Goal: Contribute content: Add original content to the website for others to see

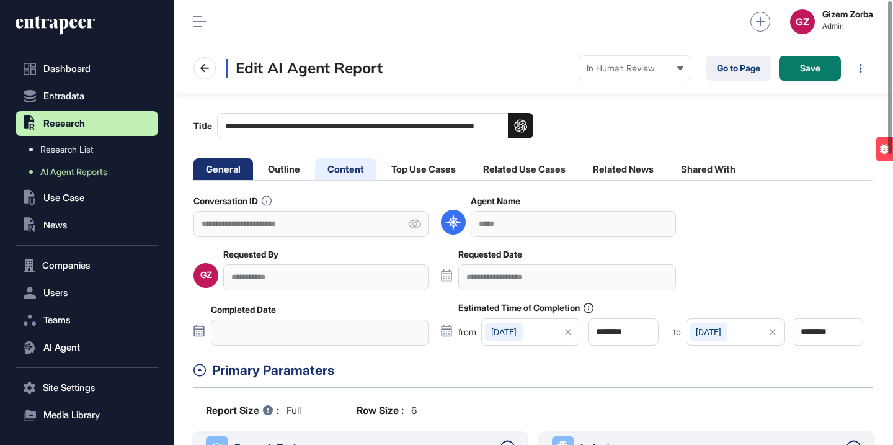
scroll to position [1, 1]
click at [352, 165] on li "Content" at bounding box center [345, 169] width 61 height 22
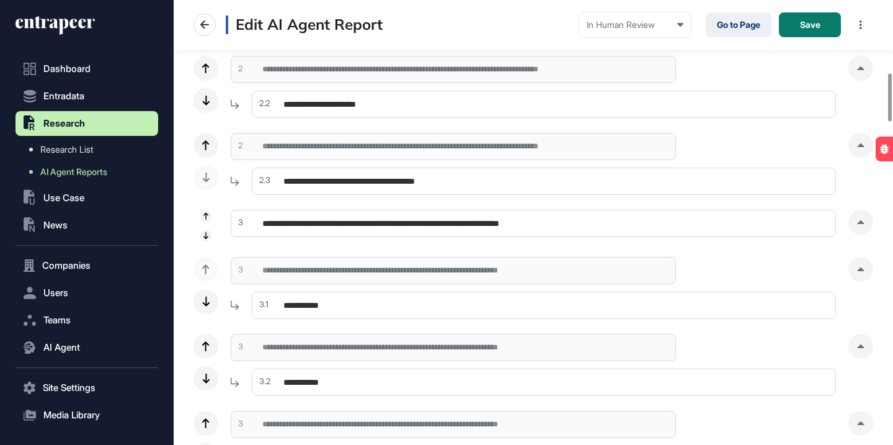
scroll to position [681, 0]
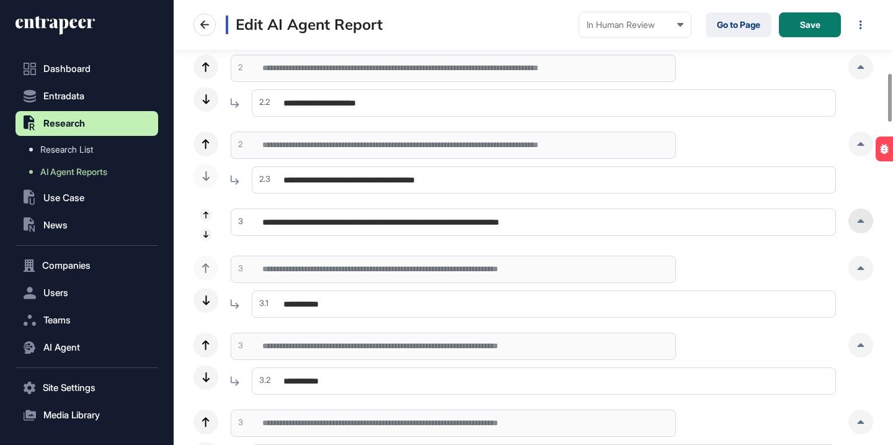
click at [859, 223] on div at bounding box center [861, 220] width 25 height 25
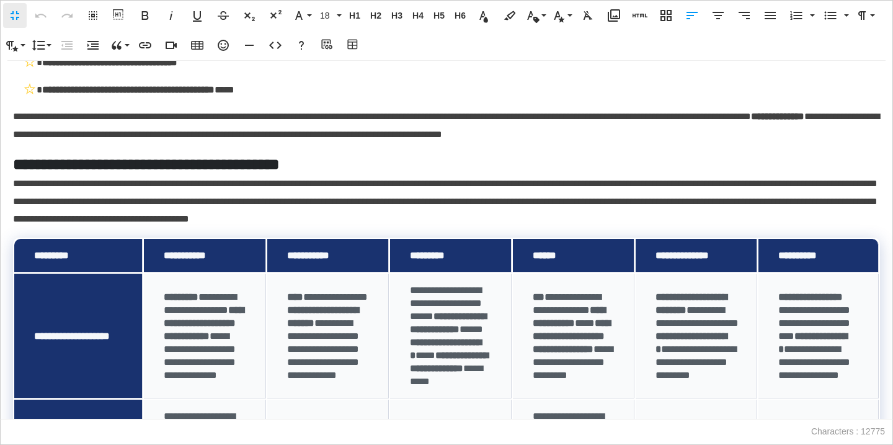
scroll to position [1387, 0]
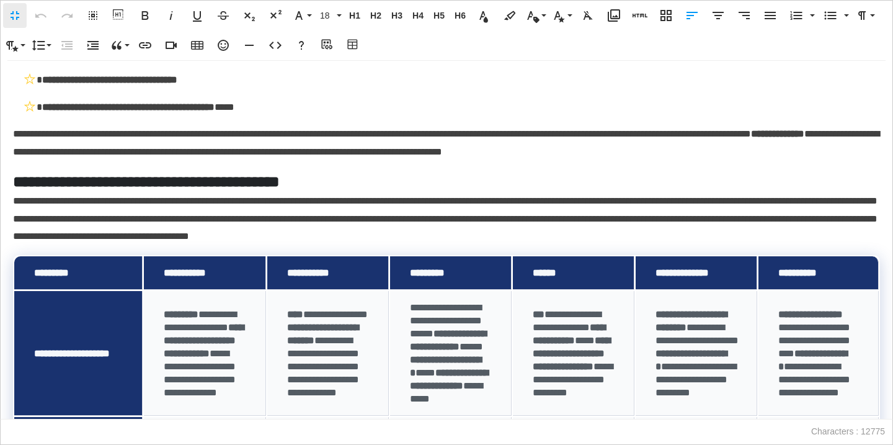
click at [297, 182] on h5 "**********" at bounding box center [446, 182] width 867 height 22
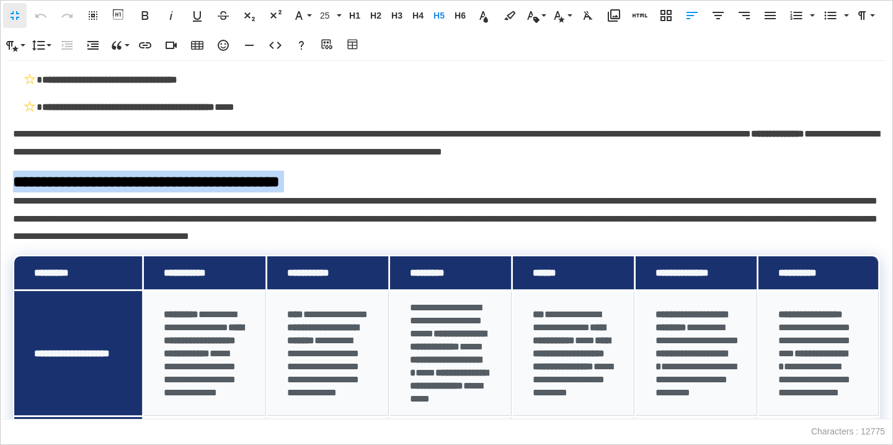
click at [297, 182] on h5 "**********" at bounding box center [446, 182] width 867 height 22
click at [435, 12] on span "H5" at bounding box center [439, 16] width 19 height 11
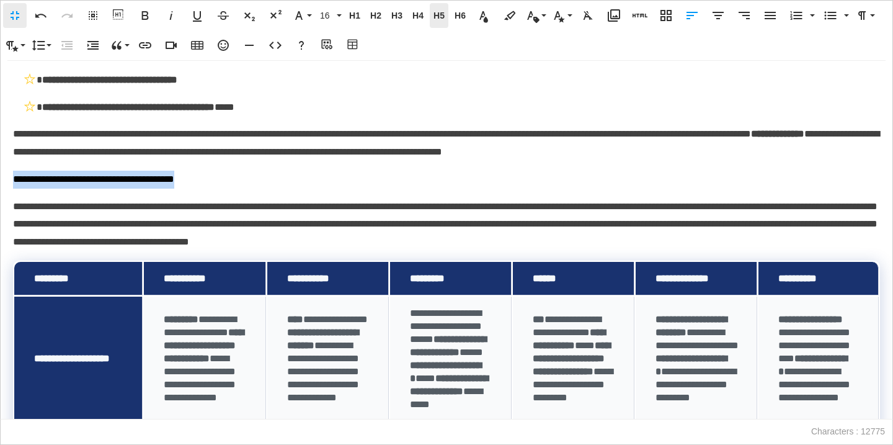
scroll to position [1368, 0]
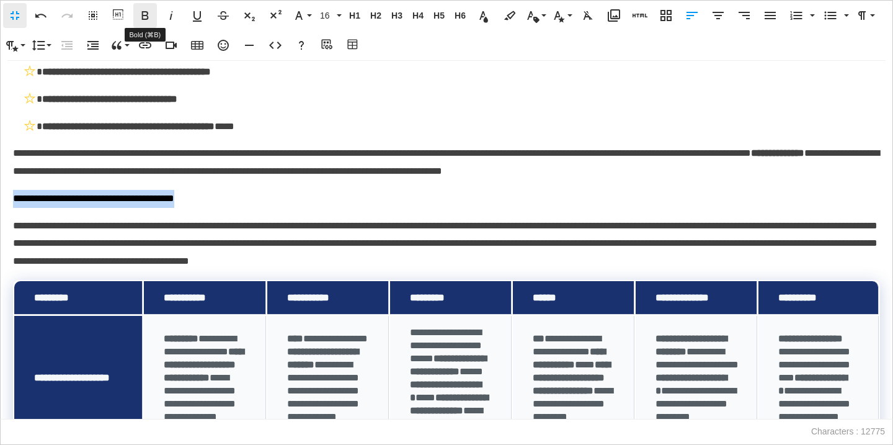
click at [149, 12] on icon "button" at bounding box center [145, 15] width 15 height 15
click at [279, 204] on p "**********" at bounding box center [446, 199] width 867 height 18
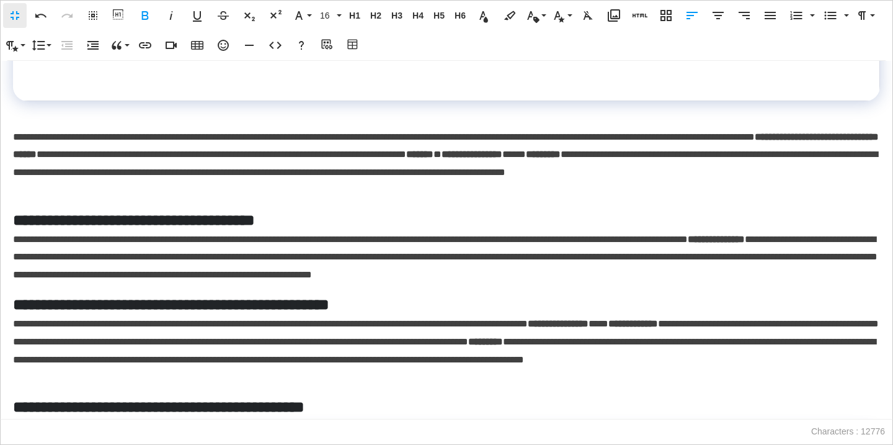
scroll to position [760, 0]
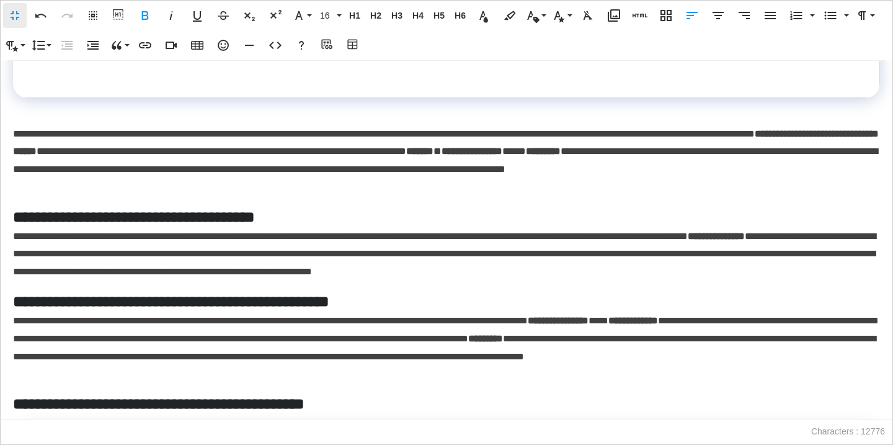
click at [332, 187] on p "**********" at bounding box center [446, 160] width 867 height 71
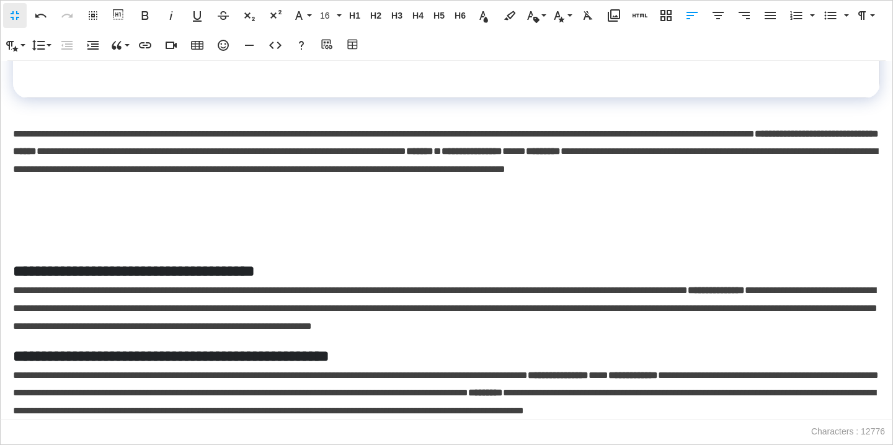
click at [18, 213] on p at bounding box center [446, 215] width 867 height 18
click at [354, 50] on icon "button" at bounding box center [353, 45] width 15 height 12
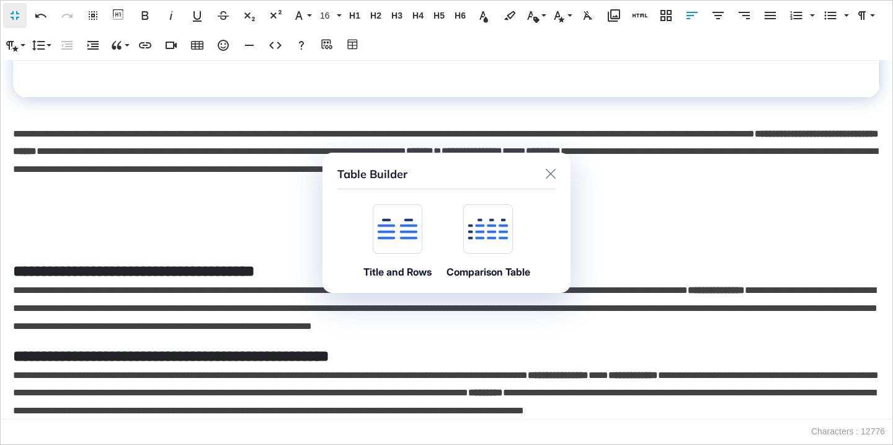
click at [389, 219] on icon at bounding box center [398, 228] width 40 height 21
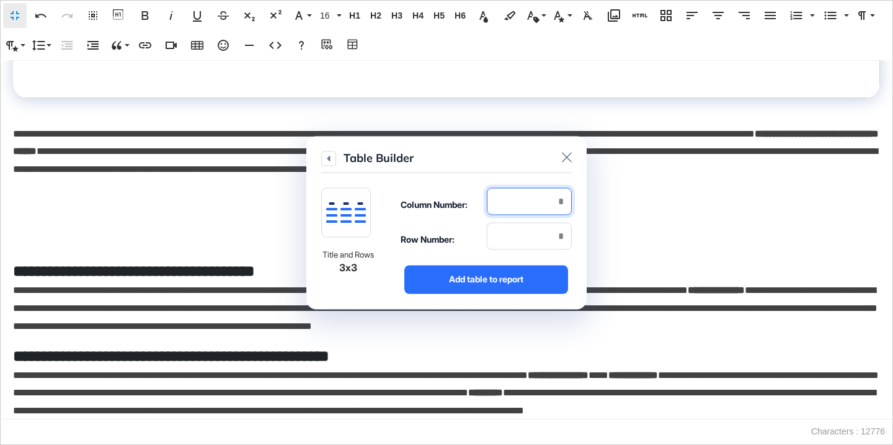
click at [510, 196] on input "number" at bounding box center [529, 200] width 85 height 27
type input "*"
click at [513, 233] on input "number" at bounding box center [529, 235] width 85 height 27
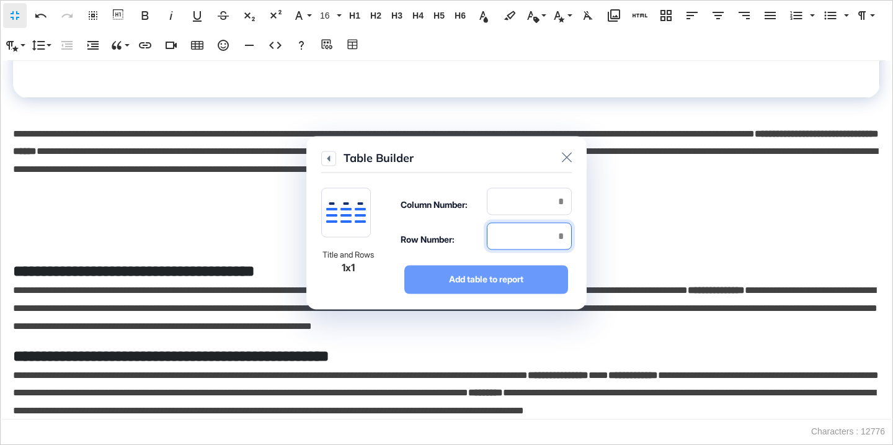
type input "*"
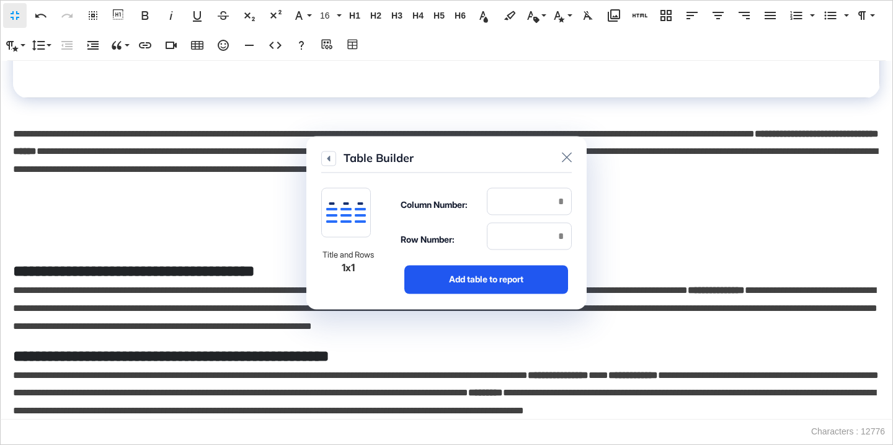
click at [514, 274] on div "Add table to report" at bounding box center [486, 279] width 164 height 29
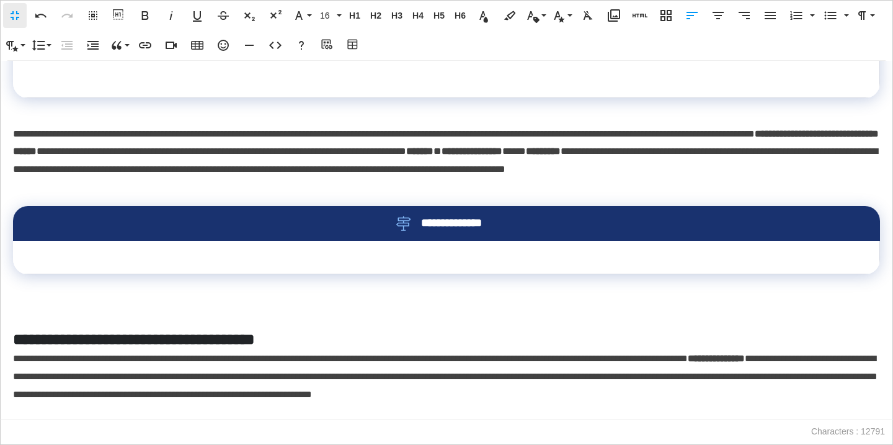
click at [510, 230] on div "**********" at bounding box center [446, 223] width 827 height 15
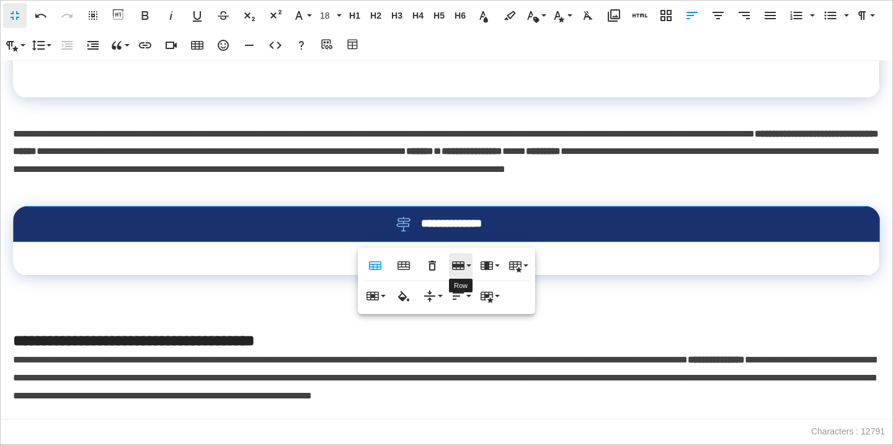
click at [459, 273] on button "Row" at bounding box center [461, 265] width 24 height 25
click at [471, 328] on link "Delete row" at bounding box center [496, 327] width 94 height 19
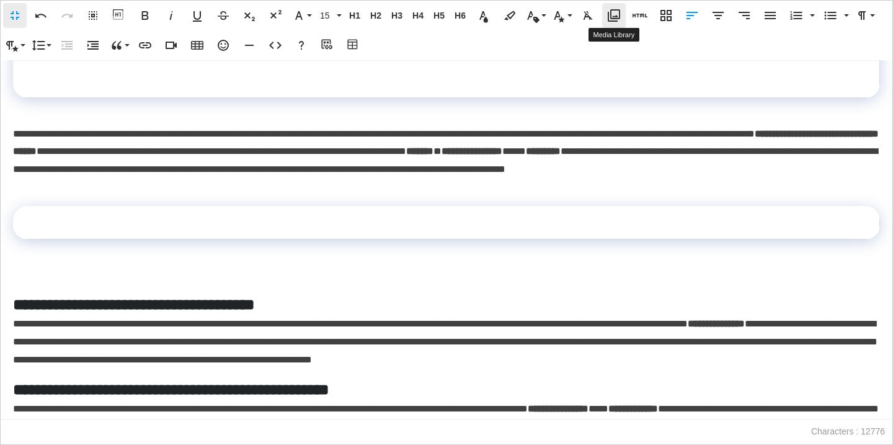
click at [608, 15] on icon "button" at bounding box center [614, 15] width 12 height 12
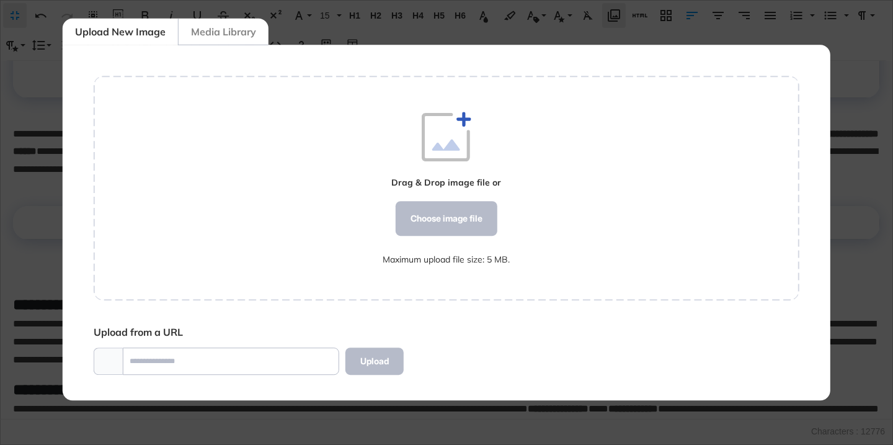
scroll to position [6, 1]
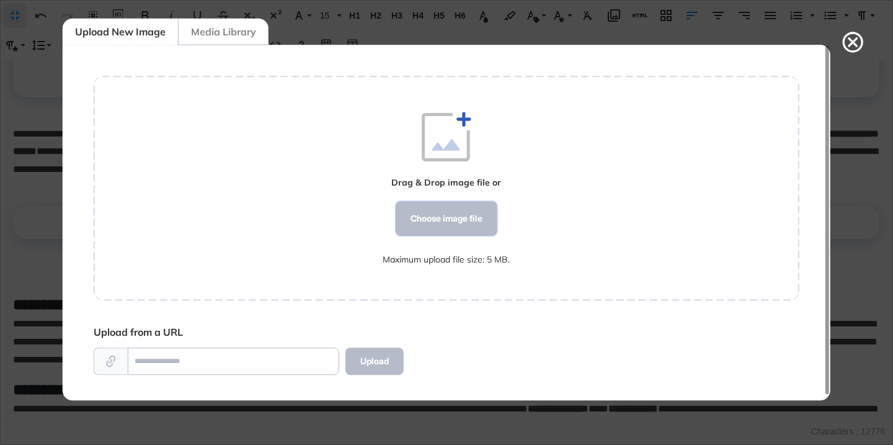
click at [476, 218] on div "Choose image file" at bounding box center [447, 218] width 102 height 35
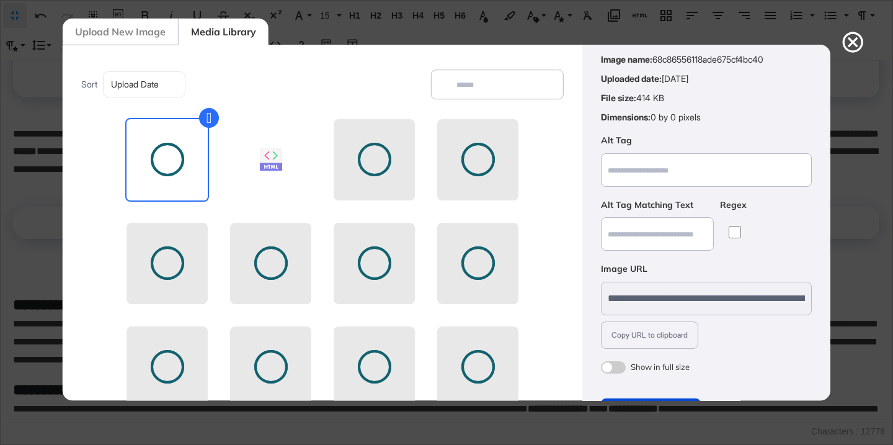
scroll to position [97, 0]
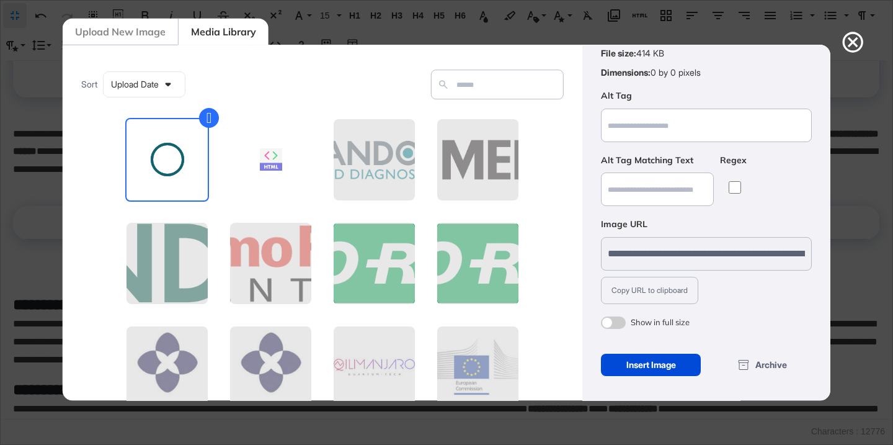
click at [615, 319] on span at bounding box center [613, 322] width 25 height 12
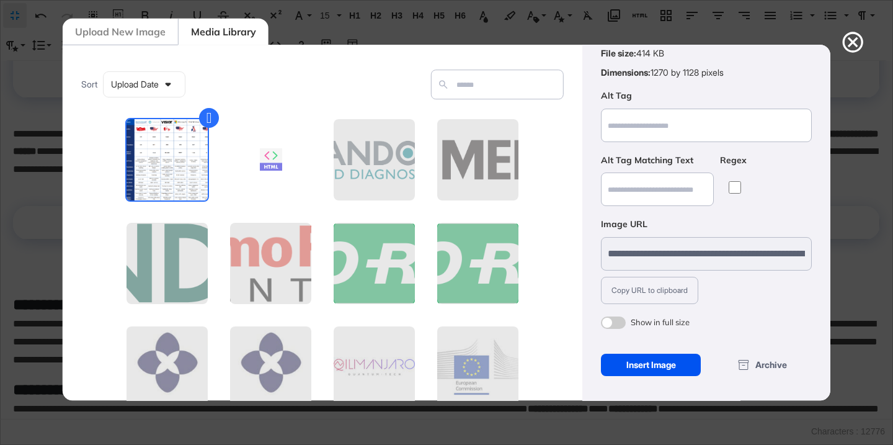
click at [632, 369] on div "Insert Image" at bounding box center [651, 365] width 100 height 22
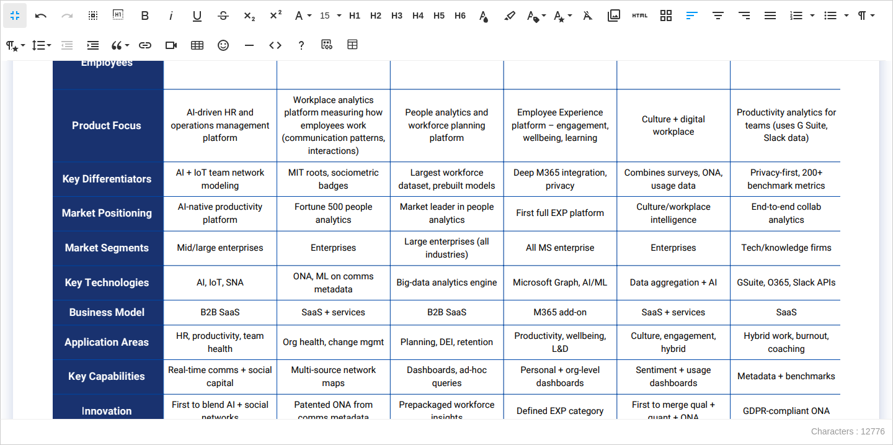
scroll to position [1464, 0]
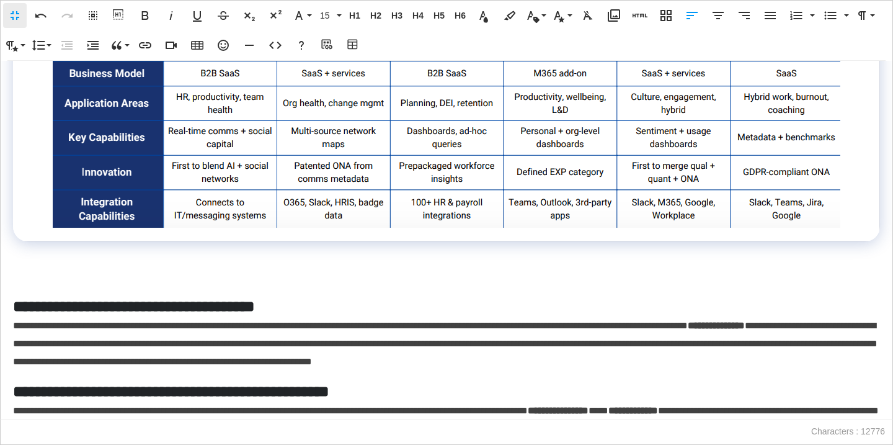
click at [481, 277] on p at bounding box center [446, 277] width 867 height 18
click at [355, 43] on icon "button" at bounding box center [353, 45] width 15 height 12
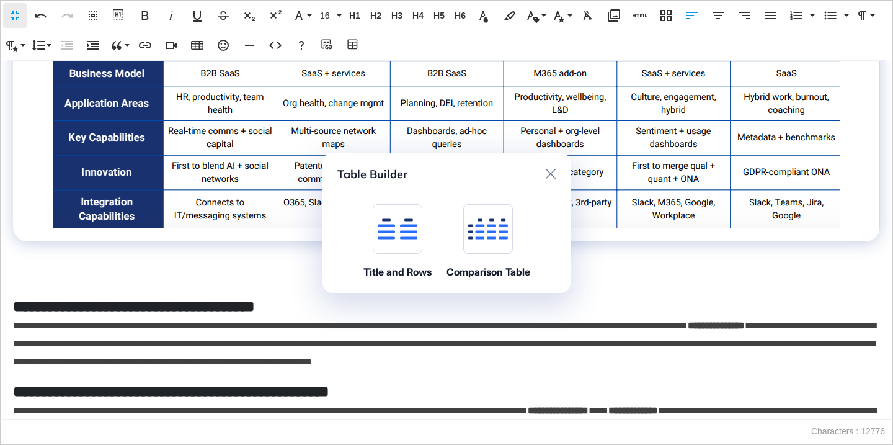
click at [406, 233] on icon at bounding box center [398, 228] width 40 height 21
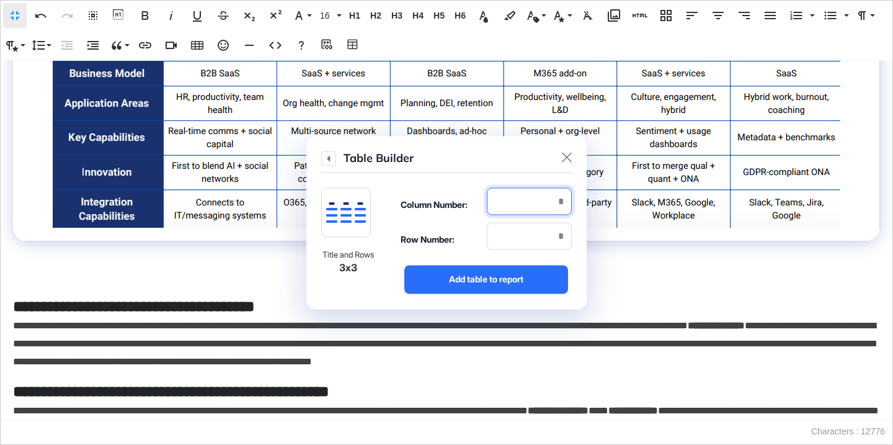
click at [526, 202] on input "number" at bounding box center [529, 200] width 85 height 27
type input "*"
click at [525, 230] on input "number" at bounding box center [529, 235] width 85 height 27
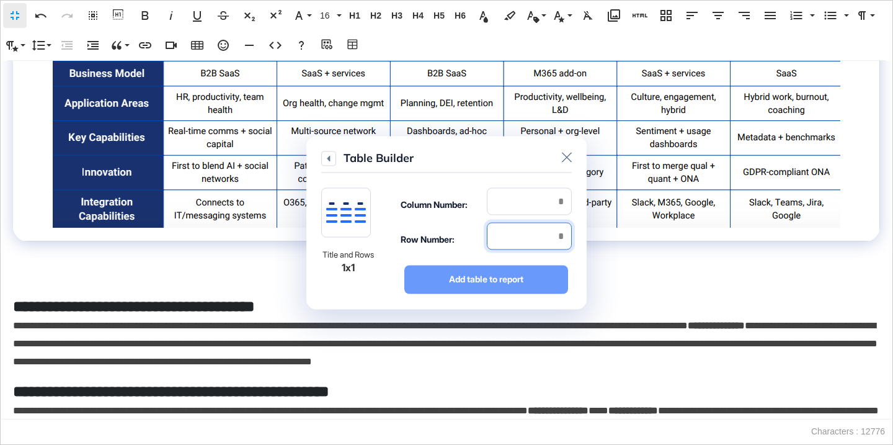
type input "*"
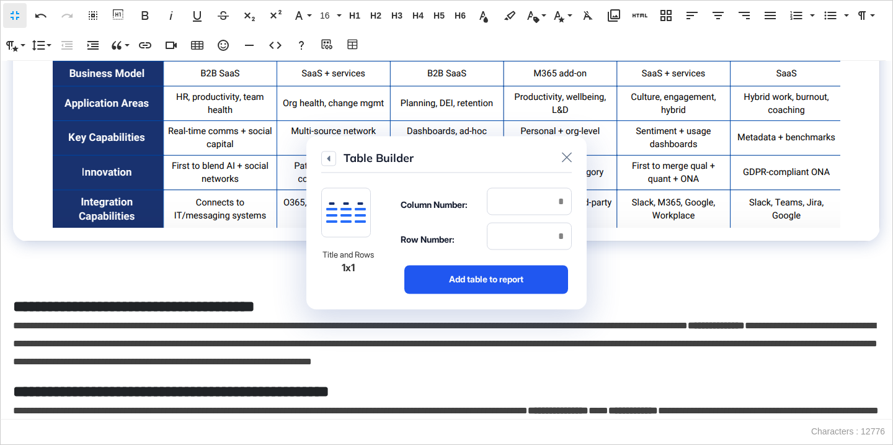
click at [530, 269] on div "Add table to report" at bounding box center [486, 279] width 164 height 29
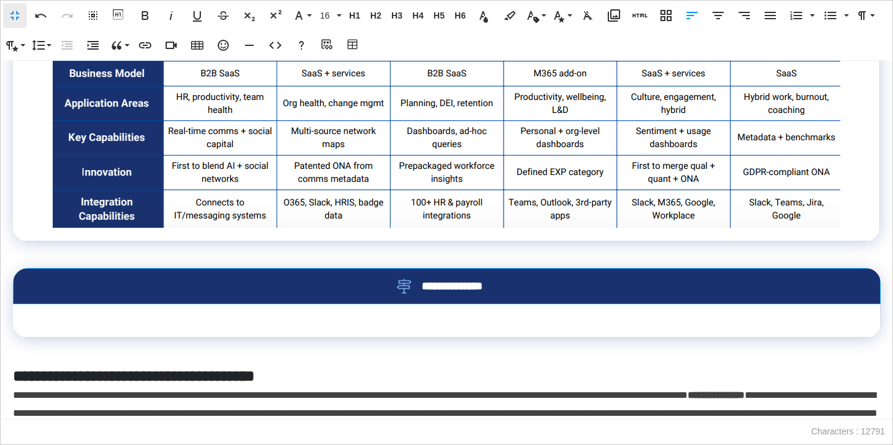
click at [529, 282] on div "**********" at bounding box center [446, 286] width 827 height 15
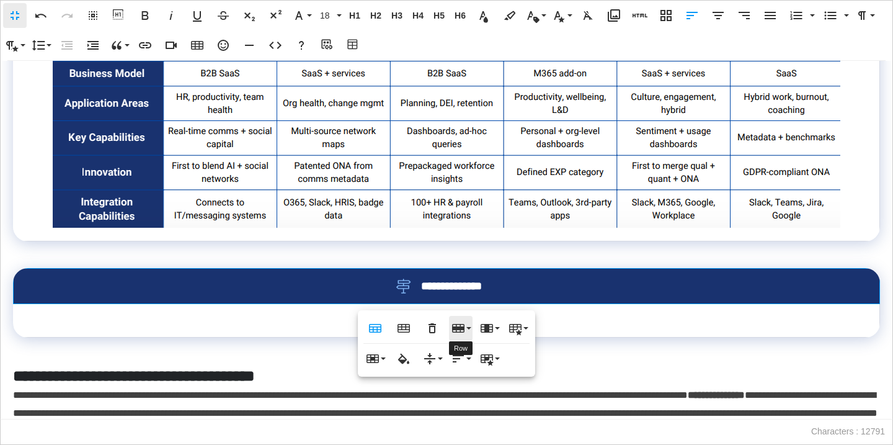
click at [454, 325] on icon "button" at bounding box center [458, 328] width 15 height 15
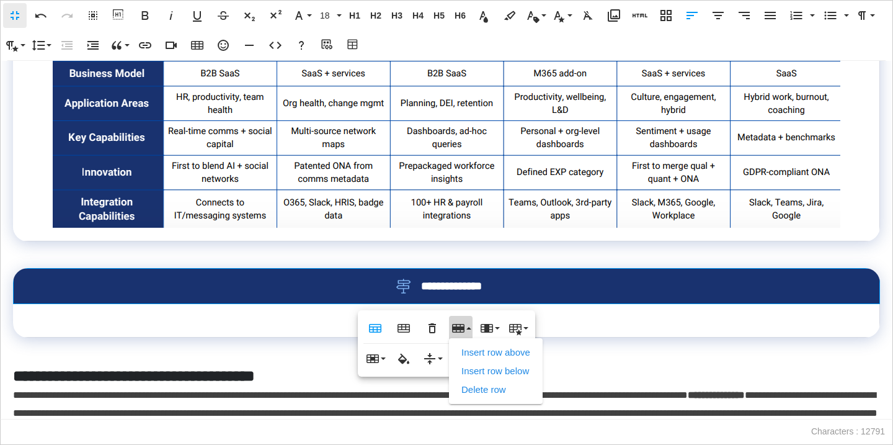
click at [473, 392] on link "Delete row" at bounding box center [496, 389] width 94 height 19
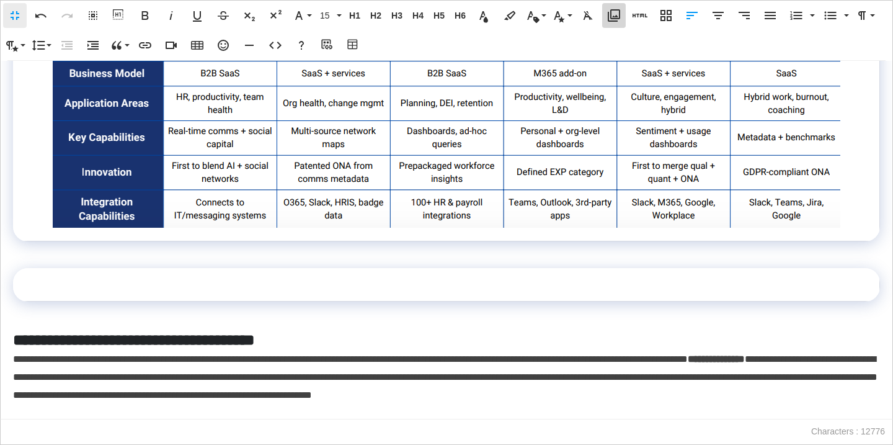
click at [613, 12] on icon "button" at bounding box center [614, 15] width 15 height 15
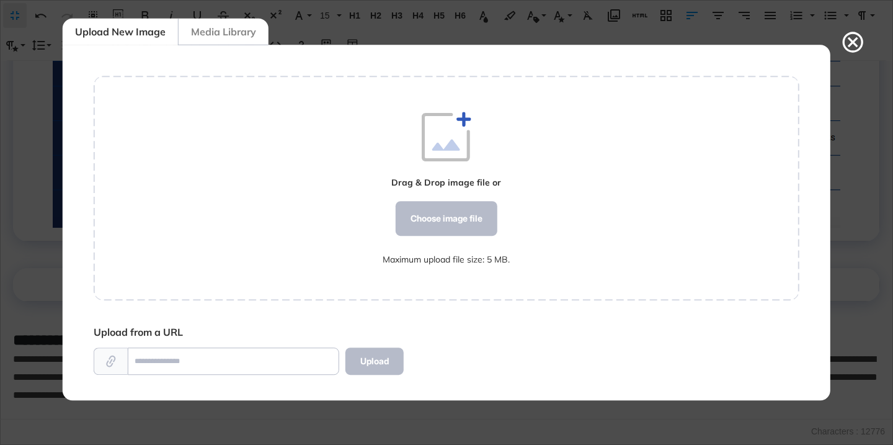
scroll to position [6, 1]
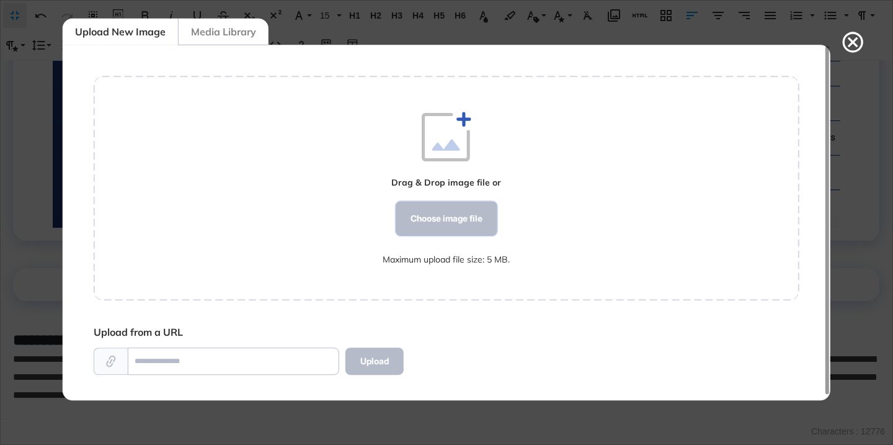
click at [455, 218] on div "Choose image file" at bounding box center [447, 218] width 102 height 35
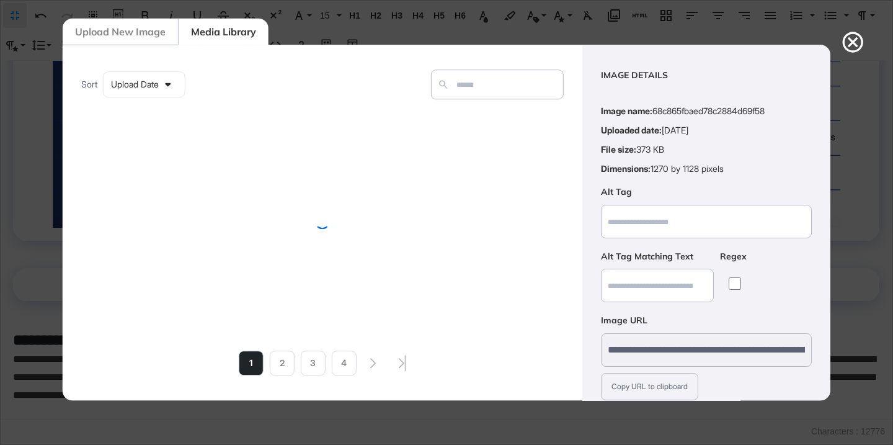
scroll to position [97, 0]
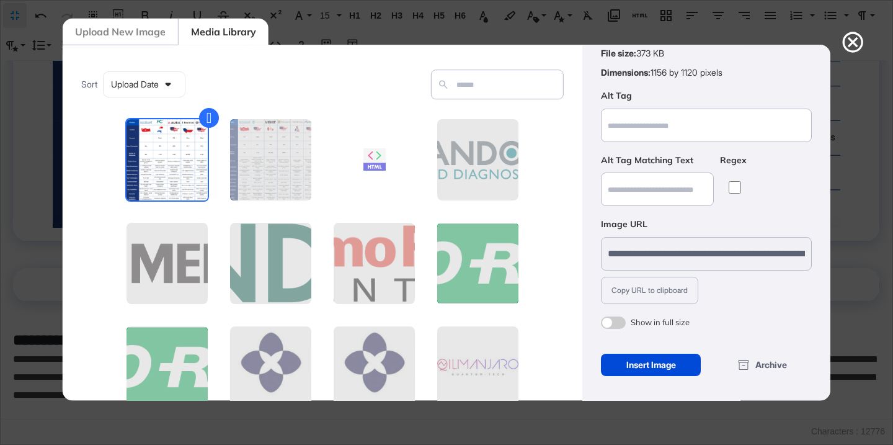
click at [616, 323] on span at bounding box center [613, 322] width 25 height 12
click at [631, 368] on div "Insert Image" at bounding box center [651, 365] width 100 height 22
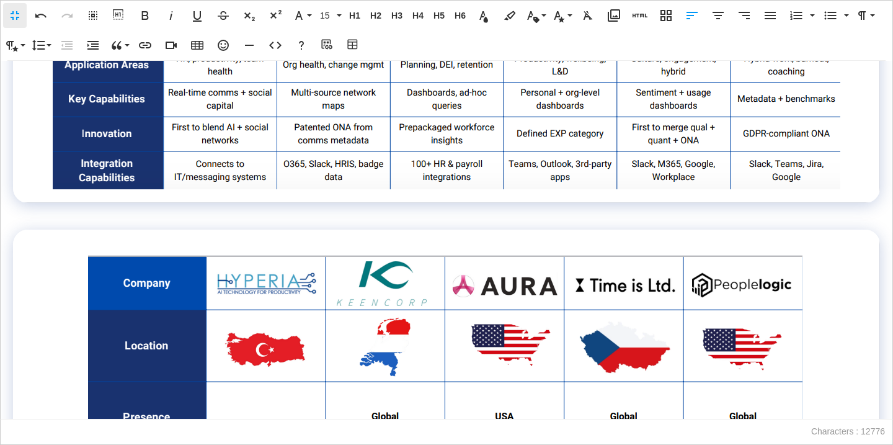
scroll to position [1530, 0]
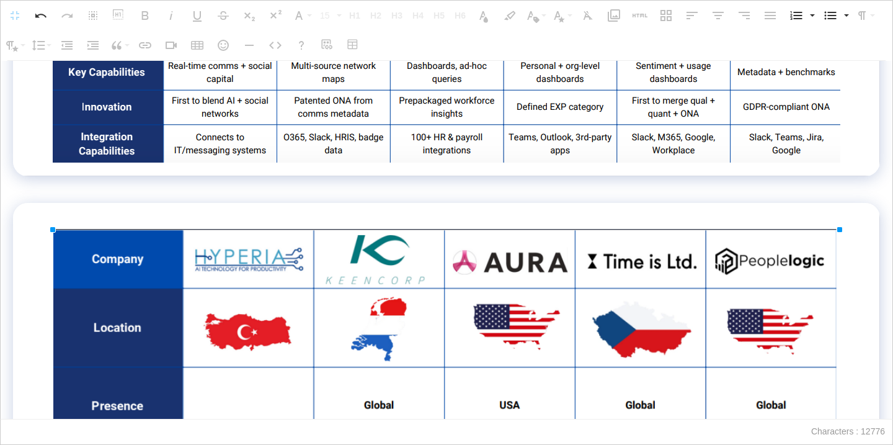
drag, startPoint x: 806, startPoint y: 230, endPoint x: 875, endPoint y: 229, distance: 68.9
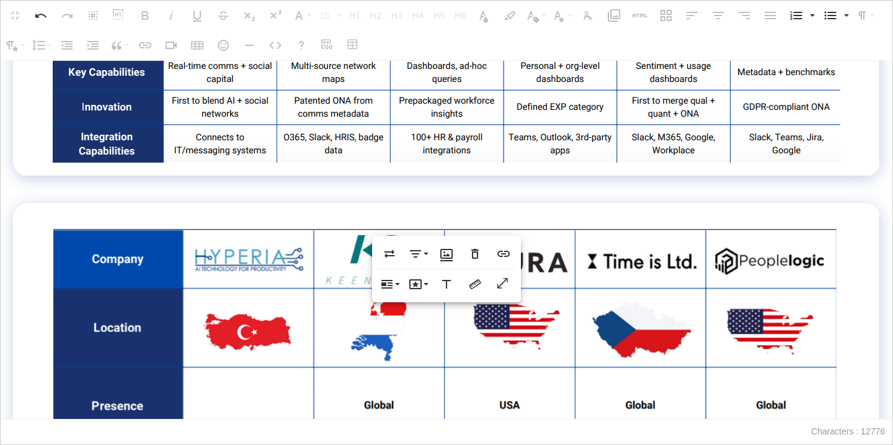
click at [784, 194] on div "**********" at bounding box center [446, 240] width 893 height 359
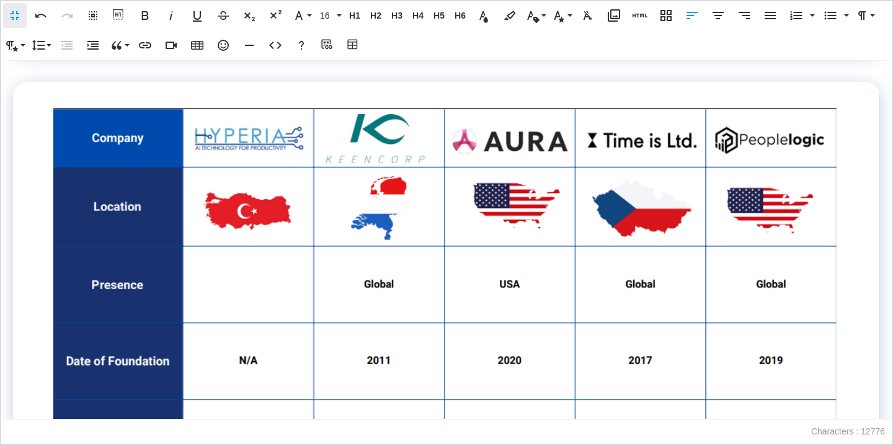
scroll to position [1645, 0]
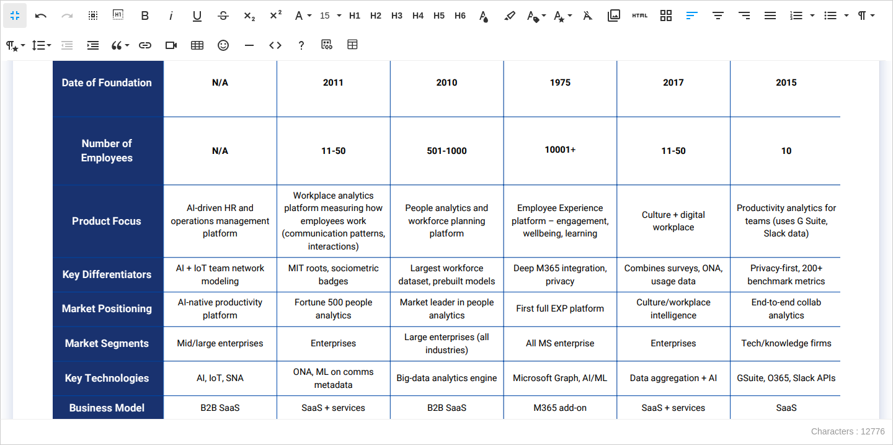
scroll to position [981, 0]
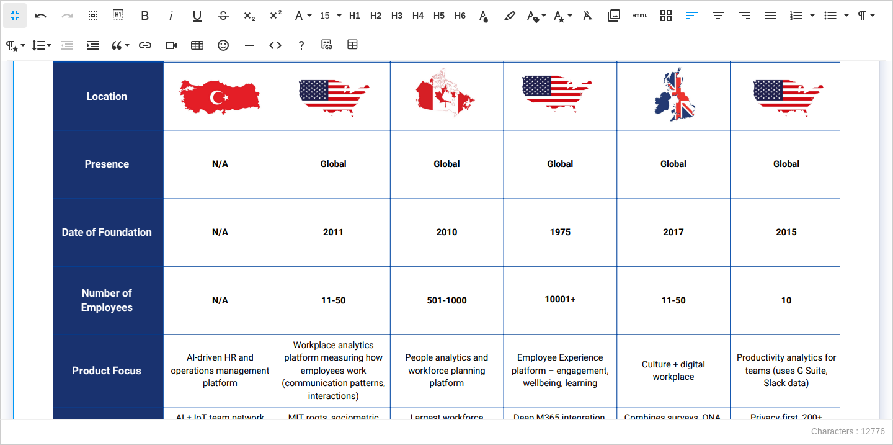
click at [422, 196] on img at bounding box center [446, 362] width 789 height 700
click at [285, 204] on img at bounding box center [446, 362] width 789 height 700
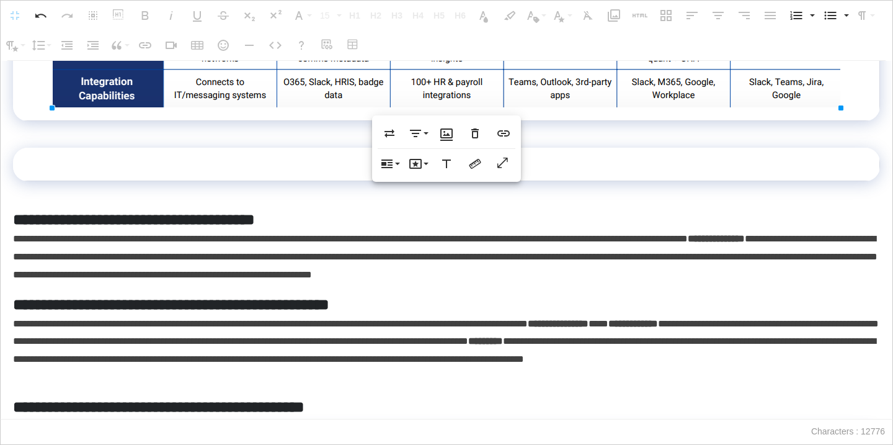
scroll to position [1582, 0]
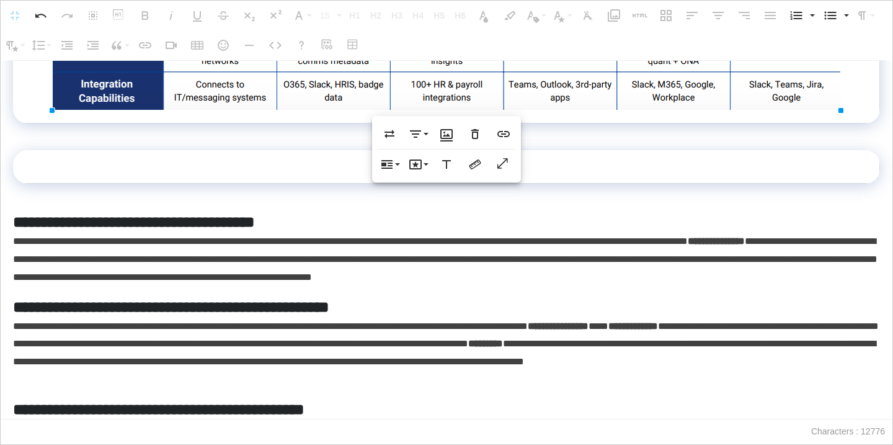
click at [296, 169] on td at bounding box center [446, 166] width 867 height 33
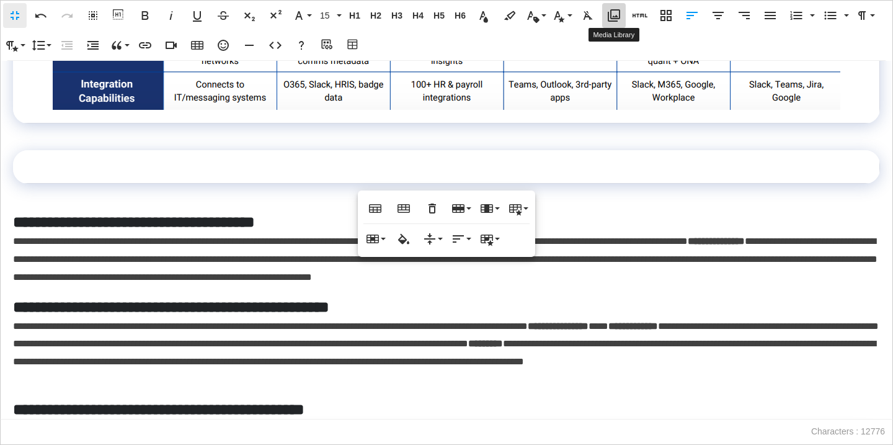
click at [612, 11] on icon "button" at bounding box center [614, 15] width 15 height 15
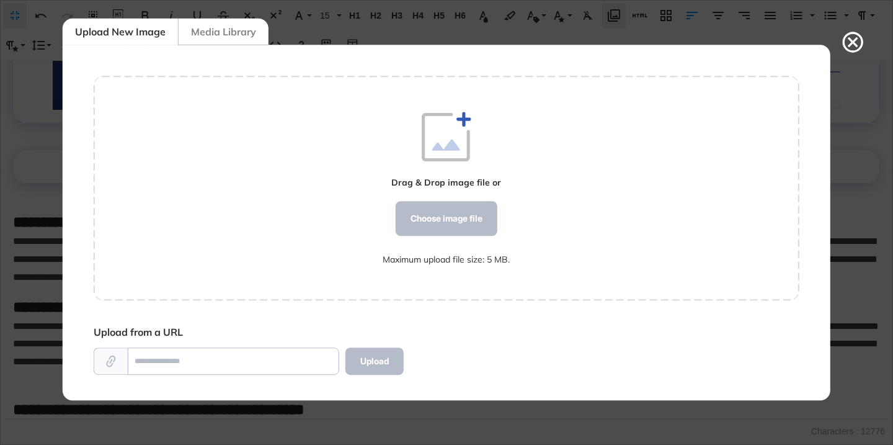
scroll to position [6, 1]
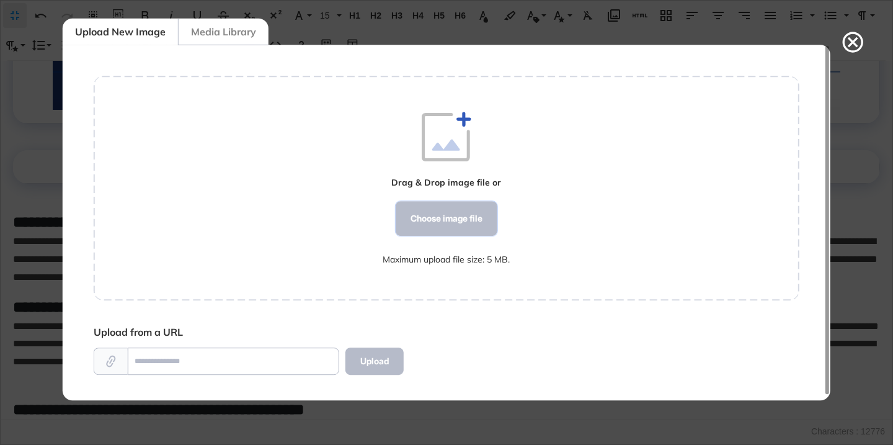
click at [422, 226] on div "Choose image file" at bounding box center [447, 218] width 102 height 35
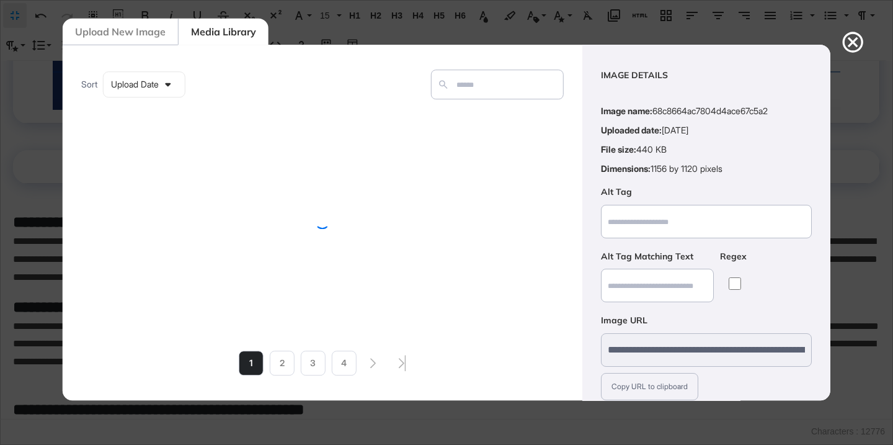
scroll to position [97, 0]
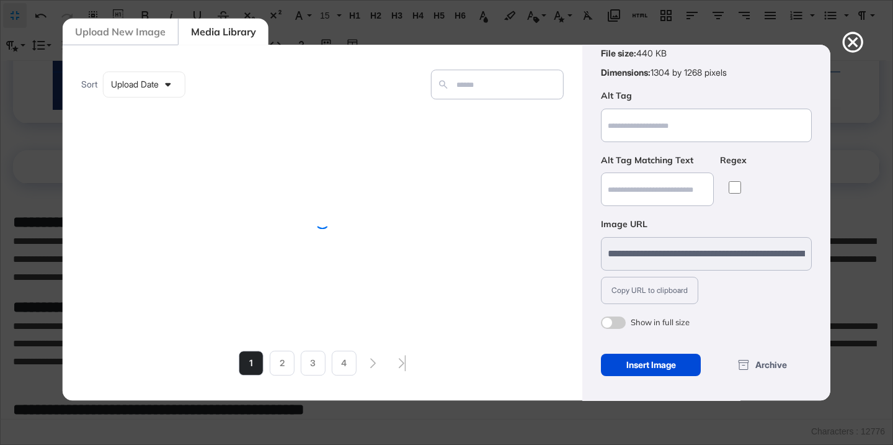
click at [616, 319] on span at bounding box center [613, 322] width 25 height 12
click at [631, 365] on div "Insert Image" at bounding box center [651, 365] width 100 height 22
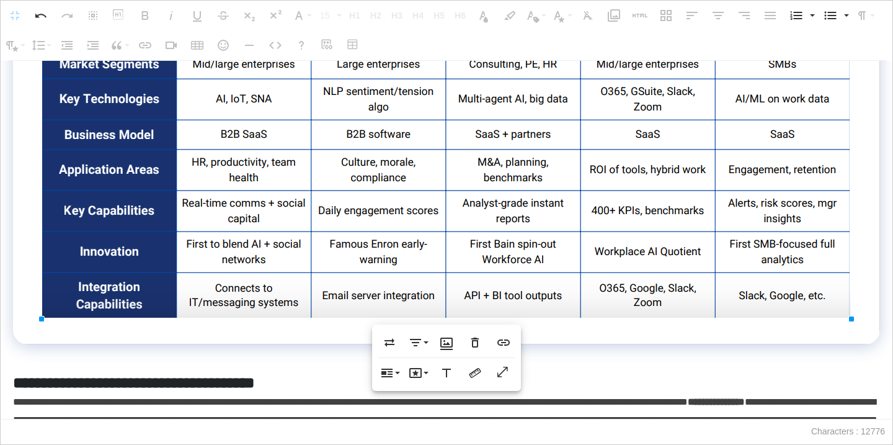
scroll to position [2217, 0]
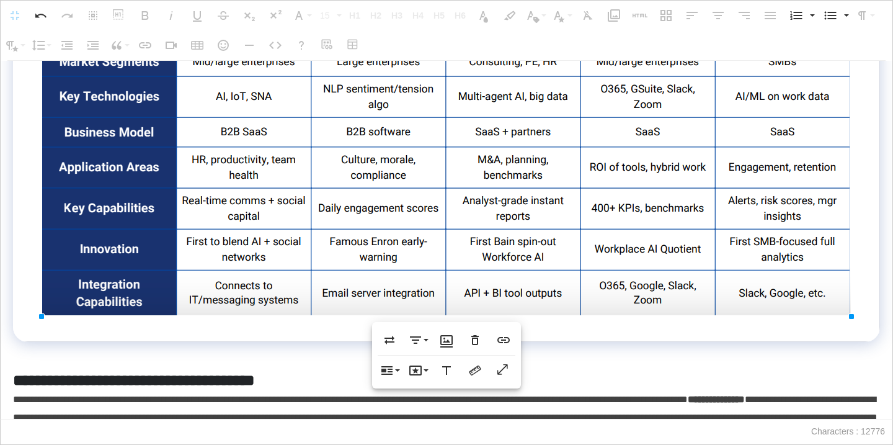
click at [202, 359] on p at bounding box center [446, 351] width 867 height 18
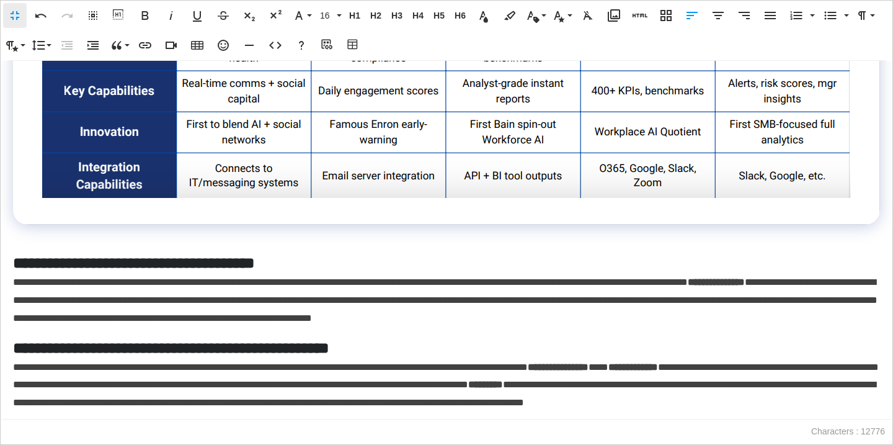
scroll to position [2360, 0]
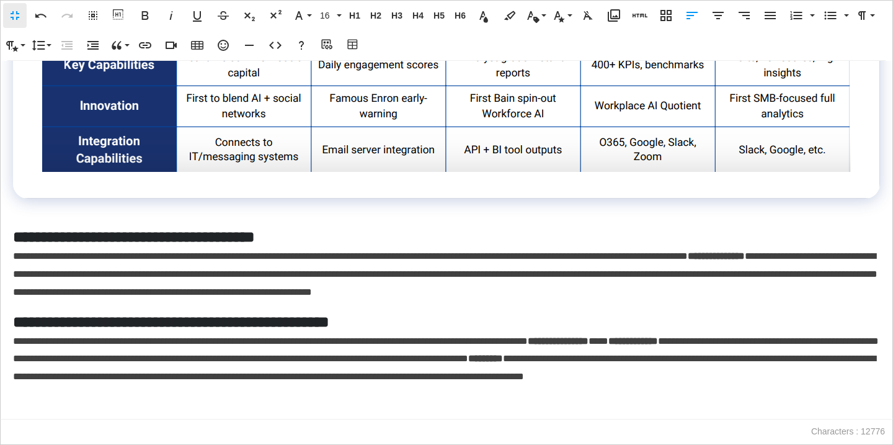
click at [194, 229] on h5 "**********" at bounding box center [446, 237] width 867 height 22
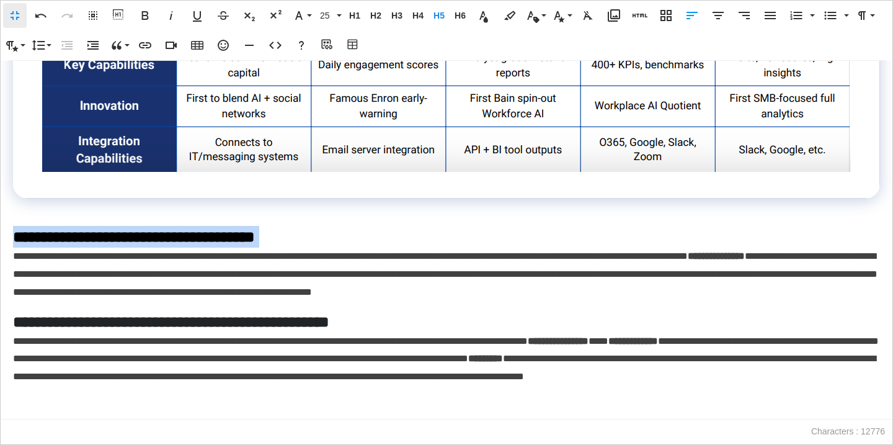
click at [194, 229] on h5 "**********" at bounding box center [446, 237] width 867 height 22
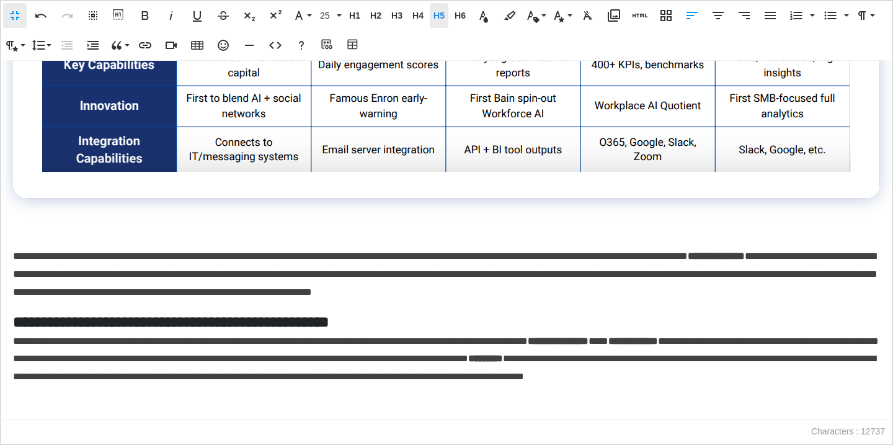
click at [434, 12] on span "H5" at bounding box center [439, 16] width 19 height 11
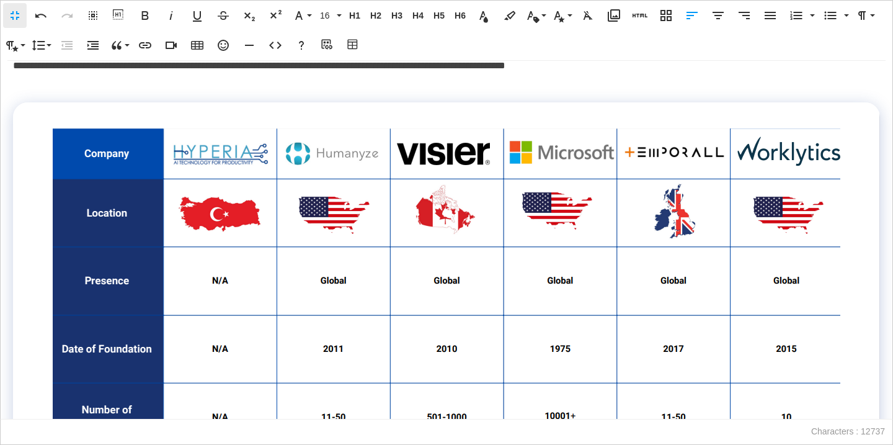
scroll to position [860, 0]
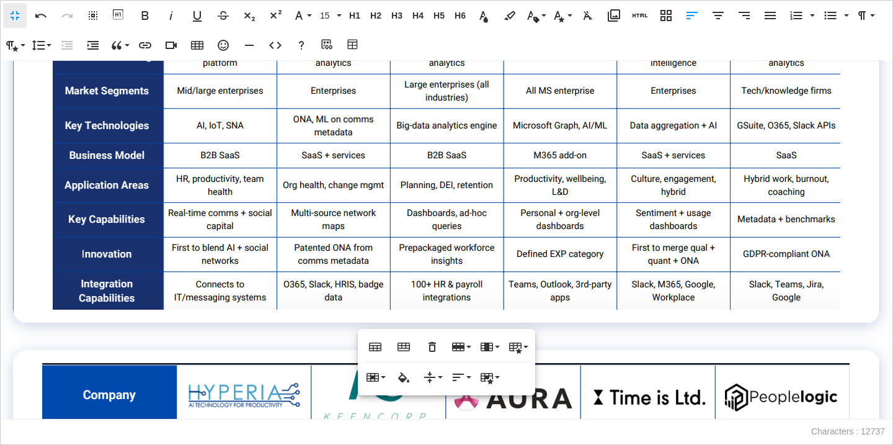
scroll to position [1456, 0]
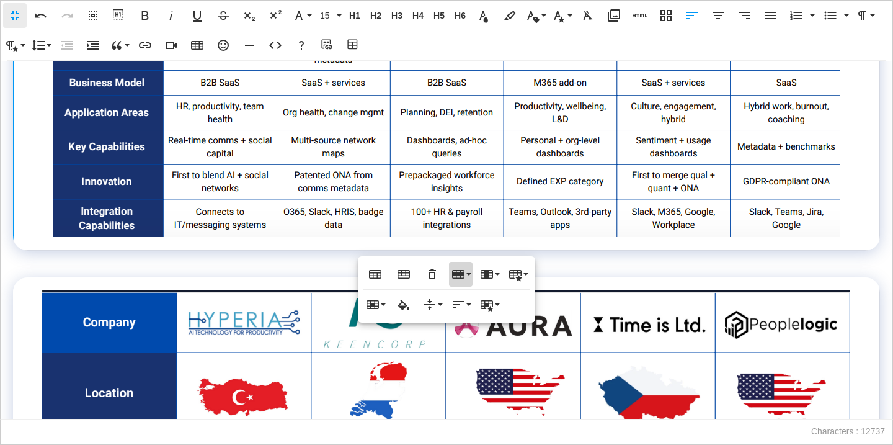
click at [460, 270] on icon "button" at bounding box center [458, 274] width 12 height 9
click at [471, 293] on link "Insert row above" at bounding box center [496, 298] width 94 height 19
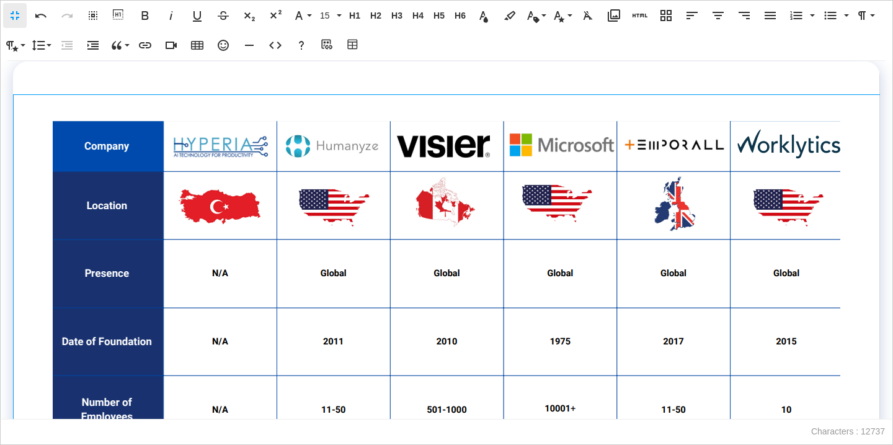
scroll to position [905, 0]
click at [475, 79] on td at bounding box center [447, 77] width 867 height 33
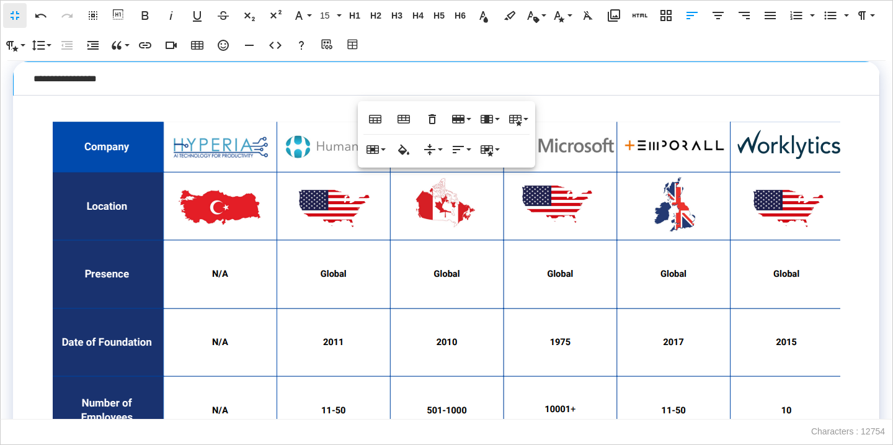
click at [102, 76] on td "**********" at bounding box center [447, 77] width 867 height 33
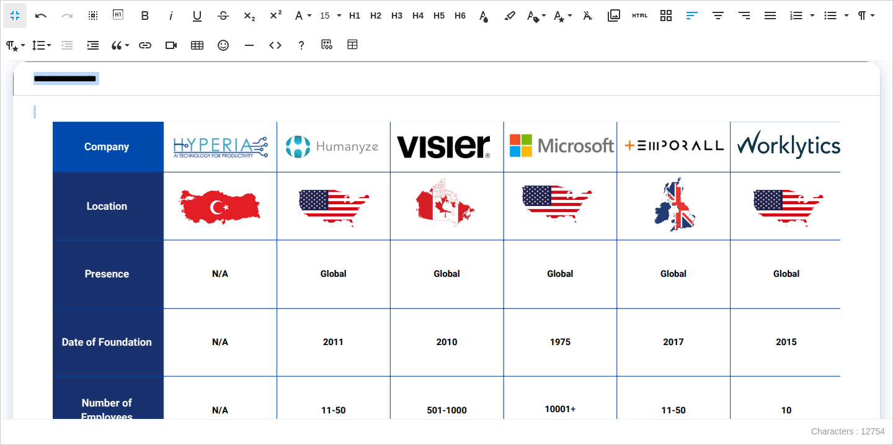
click at [102, 76] on td "**********" at bounding box center [447, 77] width 867 height 33
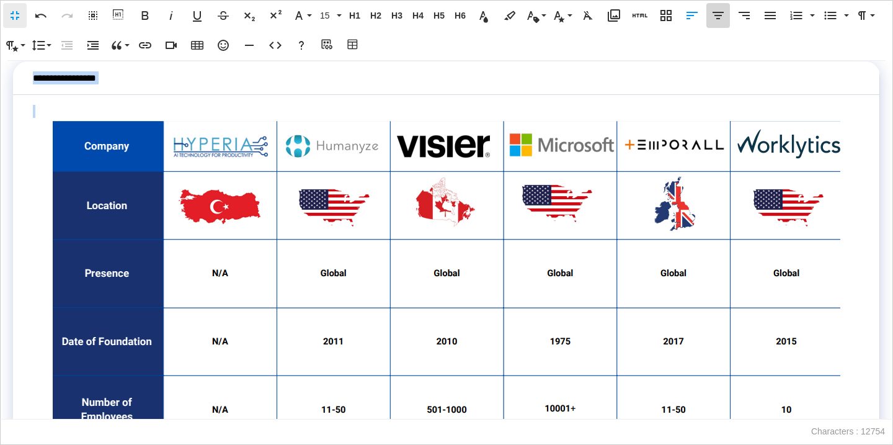
click at [717, 19] on icon "button" at bounding box center [718, 15] width 11 height 7
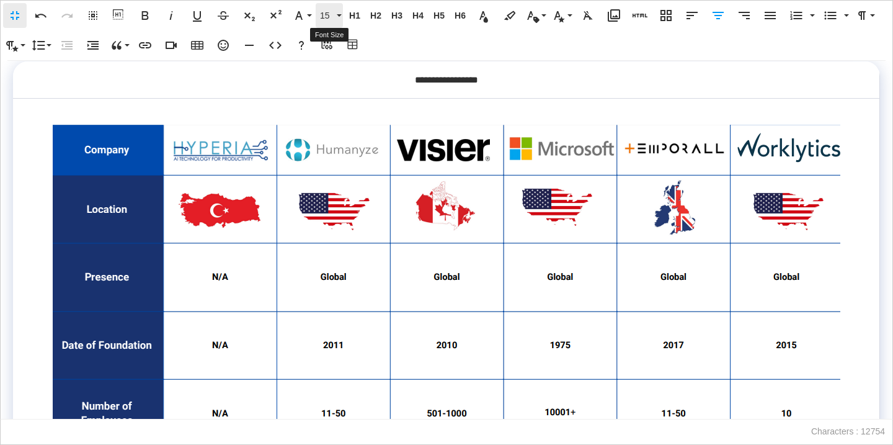
click at [334, 20] on span "15" at bounding box center [327, 16] width 19 height 11
click at [339, 134] on link "18" at bounding box center [338, 132] width 45 height 19
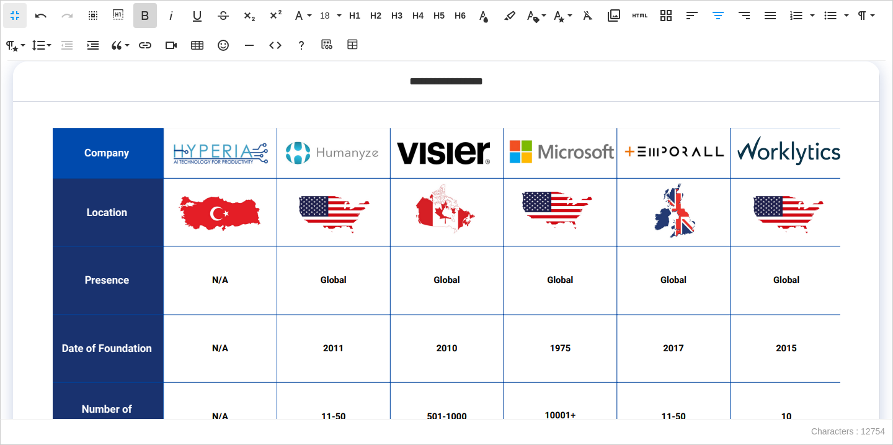
click at [143, 17] on icon "button" at bounding box center [145, 15] width 15 height 15
click at [481, 13] on icon "button" at bounding box center [483, 15] width 15 height 15
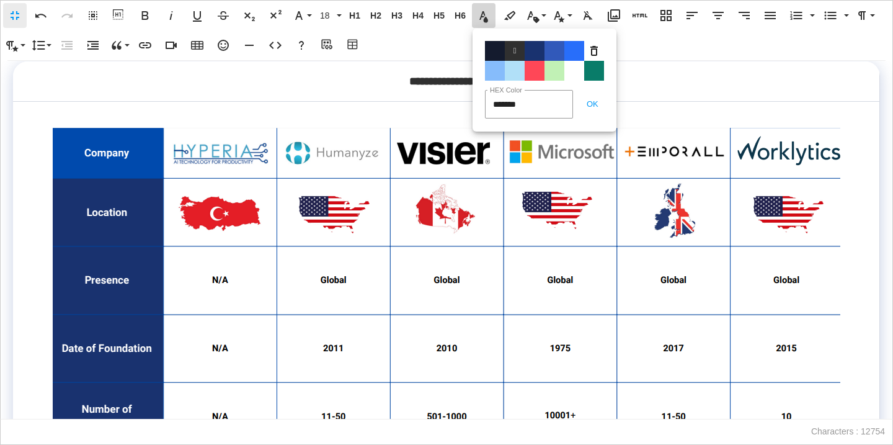
click at [574, 69] on span "Color#FFFFFF" at bounding box center [574, 71] width 20 height 20
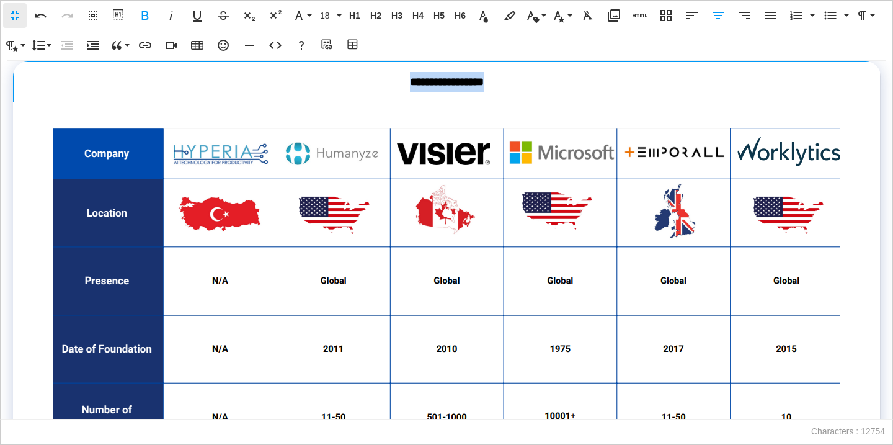
click at [522, 88] on div "**********" at bounding box center [446, 82] width 827 height 20
click at [522, 88] on div "**********" at bounding box center [446, 82] width 826 height 20
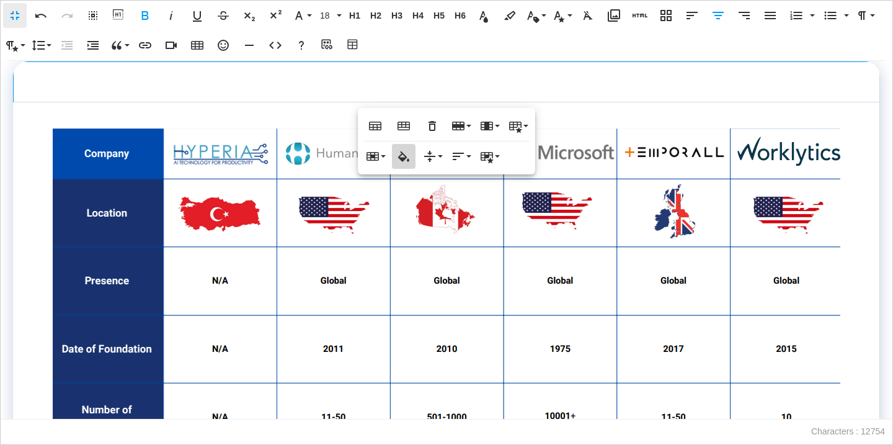
click at [395, 158] on button "Cell Background" at bounding box center [404, 156] width 24 height 25
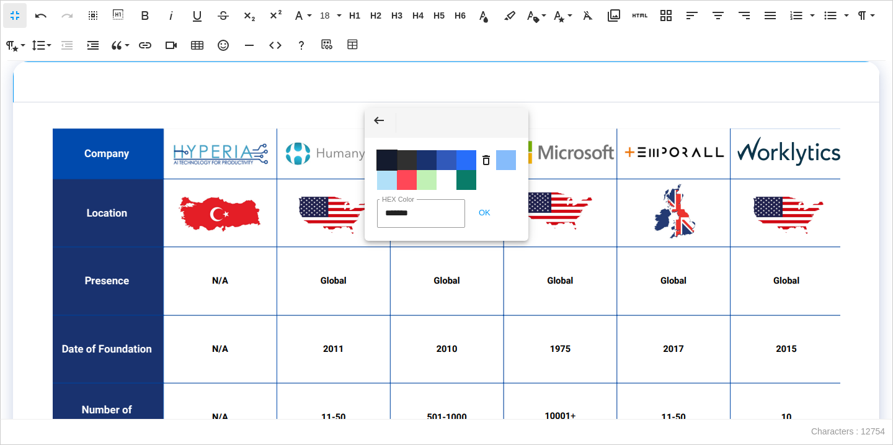
click at [383, 163] on span "Color #141B2E" at bounding box center [387, 160] width 20 height 20
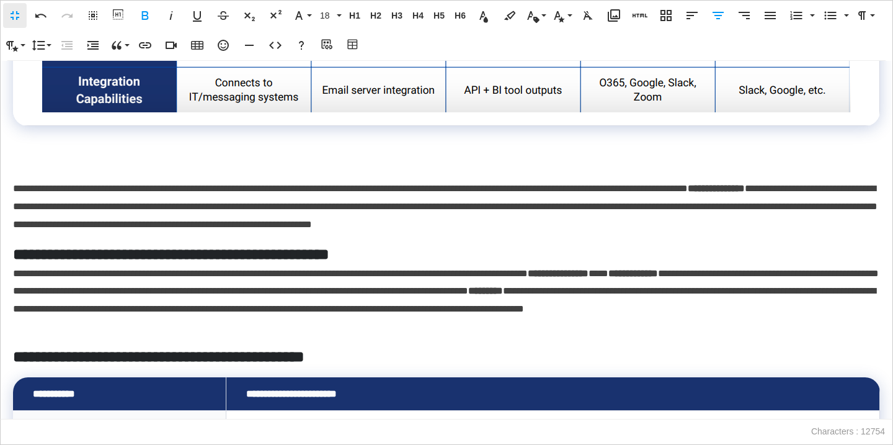
scroll to position [2460, 0]
click at [308, 164] on p at bounding box center [446, 162] width 867 height 18
click at [359, 48] on icon "button" at bounding box center [353, 45] width 15 height 12
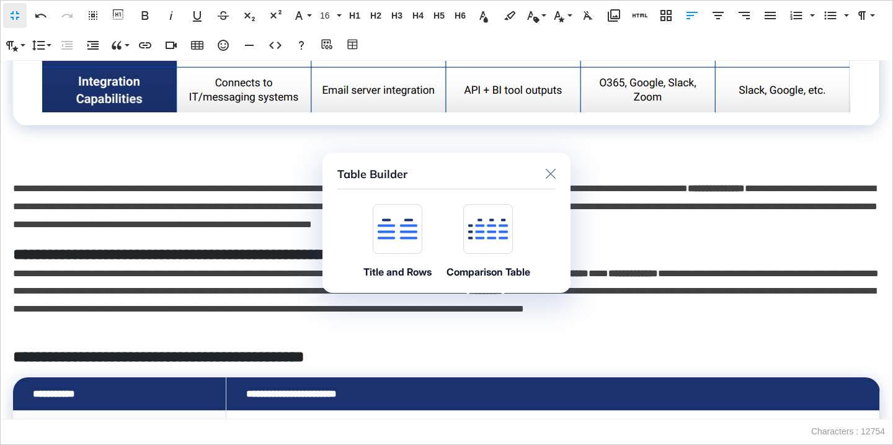
click at [386, 238] on icon at bounding box center [398, 231] width 40 height 15
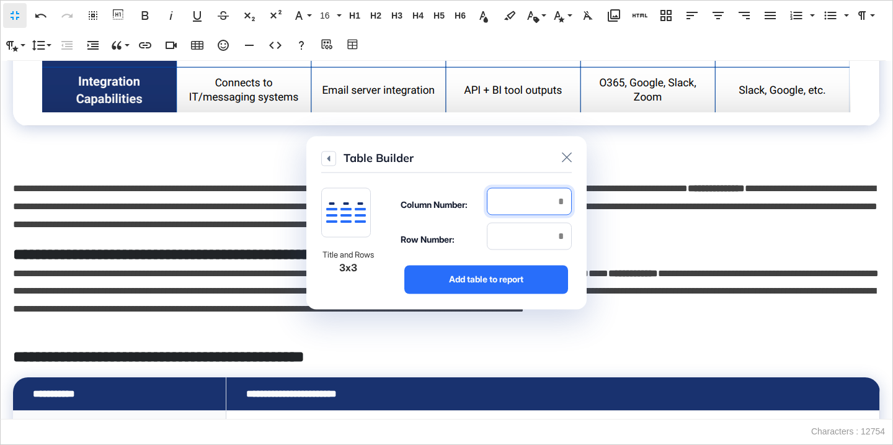
click at [530, 206] on input "number" at bounding box center [529, 200] width 85 height 27
type input "*"
click at [538, 238] on input "number" at bounding box center [529, 235] width 85 height 27
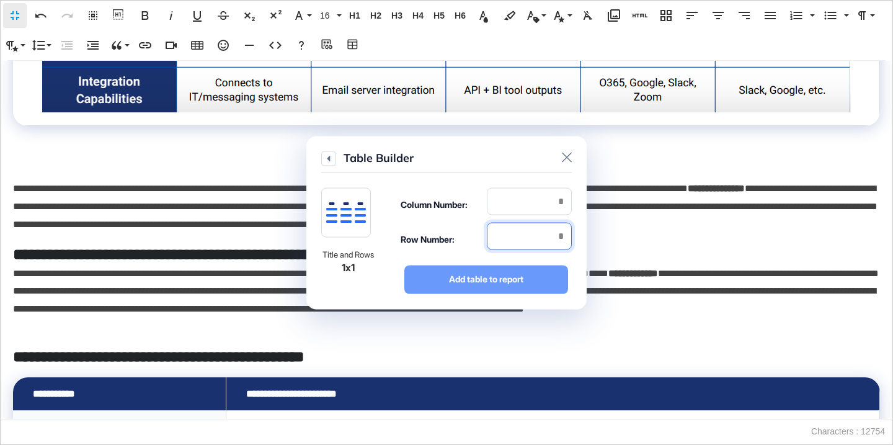
type input "*"
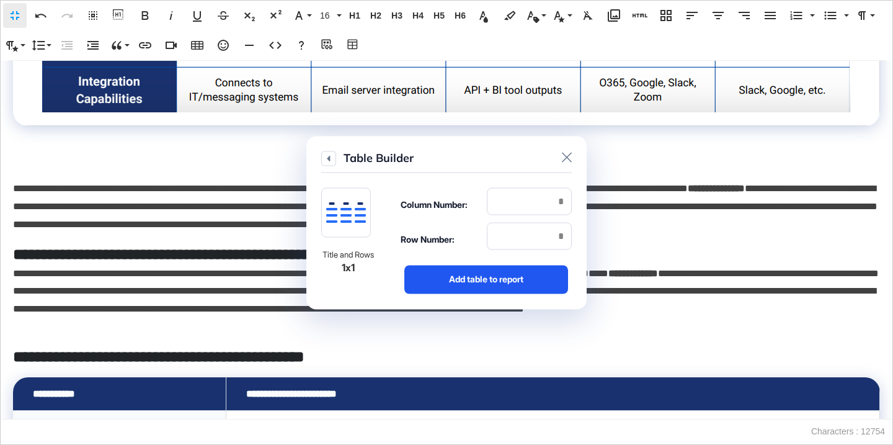
click at [527, 293] on div "Add table to report" at bounding box center [486, 279] width 164 height 29
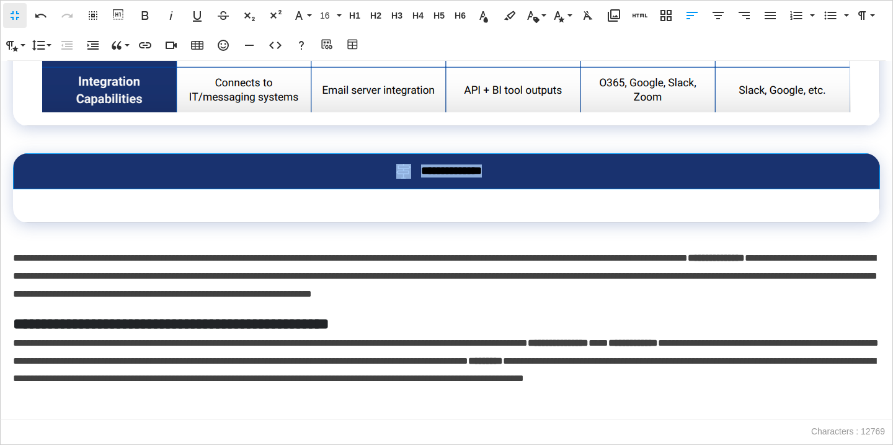
drag, startPoint x: 541, startPoint y: 166, endPoint x: 395, endPoint y: 167, distance: 146.4
click at [394, 167] on div "**********" at bounding box center [446, 171] width 826 height 15
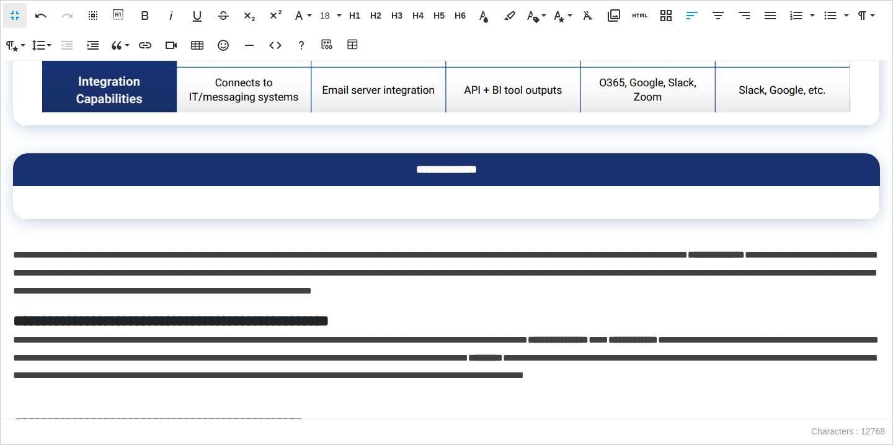
click at [519, 166] on div "**********" at bounding box center [446, 169] width 827 height 13
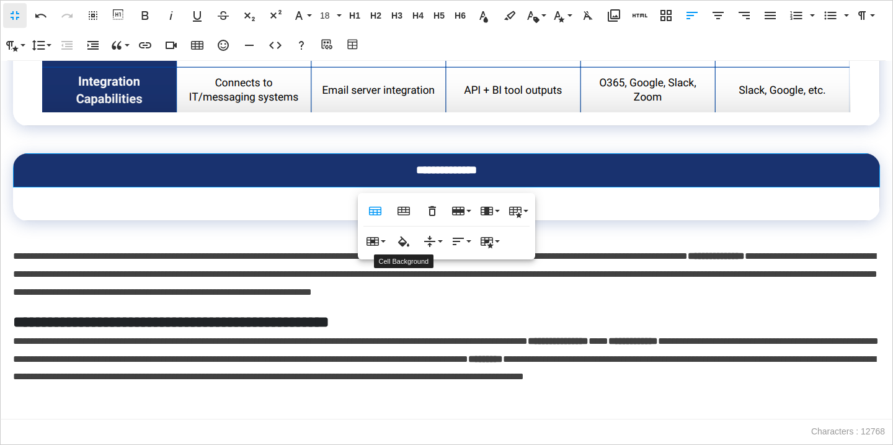
type input "*******"
click at [406, 242] on icon "button" at bounding box center [403, 241] width 11 height 11
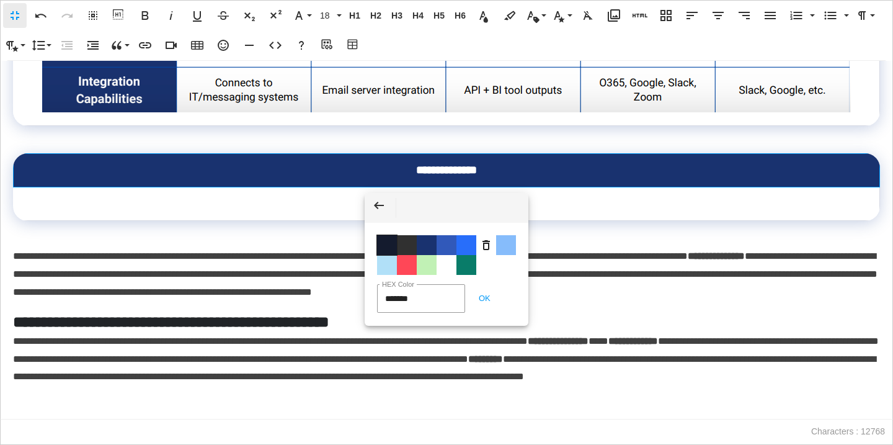
click at [385, 245] on span "Color #141B2E" at bounding box center [387, 245] width 20 height 20
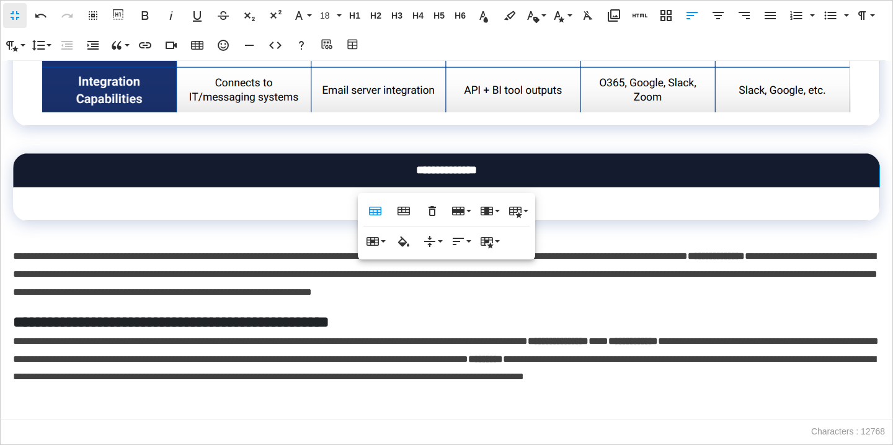
click at [292, 201] on td at bounding box center [447, 203] width 867 height 33
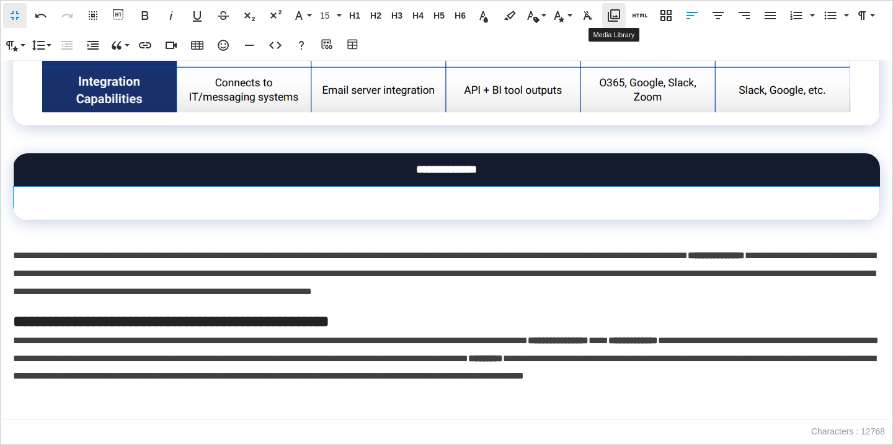
click at [613, 15] on icon "button" at bounding box center [614, 15] width 15 height 15
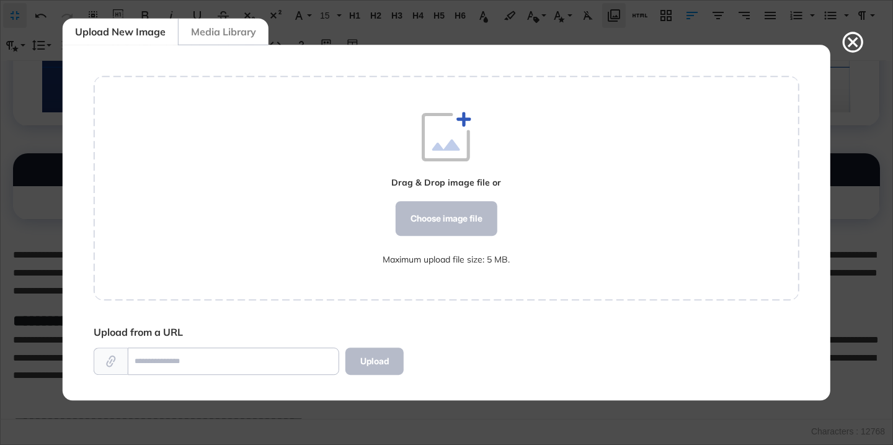
scroll to position [6, 1]
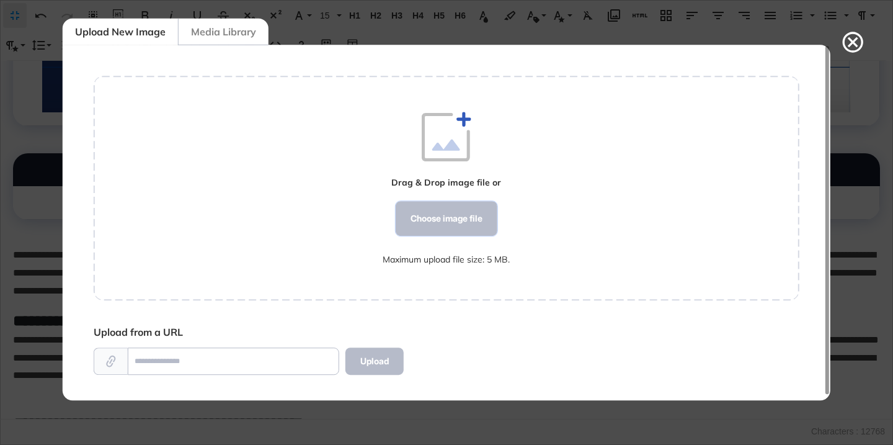
click at [422, 215] on div "Choose image file" at bounding box center [447, 218] width 102 height 35
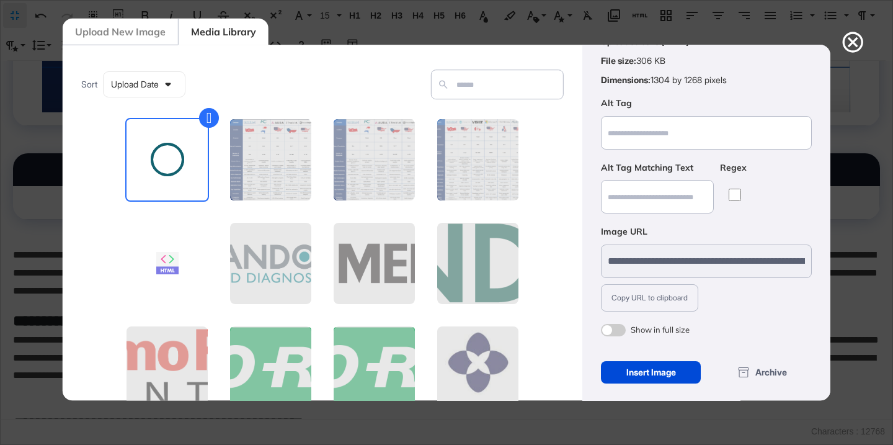
scroll to position [97, 0]
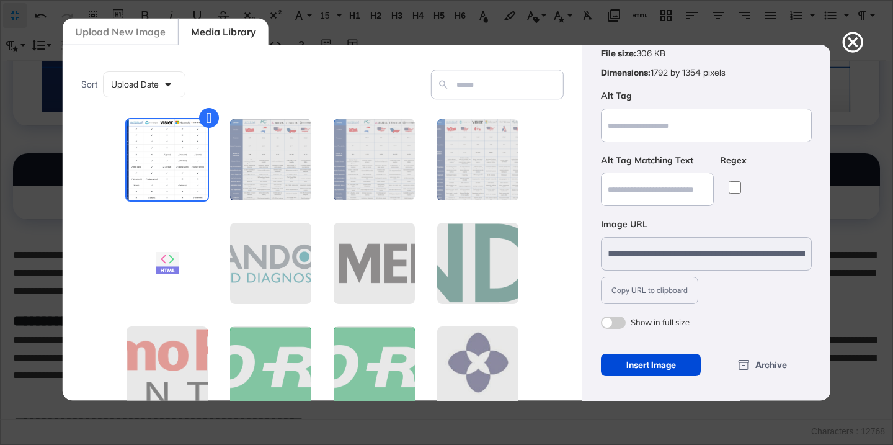
click at [618, 317] on span at bounding box center [613, 322] width 25 height 12
click at [616, 372] on div "Insert Image" at bounding box center [651, 365] width 100 height 22
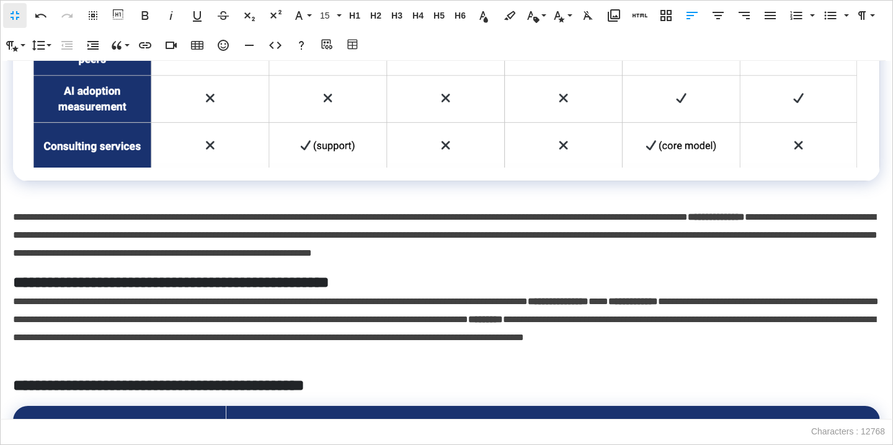
scroll to position [3116, 0]
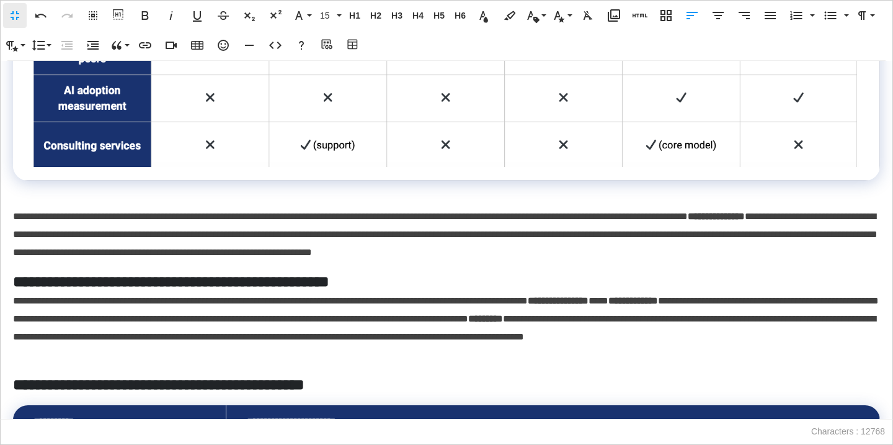
click at [356, 198] on p at bounding box center [446, 190] width 867 height 18
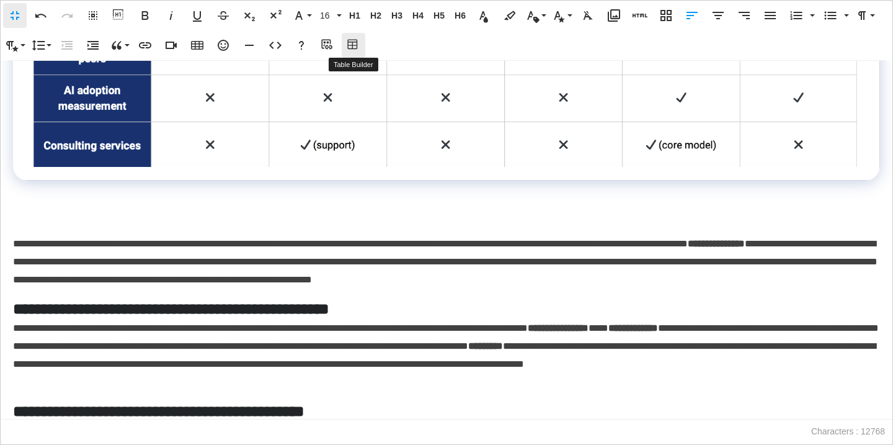
click at [355, 44] on icon "button" at bounding box center [353, 45] width 15 height 12
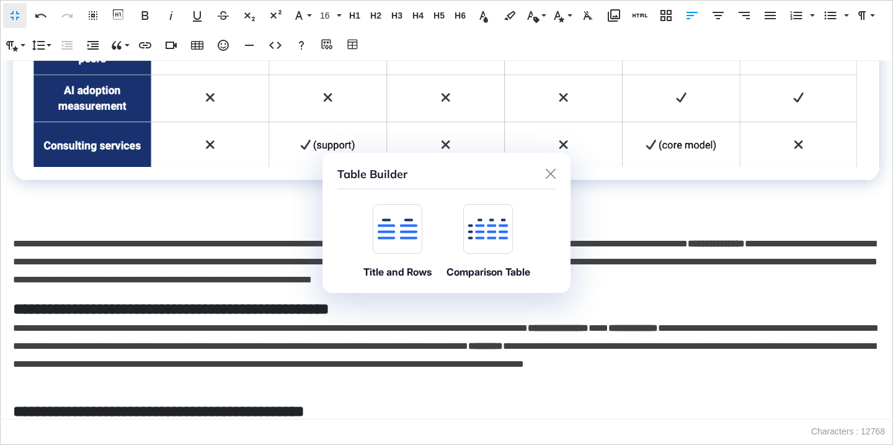
click at [406, 218] on icon at bounding box center [398, 228] width 40 height 21
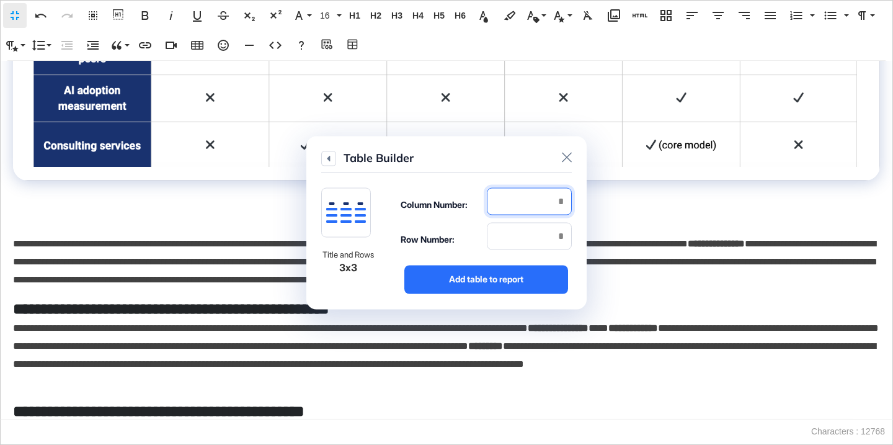
click at [509, 213] on input "number" at bounding box center [529, 200] width 85 height 27
type input "*"
click at [520, 243] on input "number" at bounding box center [529, 235] width 85 height 27
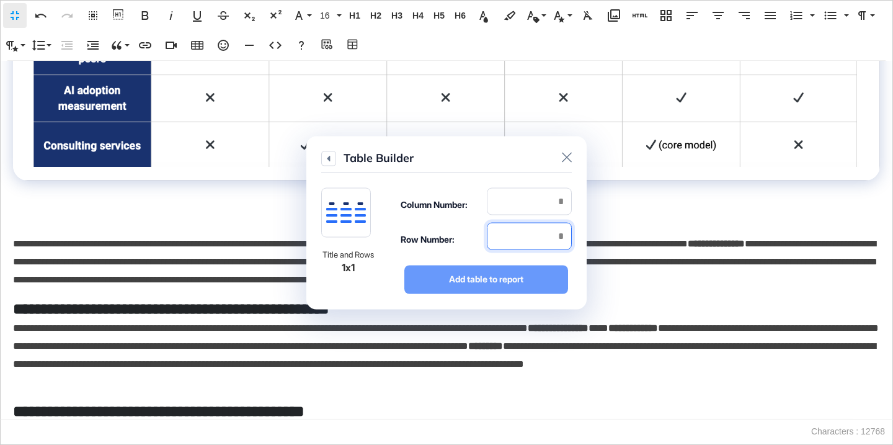
type input "*"
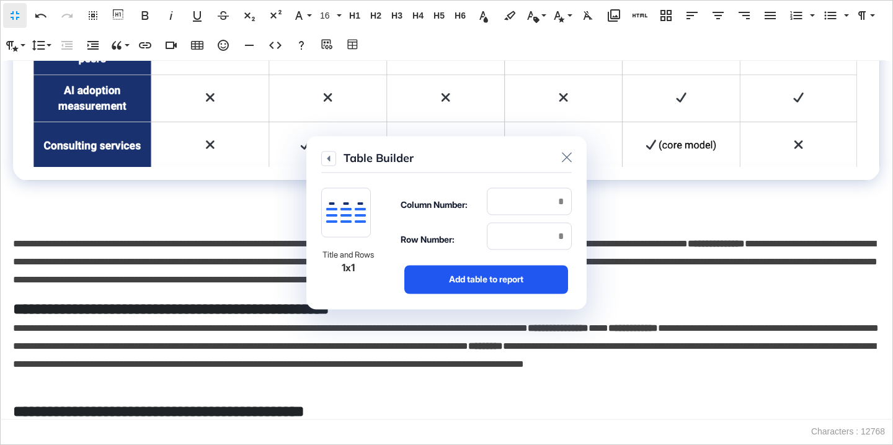
click at [525, 275] on div "Add table to report" at bounding box center [486, 279] width 164 height 29
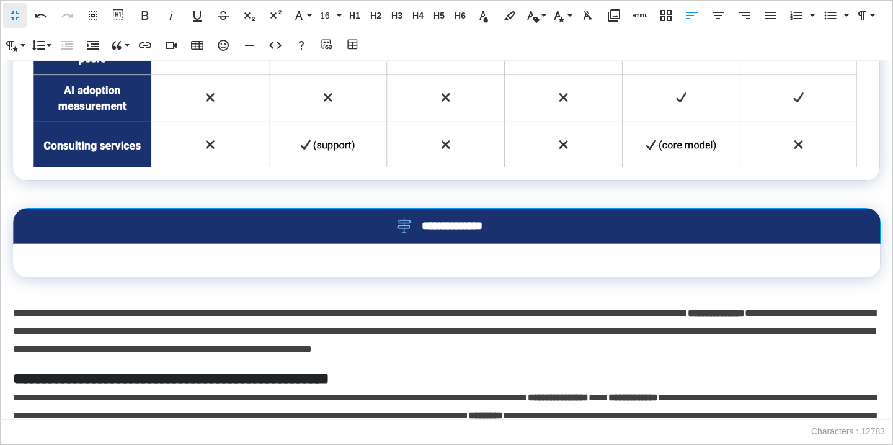
click at [543, 219] on div "**********" at bounding box center [446, 225] width 827 height 15
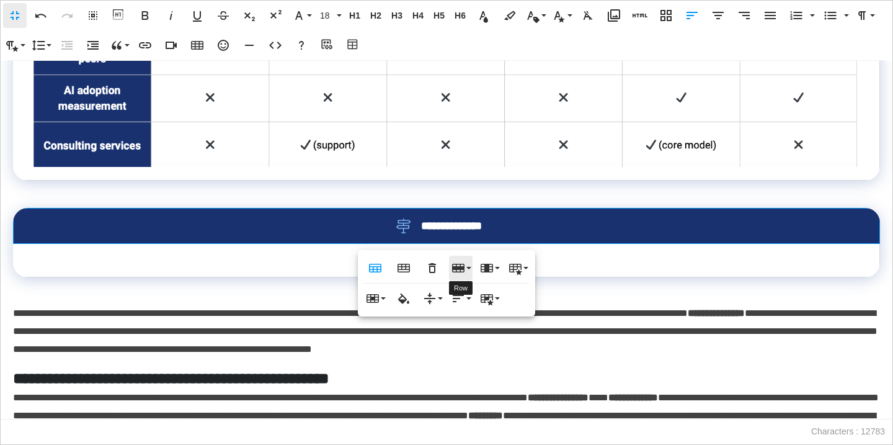
click at [461, 272] on icon "button" at bounding box center [458, 268] width 12 height 9
click at [476, 327] on link "Delete row" at bounding box center [496, 329] width 94 height 19
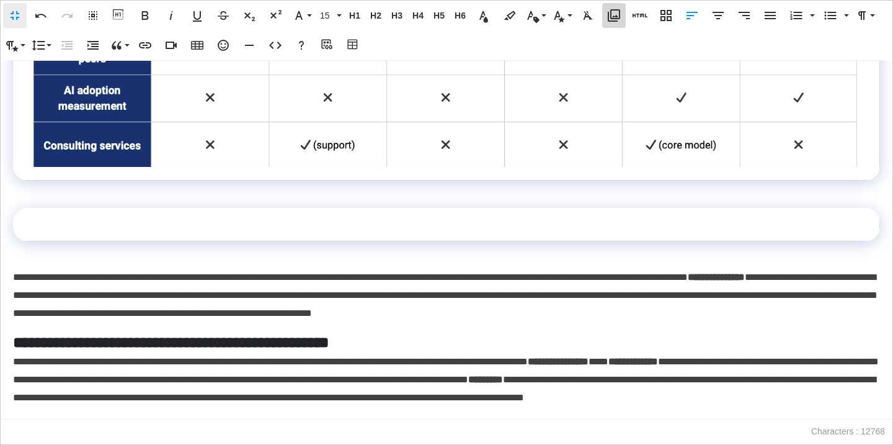
click at [612, 11] on icon "button" at bounding box center [614, 15] width 15 height 15
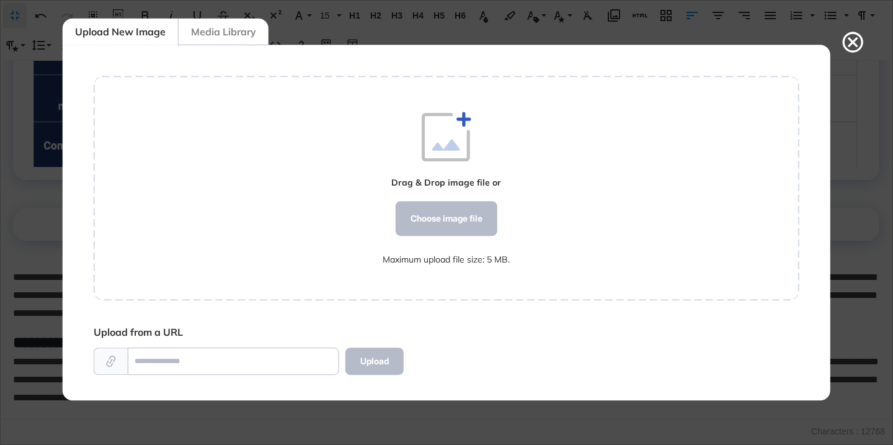
scroll to position [6, 1]
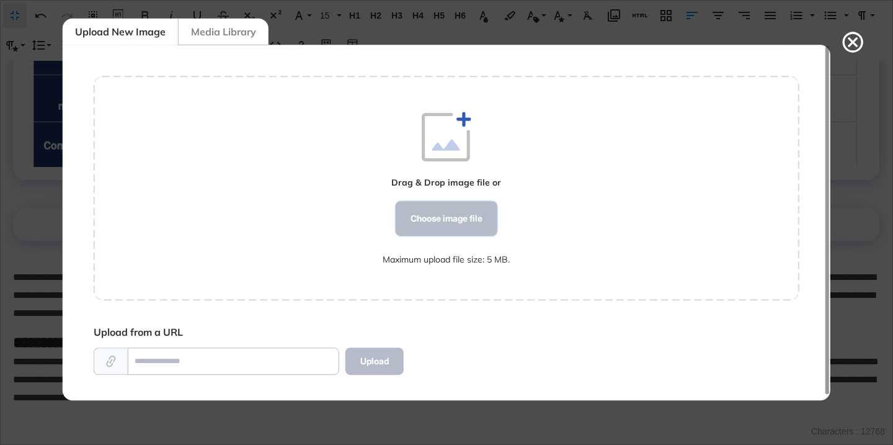
click at [480, 219] on div "Choose image file" at bounding box center [447, 218] width 102 height 35
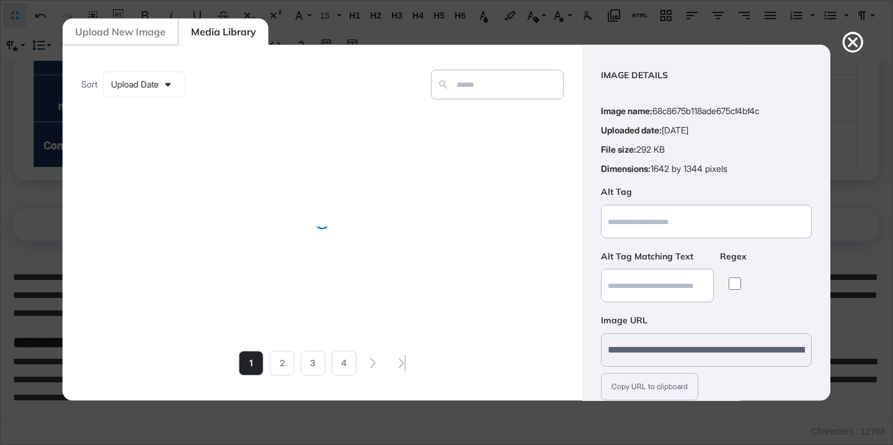
scroll to position [97, 0]
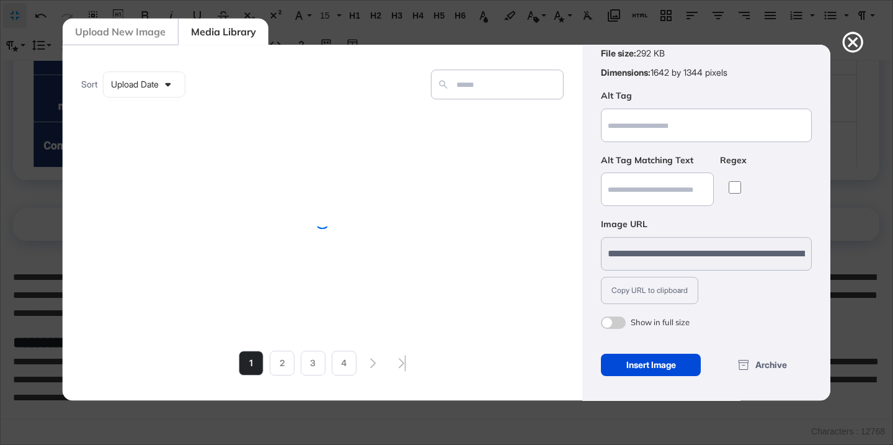
click at [616, 323] on span at bounding box center [613, 322] width 25 height 12
click at [630, 369] on div "Insert Image" at bounding box center [651, 365] width 100 height 22
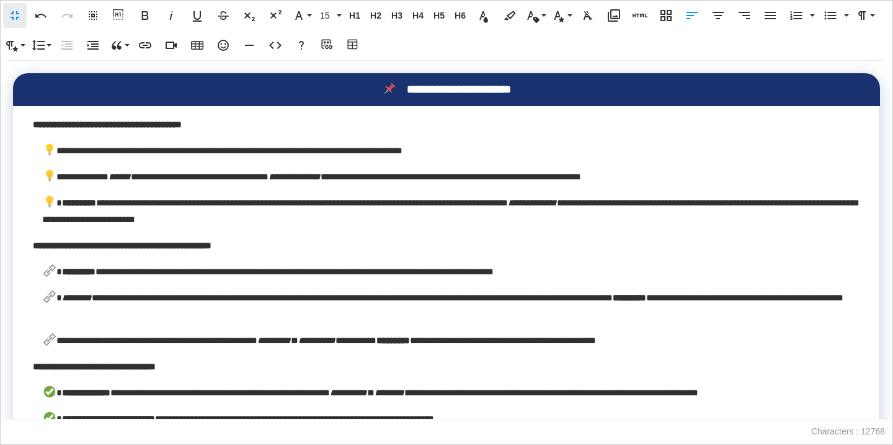
scroll to position [1, 1]
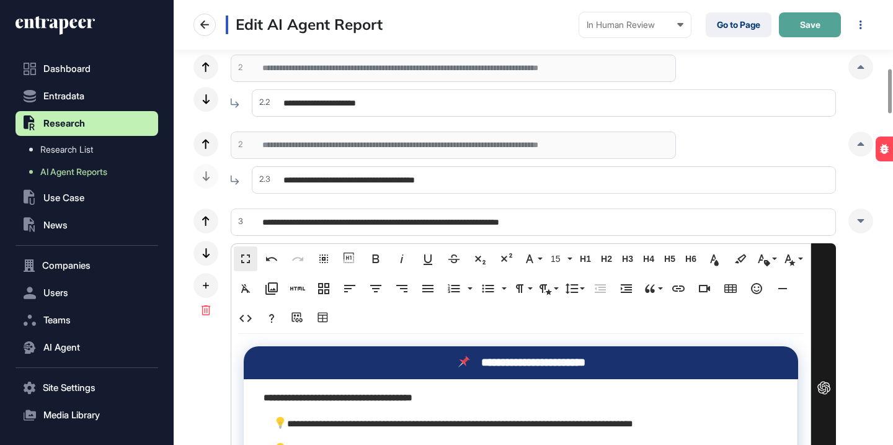
click at [808, 24] on span "Save" at bounding box center [810, 24] width 20 height 9
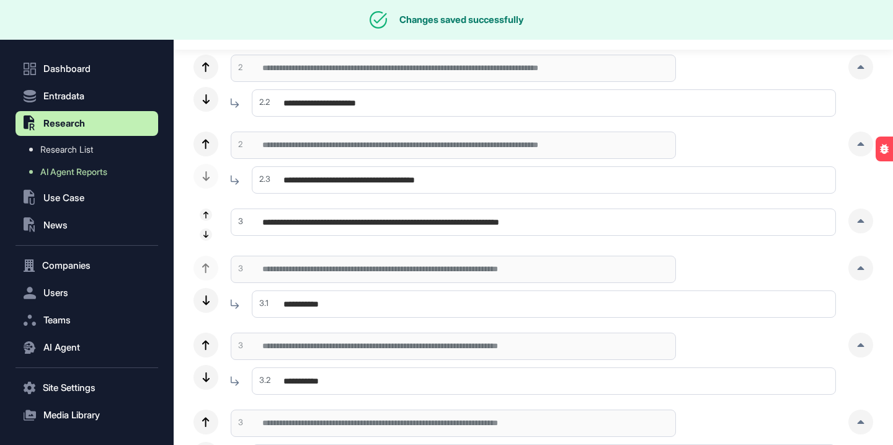
scroll to position [0, 0]
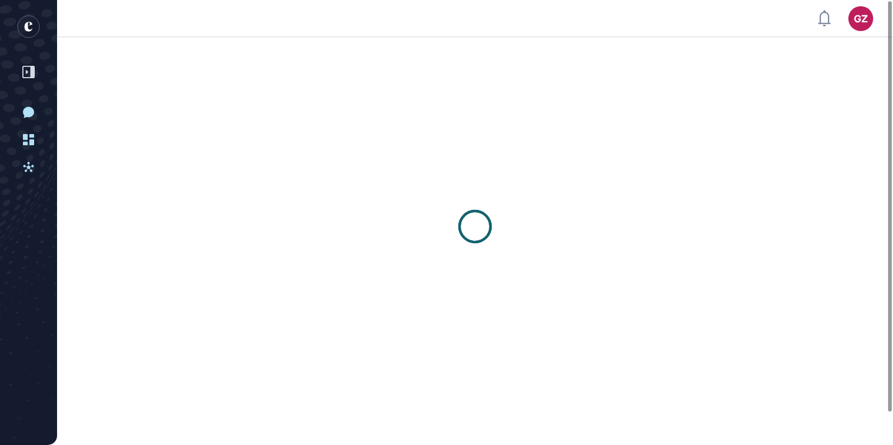
click at [786, 94] on div at bounding box center [475, 226] width 836 height 378
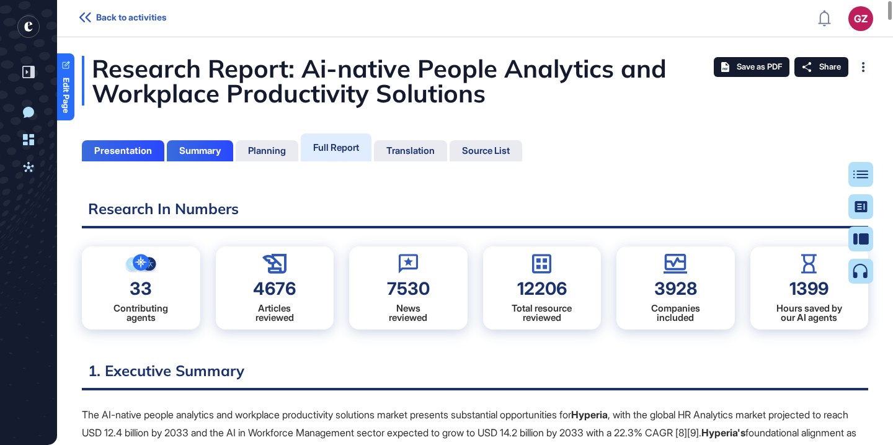
scroll to position [383, 3]
click at [862, 172] on div "Table of Contents" at bounding box center [821, 174] width 84 height 10
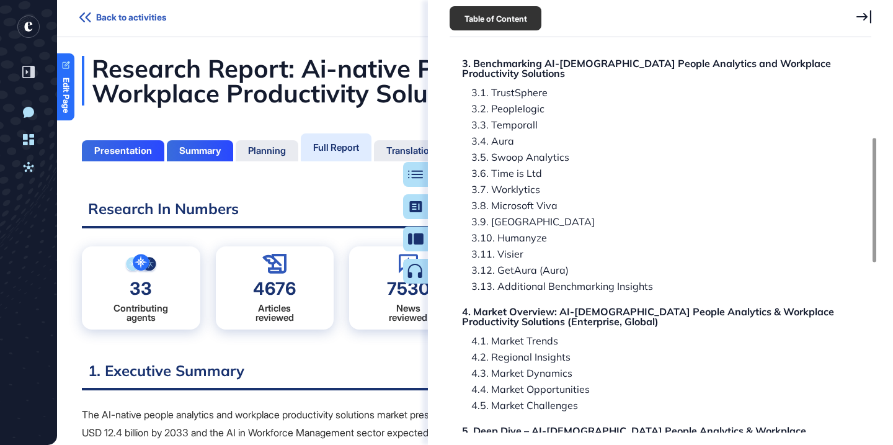
scroll to position [223, 0]
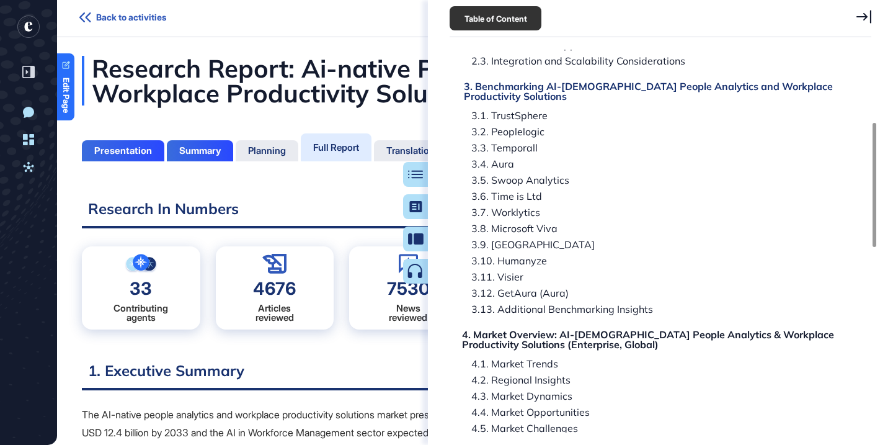
click at [590, 86] on div "3. Benchmarking AI-Native People Analytics and Workplace Productivity Solutions" at bounding box center [652, 91] width 377 height 20
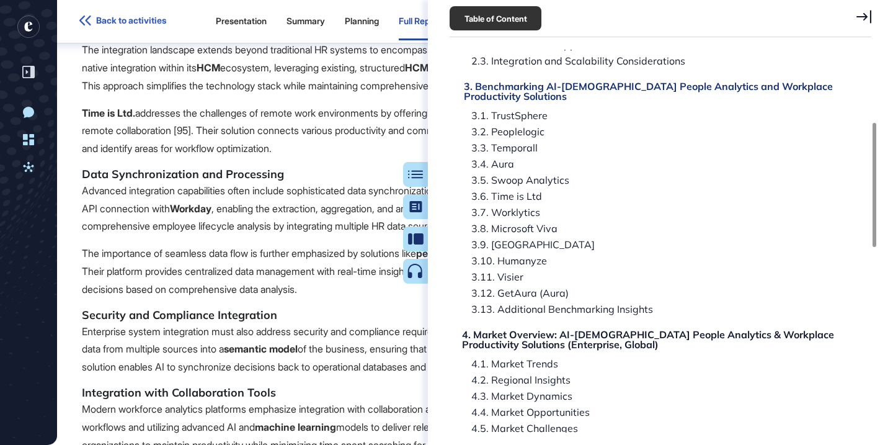
scroll to position [12551, 0]
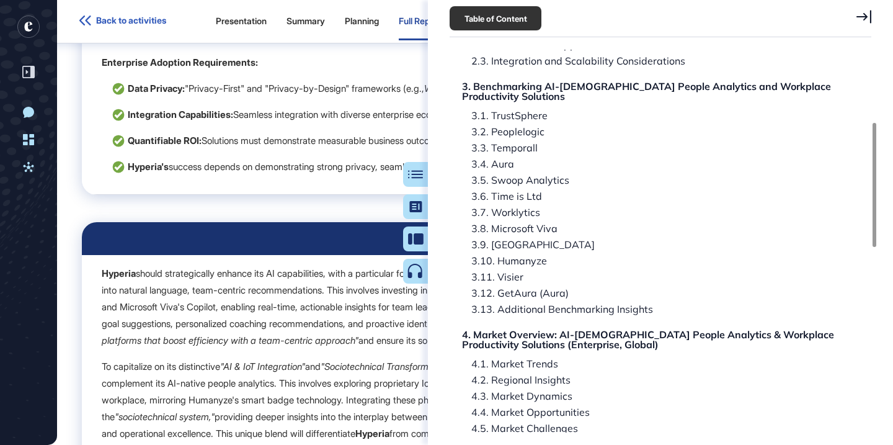
click at [418, 175] on button "Table of Contents" at bounding box center [415, 174] width 25 height 25
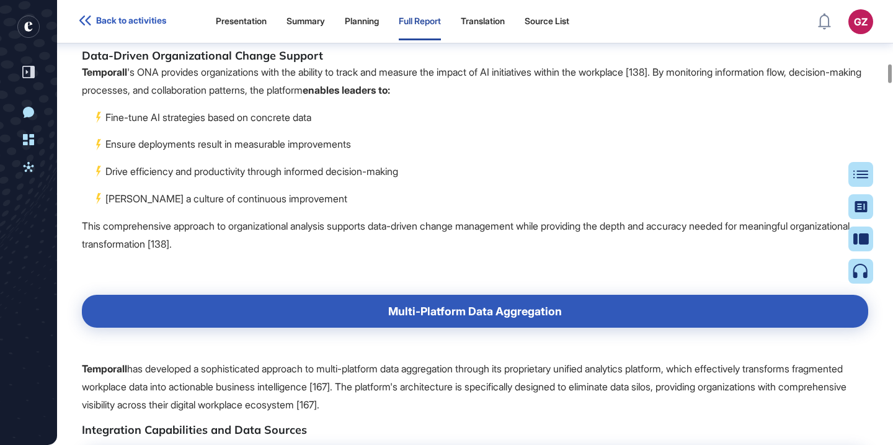
scroll to position [23122, 0]
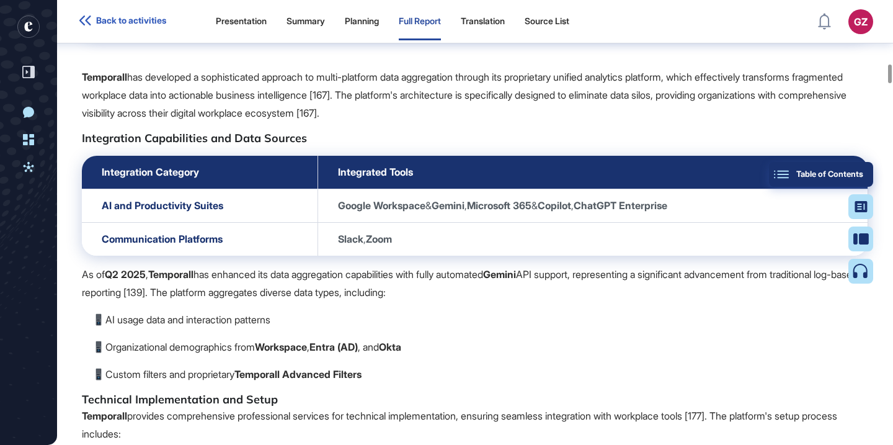
click at [867, 173] on button "Table of Contents" at bounding box center [821, 174] width 104 height 25
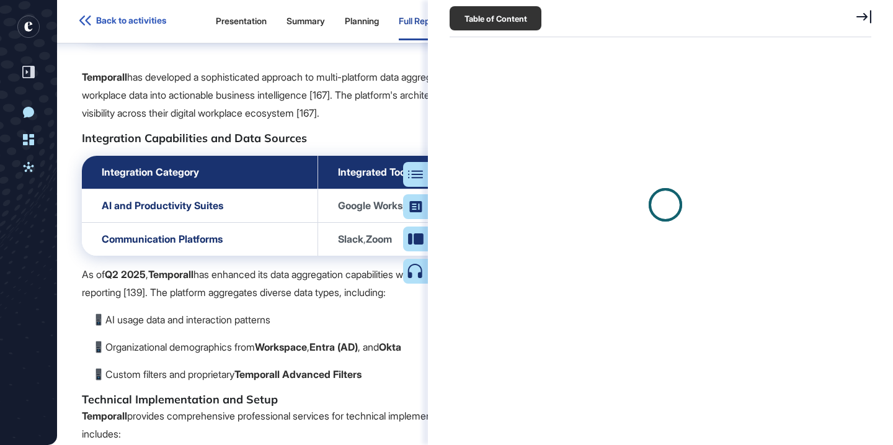
scroll to position [6, 1]
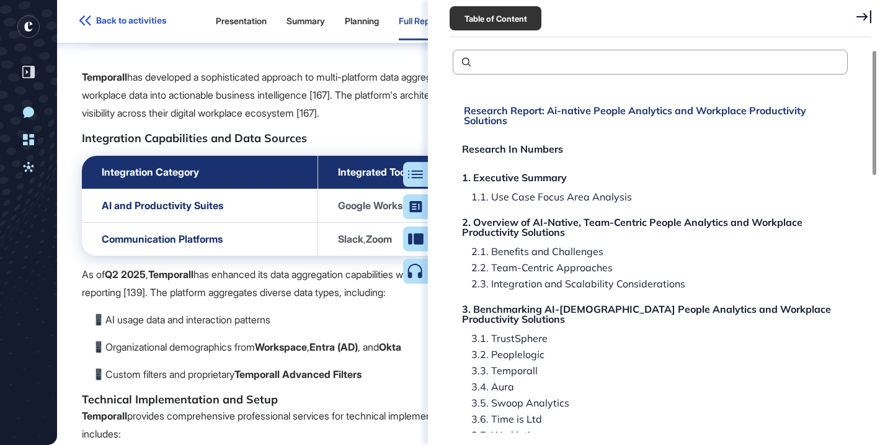
click at [538, 110] on div "Research Report: Ai-native People Analytics and Workplace Productivity Solutions" at bounding box center [652, 115] width 377 height 20
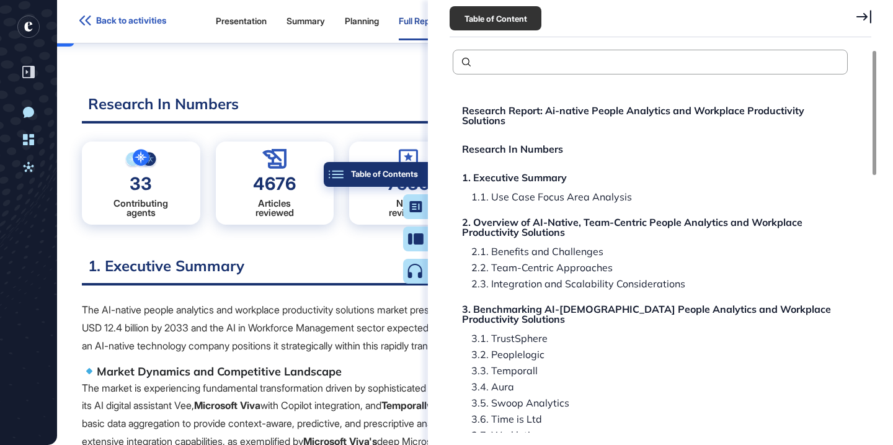
click at [411, 171] on div "Table of Contents" at bounding box center [376, 174] width 84 height 10
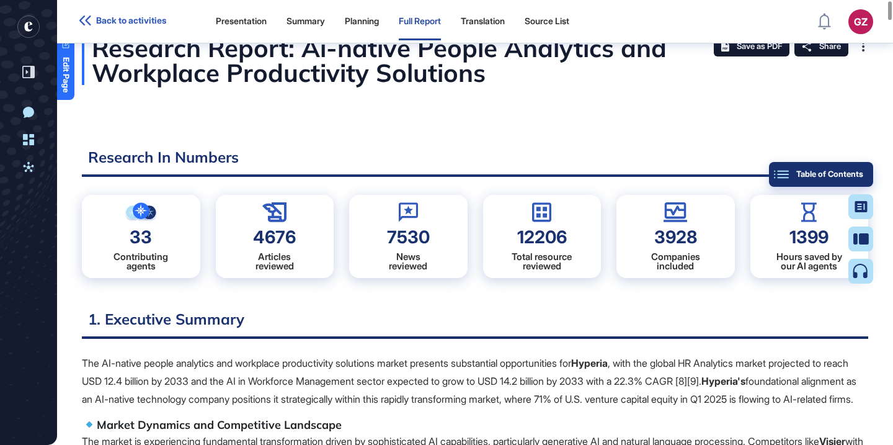
scroll to position [0, 0]
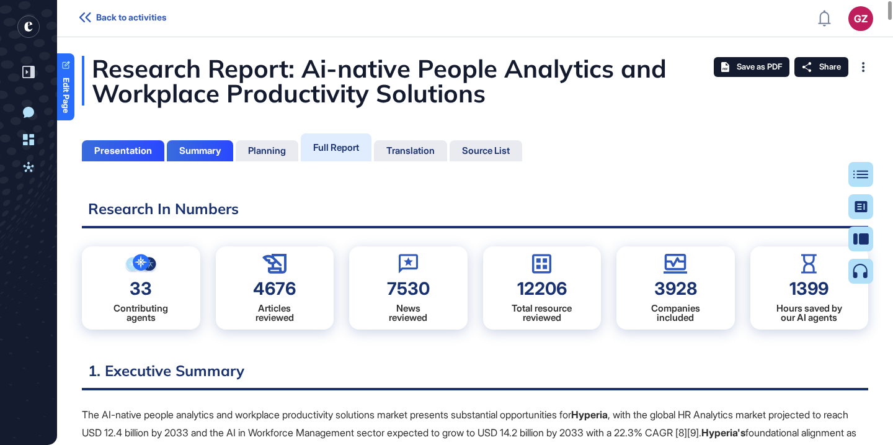
click at [460, 69] on div "Research Report: Ai-native People Analytics and Workplace Productivity Solutions" at bounding box center [475, 81] width 787 height 50
click at [344, 84] on div "Research Report: Ai-native People Analytics and Workplace Productivity Solutions" at bounding box center [475, 81] width 787 height 50
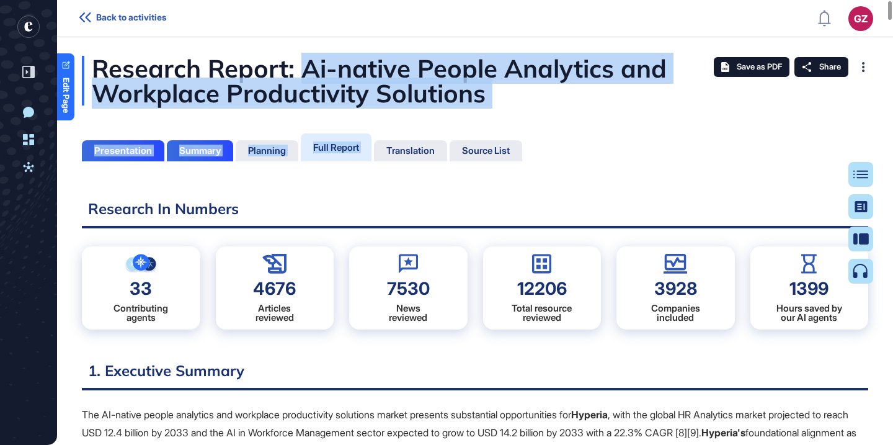
drag, startPoint x: 299, startPoint y: 69, endPoint x: 399, endPoint y: 122, distance: 112.9
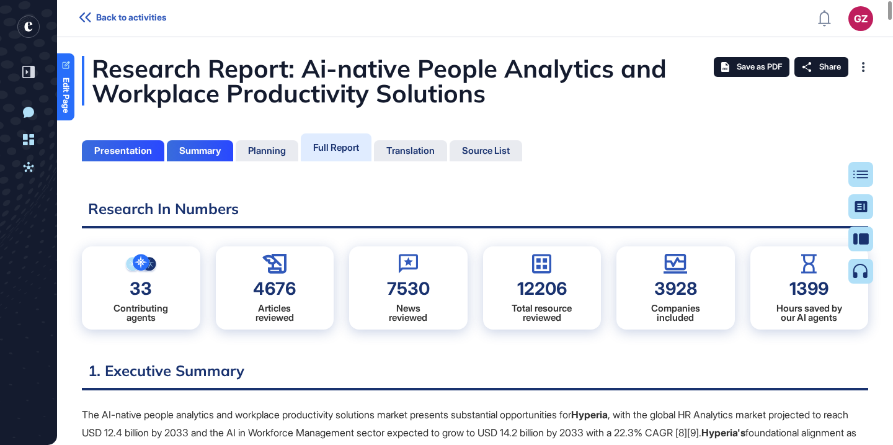
click at [416, 104] on div "Research Report: Ai-native People Analytics and Workplace Productivity Solutions" at bounding box center [475, 81] width 787 height 50
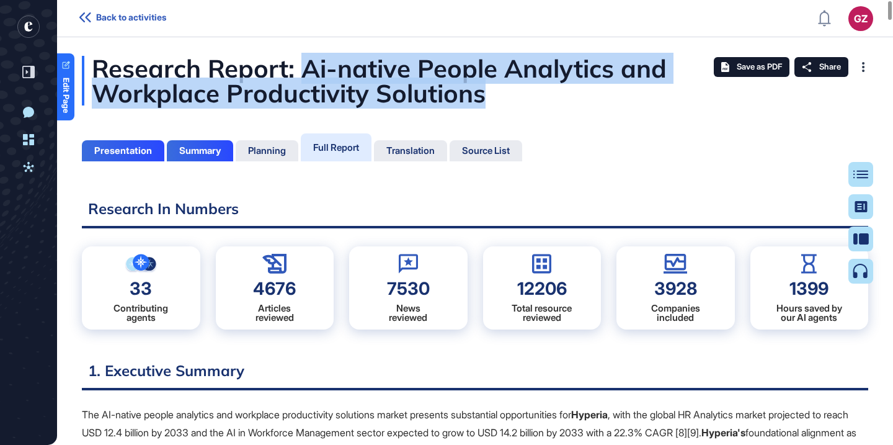
drag, startPoint x: 299, startPoint y: 65, endPoint x: 494, endPoint y: 98, distance: 197.6
click at [494, 98] on div "Research Report: Ai-native People Analytics and Workplace Productivity Solutions" at bounding box center [475, 81] width 787 height 50
copy div "Ai-native People Analytics and Workplace Productivity Solutions"
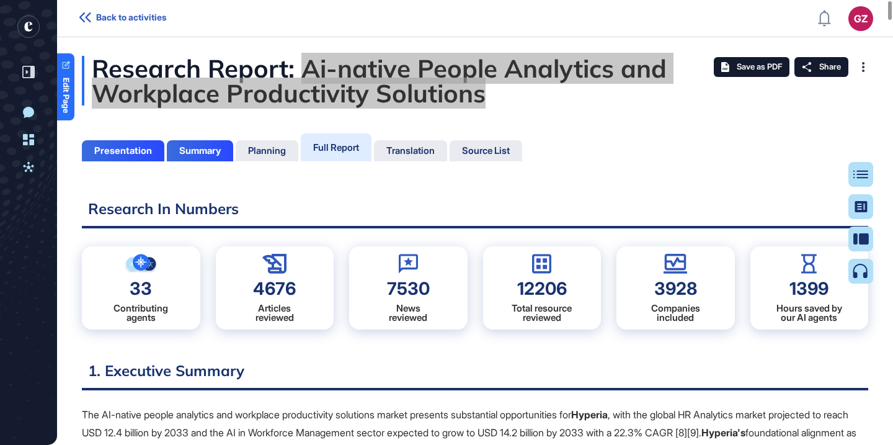
drag, startPoint x: 428, startPoint y: 91, endPoint x: 660, endPoint y: 1, distance: 248.6
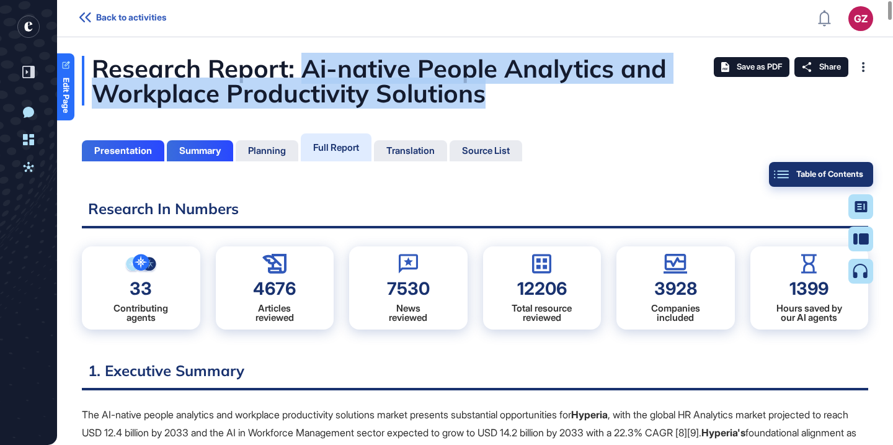
click at [858, 175] on div "Table of Contents" at bounding box center [821, 174] width 84 height 10
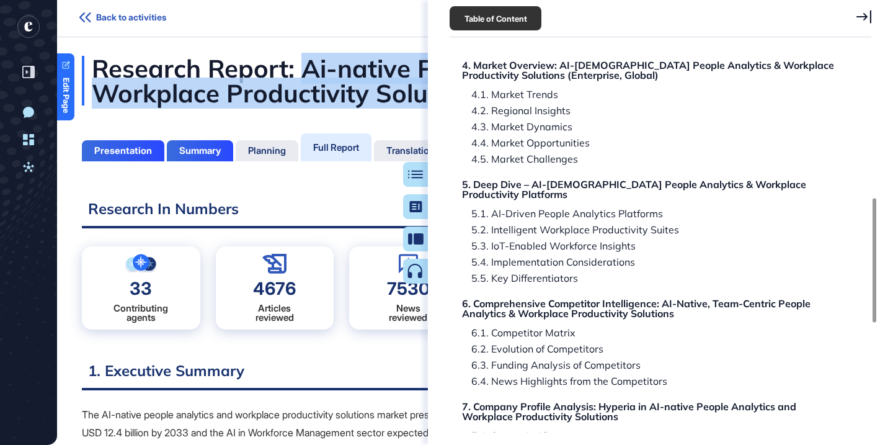
scroll to position [526, 0]
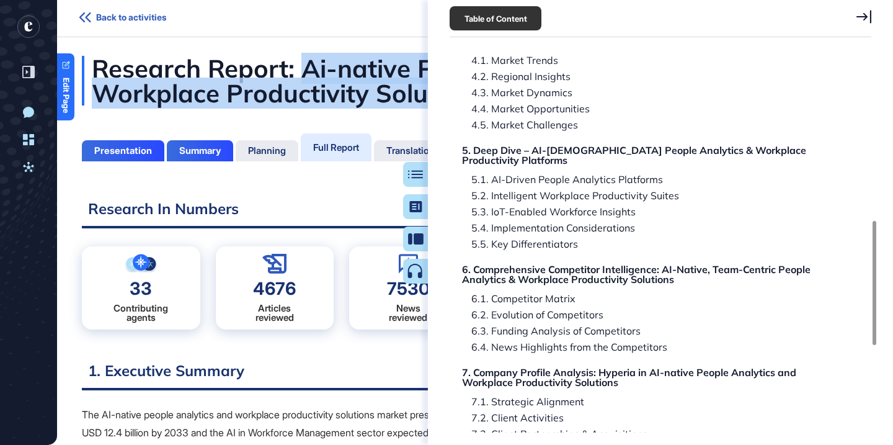
click at [615, 210] on div "Research Report: Ai-native People Analytics and Workplace Productivity Solution…" at bounding box center [650, 139] width 395 height 1139
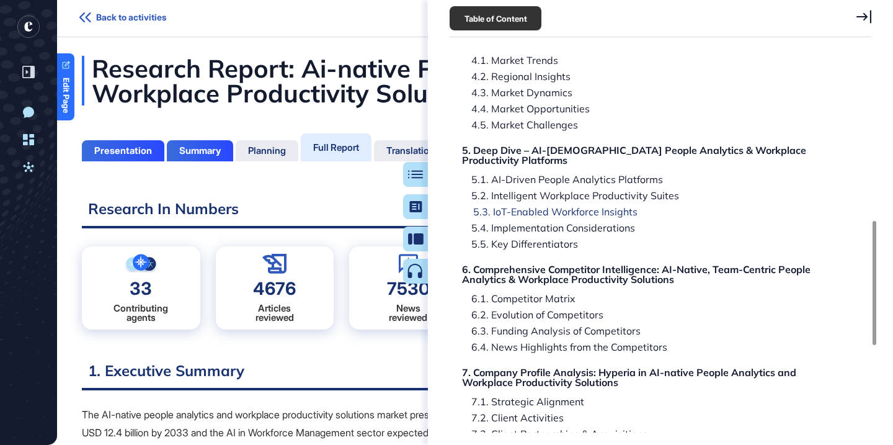
click at [616, 207] on div "5.3. IoT-Enabled Workforce Insights" at bounding box center [551, 212] width 174 height 10
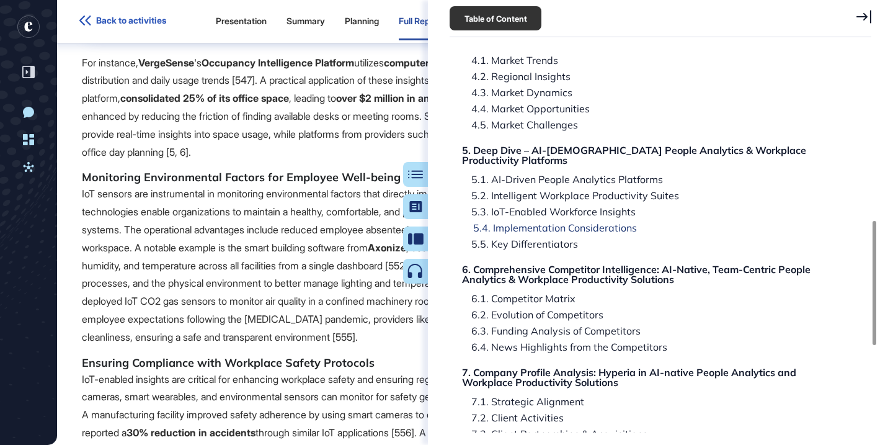
click at [612, 223] on div "5.4. Implementation Considerations" at bounding box center [550, 228] width 173 height 10
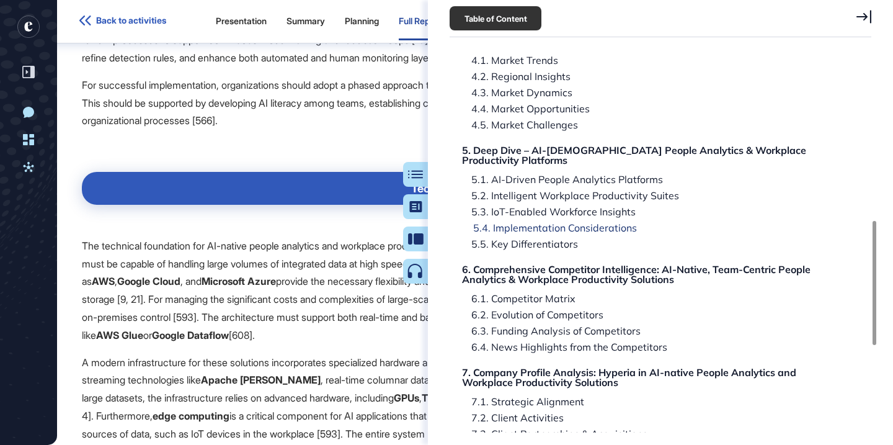
scroll to position [83368, 0]
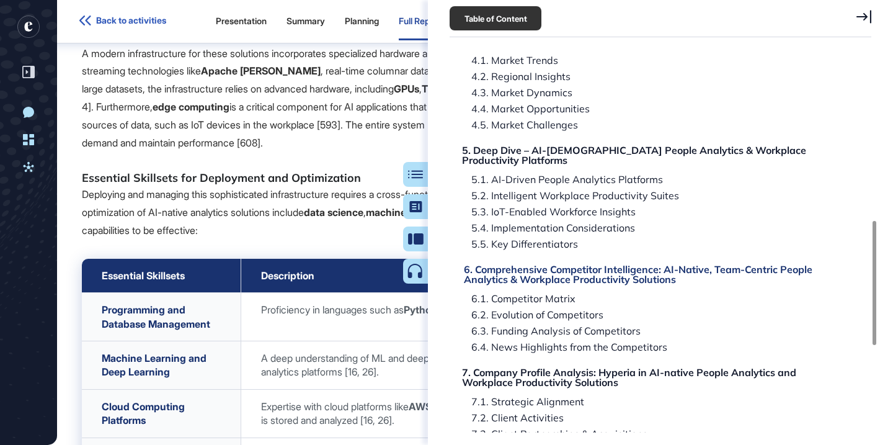
click at [604, 266] on div "6. Comprehensive Competitor Intelligence: AI-Native, Team-Centric People Analyt…" at bounding box center [652, 274] width 377 height 20
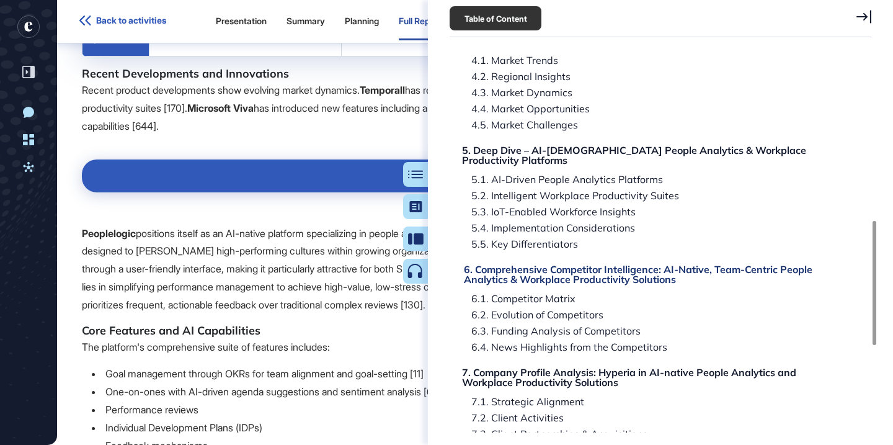
scroll to position [89698, 0]
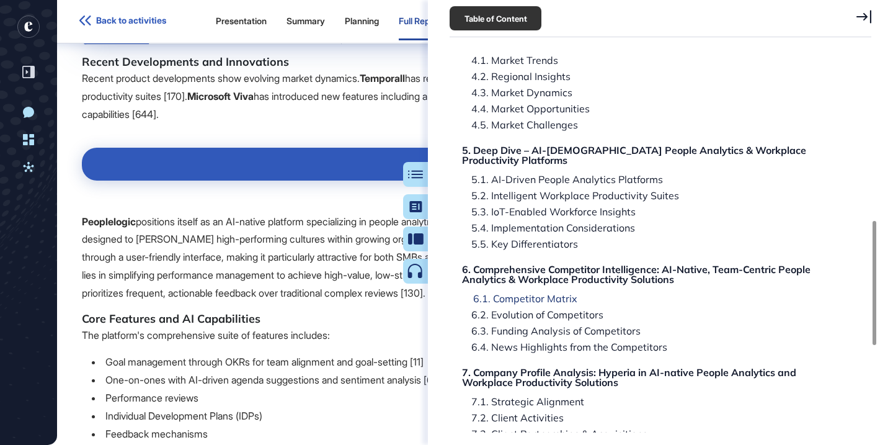
click at [538, 293] on div "6.1. Competitor Matrix" at bounding box center [521, 298] width 114 height 10
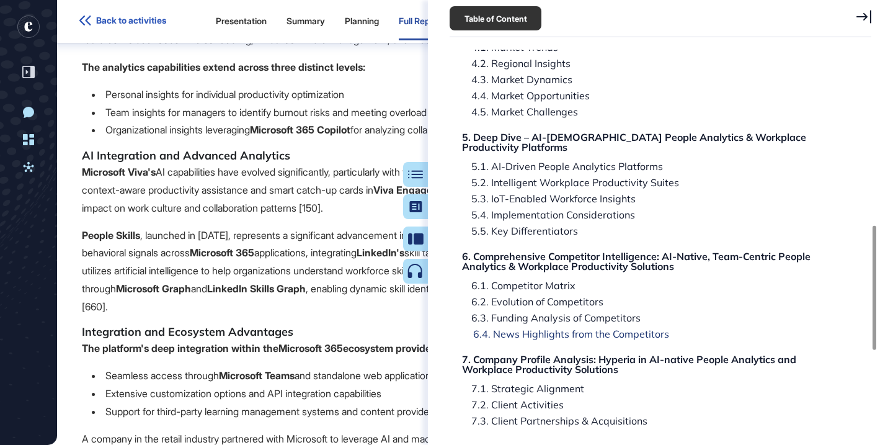
scroll to position [544, 0]
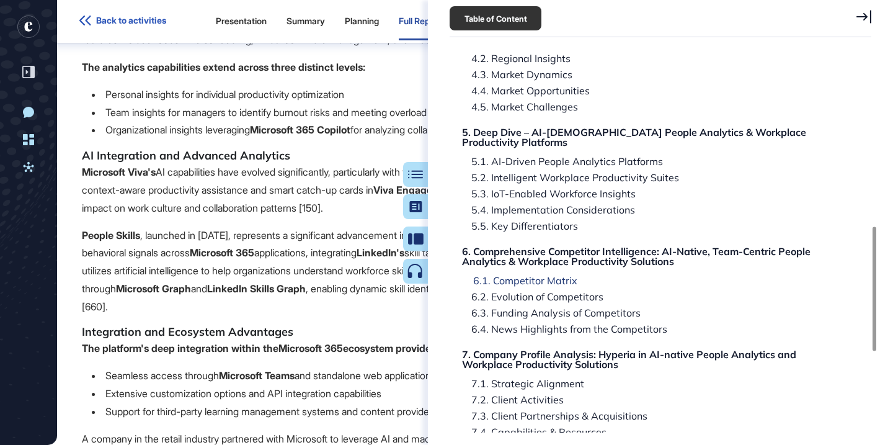
click at [519, 275] on div "6.1. Competitor Matrix" at bounding box center [521, 280] width 114 height 10
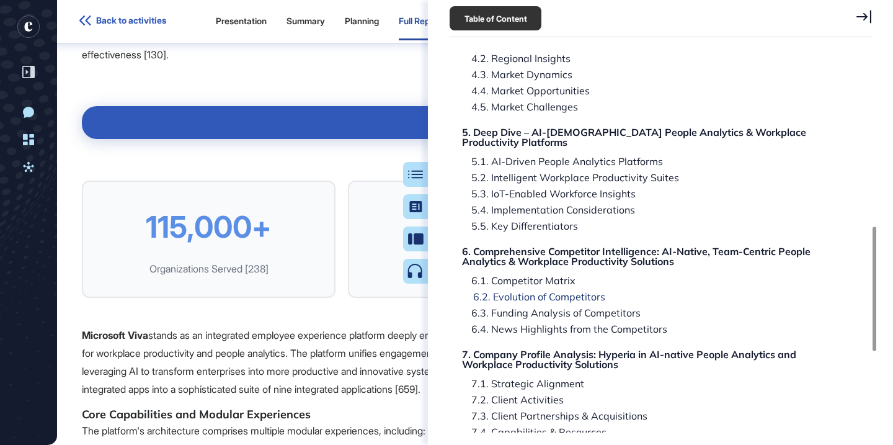
click at [517, 292] on div "6.2. Evolution of Competitors" at bounding box center [534, 297] width 141 height 10
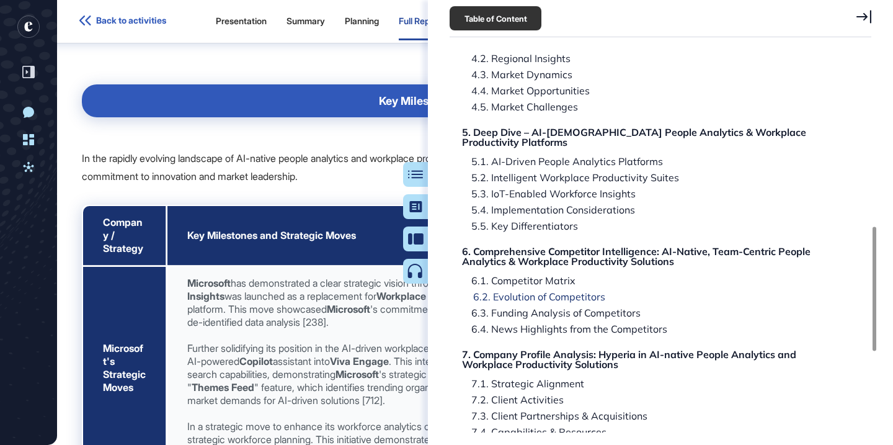
scroll to position [100758, 0]
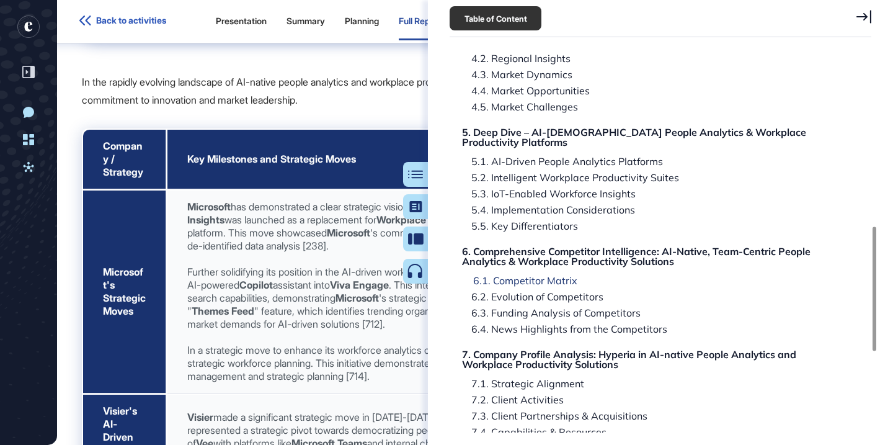
click at [522, 275] on div "6.1. Competitor Matrix" at bounding box center [521, 280] width 114 height 10
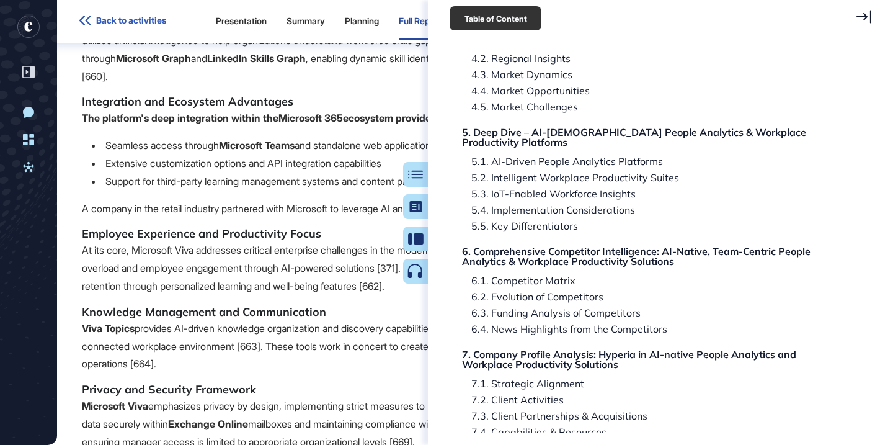
scroll to position [91750, 0]
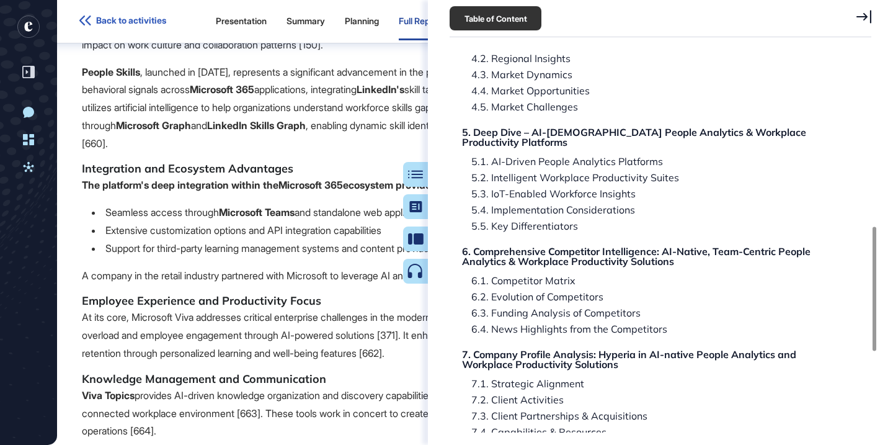
click at [428, 173] on div "Research Report: Ai-native People Analytics and Workplace Productivity Solution…" at bounding box center [660, 241] width 465 height 383
click at [419, 174] on button "Table of Contents" at bounding box center [376, 174] width 104 height 25
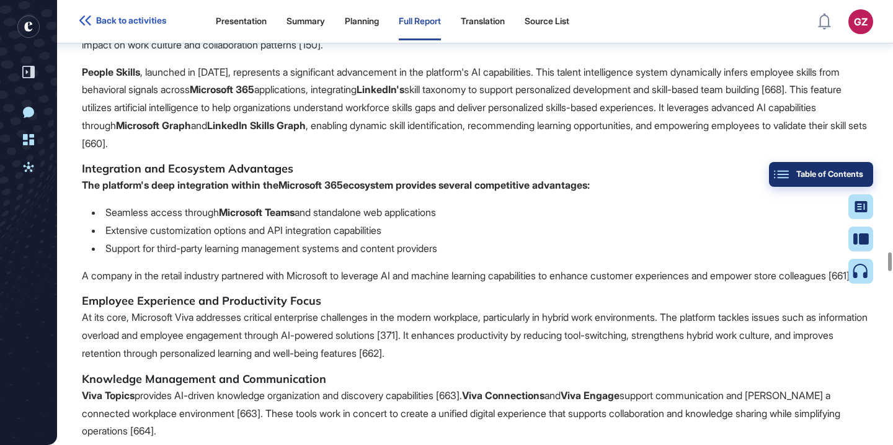
click at [860, 176] on div "Table of Contents" at bounding box center [821, 174] width 84 height 10
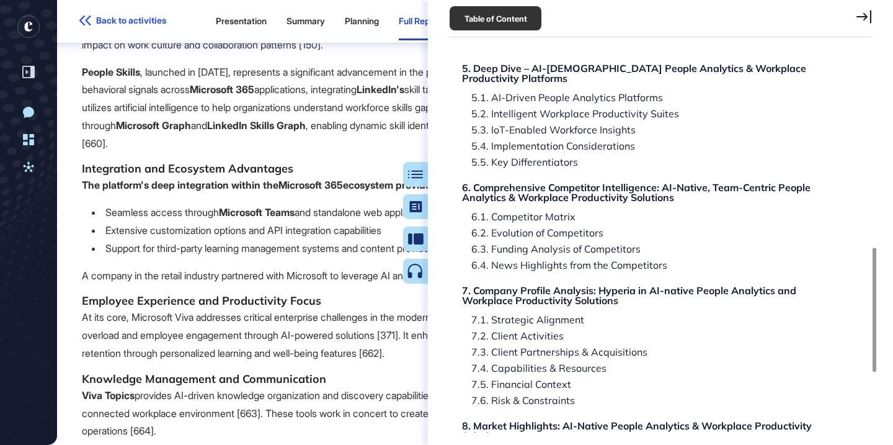
scroll to position [609, 0]
click at [576, 226] on div "6.2. Evolution of Competitors" at bounding box center [534, 231] width 141 height 10
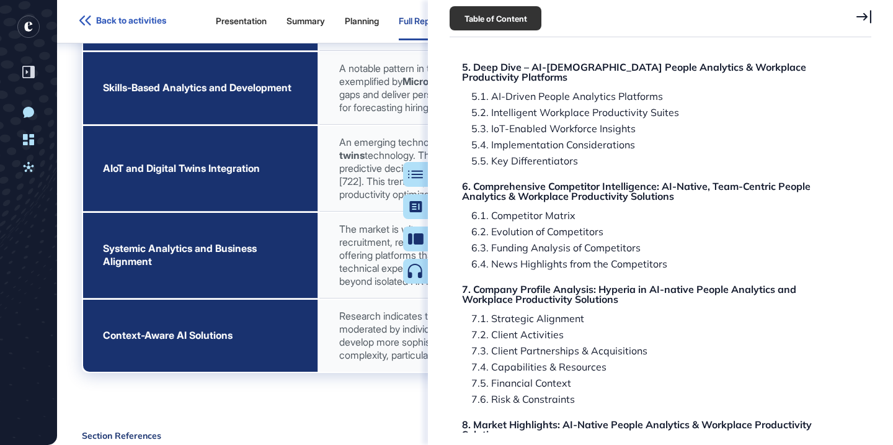
scroll to position [102965, 0]
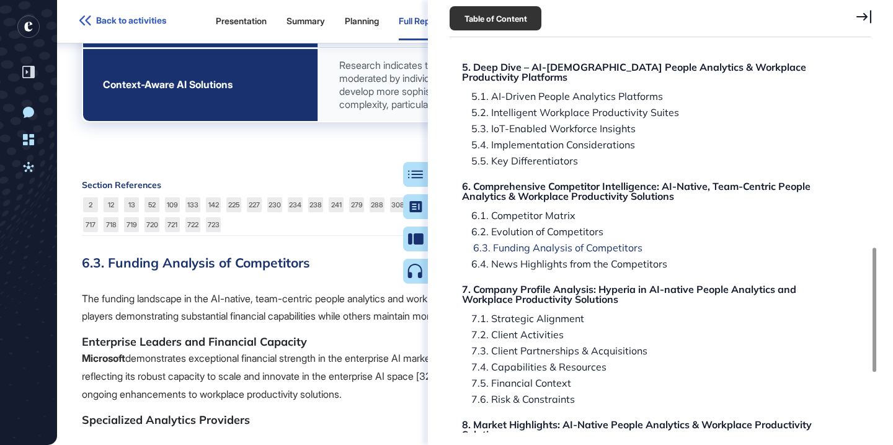
click at [571, 243] on div "6.3. Funding Analysis of Competitors" at bounding box center [553, 248] width 179 height 10
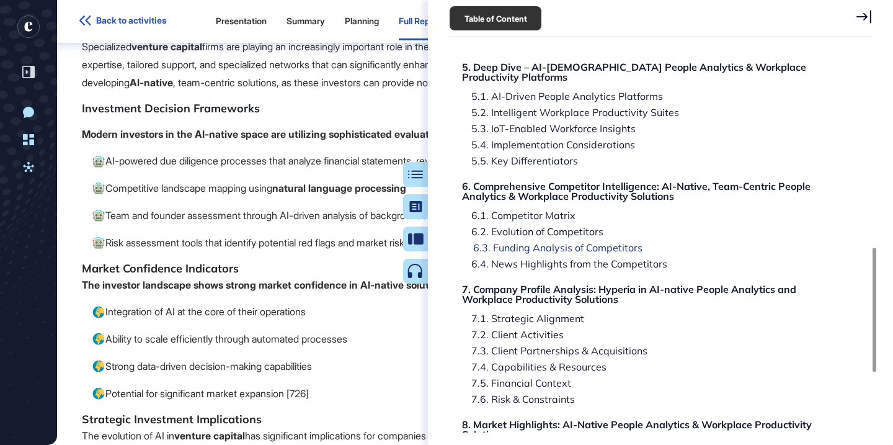
scroll to position [105543, 0]
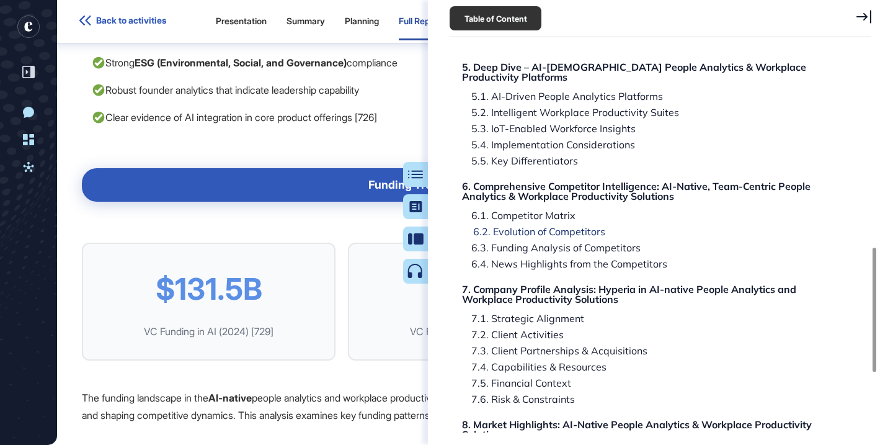
click at [550, 226] on div "6.2. Evolution of Competitors" at bounding box center [534, 231] width 141 height 10
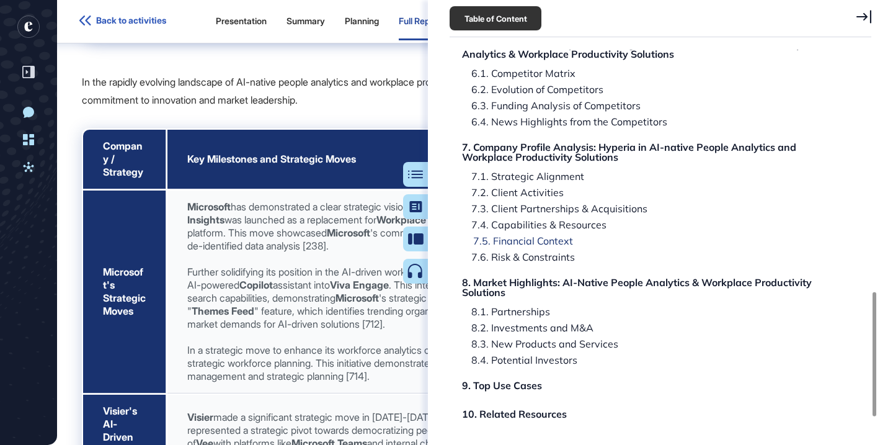
scroll to position [746, 0]
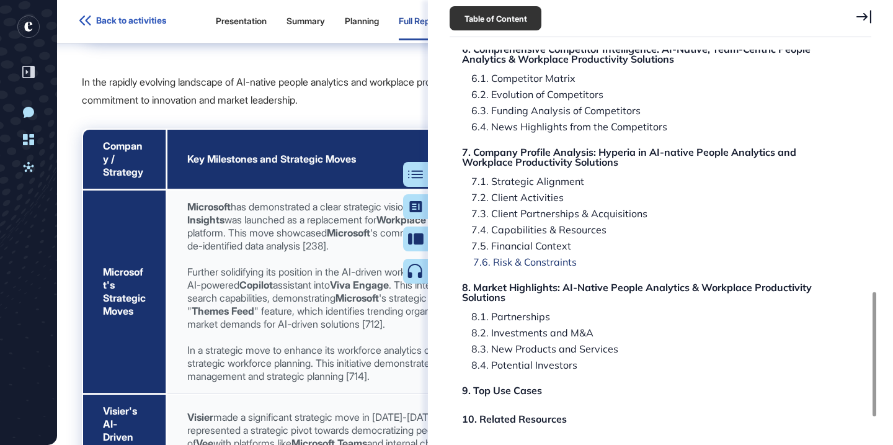
click at [540, 257] on div "7.6. Risk & Constraints" at bounding box center [520, 262] width 113 height 10
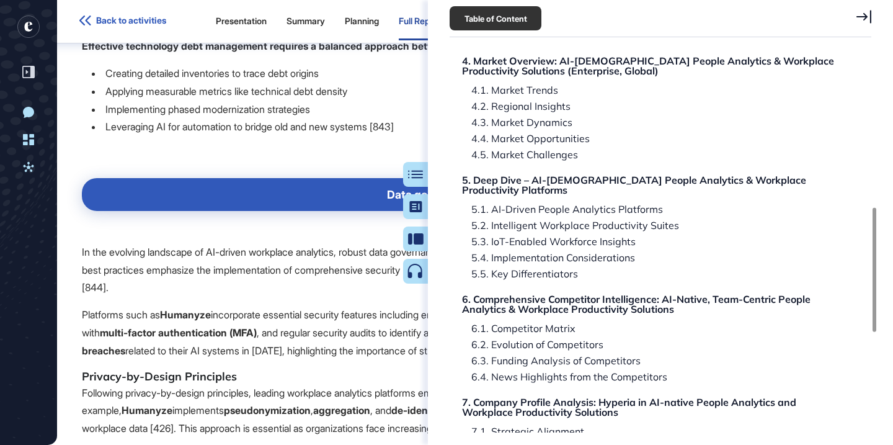
scroll to position [484, 0]
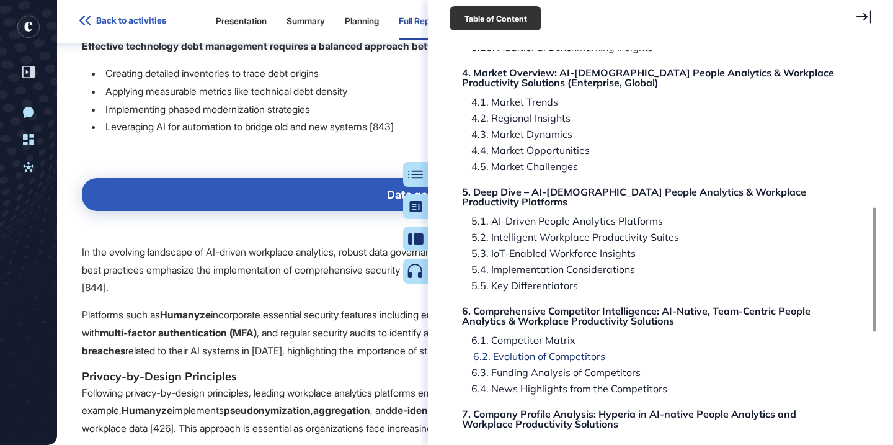
click at [519, 351] on div "6.2. Evolution of Competitors" at bounding box center [534, 356] width 141 height 10
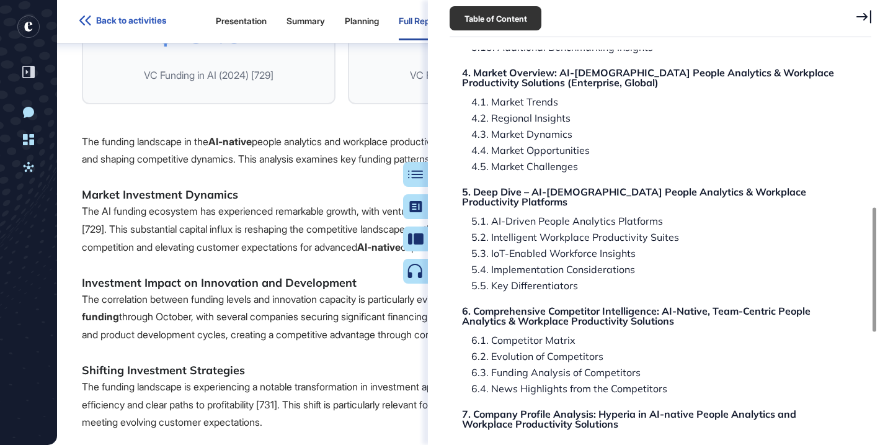
scroll to position [100758, 0]
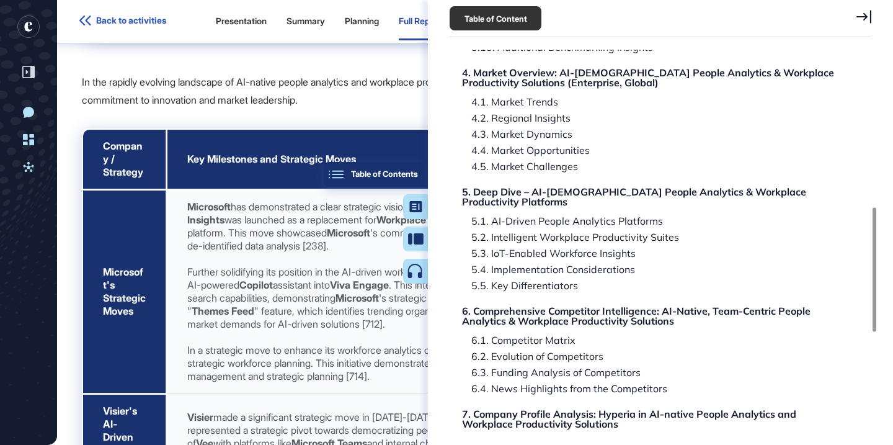
click at [414, 169] on div "Table of Contents" at bounding box center [376, 174] width 84 height 10
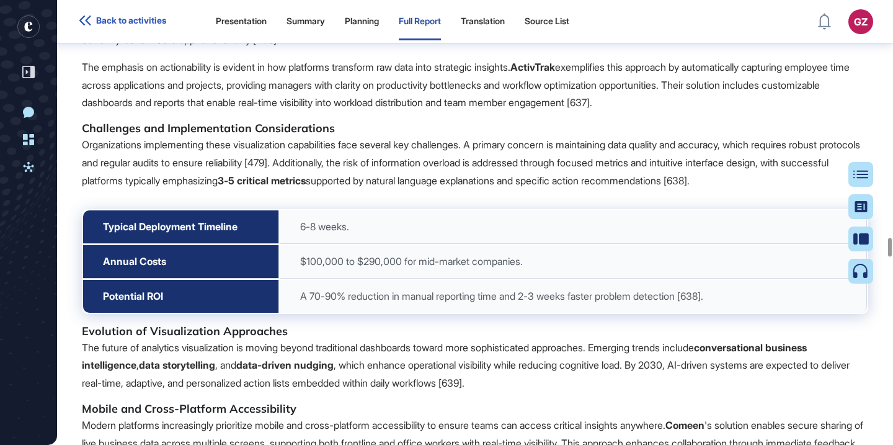
scroll to position [86199, 0]
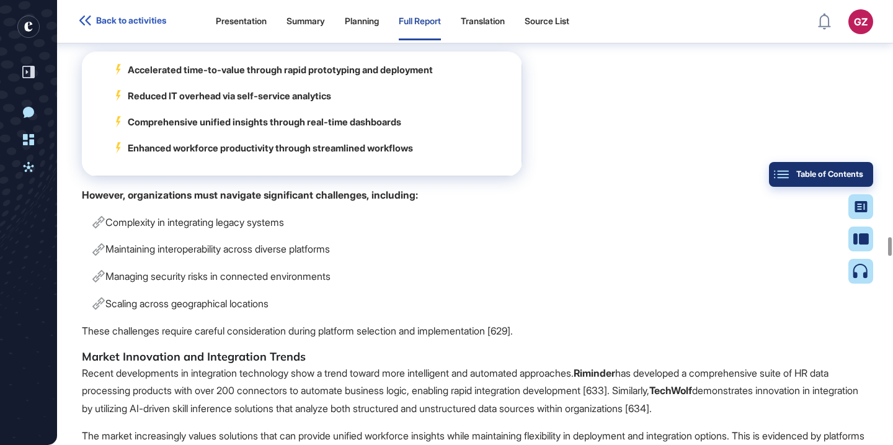
click at [862, 179] on button "Table of Contents" at bounding box center [821, 174] width 104 height 25
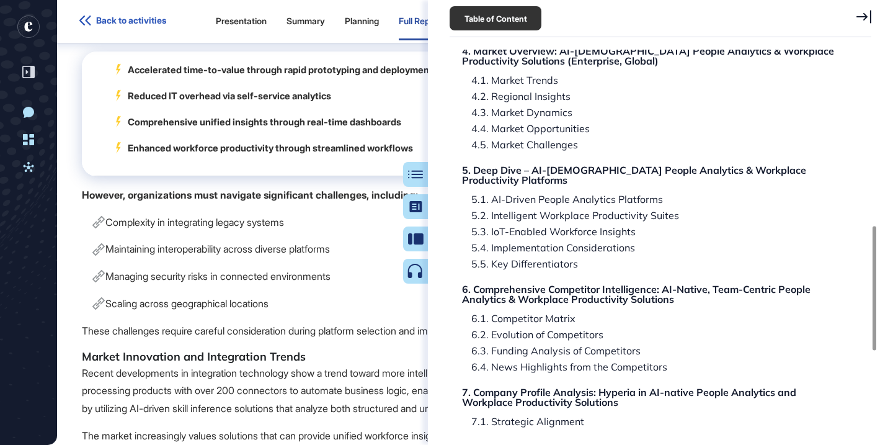
scroll to position [554, 0]
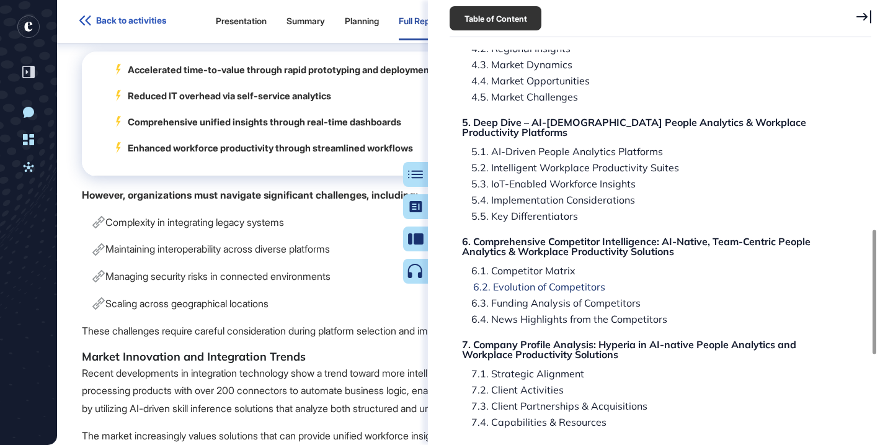
click at [545, 282] on div "6.2. Evolution of Competitors" at bounding box center [534, 287] width 141 height 10
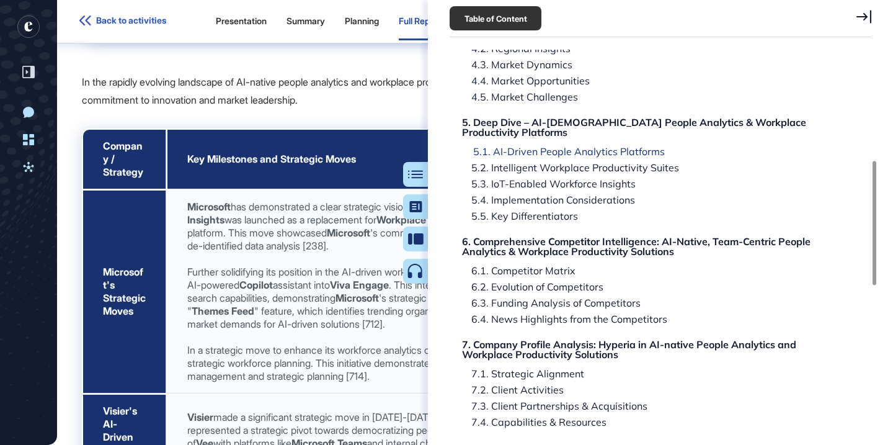
scroll to position [0, 0]
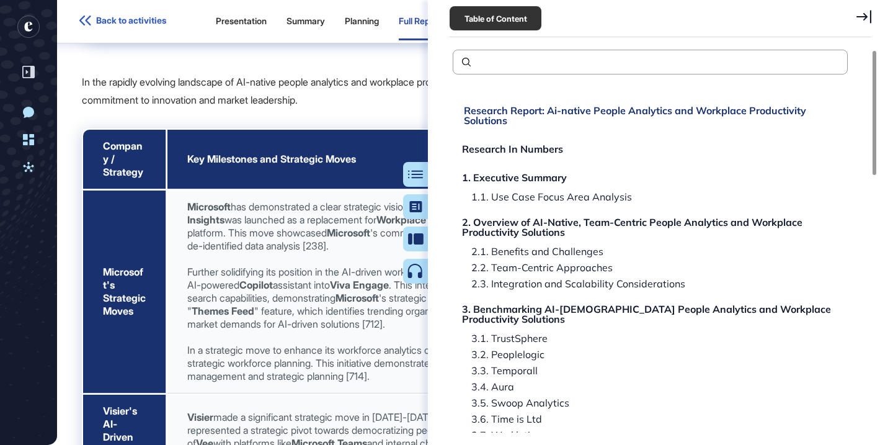
click at [500, 111] on div "Research Report: Ai-native People Analytics and Workplace Productivity Solutions" at bounding box center [652, 115] width 377 height 20
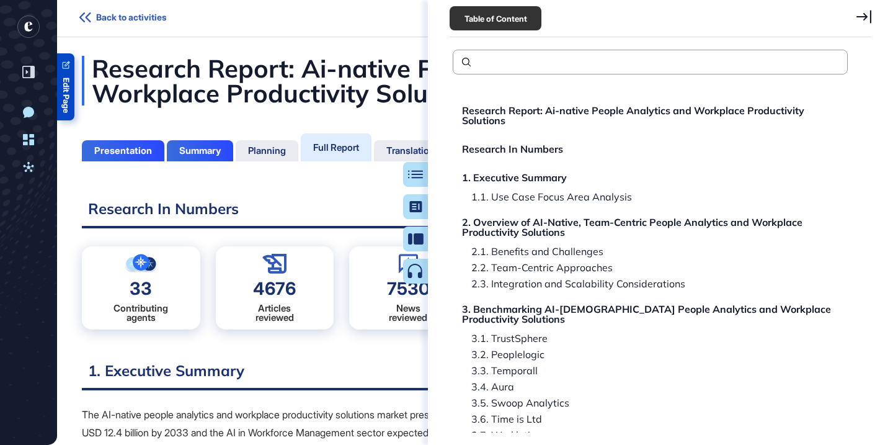
click at [62, 84] on span "Edit Page" at bounding box center [66, 95] width 8 height 35
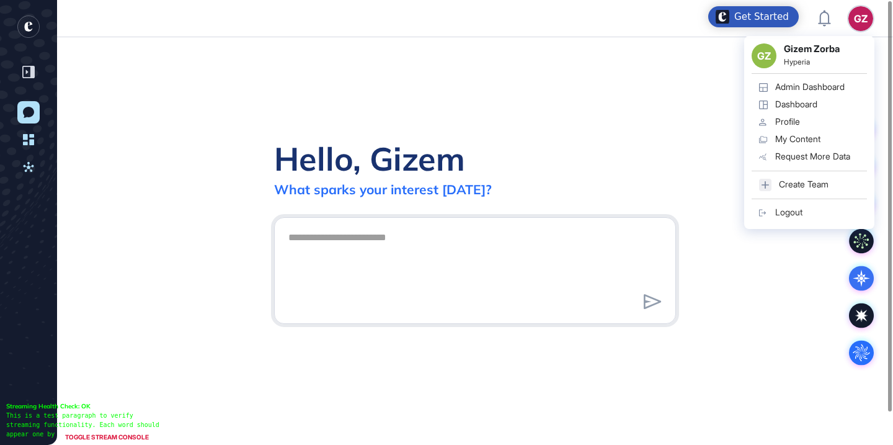
click at [796, 86] on div "Admin Dashboard" at bounding box center [809, 87] width 69 height 10
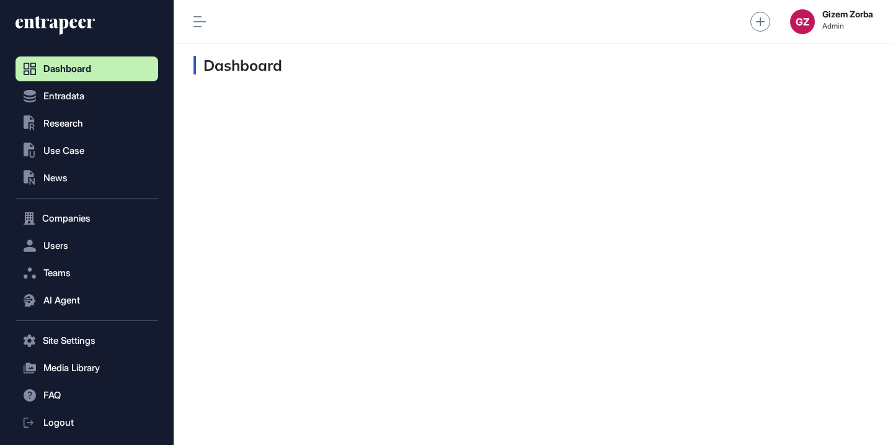
scroll to position [1, 1]
click at [97, 129] on button ".st0{fill:currentColor} Research" at bounding box center [87, 123] width 143 height 25
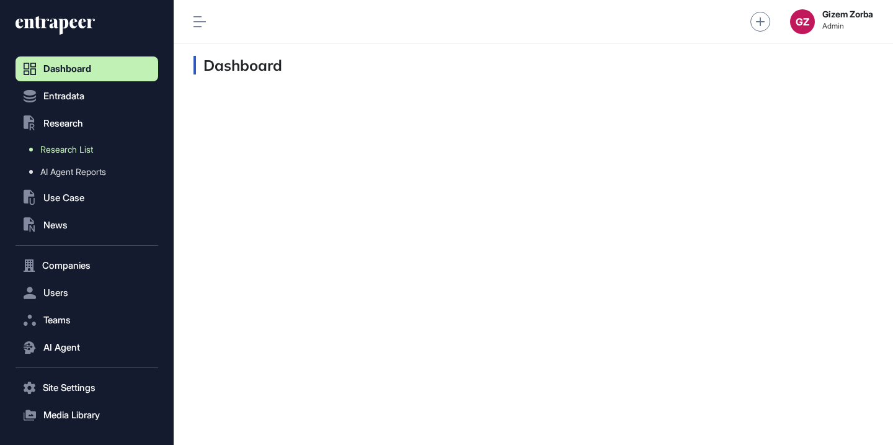
click at [86, 148] on span "Research List" at bounding box center [66, 150] width 53 height 10
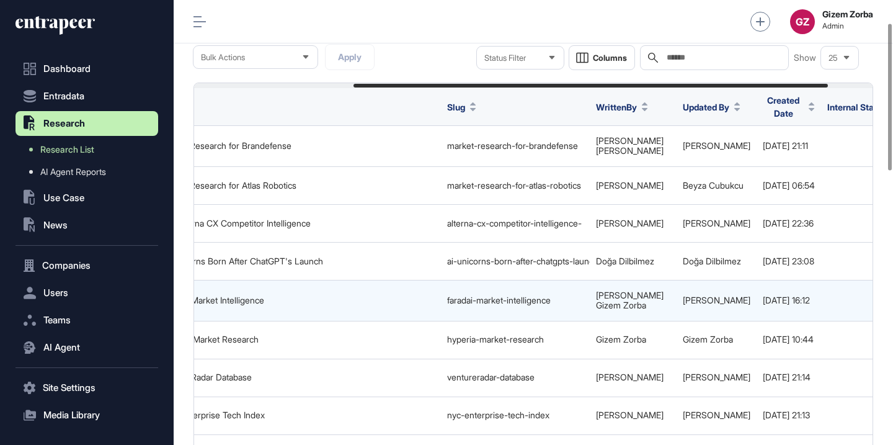
scroll to position [0, 292]
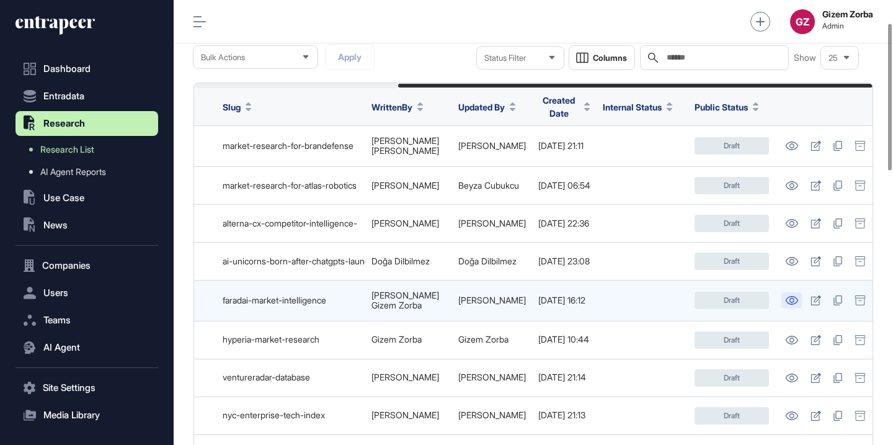
click at [785, 296] on icon at bounding box center [791, 300] width 13 height 9
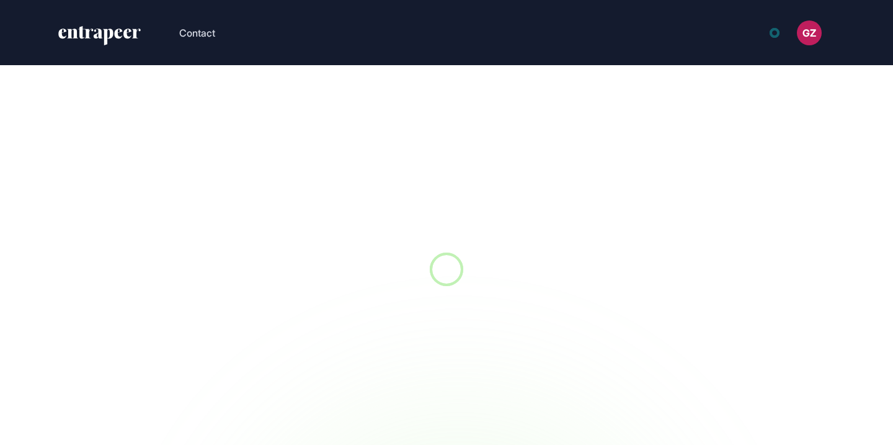
scroll to position [1, 1]
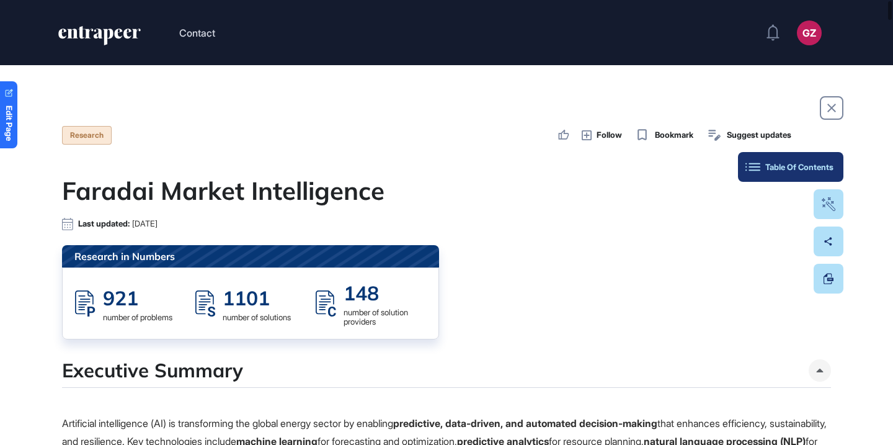
click at [836, 161] on button "Table Of Contents" at bounding box center [790, 167] width 105 height 30
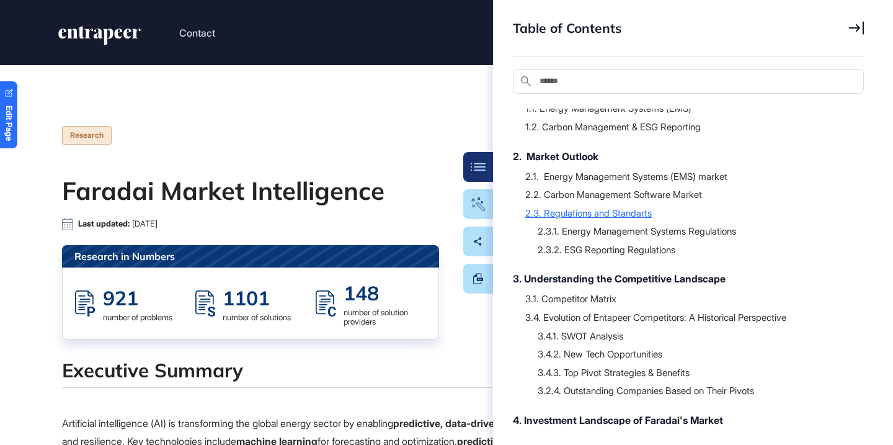
scroll to position [97, 0]
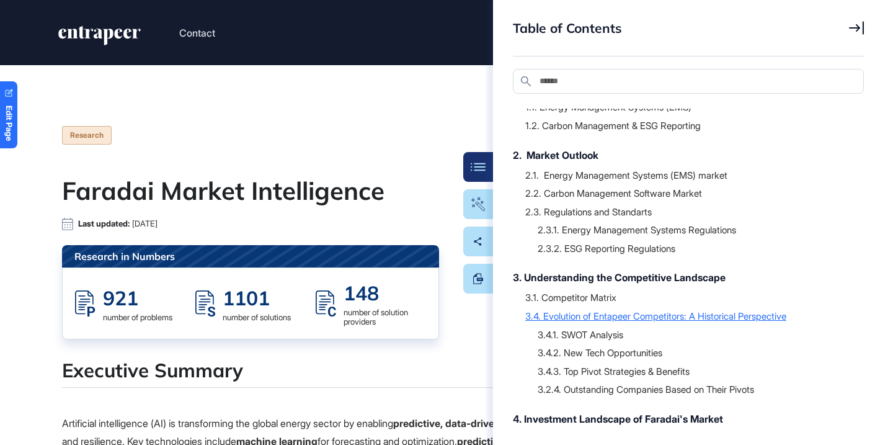
click at [598, 318] on div "3.4. Evolution of Entapeer Competitors: A Historical Perspective" at bounding box center [688, 316] width 326 height 12
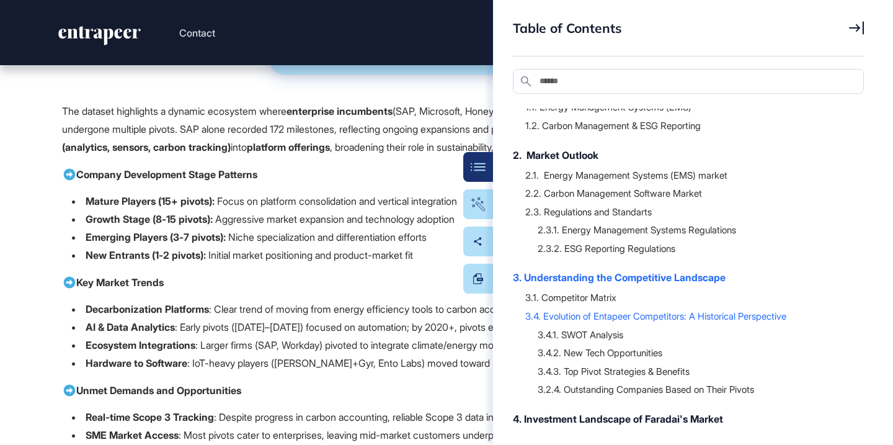
scroll to position [25135, 0]
click at [477, 174] on button "Table Of Contents" at bounding box center [440, 167] width 105 height 30
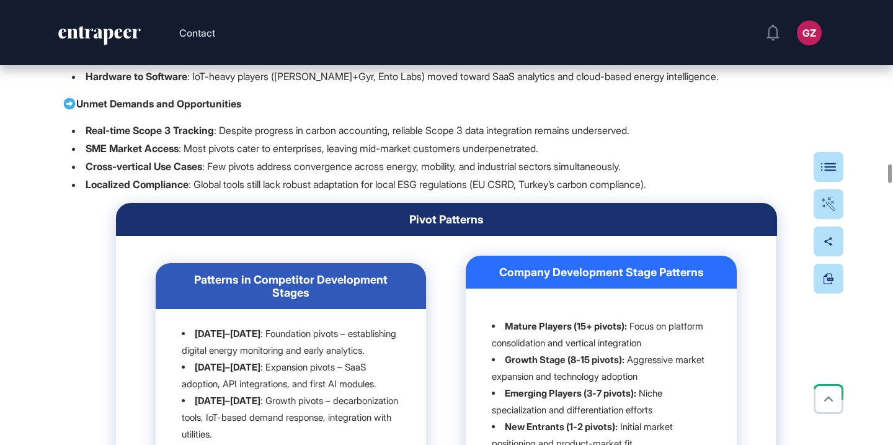
scroll to position [25363, 0]
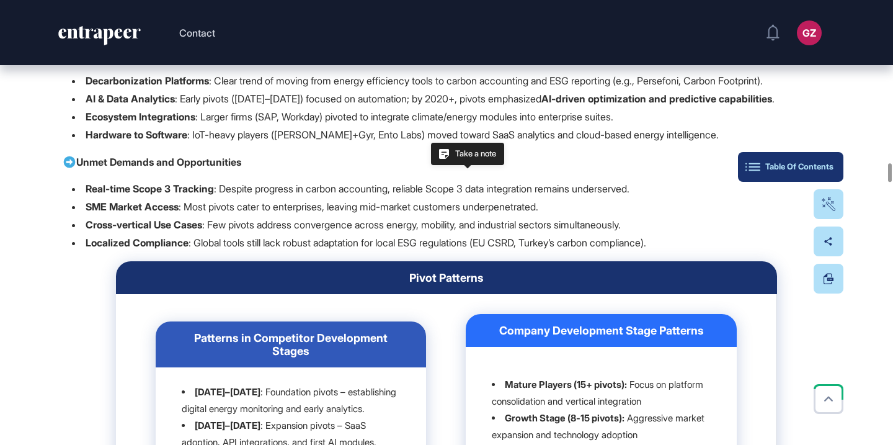
click at [829, 163] on div "Table Of Contents" at bounding box center [791, 167] width 86 height 10
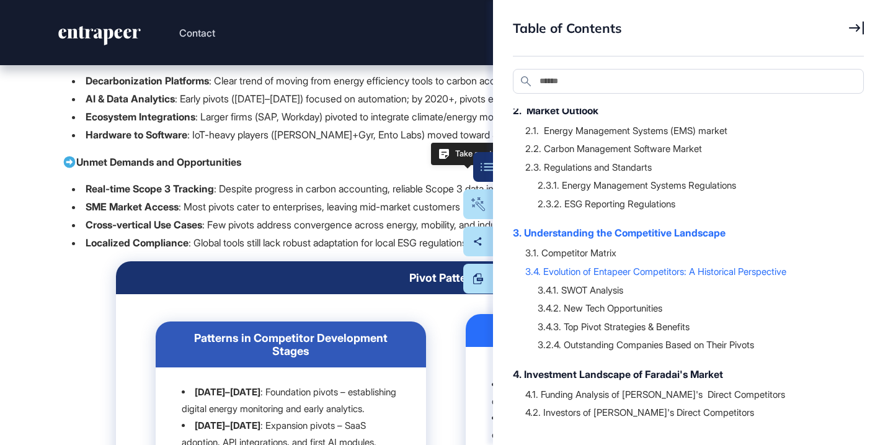
scroll to position [145, 0]
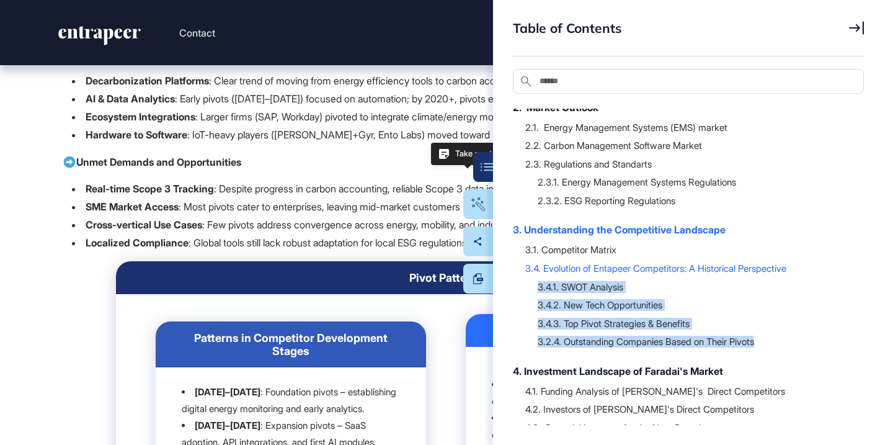
drag, startPoint x: 813, startPoint y: 339, endPoint x: 533, endPoint y: 287, distance: 283.9
click at [533, 287] on div "3.4.1. SWOT Analysis 3.4.2. New Tech Opportunities 3.4.3. Top Pivot Strategies …" at bounding box center [688, 313] width 326 height 79
copy div "3.4.1. SWOT Analysis 3.4.2. New Tech Opportunities 3.4.3. Top Pivot Strategies …"
drag, startPoint x: 580, startPoint y: 285, endPoint x: 590, endPoint y: 1, distance: 283.6
click at [0, 0] on body "Contact GZ Admin Dashboard Dashboard Profile My Content Request More Data Edit …" at bounding box center [446, 272] width 893 height 544
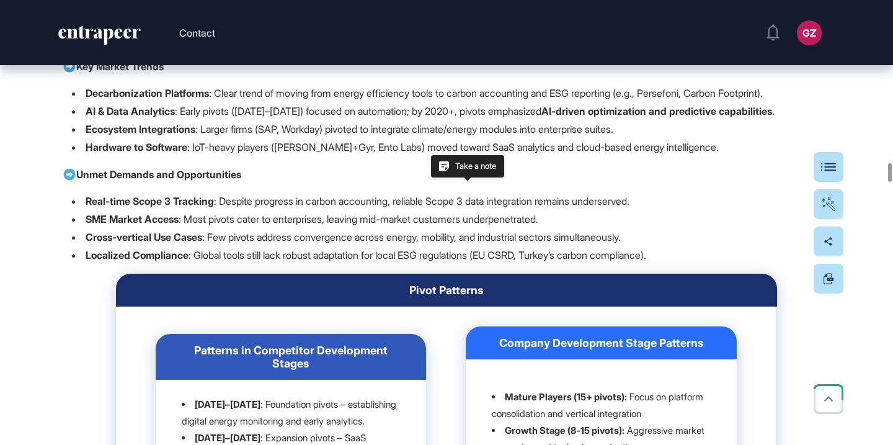
scroll to position [25342, 0]
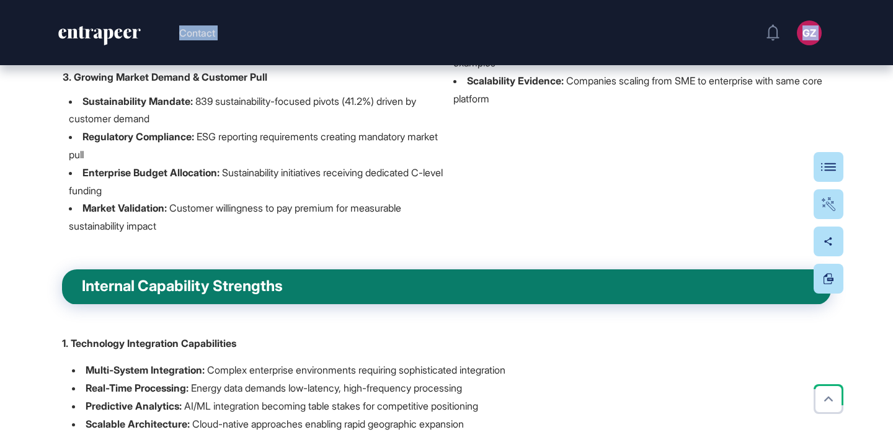
scroll to position [28452, 0]
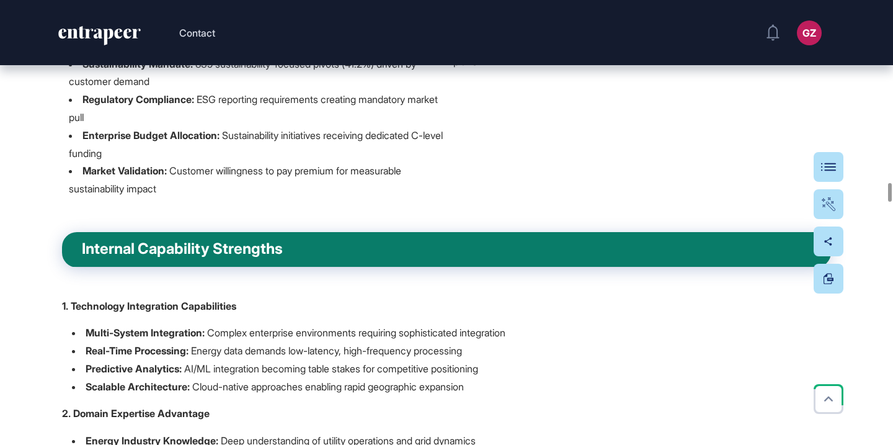
drag, startPoint x: 45, startPoint y: 115, endPoint x: 248, endPoint y: 168, distance: 210.2
copy div "3.4. Evolution of Entapeer Competitors: A Historical Perspective Historical piv…"
drag, startPoint x: 171, startPoint y: 126, endPoint x: 538, endPoint y: 2, distance: 387.6
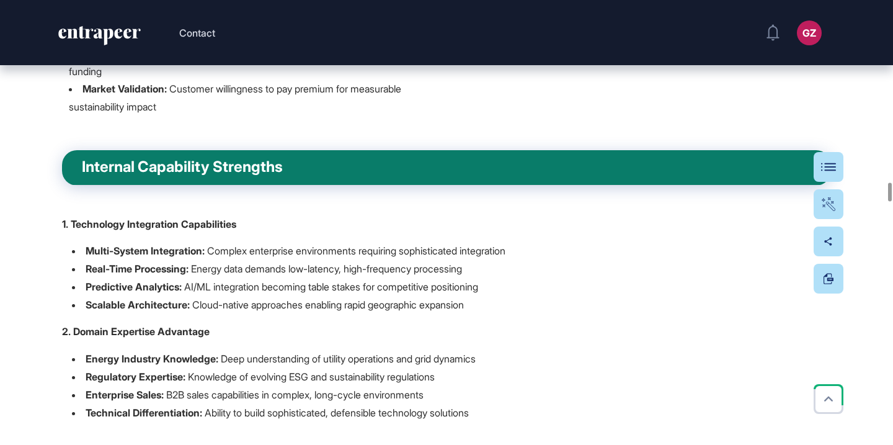
scroll to position [28566, 0]
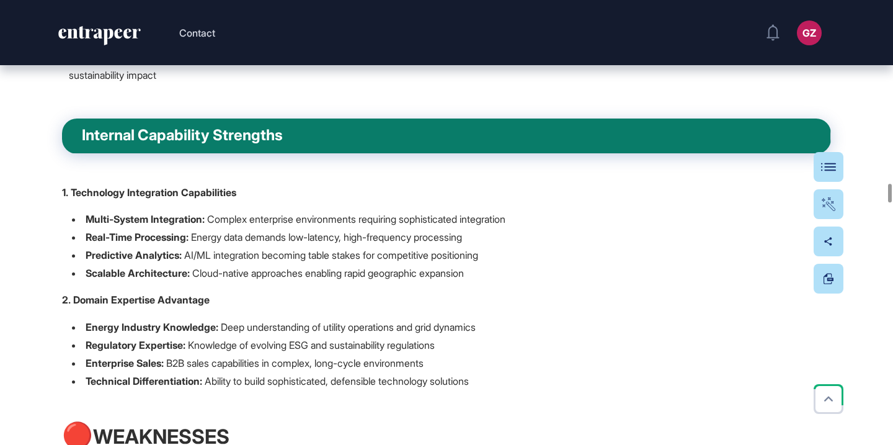
drag, startPoint x: 51, startPoint y: 87, endPoint x: 103, endPoint y: 272, distance: 192.0
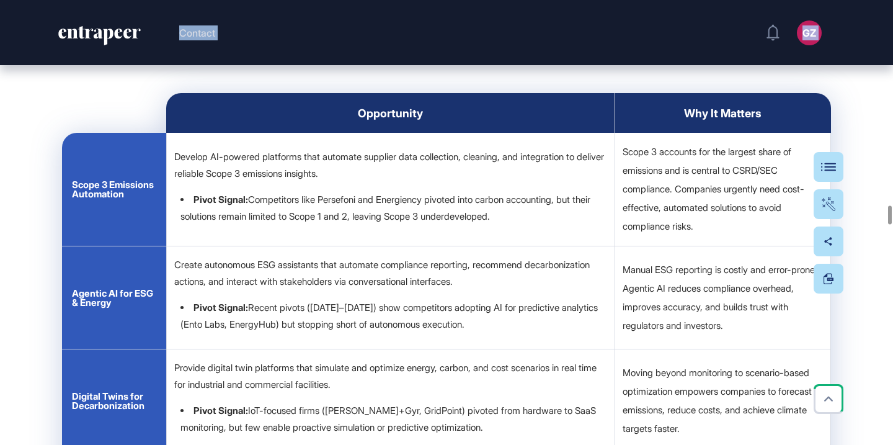
scroll to position [32190, 0]
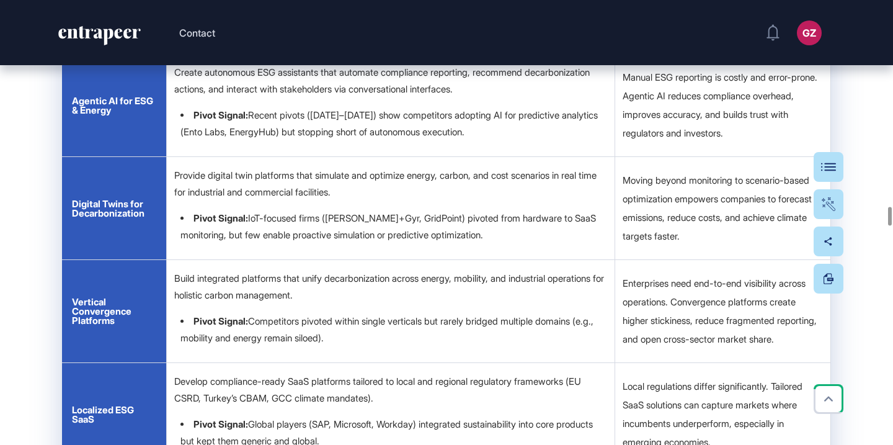
drag, startPoint x: 51, startPoint y: 95, endPoint x: 409, endPoint y: 308, distance: 416.4
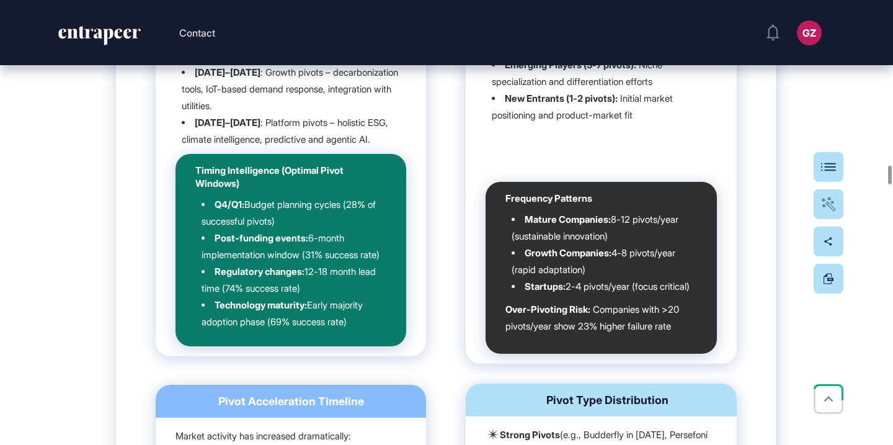
scroll to position [25105, 0]
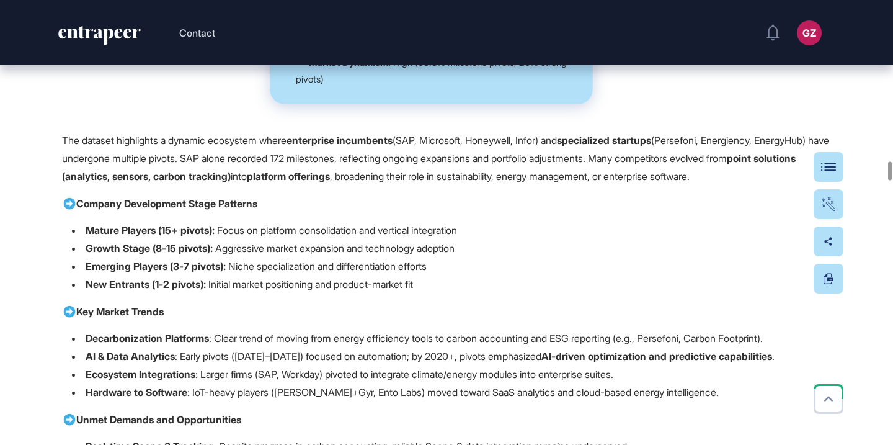
drag, startPoint x: 155, startPoint y: 370, endPoint x: 47, endPoint y: 166, distance: 231.4
copy span "Historical pivot data refers to the changes and transformations companies have …"
drag, startPoint x: 136, startPoint y: 179, endPoint x: 352, endPoint y: 1, distance: 280.7
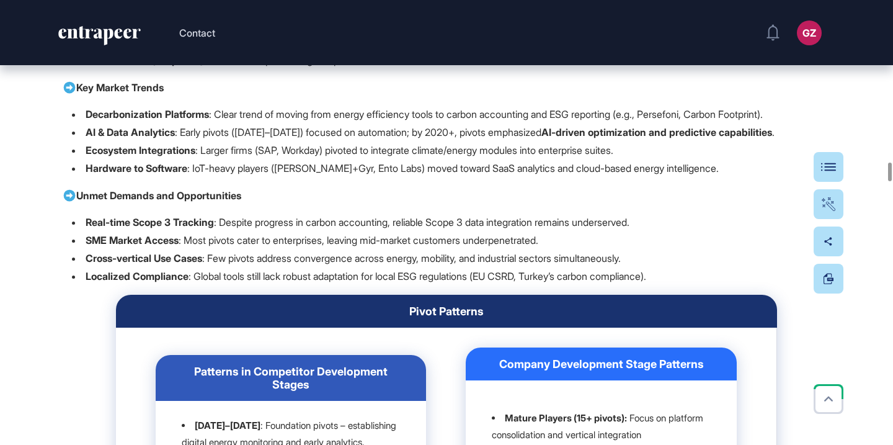
scroll to position [25417, 0]
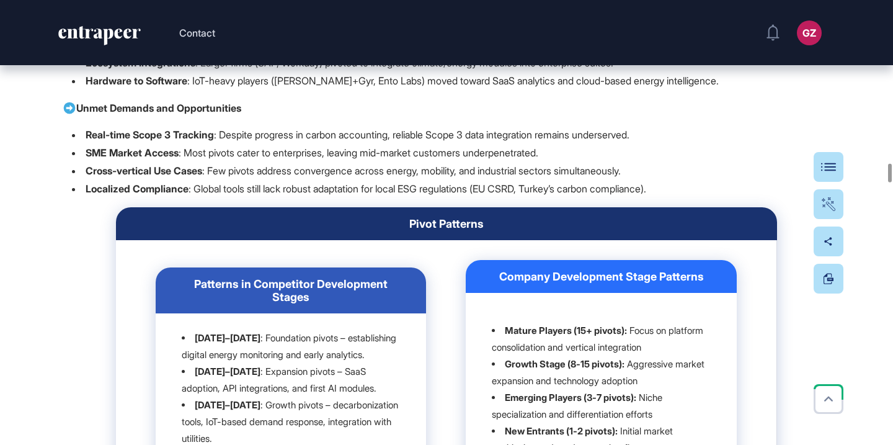
drag, startPoint x: 554, startPoint y: 127, endPoint x: 341, endPoint y: 123, distance: 213.4
copy div "Competitor Pivot Data Overview"
drag, startPoint x: 409, startPoint y: 119, endPoint x: 511, endPoint y: 2, distance: 155.2
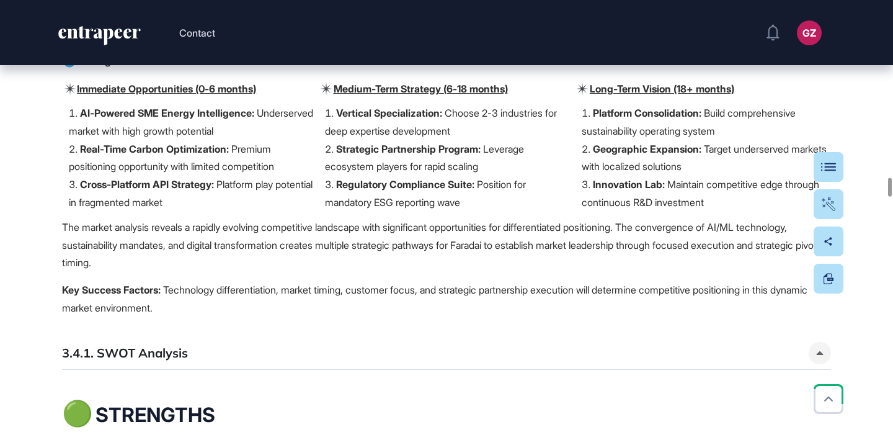
scroll to position [27667, 0]
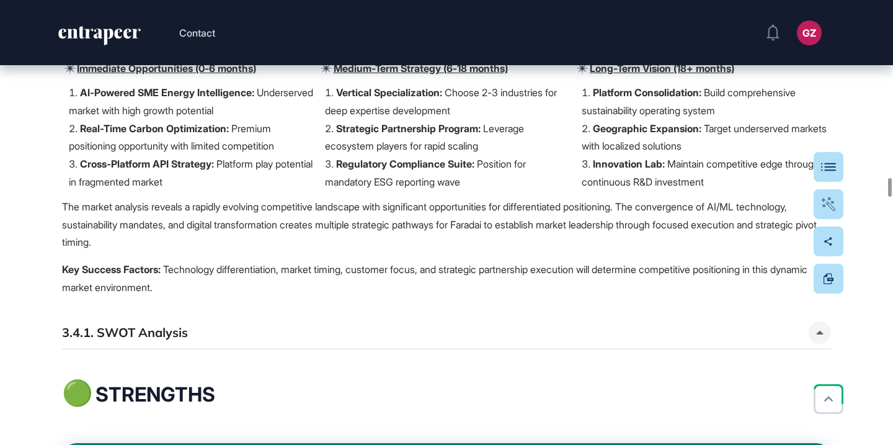
drag, startPoint x: 277, startPoint y: 163, endPoint x: 580, endPoint y: 221, distance: 309.0
copy td "Heatmap Analysis of Pivot Categories Across Development Stages Source: Entrapee…"
drag, startPoint x: 470, startPoint y: 174, endPoint x: 469, endPoint y: 0, distance: 173.7
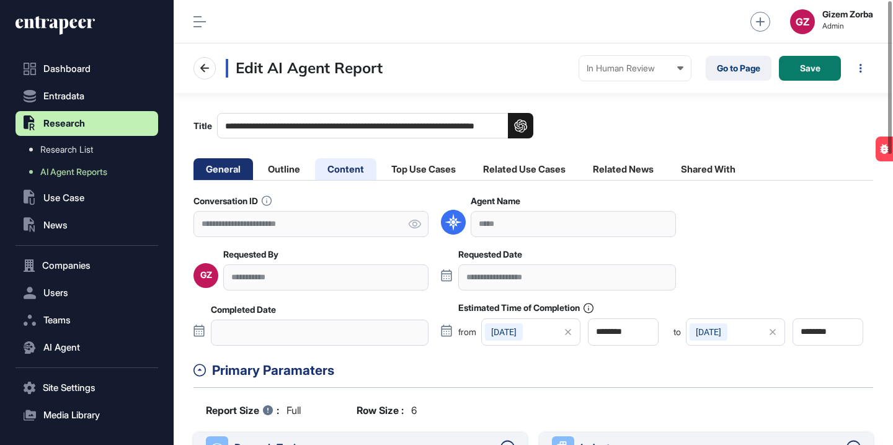
click at [347, 166] on li "Content" at bounding box center [345, 169] width 61 height 22
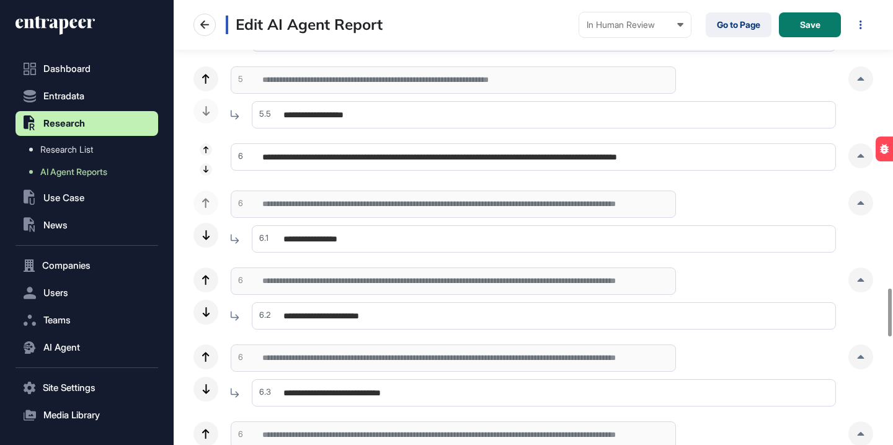
scroll to position [2712, 0]
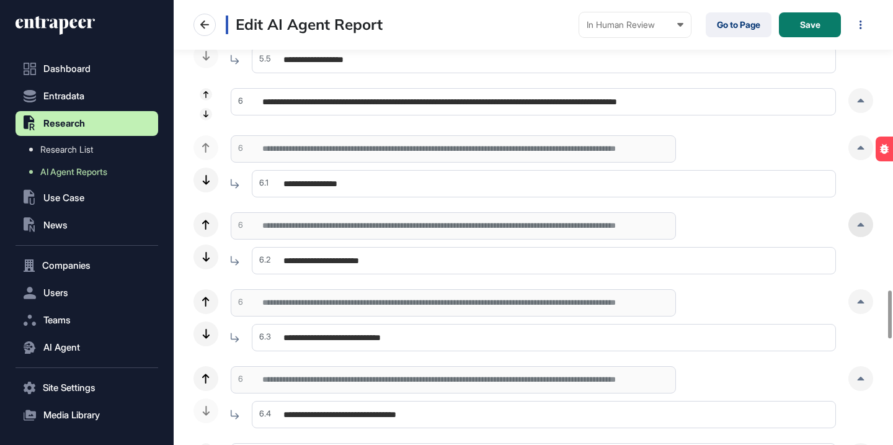
click at [864, 221] on div at bounding box center [861, 224] width 25 height 25
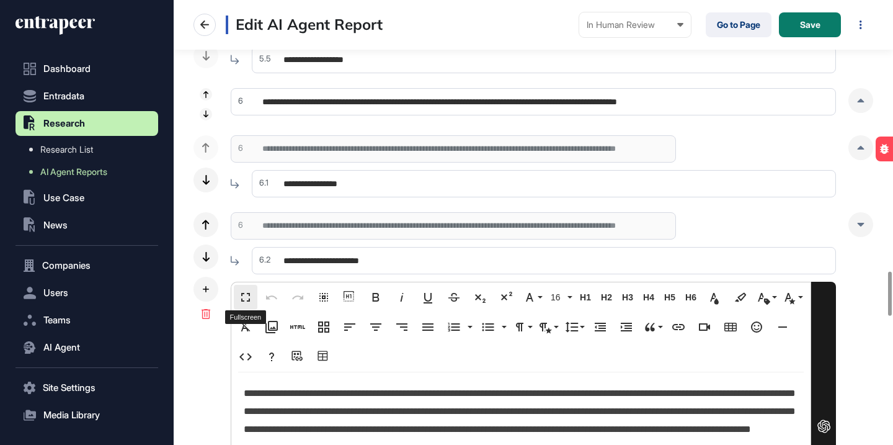
click at [254, 299] on button "Fullscreen" at bounding box center [246, 297] width 24 height 25
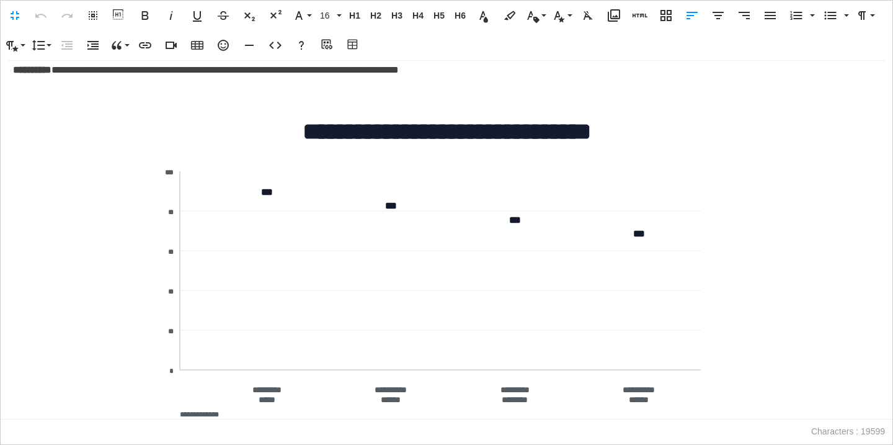
scroll to position [2964, 0]
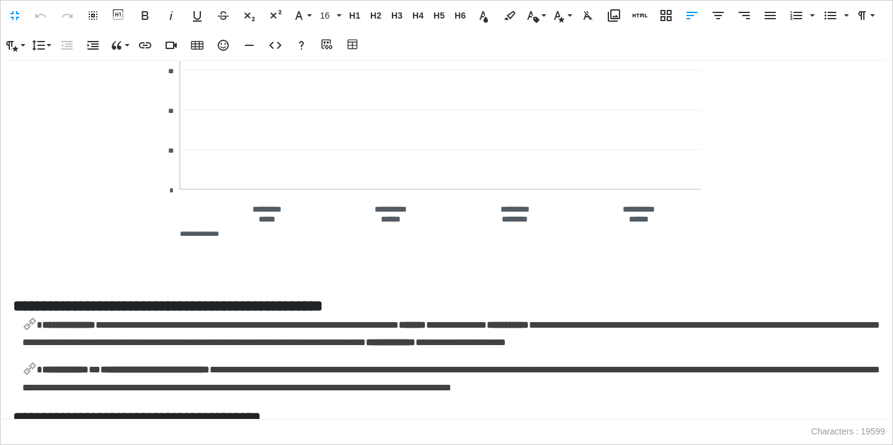
click at [288, 193] on icon "**********" at bounding box center [446, 108] width 595 height 261
click at [393, 100] on icon "**********" at bounding box center [446, 108] width 595 height 261
click at [431, 207] on icon "**********" at bounding box center [446, 108] width 595 height 261
click at [581, 152] on icon "**********" at bounding box center [446, 108] width 595 height 261
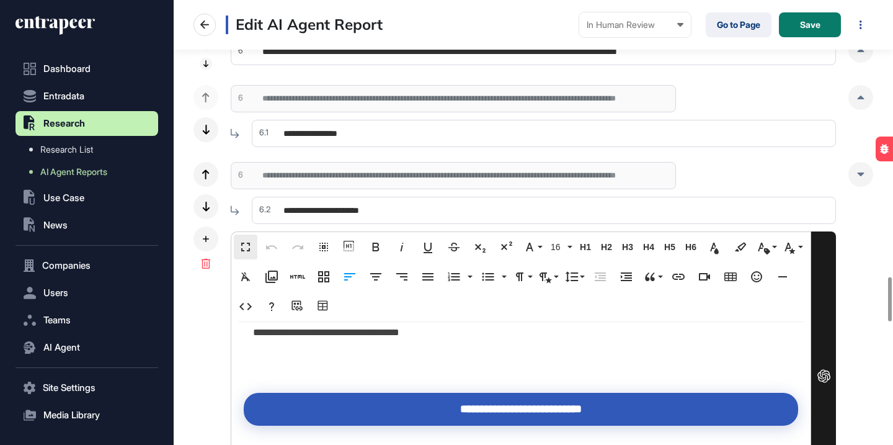
scroll to position [2771, 0]
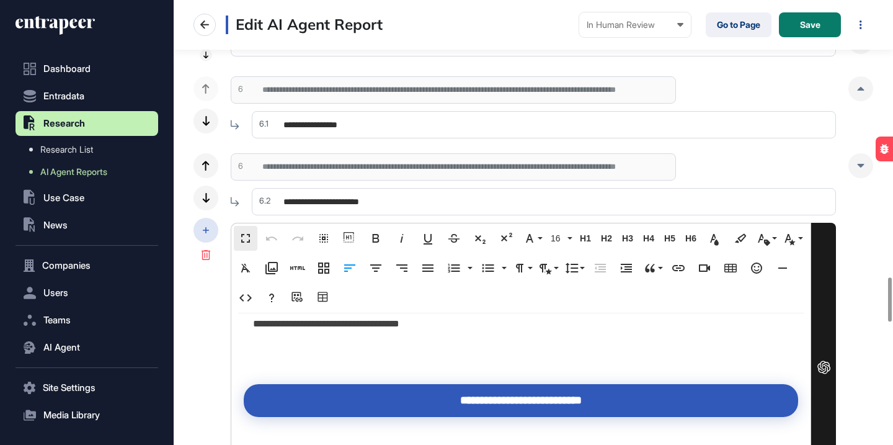
click at [207, 234] on div at bounding box center [206, 230] width 25 height 25
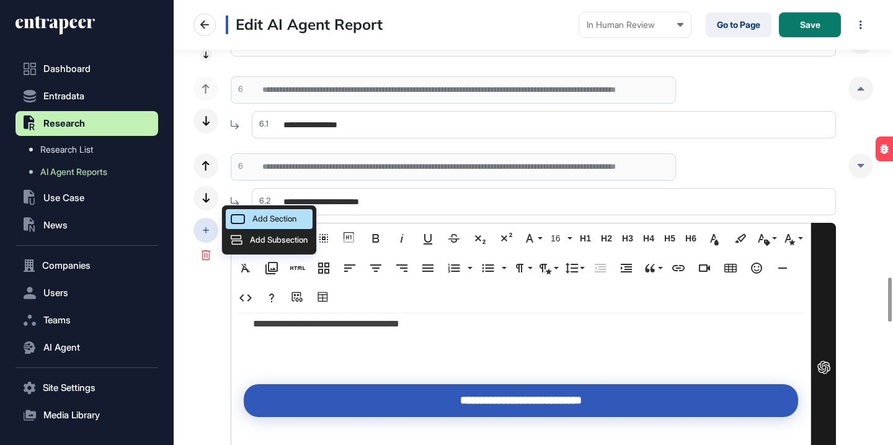
click at [290, 214] on span "Add Section" at bounding box center [274, 218] width 44 height 9
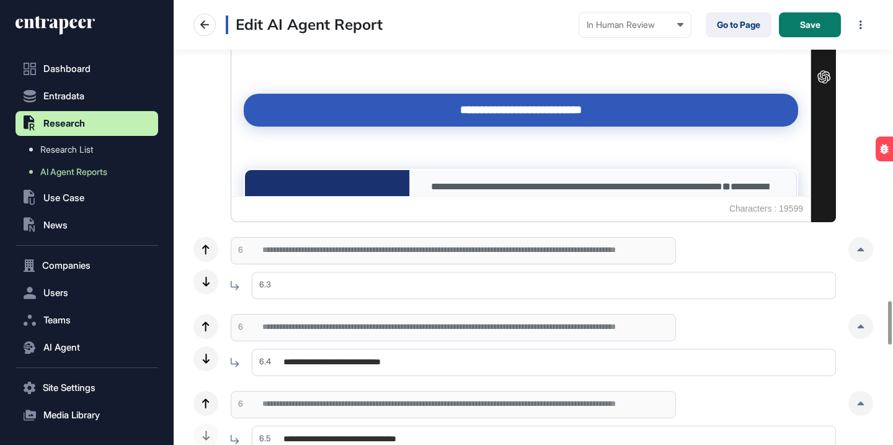
scroll to position [2904, 0]
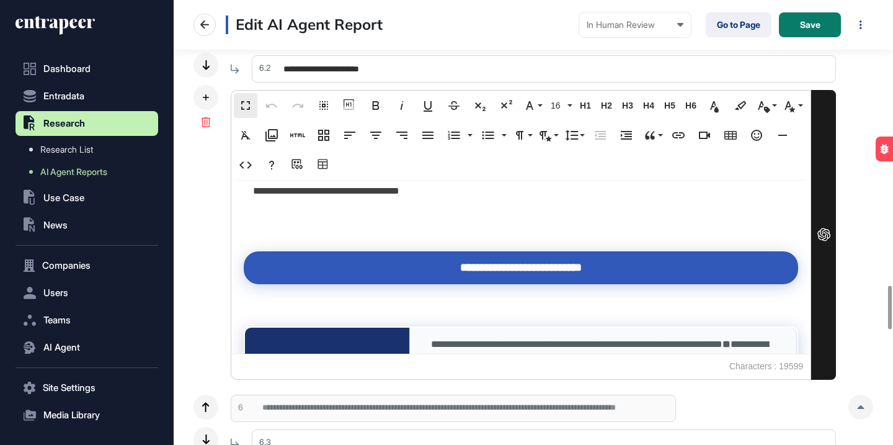
click at [415, 66] on input "**********" at bounding box center [544, 68] width 584 height 27
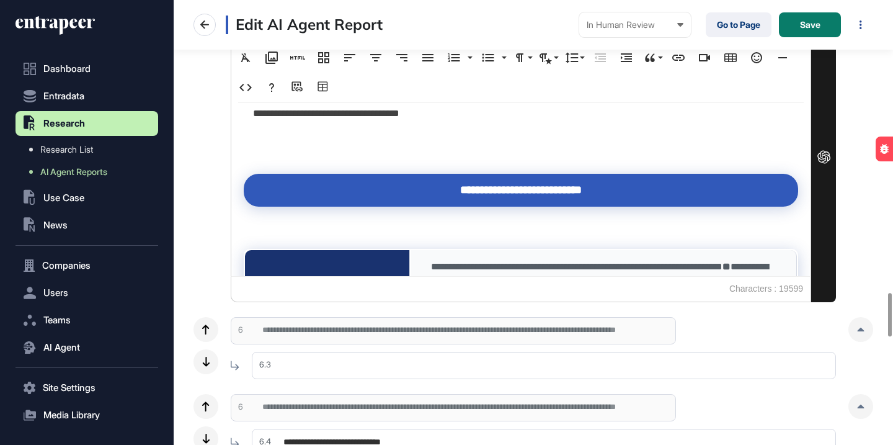
scroll to position [2979, 0]
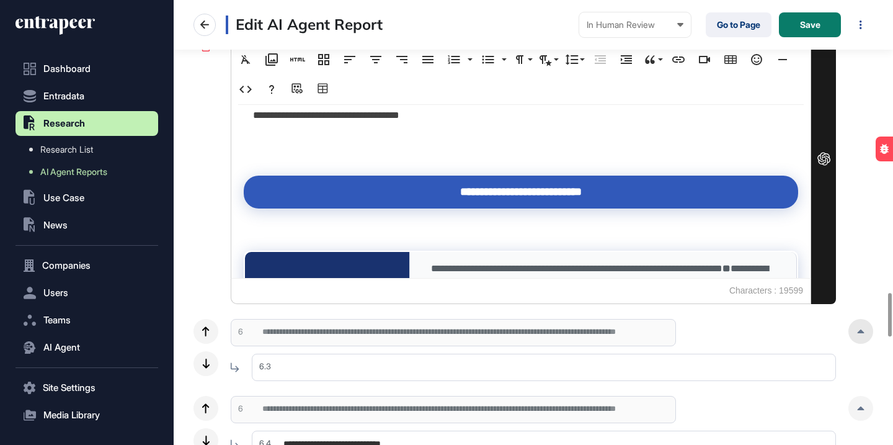
click at [861, 326] on div at bounding box center [861, 331] width 25 height 25
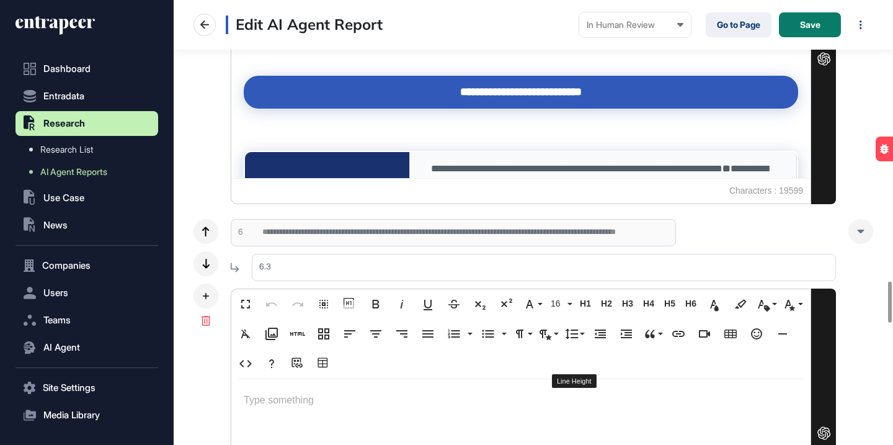
scroll to position [3131, 0]
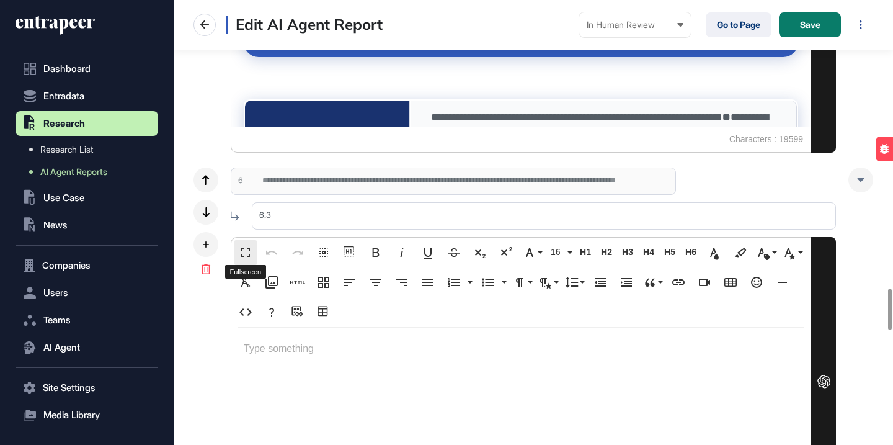
click at [254, 249] on button "Fullscreen" at bounding box center [246, 252] width 24 height 25
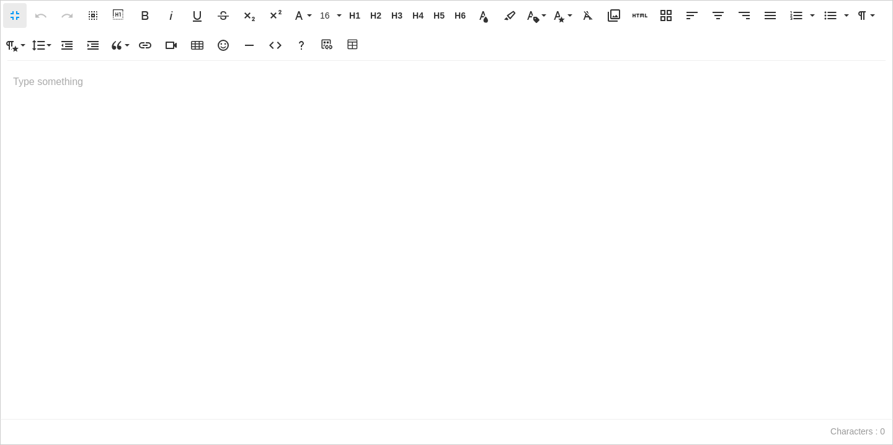
scroll to position [1, 6]
click at [146, 86] on p at bounding box center [446, 82] width 867 height 18
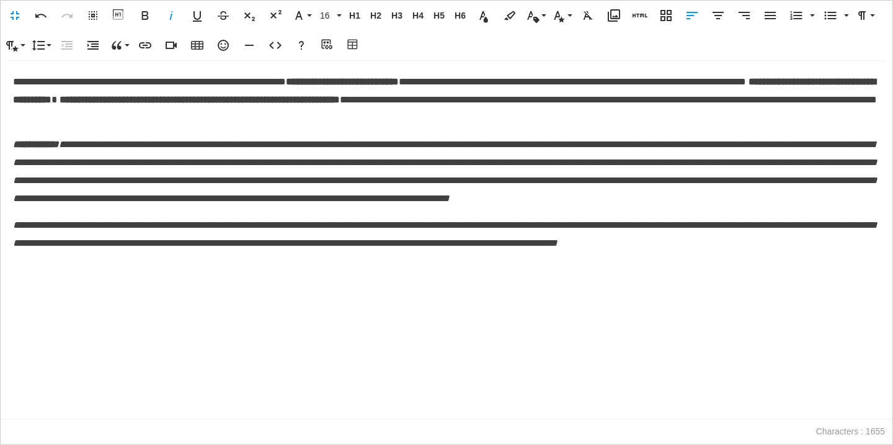
click at [146, 86] on p "**********" at bounding box center [446, 99] width 867 height 53
click at [146, 83] on p "**********" at bounding box center [446, 99] width 867 height 53
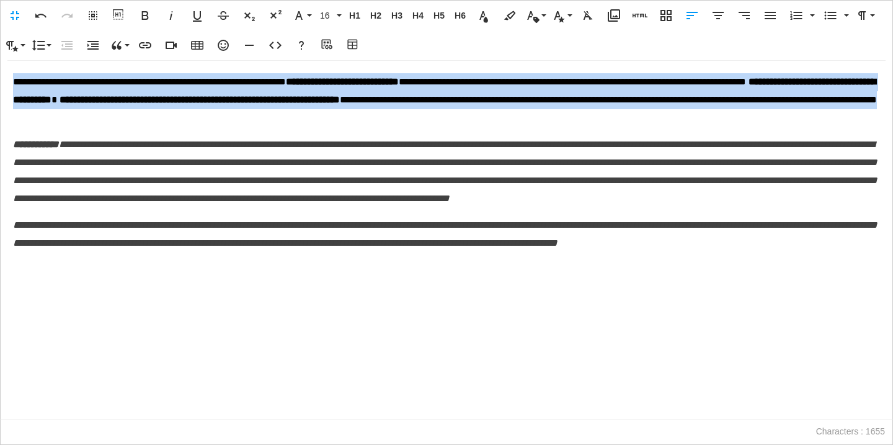
click at [146, 83] on p "**********" at bounding box center [446, 99] width 867 height 53
copy p "**********"
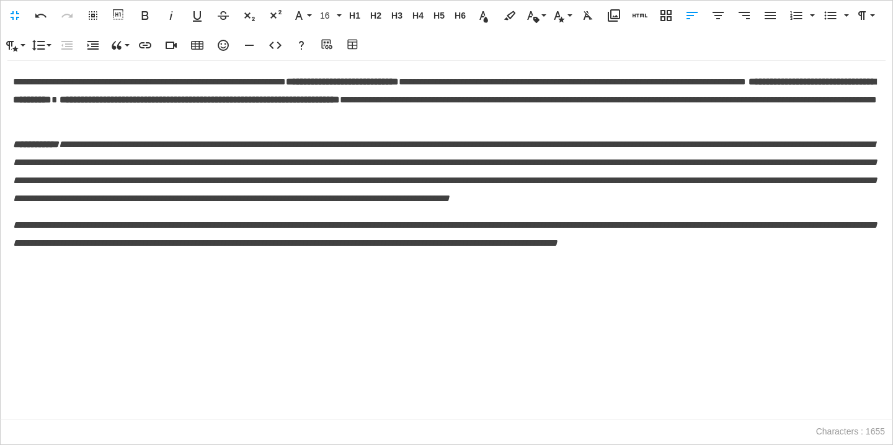
click at [146, 321] on div "**********" at bounding box center [447, 240] width 892 height 358
click at [337, 48] on button "Add source URL" at bounding box center [328, 45] width 24 height 25
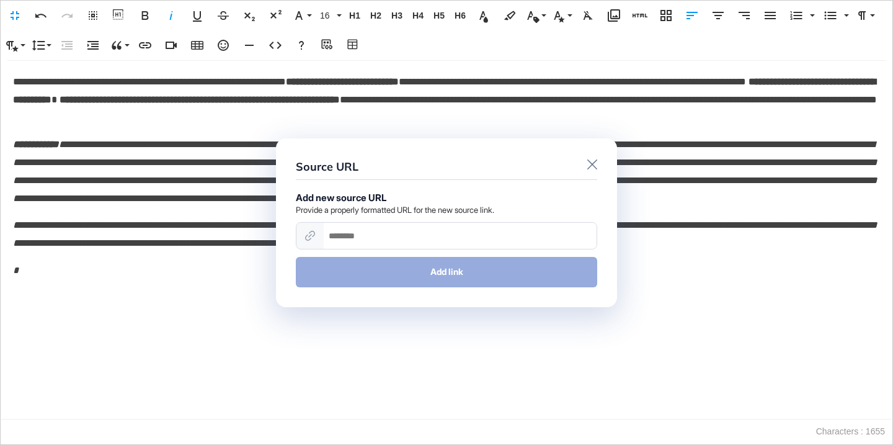
click at [355, 46] on div at bounding box center [446, 222] width 893 height 445
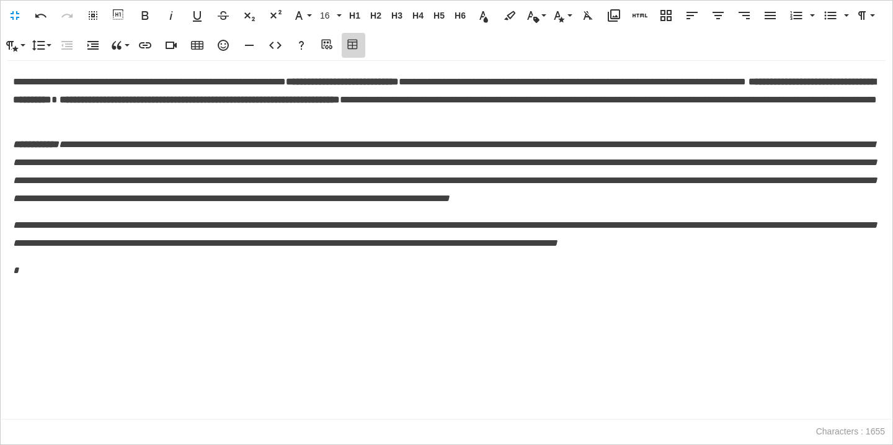
click at [355, 46] on icon "button" at bounding box center [353, 45] width 15 height 12
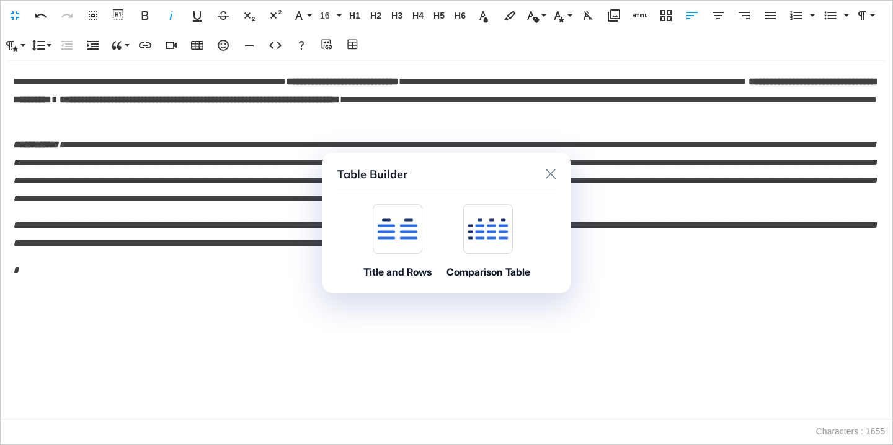
click at [392, 243] on div at bounding box center [398, 229] width 50 height 50
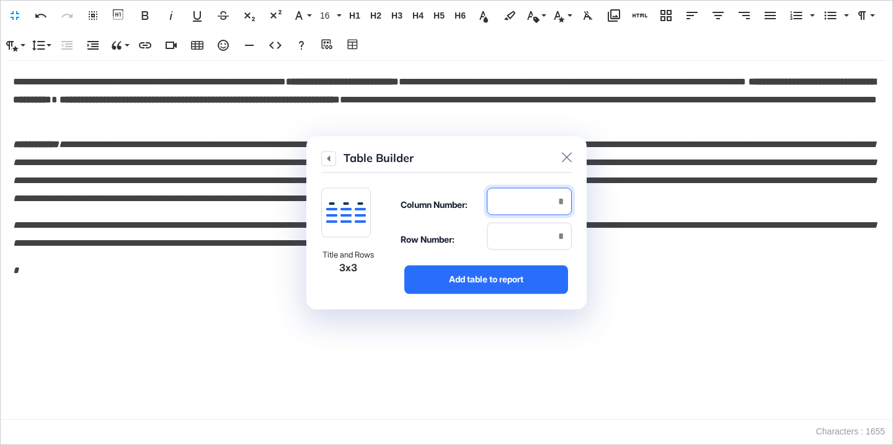
click at [550, 203] on input "number" at bounding box center [529, 200] width 85 height 27
type input "*"
click at [553, 239] on input "number" at bounding box center [529, 235] width 85 height 27
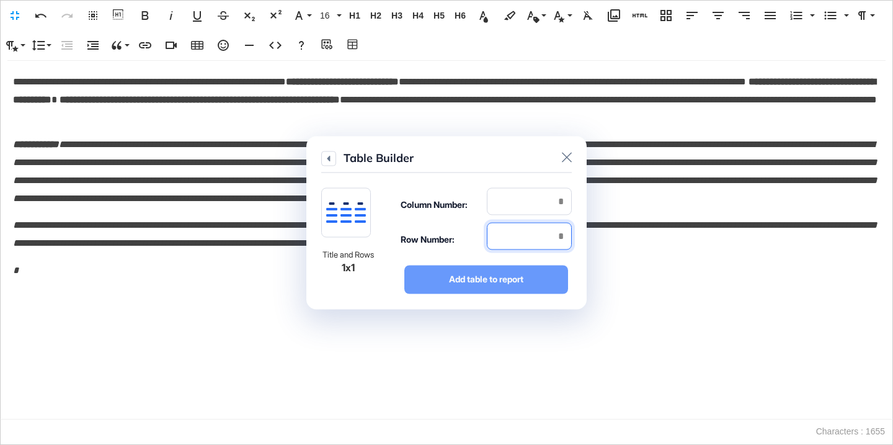
type input "*"
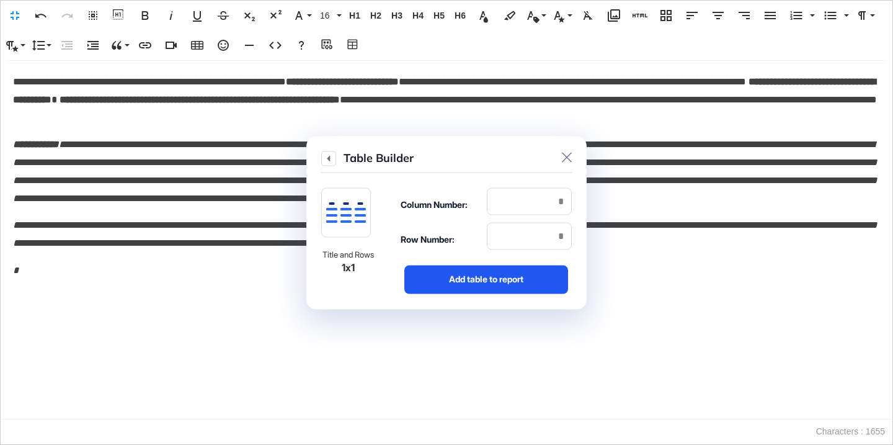
click at [548, 275] on div "Add table to report" at bounding box center [486, 279] width 164 height 29
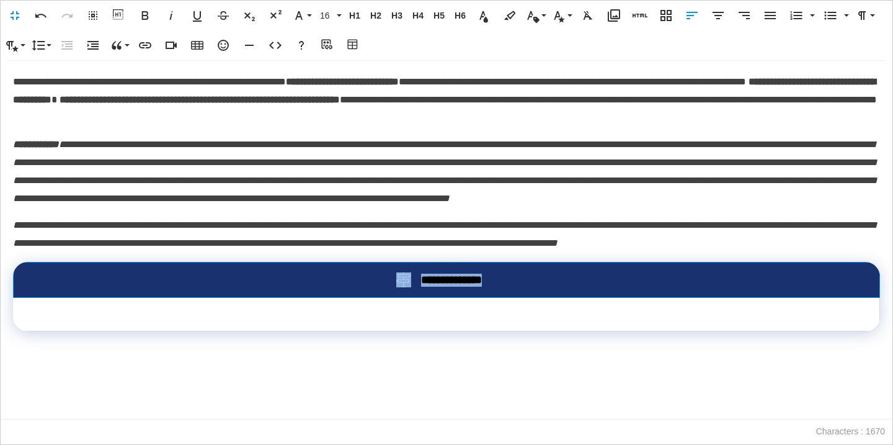
drag, startPoint x: 522, startPoint y: 315, endPoint x: 364, endPoint y: 302, distance: 158.1
click at [363, 298] on th "**********" at bounding box center [447, 279] width 867 height 35
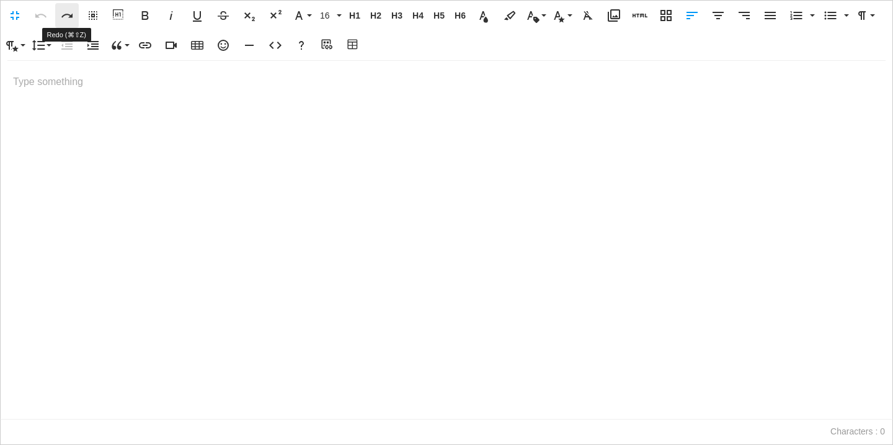
click at [69, 19] on icon "button" at bounding box center [67, 15] width 15 height 15
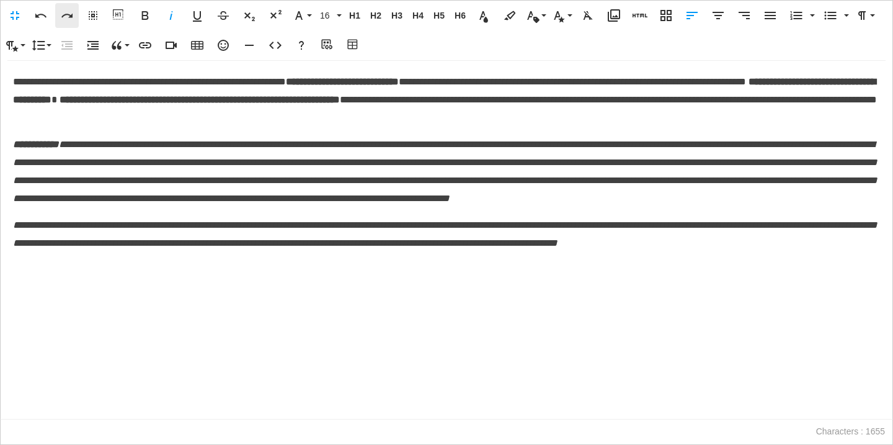
click at [69, 19] on icon "button" at bounding box center [67, 15] width 15 height 15
click at [351, 47] on icon "button" at bounding box center [353, 45] width 15 height 12
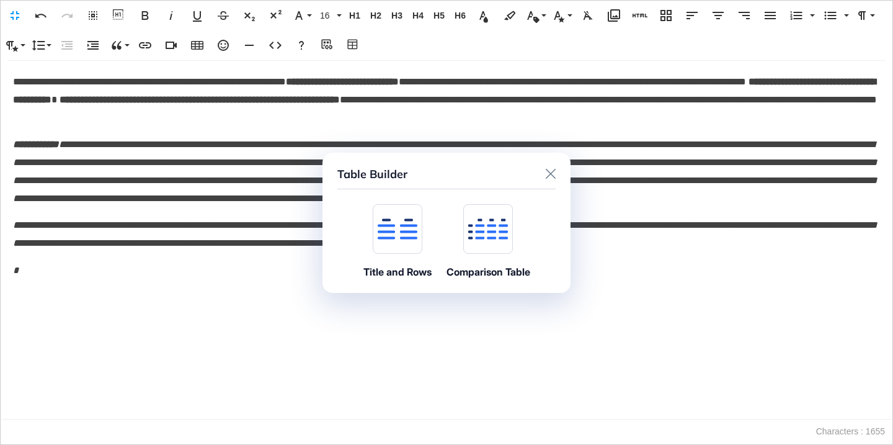
click at [386, 219] on icon at bounding box center [397, 219] width 31 height 2
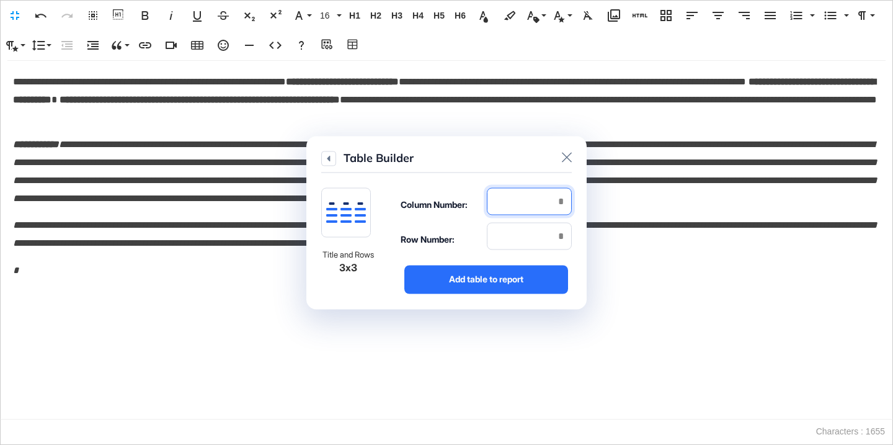
click at [524, 205] on input "number" at bounding box center [529, 200] width 85 height 27
type input "*"
click at [553, 230] on input "number" at bounding box center [529, 235] width 85 height 27
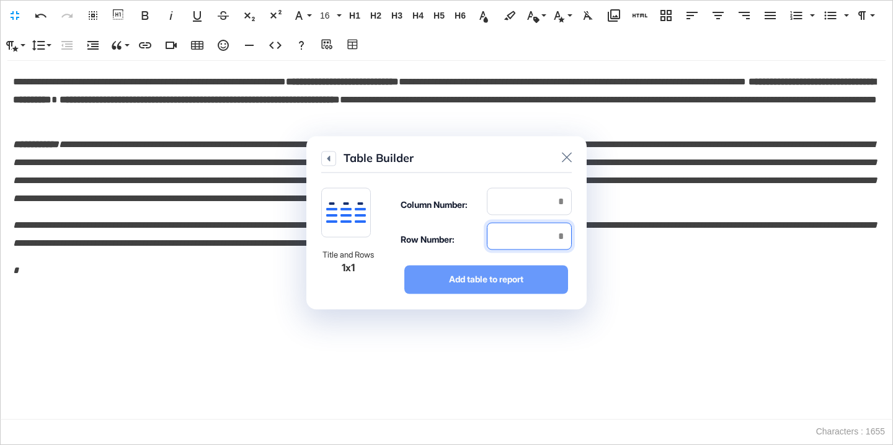
type input "*"
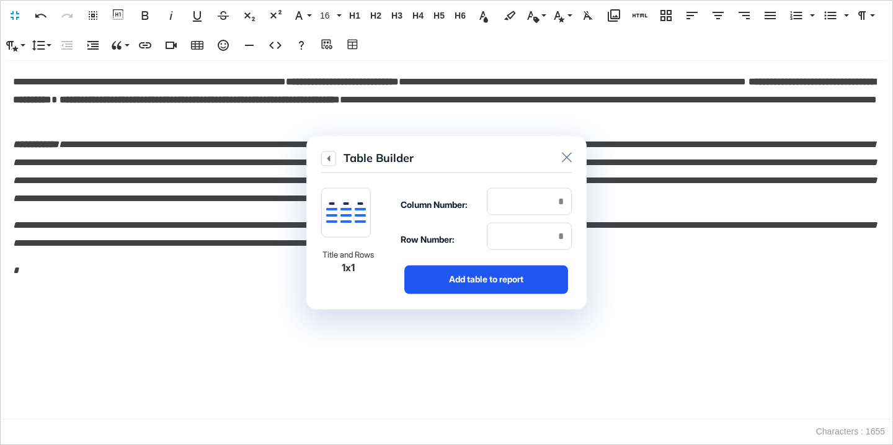
click at [543, 269] on div "Add table to report" at bounding box center [486, 279] width 164 height 29
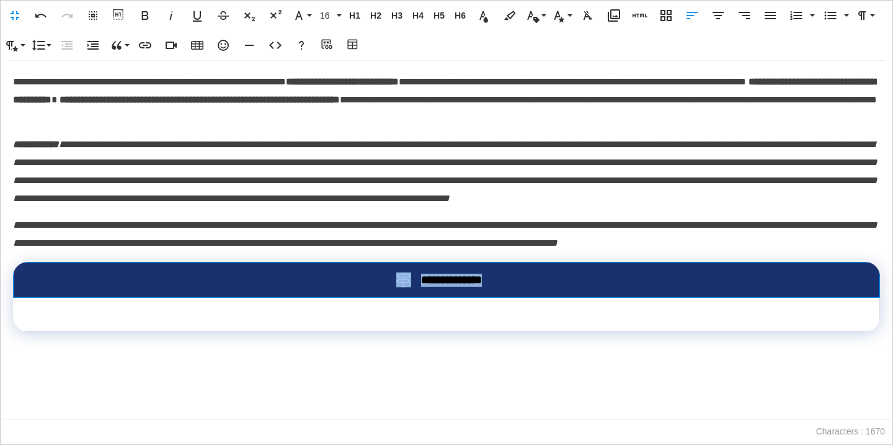
drag, startPoint x: 516, startPoint y: 318, endPoint x: 399, endPoint y: 313, distance: 116.7
click at [399, 287] on div "**********" at bounding box center [446, 279] width 826 height 15
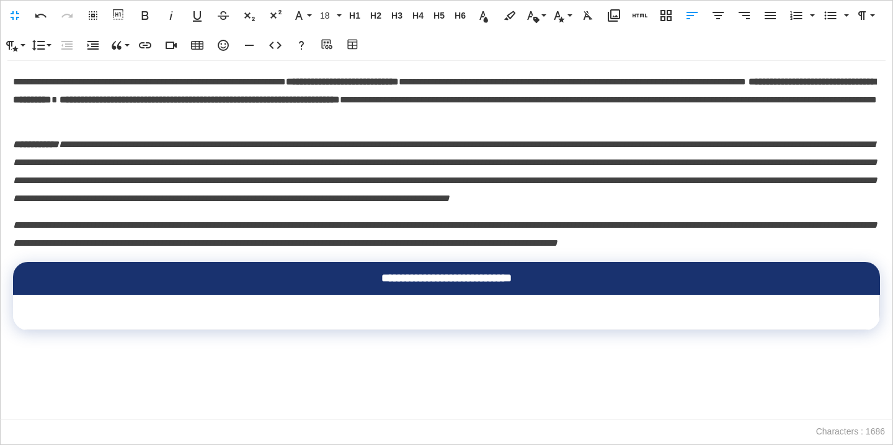
scroll to position [0, 7]
click at [422, 328] on td at bounding box center [446, 311] width 867 height 33
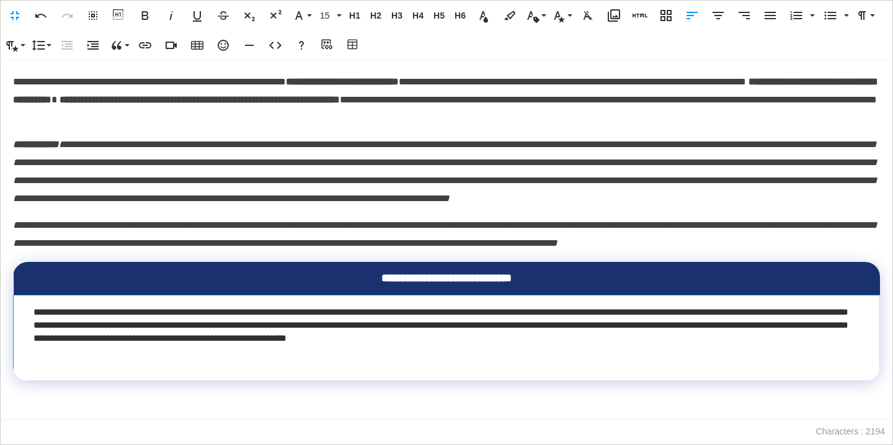
click at [418, 363] on td "**********" at bounding box center [447, 338] width 867 height 86
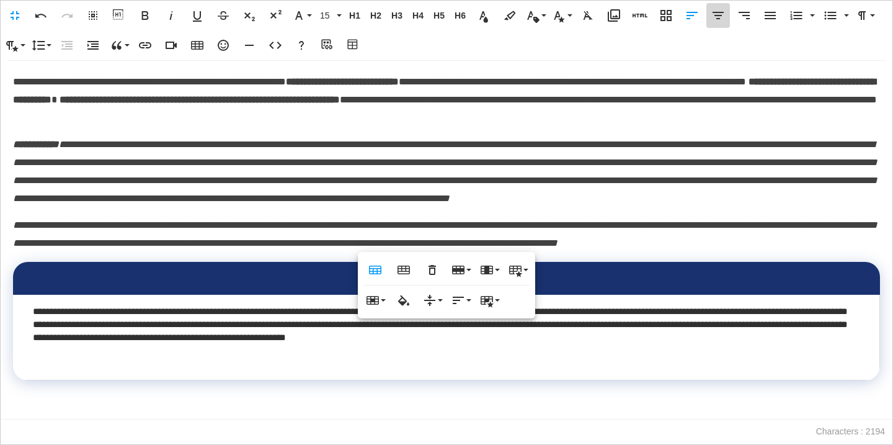
click at [711, 14] on icon "button" at bounding box center [718, 15] width 15 height 15
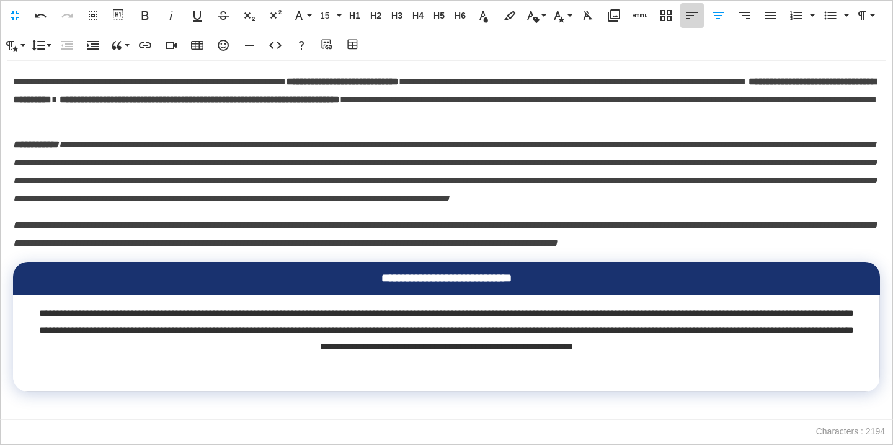
click at [693, 16] on icon "button" at bounding box center [692, 15] width 11 height 7
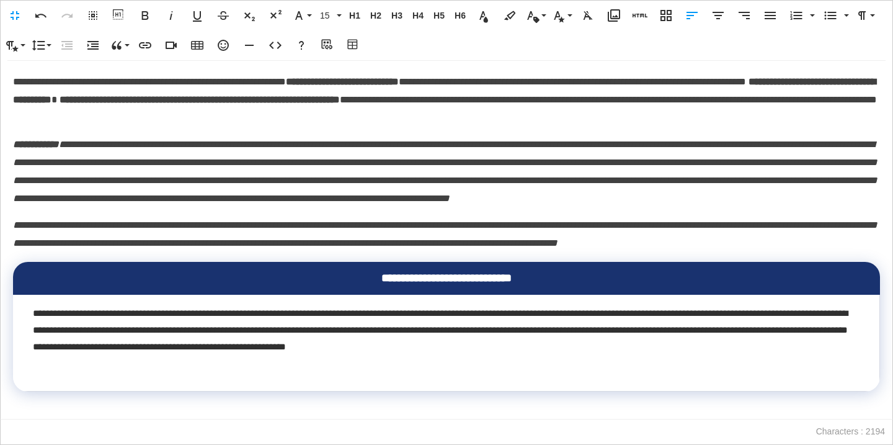
scroll to position [26, 0]
click at [659, 355] on div "**********" at bounding box center [446, 330] width 827 height 50
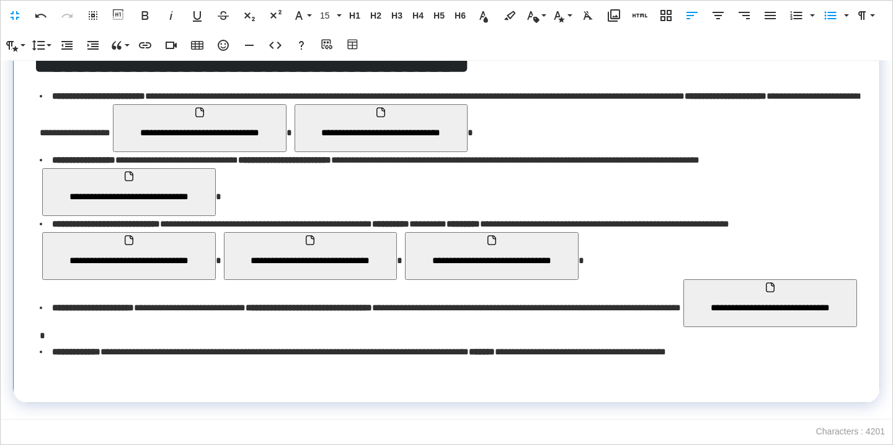
scroll to position [374, 0]
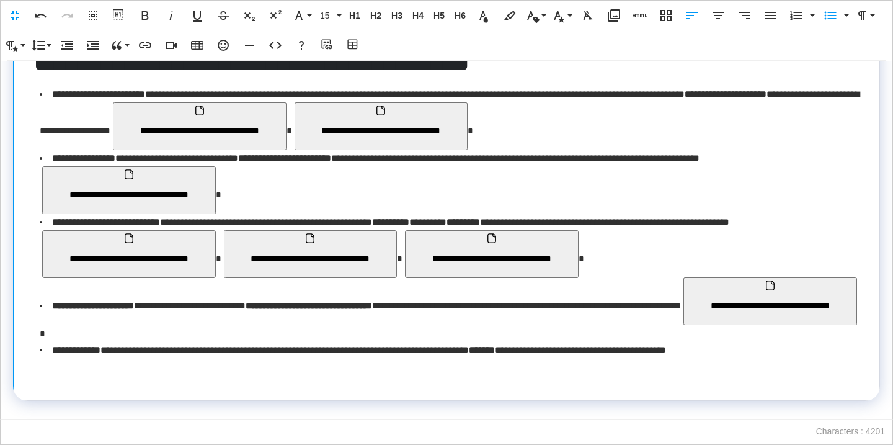
click at [187, 385] on td "**********" at bounding box center [447, 179] width 867 height 444
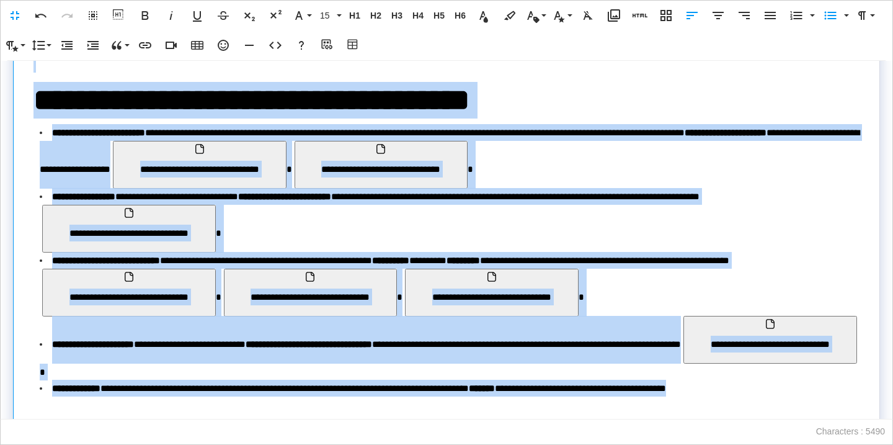
scroll to position [304, 0]
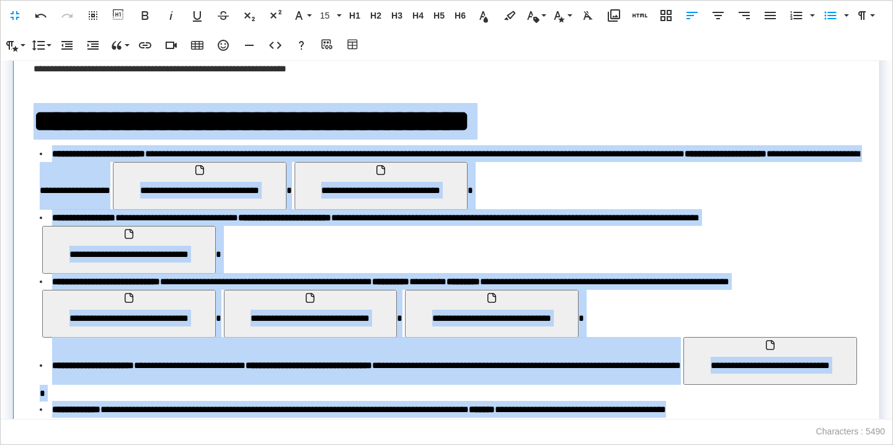
drag, startPoint x: 821, startPoint y: 234, endPoint x: 18, endPoint y: 134, distance: 808.8
click at [17, 135] on td "**********" at bounding box center [447, 329] width 867 height 677
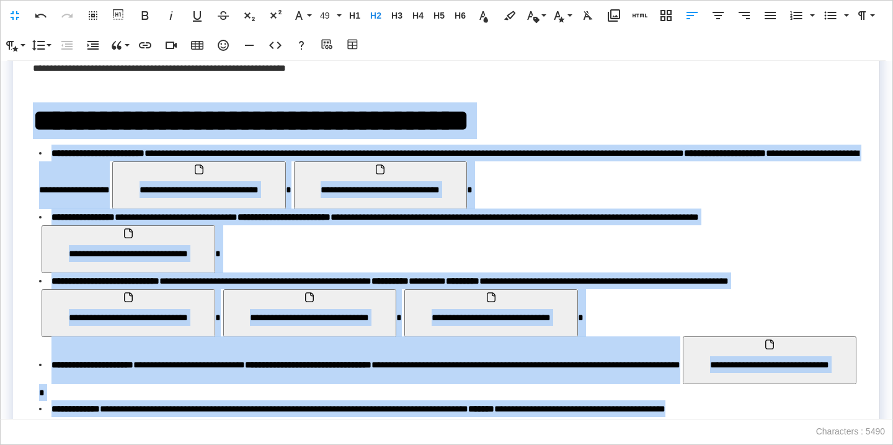
scroll to position [303, 0]
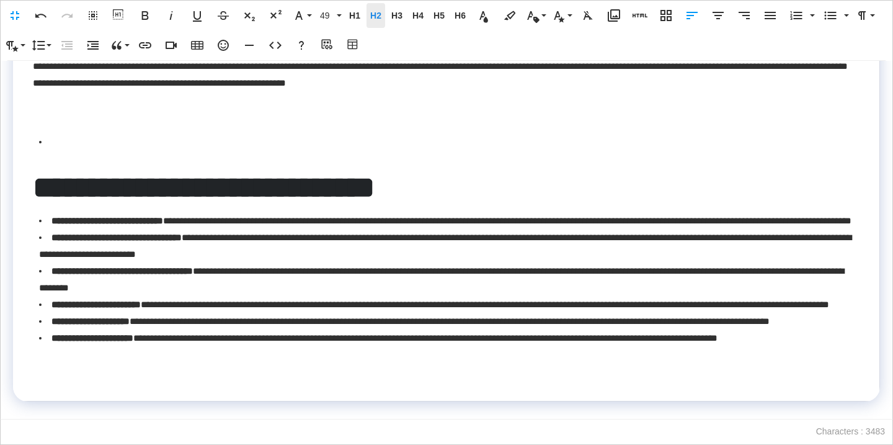
click at [370, 11] on span "H2" at bounding box center [376, 16] width 19 height 11
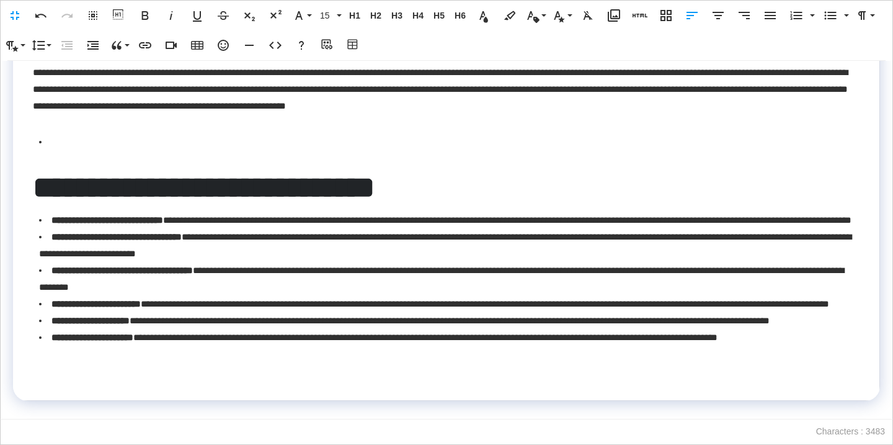
click at [120, 127] on td "**********" at bounding box center [446, 215] width 867 height 372
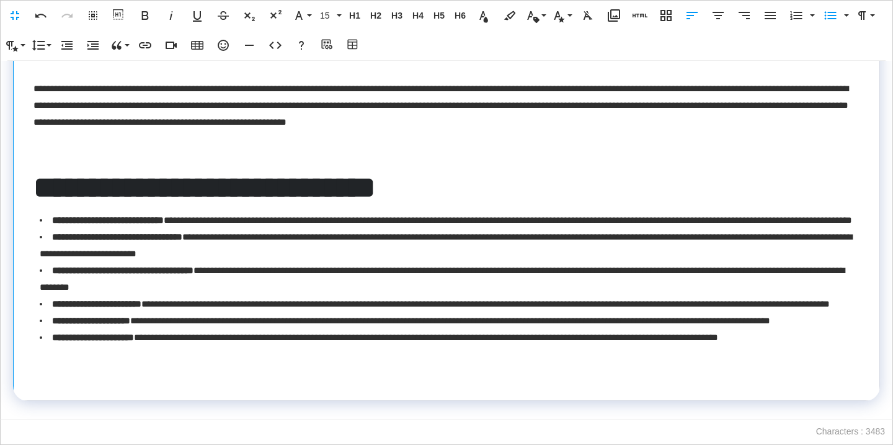
scroll to position [286, 0]
click at [113, 172] on span "**********" at bounding box center [204, 187] width 342 height 30
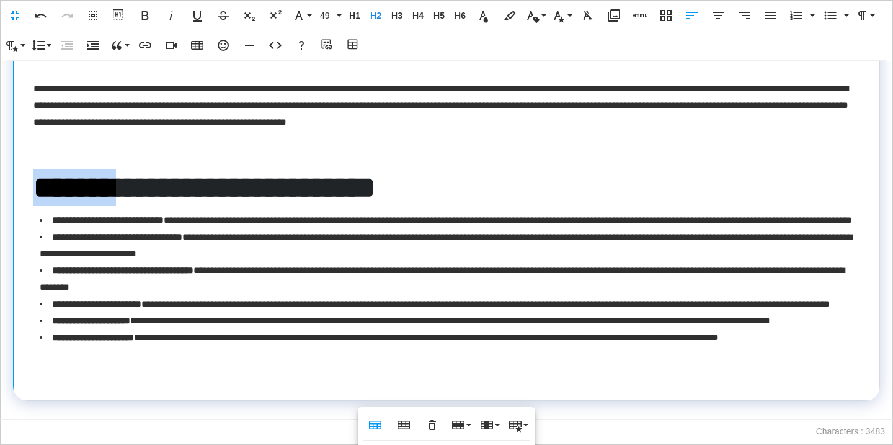
click at [114, 172] on span "**********" at bounding box center [204, 187] width 342 height 30
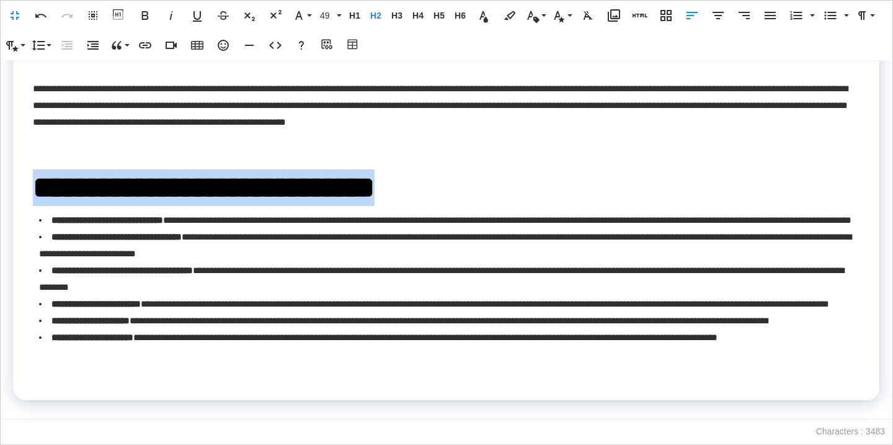
click at [114, 172] on span "**********" at bounding box center [204, 187] width 342 height 30
click at [373, 14] on span "H2" at bounding box center [376, 16] width 19 height 11
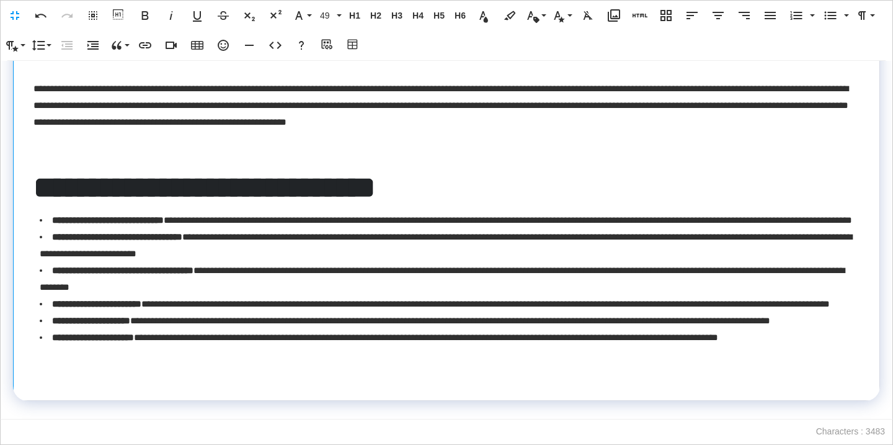
click at [185, 172] on span "**********" at bounding box center [204, 187] width 342 height 30
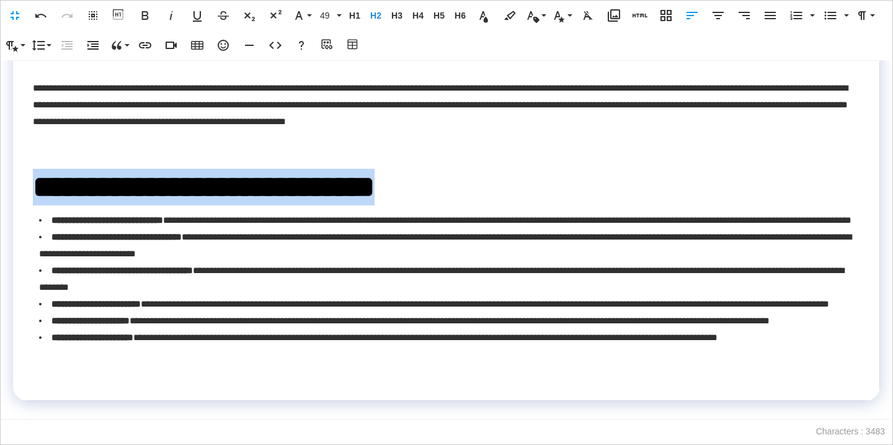
click at [185, 172] on span "**********" at bounding box center [204, 187] width 342 height 30
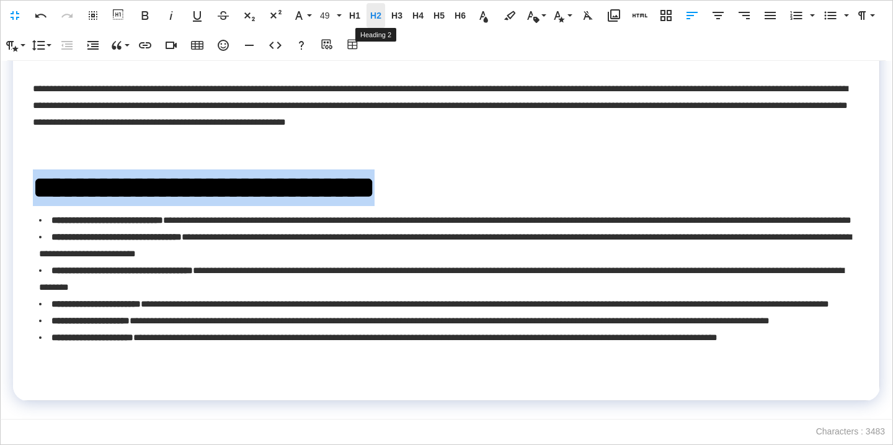
click at [368, 16] on span "H2" at bounding box center [376, 16] width 19 height 11
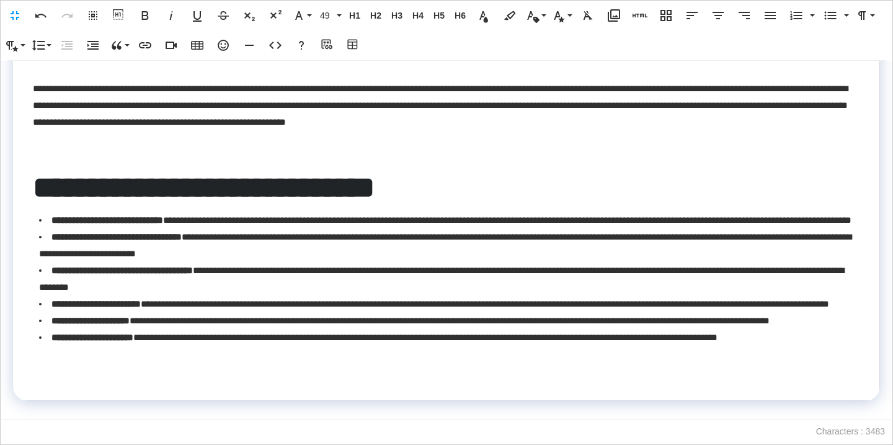
click at [242, 172] on span "**********" at bounding box center [204, 187] width 342 height 30
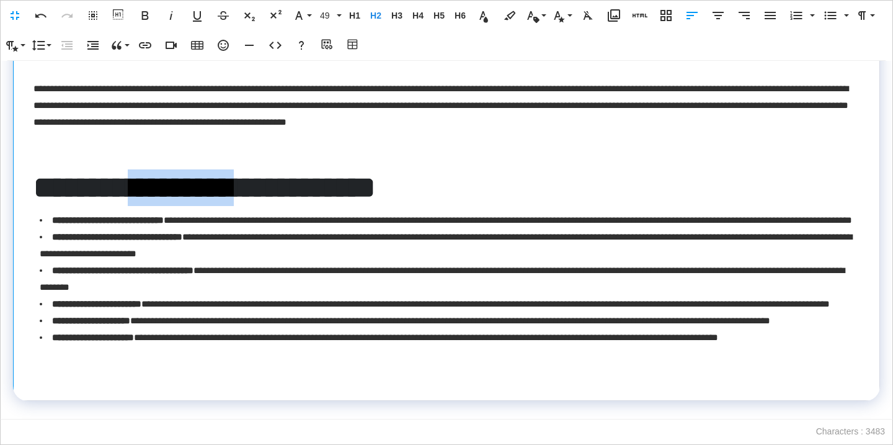
click at [242, 172] on span "**********" at bounding box center [204, 187] width 342 height 30
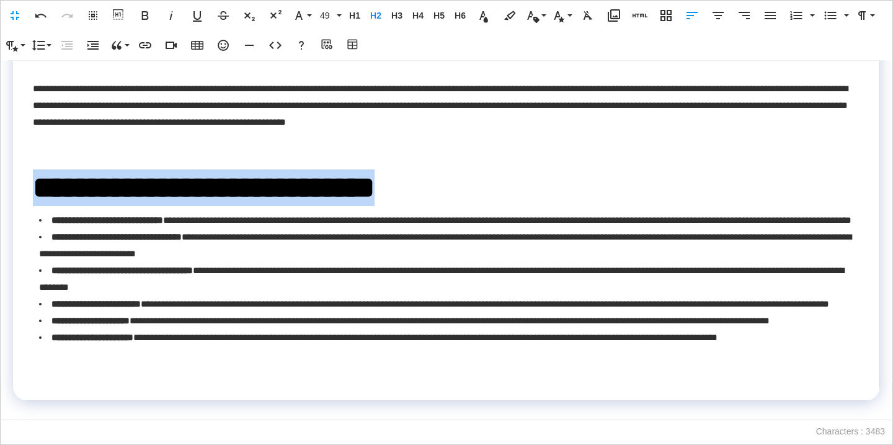
click at [242, 172] on span "**********" at bounding box center [204, 187] width 342 height 30
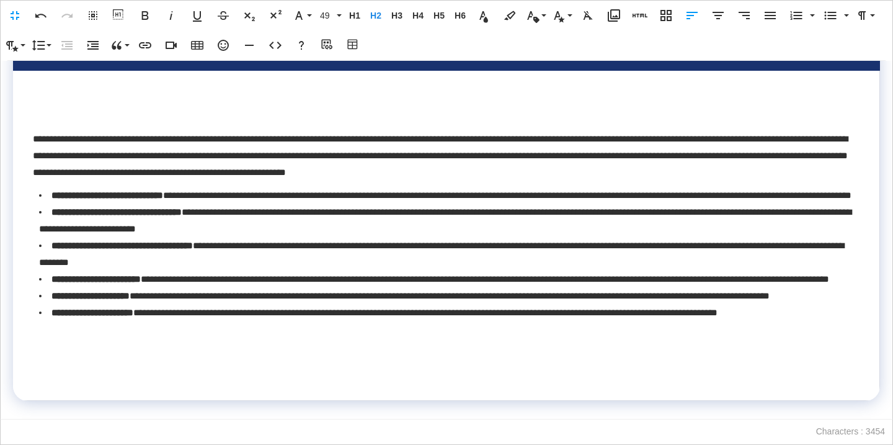
scroll to position [210, 0]
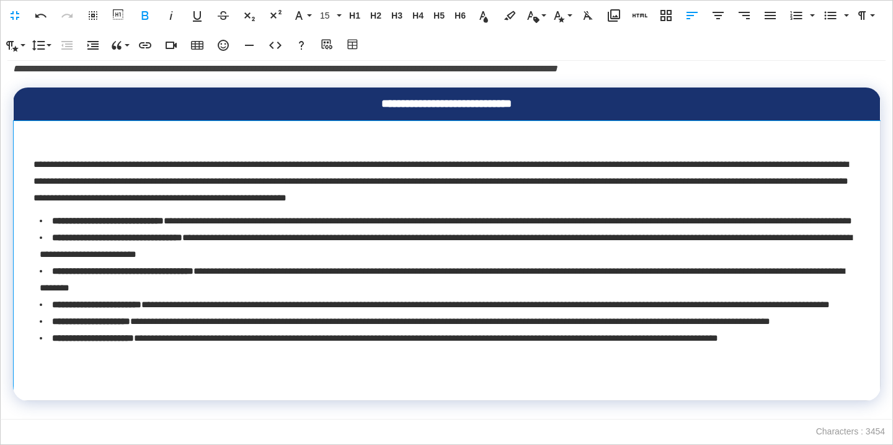
click at [857, 346] on li "**********" at bounding box center [450, 337] width 821 height 17
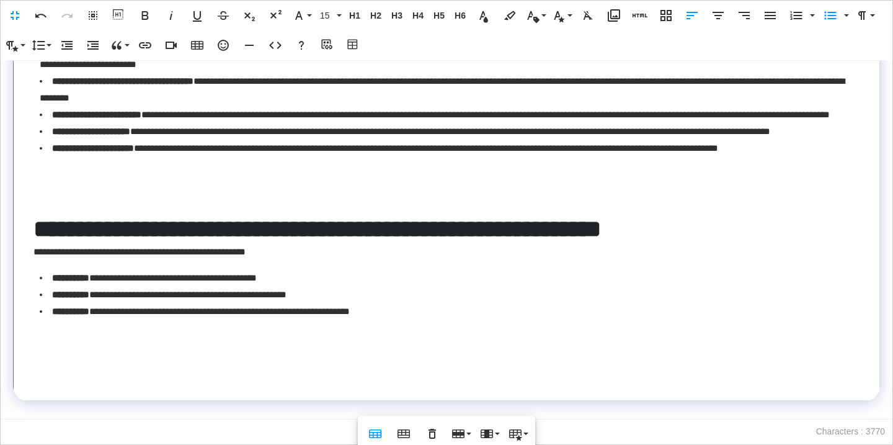
scroll to position [391, 0]
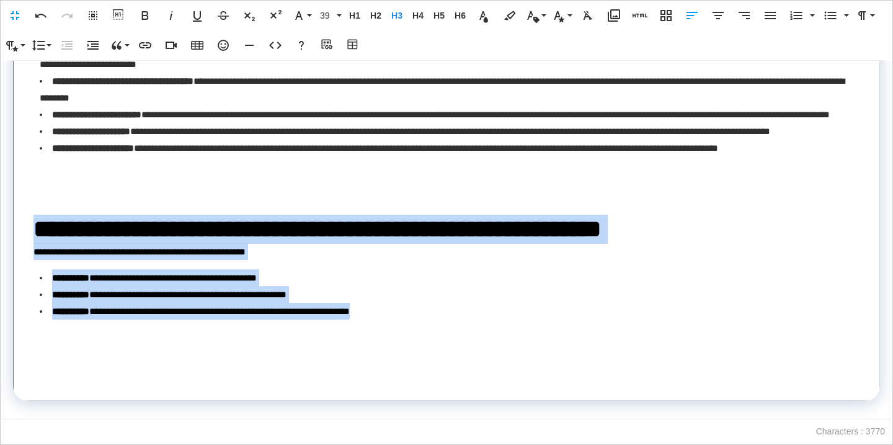
drag, startPoint x: 32, startPoint y: 262, endPoint x: 126, endPoint y: 384, distance: 153.9
click at [126, 384] on td "**********" at bounding box center [447, 166] width 867 height 470
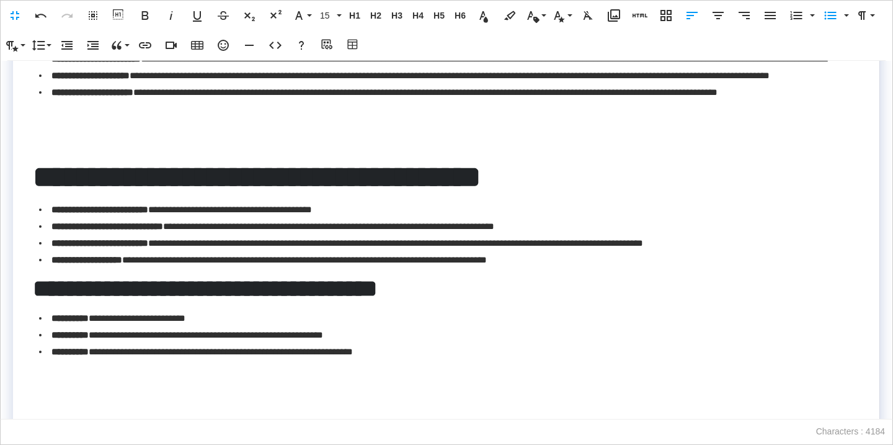
scroll to position [496, 0]
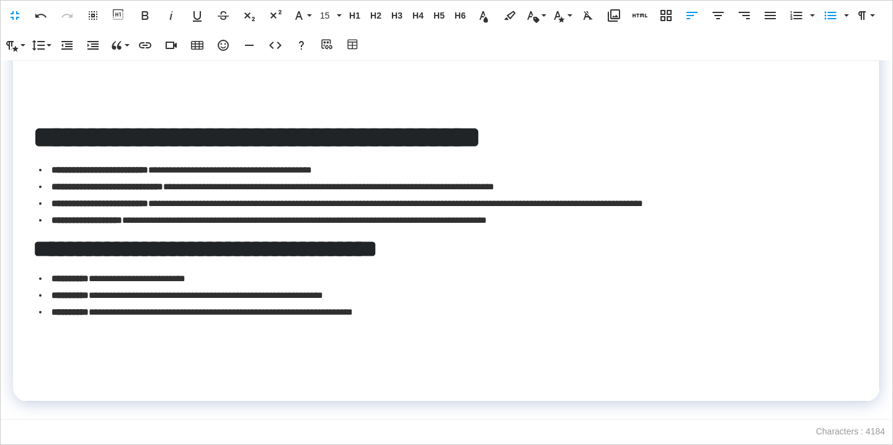
click at [247, 406] on p at bounding box center [446, 410] width 867 height 18
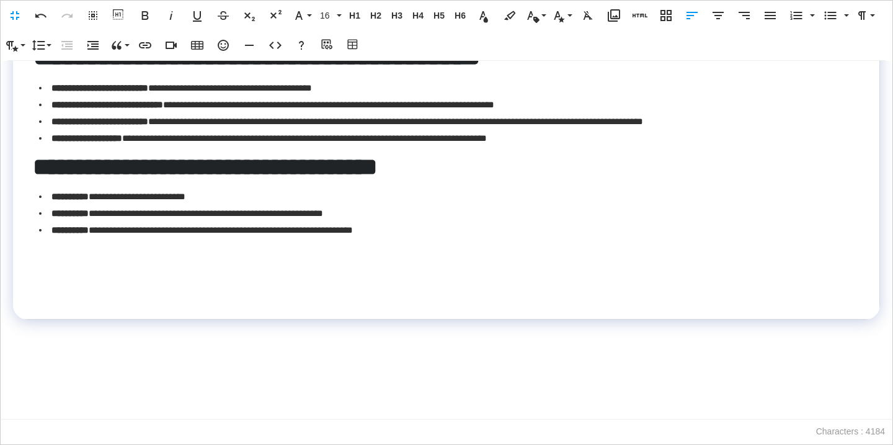
scroll to position [577, 0]
click at [48, 345] on div "**********" at bounding box center [446, 240] width 893 height 359
click at [23, 359] on p at bounding box center [446, 355] width 867 height 18
click at [615, 17] on icon "button" at bounding box center [614, 15] width 15 height 15
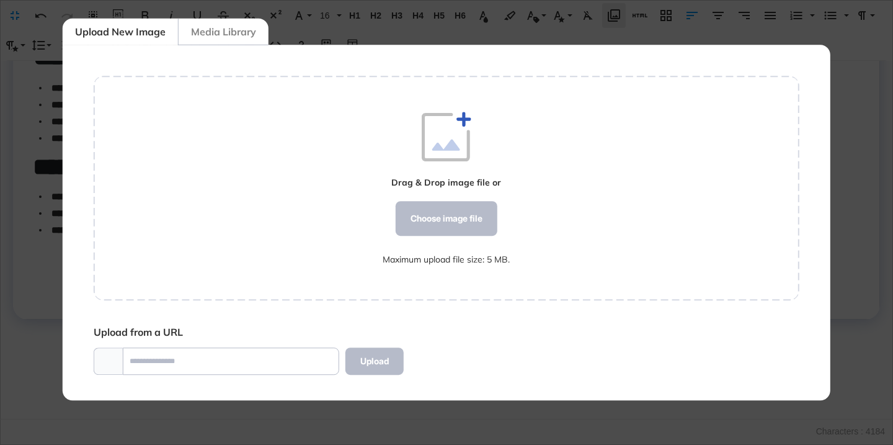
scroll to position [6, 1]
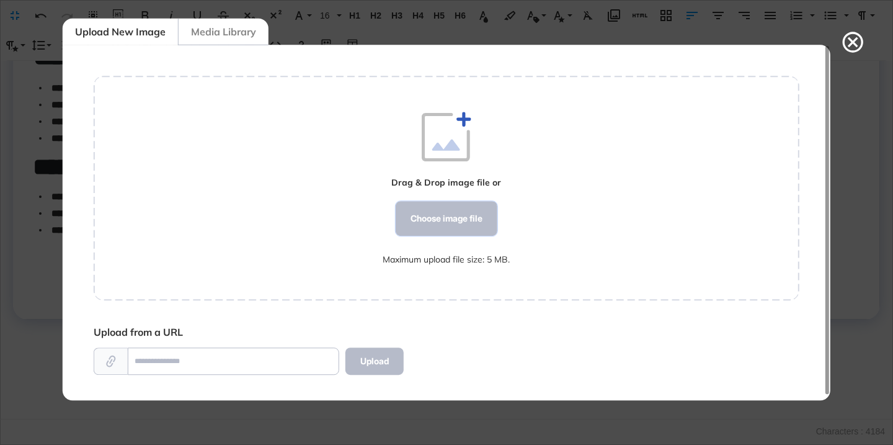
click at [471, 202] on div "Choose image file" at bounding box center [447, 218] width 102 height 35
click at [852, 45] on icon at bounding box center [853, 42] width 25 height 25
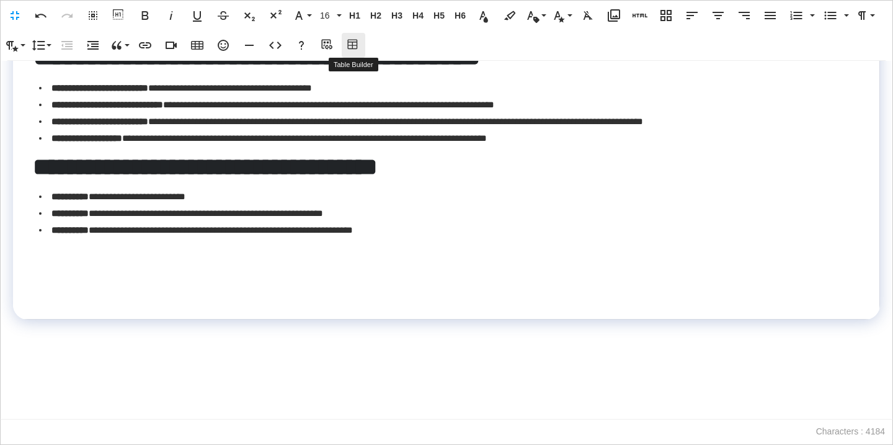
click at [356, 41] on icon "button" at bounding box center [353, 45] width 15 height 12
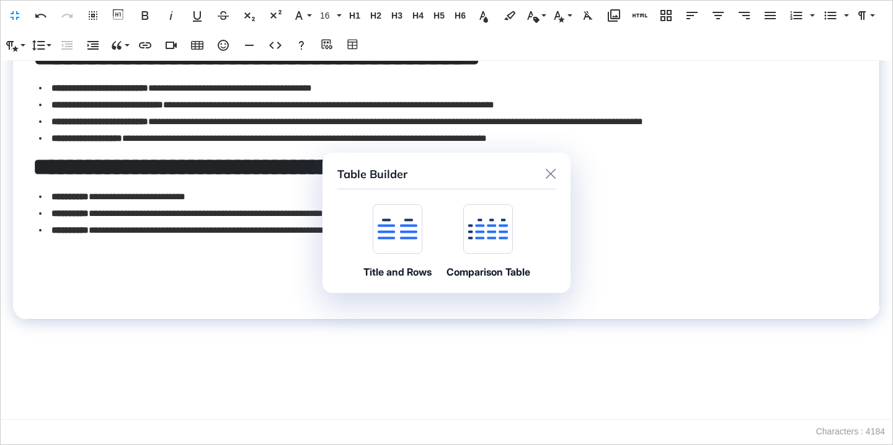
click at [394, 231] on icon at bounding box center [398, 228] width 40 height 21
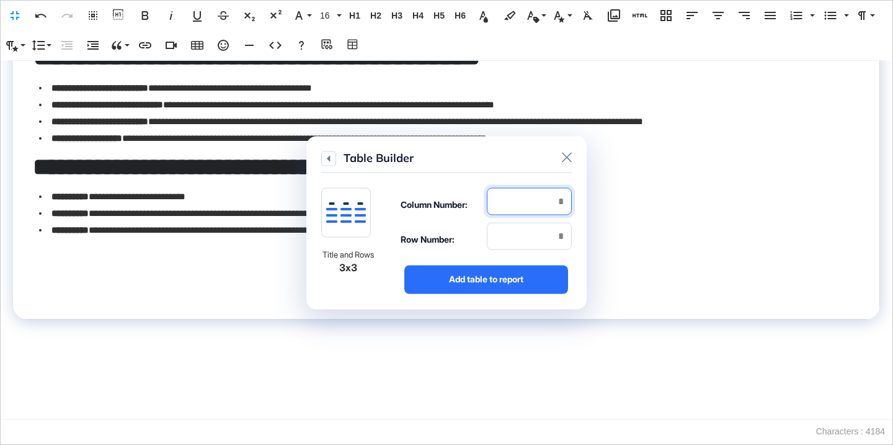
click at [525, 208] on input "number" at bounding box center [529, 200] width 85 height 27
type input "*"
click at [533, 236] on input "number" at bounding box center [529, 235] width 85 height 27
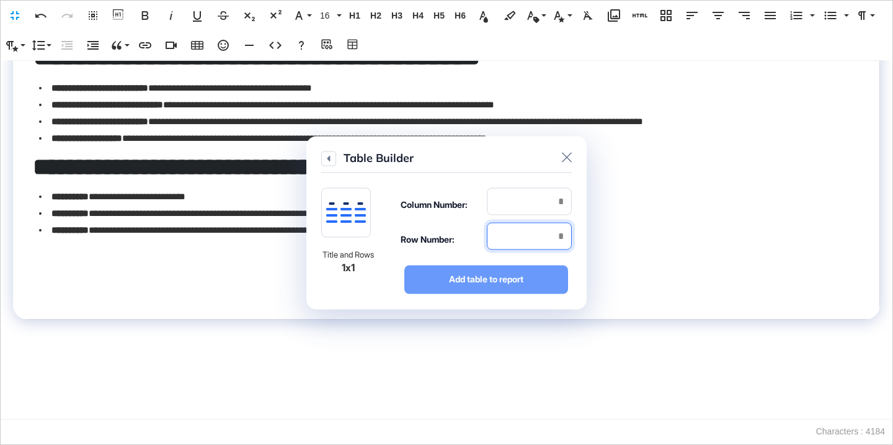
type input "*"
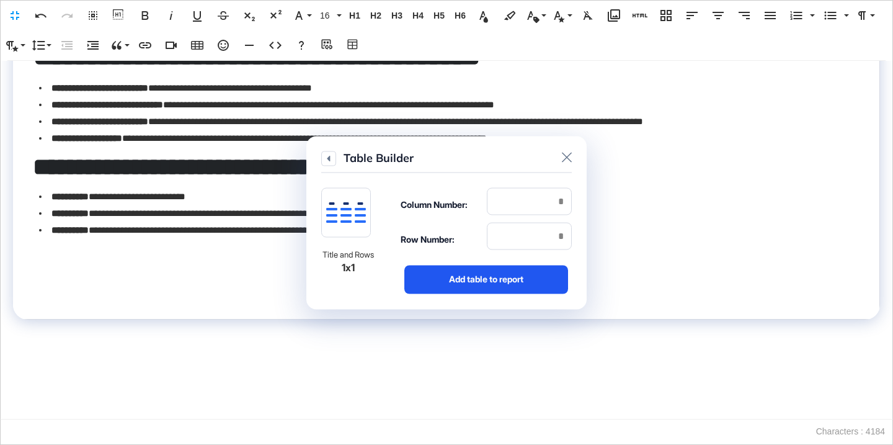
click at [534, 274] on div "Add table to report" at bounding box center [486, 279] width 164 height 29
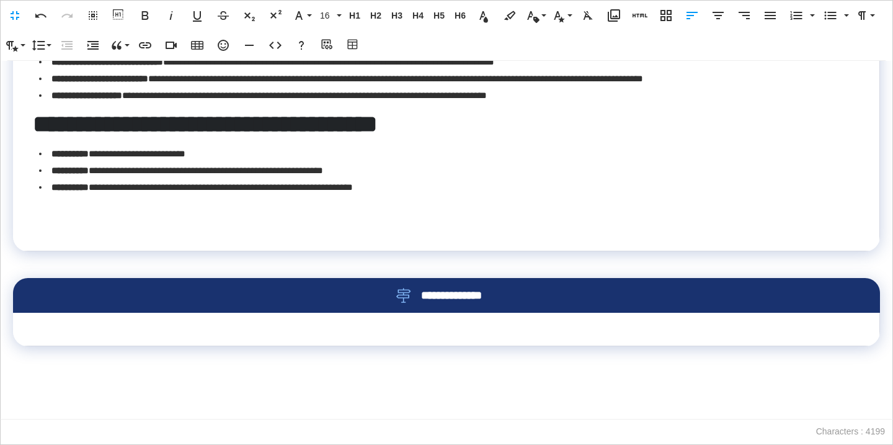
scroll to position [645, 0]
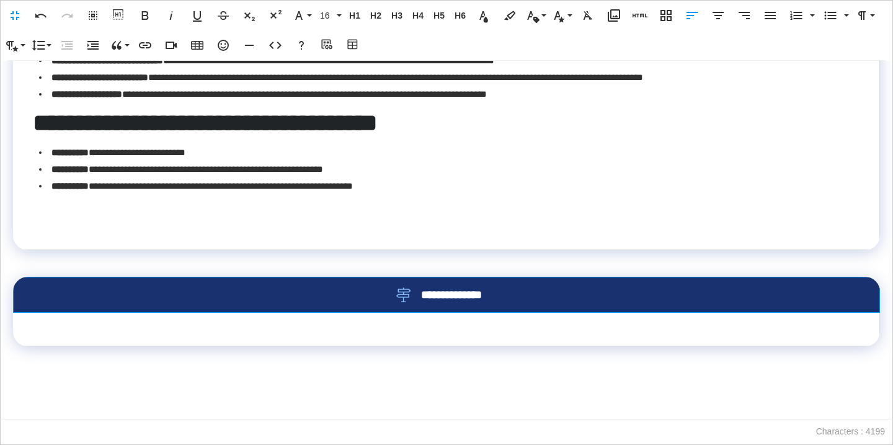
click at [449, 302] on div "**********" at bounding box center [446, 294] width 826 height 15
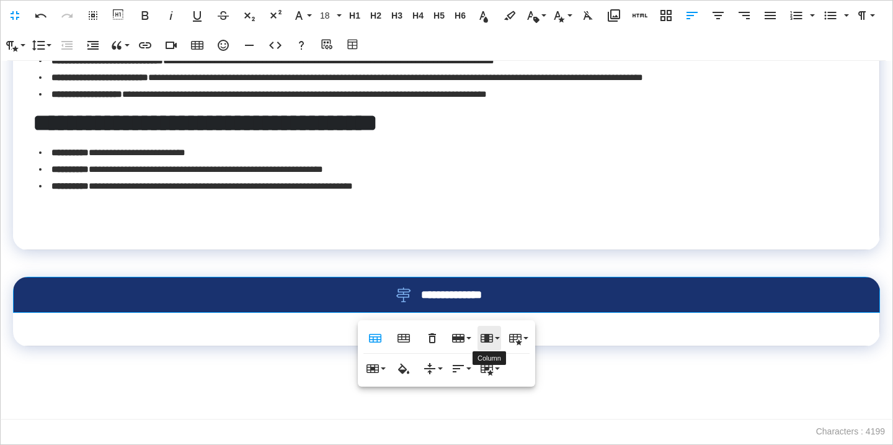
click at [489, 340] on icon "button" at bounding box center [487, 338] width 12 height 9
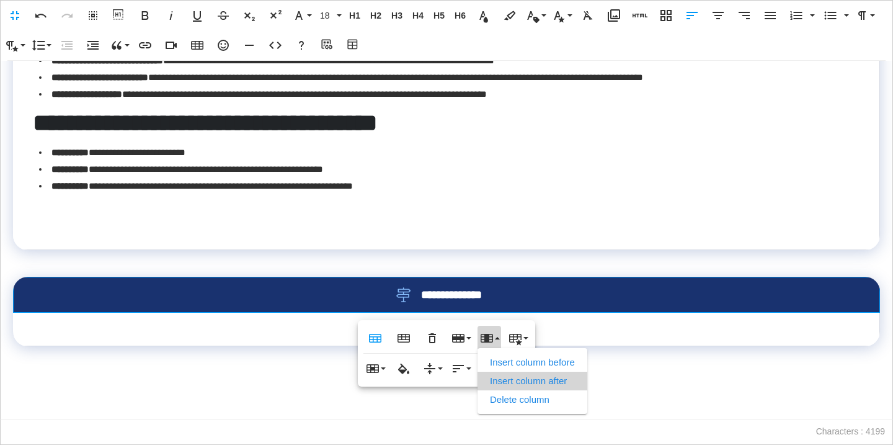
click at [512, 381] on link "Insert column after" at bounding box center [533, 381] width 110 height 19
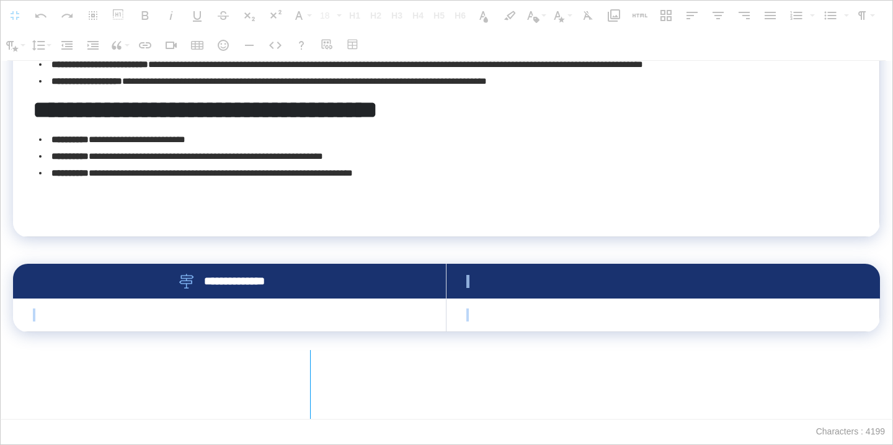
drag, startPoint x: 445, startPoint y: 290, endPoint x: 310, endPoint y: 292, distance: 135.8
click at [310, 350] on div at bounding box center [310, 384] width 7 height 69
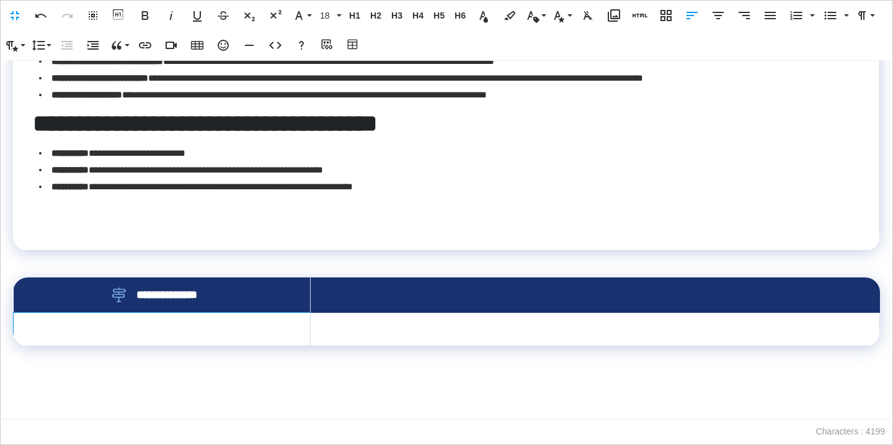
click at [247, 327] on td at bounding box center [162, 329] width 297 height 33
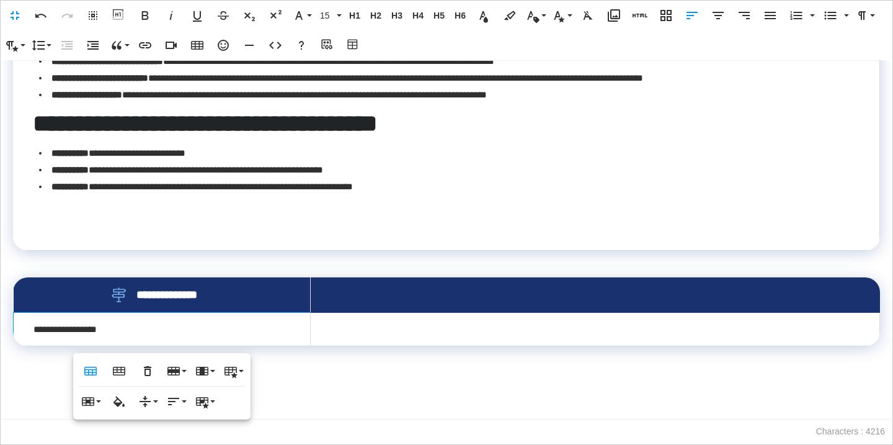
click at [401, 331] on td at bounding box center [594, 329] width 569 height 33
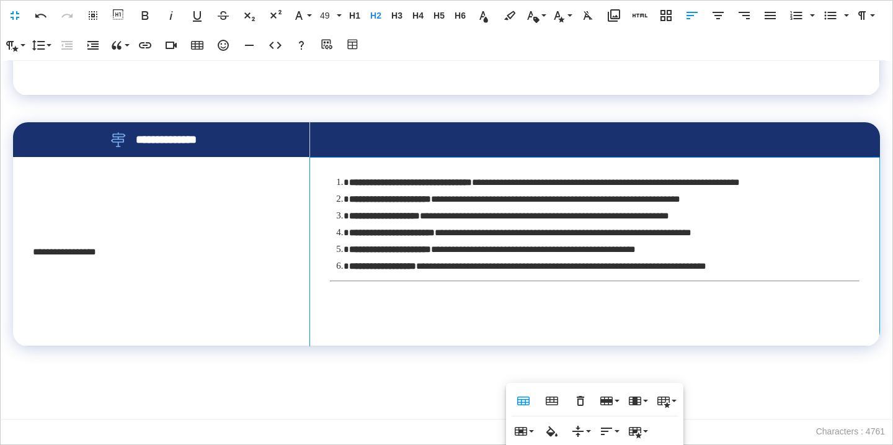
scroll to position [770, 0]
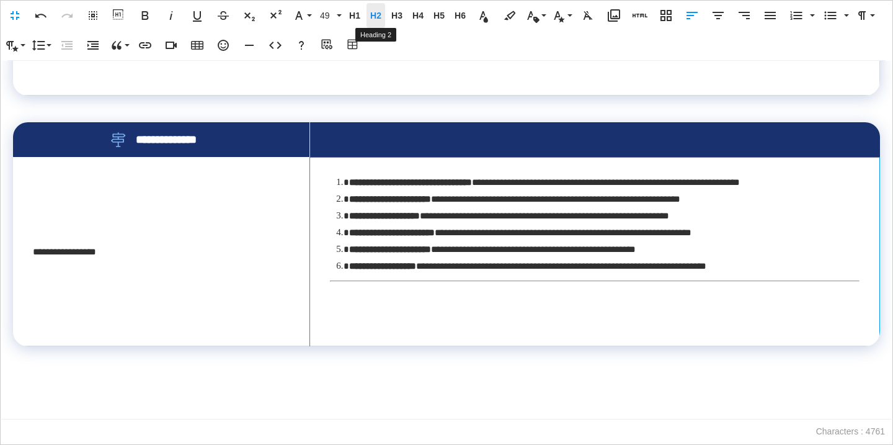
click at [378, 12] on span "H2" at bounding box center [376, 16] width 19 height 11
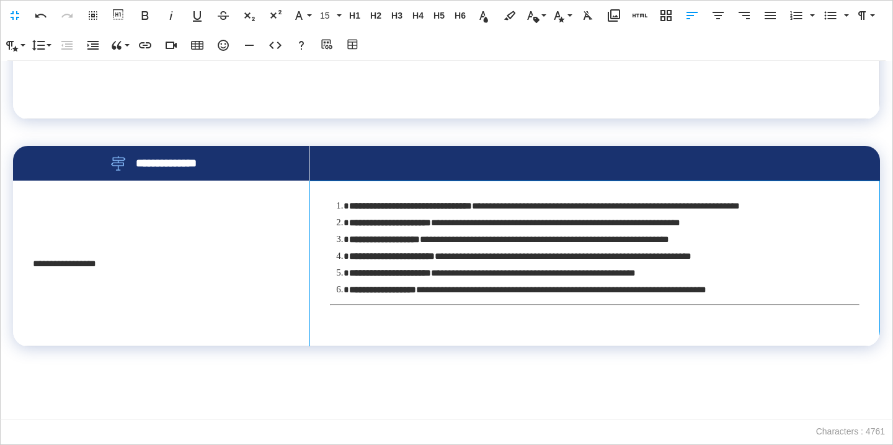
click at [329, 339] on td "**********" at bounding box center [595, 264] width 570 height 166
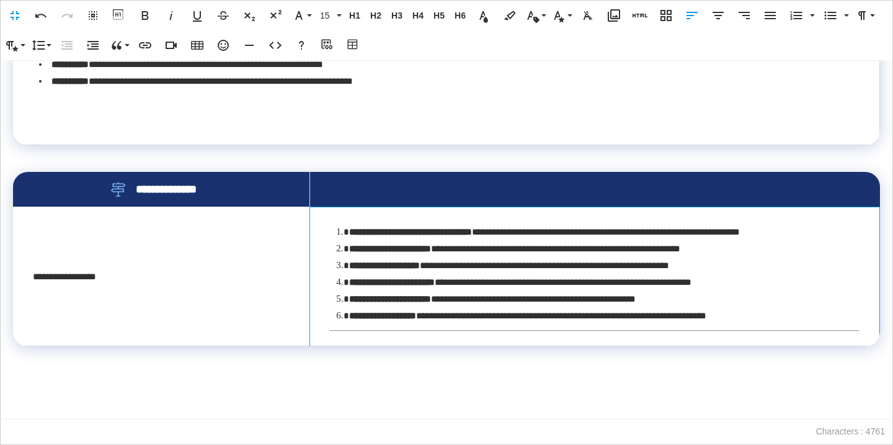
scroll to position [751, 0]
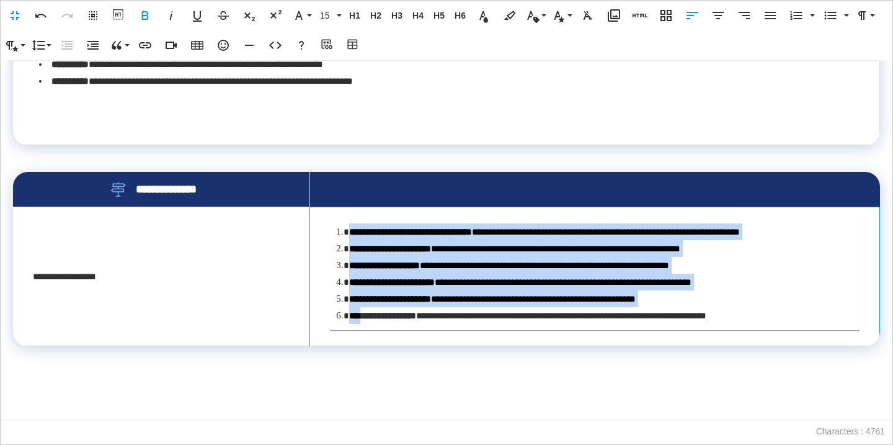
drag, startPoint x: 336, startPoint y: 224, endPoint x: 362, endPoint y: 319, distance: 98.9
click at [363, 321] on ol "**********" at bounding box center [598, 273] width 524 height 100
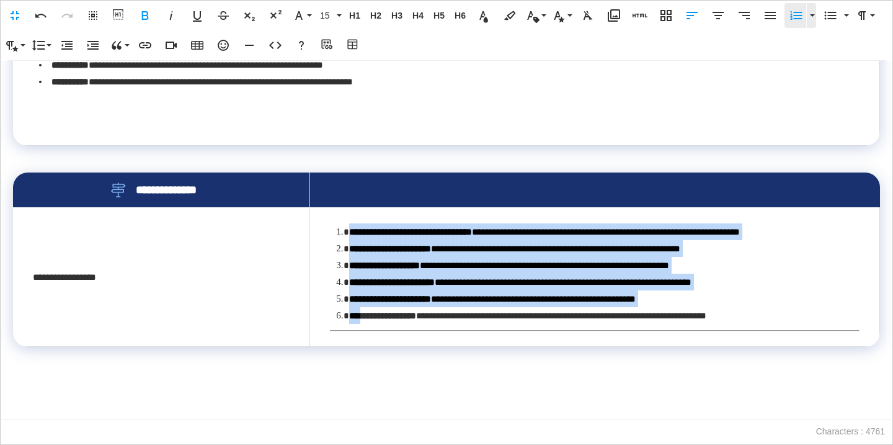
click at [797, 14] on icon "button" at bounding box center [796, 15] width 15 height 15
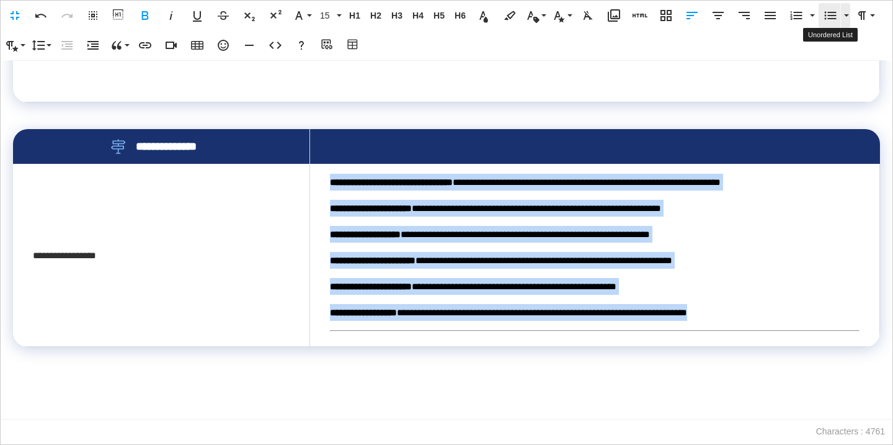
click at [830, 12] on icon "button" at bounding box center [831, 16] width 12 height 8
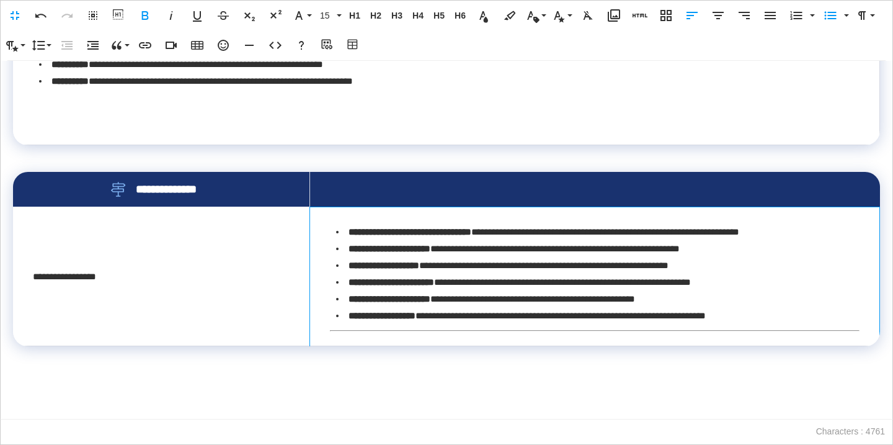
click at [383, 342] on td "**********" at bounding box center [595, 277] width 570 height 140
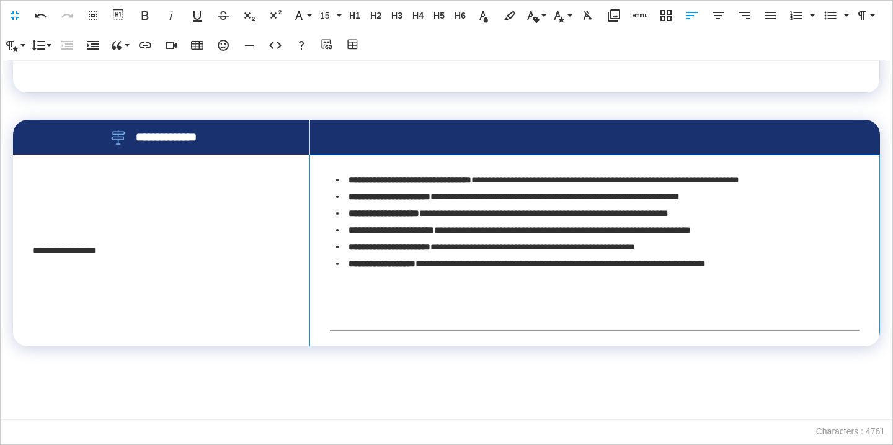
drag, startPoint x: 331, startPoint y: 364, endPoint x: 359, endPoint y: 385, distance: 35.1
click at [360, 346] on td "**********" at bounding box center [595, 250] width 570 height 192
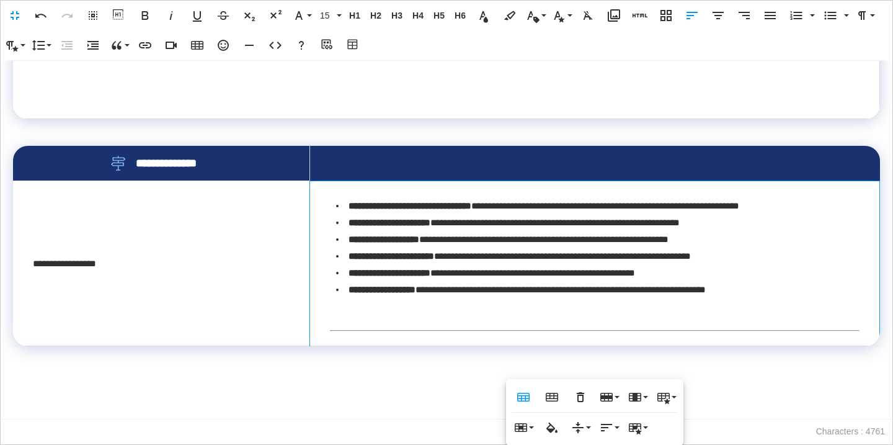
click at [359, 346] on td "**********" at bounding box center [595, 264] width 570 height 166
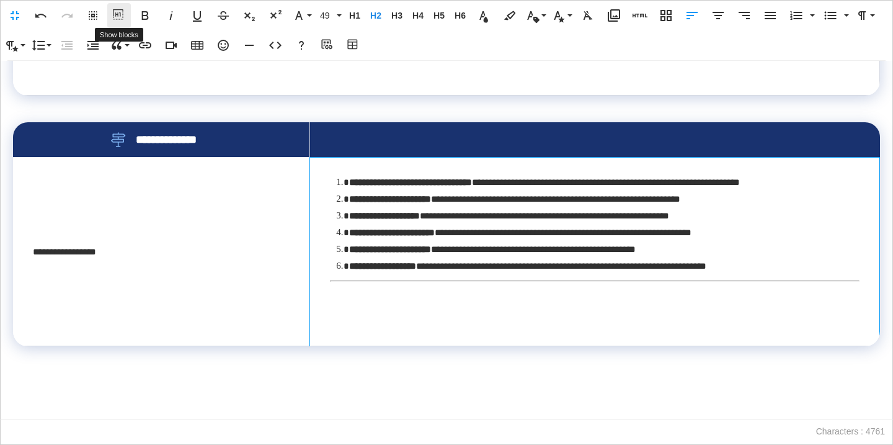
click at [119, 18] on icon "button" at bounding box center [119, 15] width 15 height 12
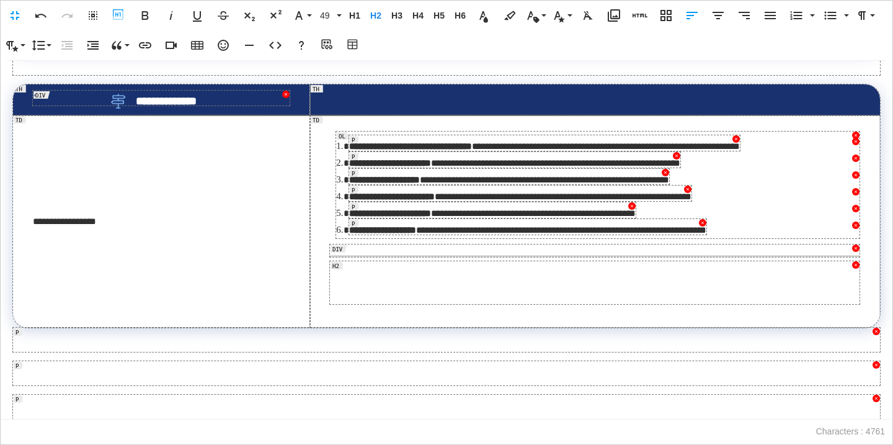
scroll to position [928, 0]
click at [855, 251] on div at bounding box center [595, 250] width 530 height 12
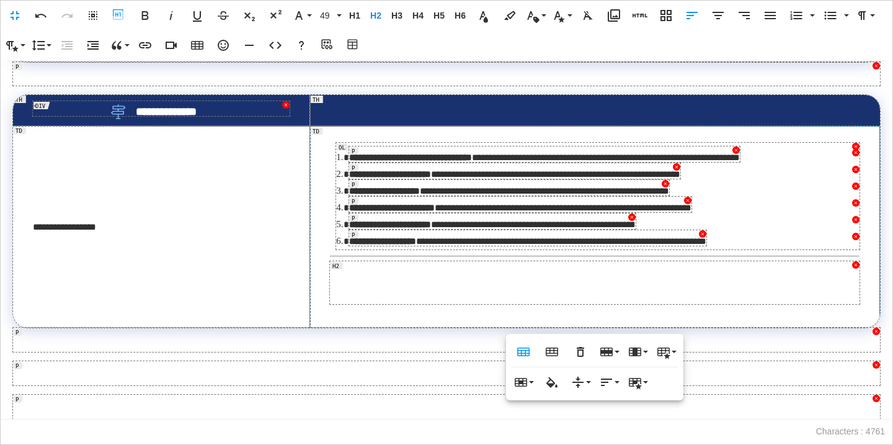
scroll to position [912, 0]
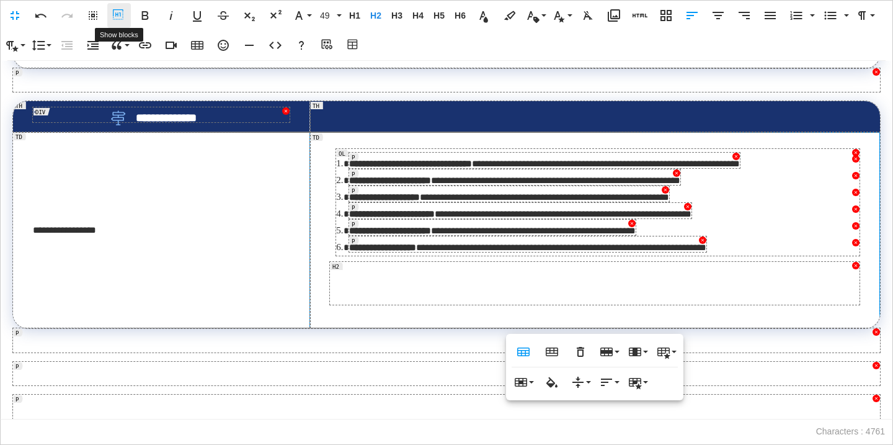
click at [125, 18] on icon "button" at bounding box center [119, 15] width 15 height 12
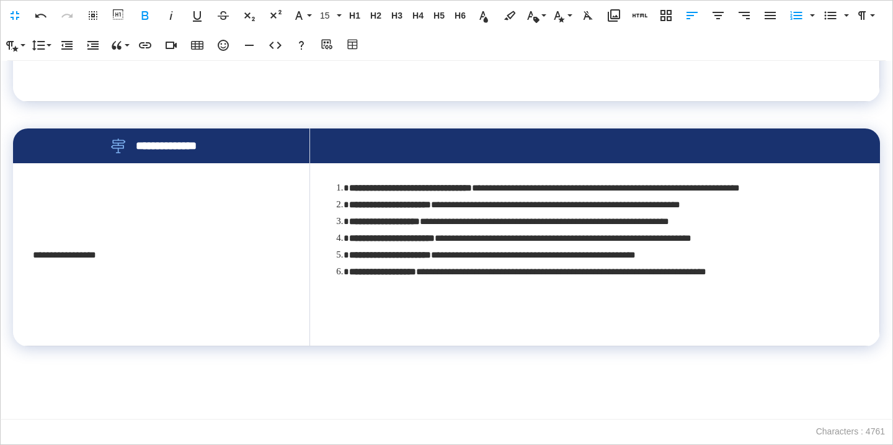
click at [348, 318] on h2 at bounding box center [595, 304] width 530 height 37
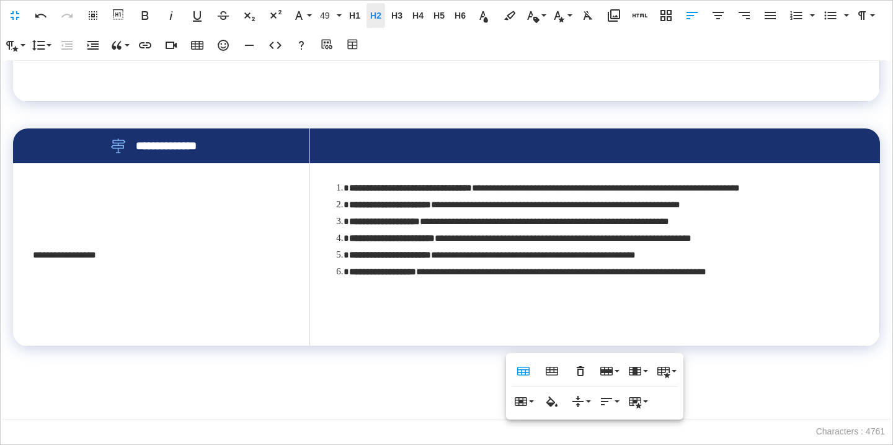
click at [372, 12] on span "H2" at bounding box center [376, 16] width 19 height 11
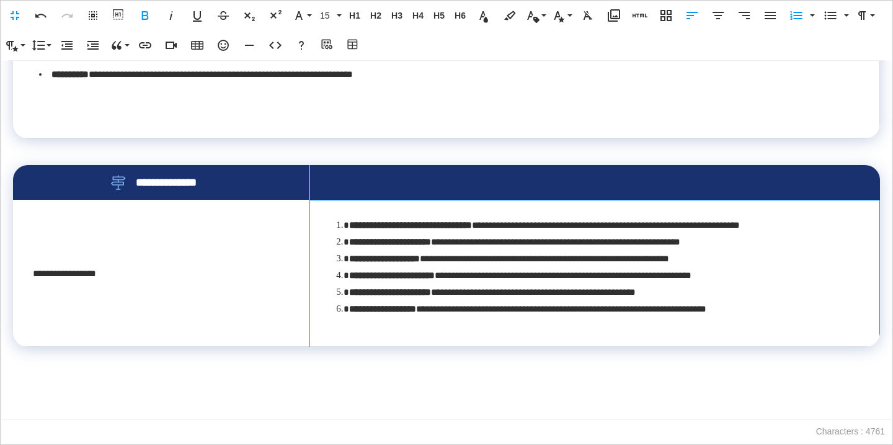
scroll to position [759, 0]
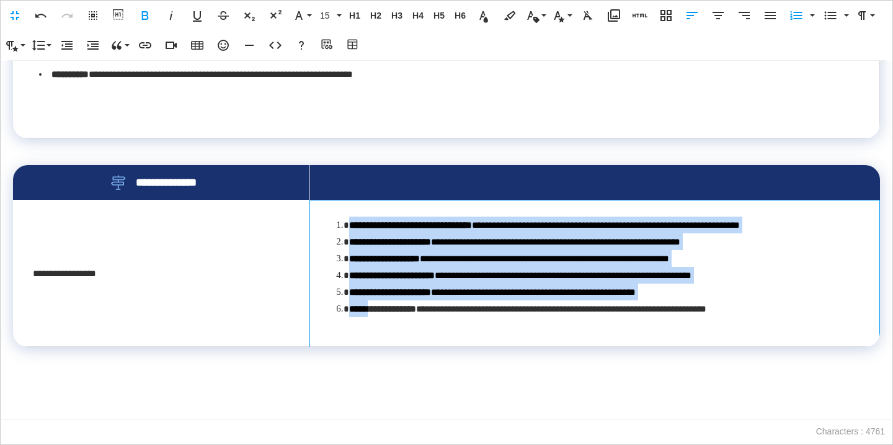
drag, startPoint x: 333, startPoint y: 218, endPoint x: 375, endPoint y: 315, distance: 106.1
click at [376, 316] on td "**********" at bounding box center [595, 273] width 570 height 146
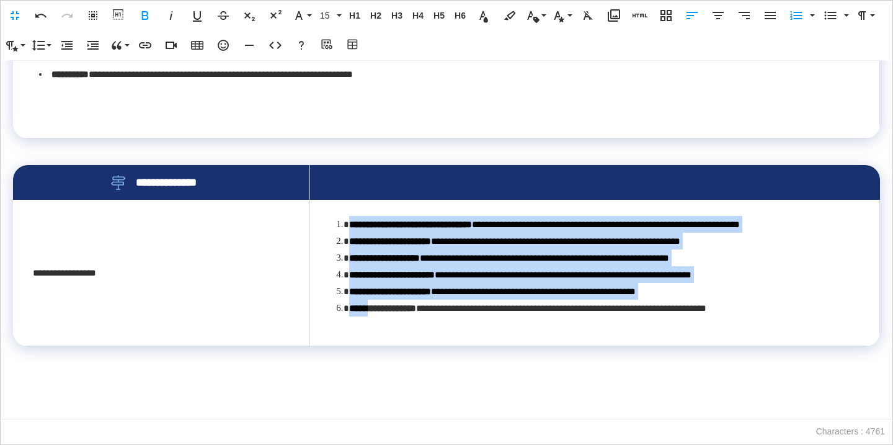
scroll to position [758, 0]
click at [789, 14] on icon "button" at bounding box center [796, 15] width 15 height 15
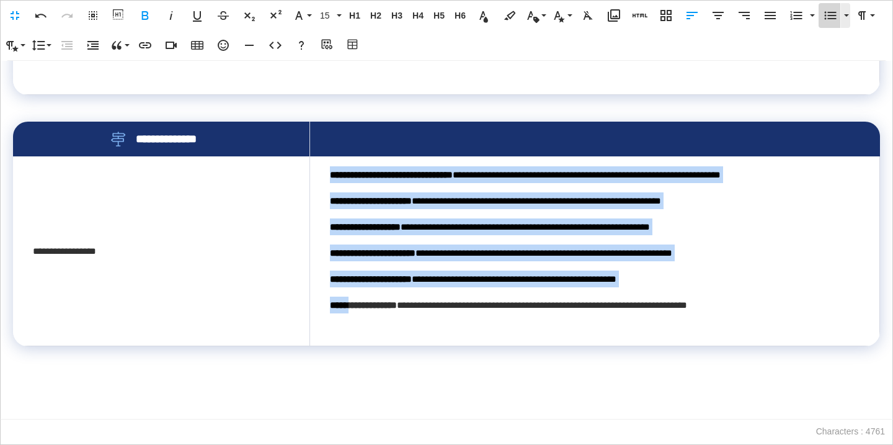
click at [832, 17] on icon "button" at bounding box center [830, 15] width 15 height 15
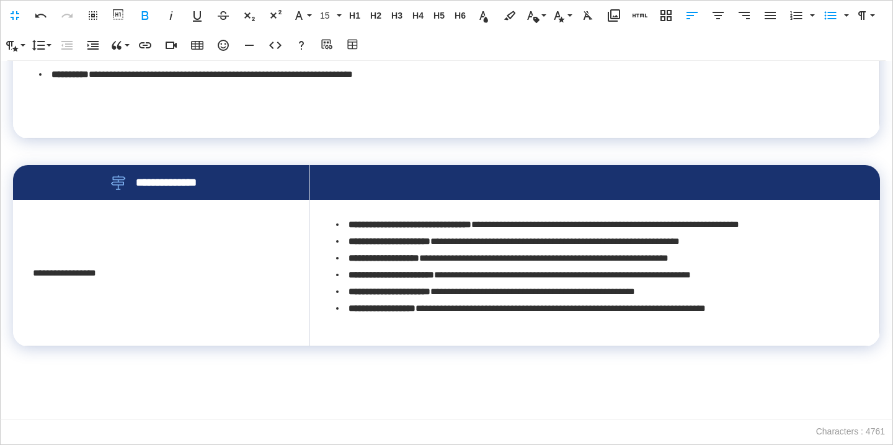
click at [408, 282] on li "**********" at bounding box center [598, 274] width 524 height 17
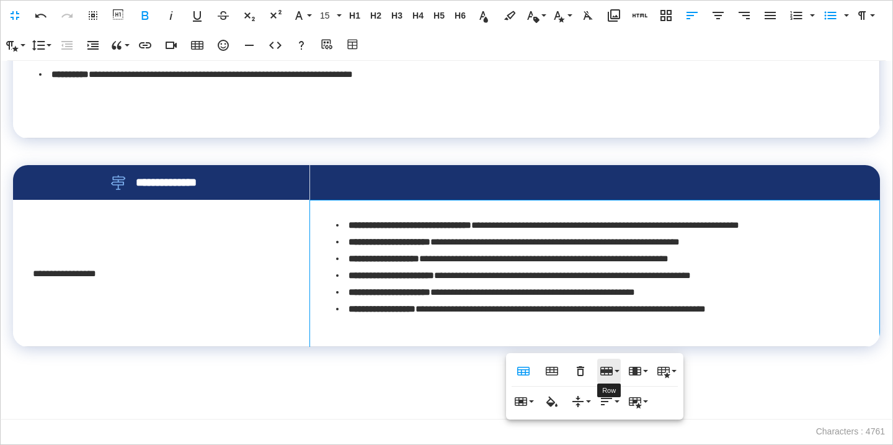
click at [607, 370] on icon "button" at bounding box center [606, 371] width 12 height 9
click at [622, 414] on link "Insert row below" at bounding box center [644, 413] width 94 height 19
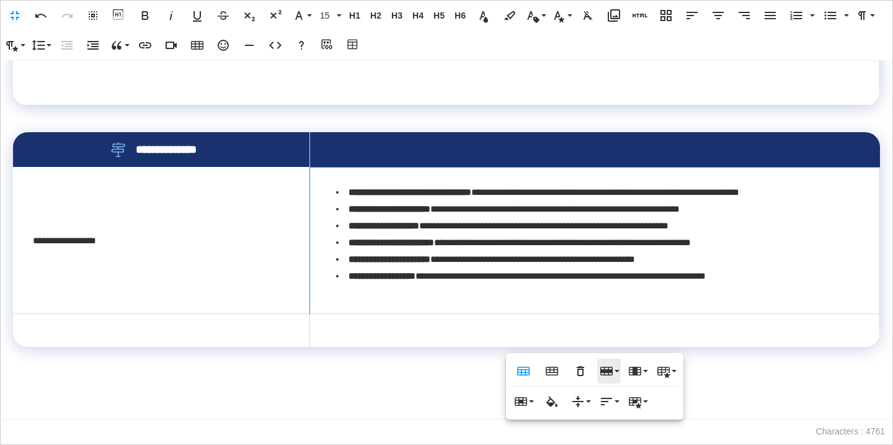
scroll to position [791, 0]
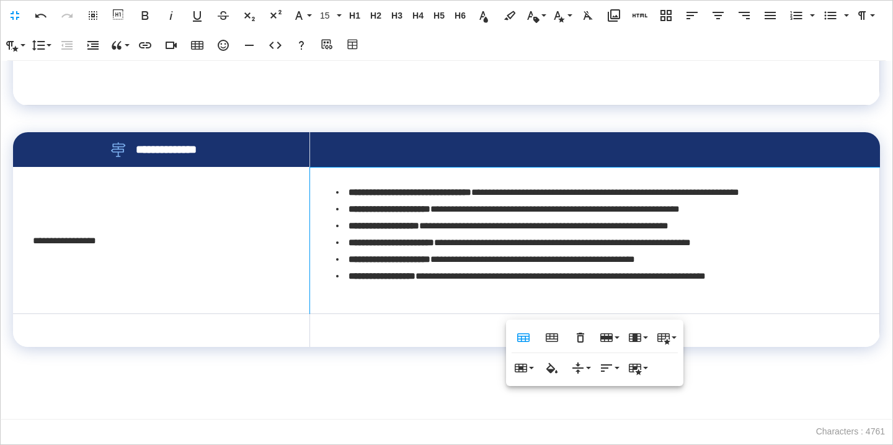
click at [390, 324] on td at bounding box center [595, 329] width 570 height 33
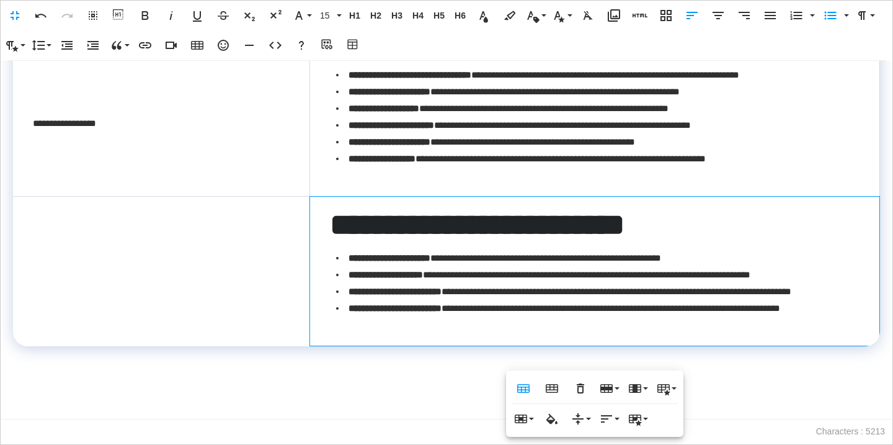
scroll to position [930, 0]
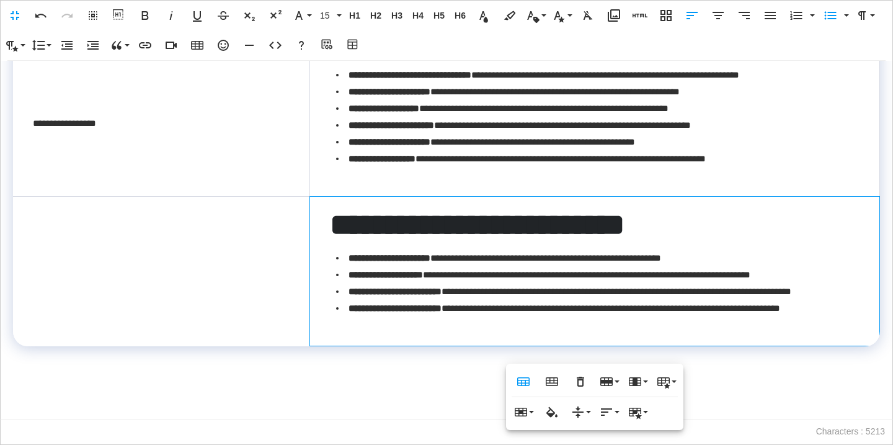
click at [357, 344] on td "**********" at bounding box center [595, 271] width 570 height 149
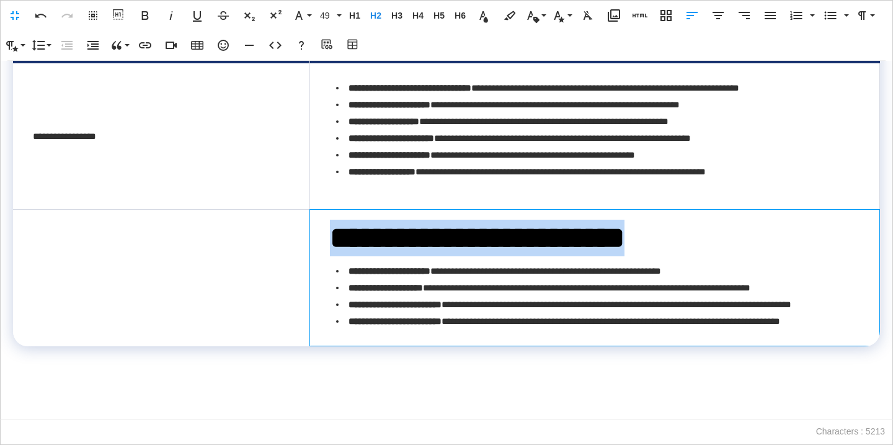
drag, startPoint x: 708, startPoint y: 205, endPoint x: 319, endPoint y: 213, distance: 389.0
click at [319, 213] on td "**********" at bounding box center [595, 278] width 570 height 136
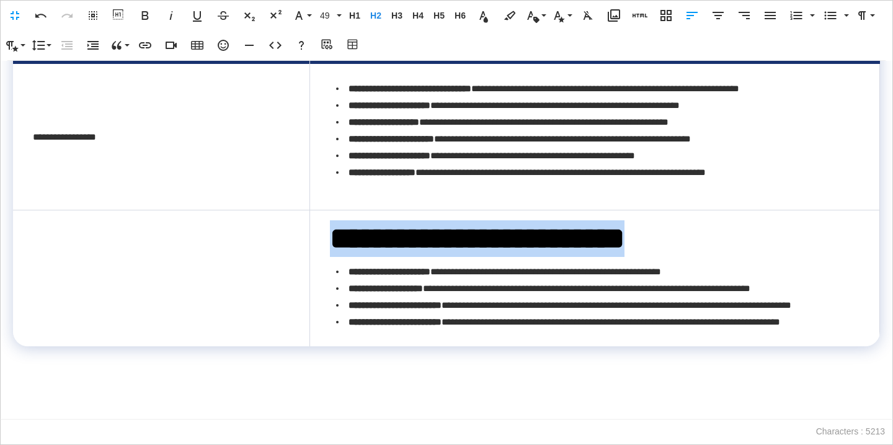
scroll to position [927, 0]
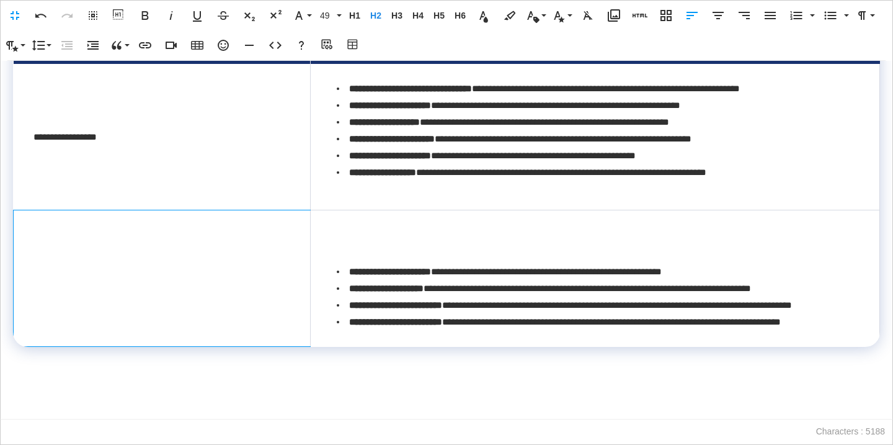
click at [201, 241] on td at bounding box center [162, 278] width 297 height 136
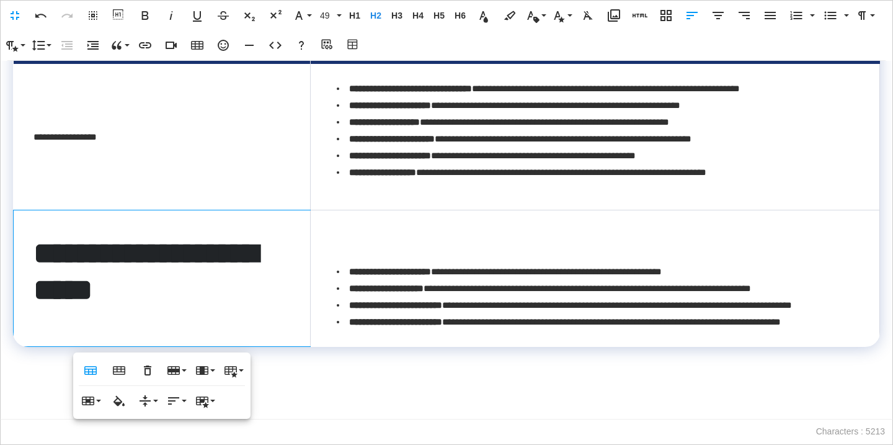
click at [432, 220] on h2 at bounding box center [595, 238] width 529 height 37
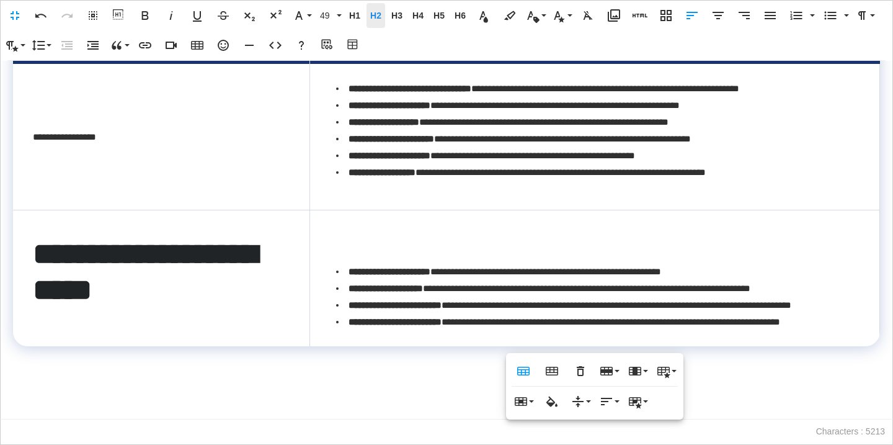
click at [370, 11] on span "H2" at bounding box center [376, 16] width 19 height 11
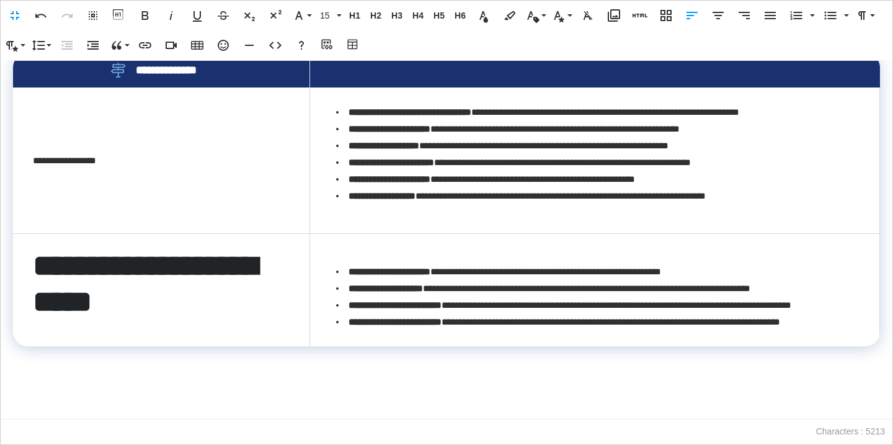
click at [349, 267] on strong "**********" at bounding box center [390, 271] width 82 height 9
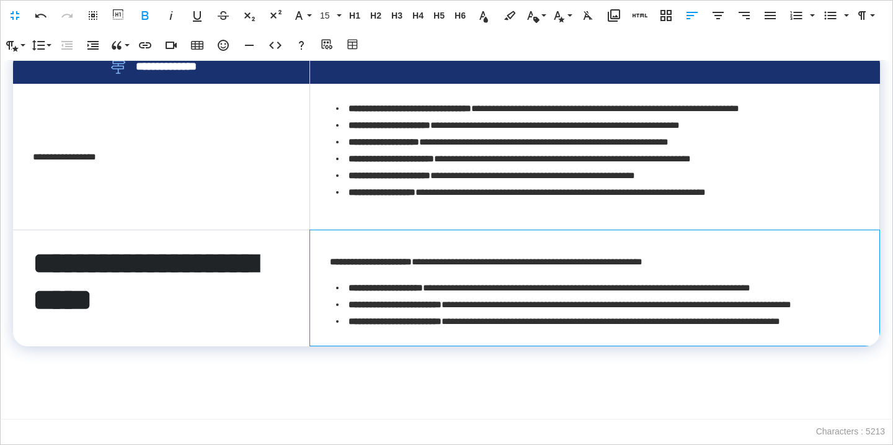
scroll to position [888, 0]
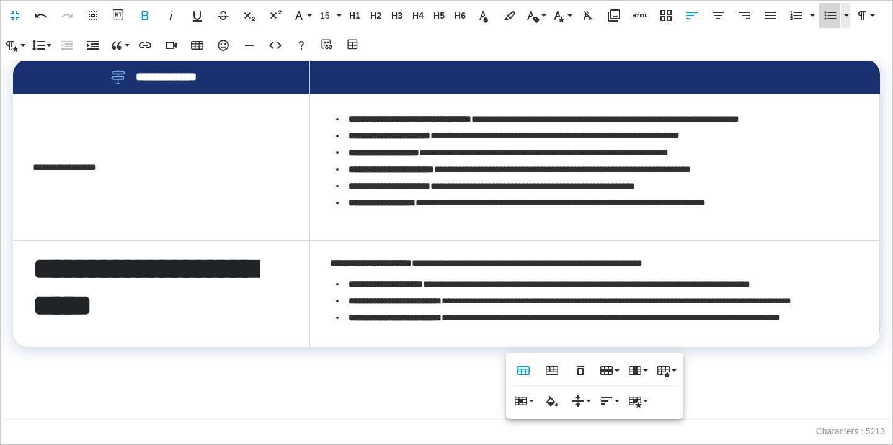
click at [828, 19] on icon "button" at bounding box center [830, 15] width 15 height 15
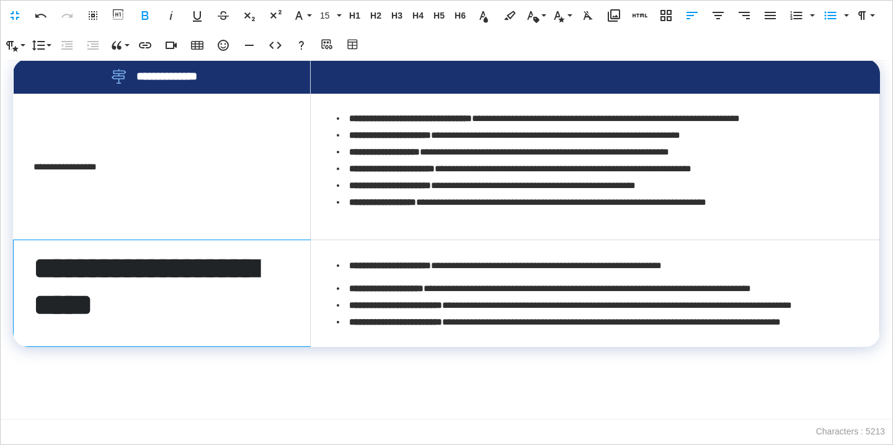
click at [217, 315] on h2 "**********" at bounding box center [161, 286] width 257 height 73
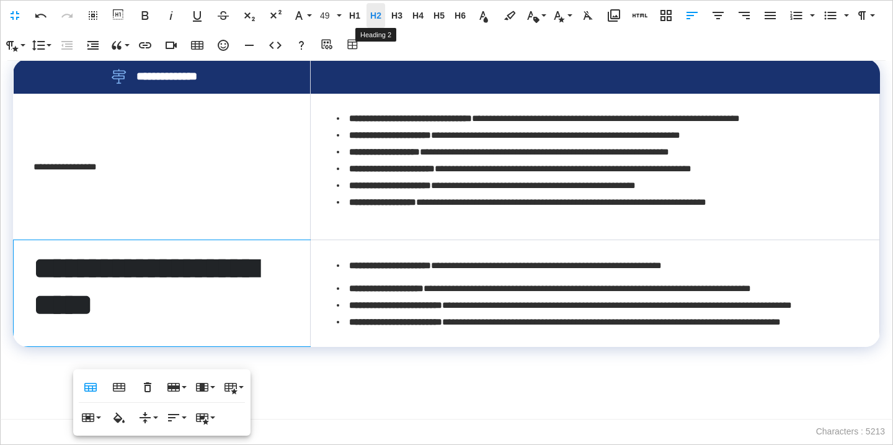
click at [375, 18] on span "H2" at bounding box center [376, 16] width 19 height 11
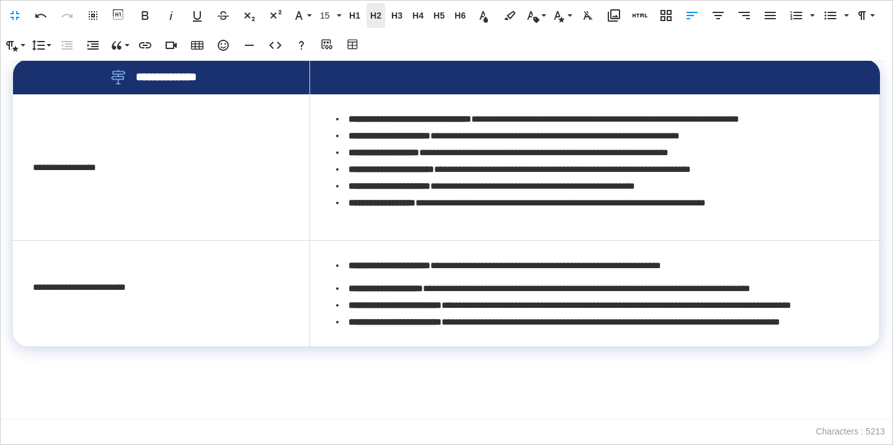
scroll to position [875, 0]
click at [368, 313] on li "**********" at bounding box center [598, 304] width 524 height 17
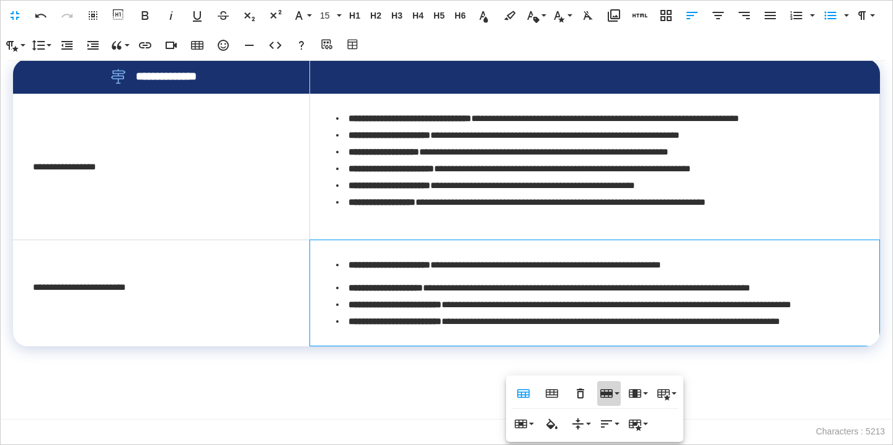
click at [605, 397] on icon "button" at bounding box center [606, 393] width 12 height 9
click at [623, 434] on link "Insert row below" at bounding box center [644, 436] width 94 height 19
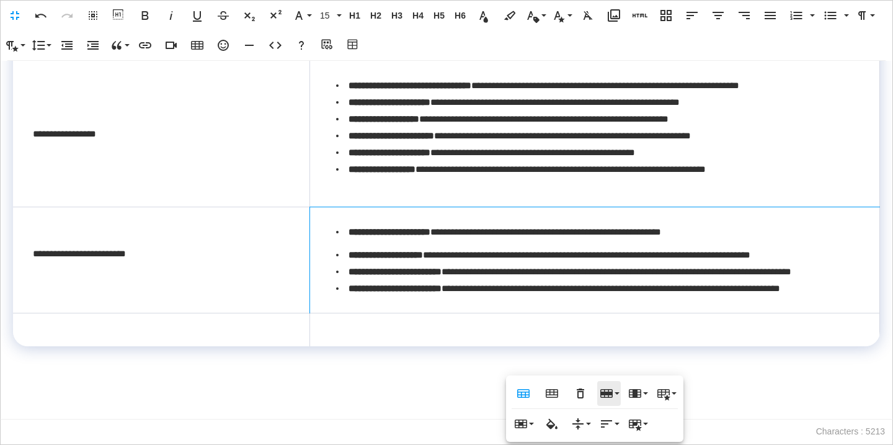
scroll to position [930, 0]
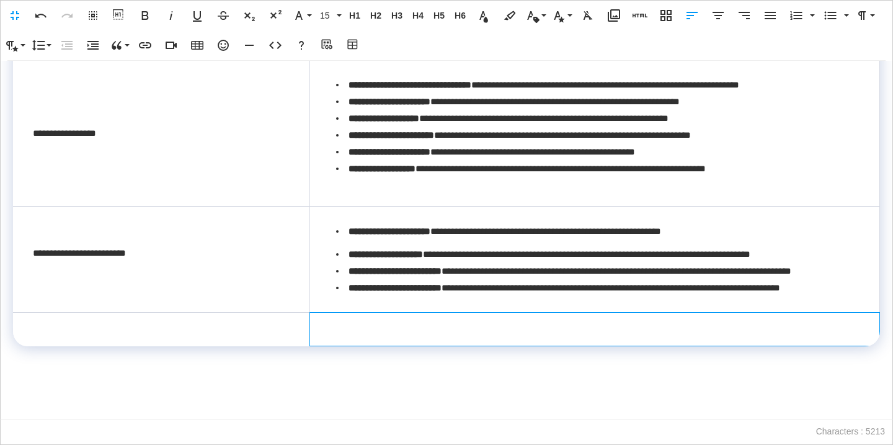
click at [447, 331] on td at bounding box center [595, 329] width 570 height 33
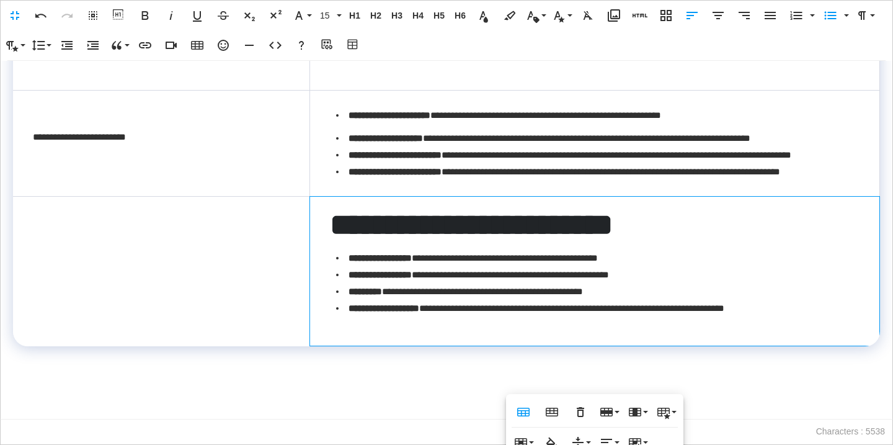
scroll to position [1047, 0]
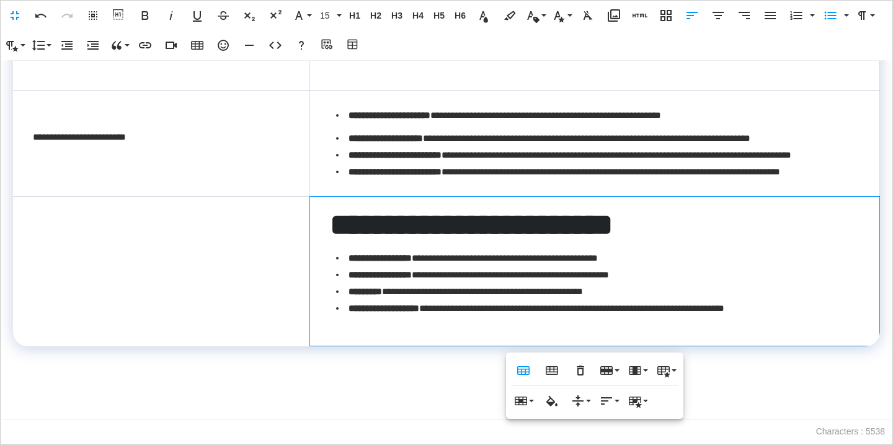
click at [484, 231] on span "**********" at bounding box center [471, 225] width 283 height 30
click at [484, 232] on span "**********" at bounding box center [471, 225] width 283 height 30
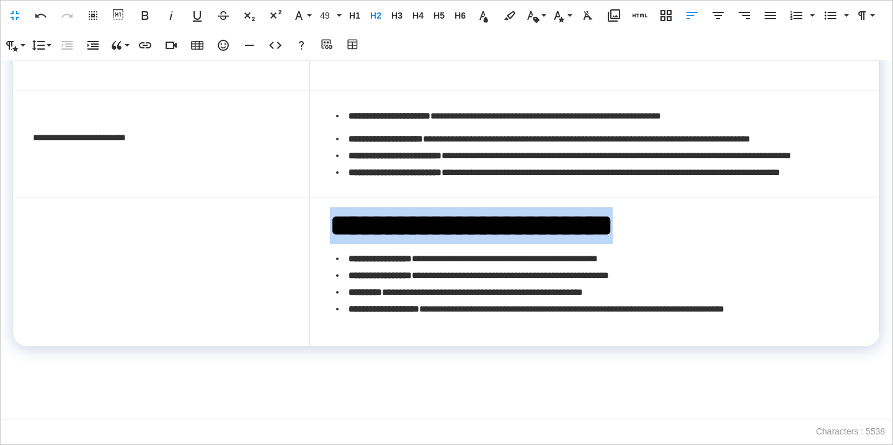
click at [484, 232] on span "**********" at bounding box center [471, 225] width 283 height 30
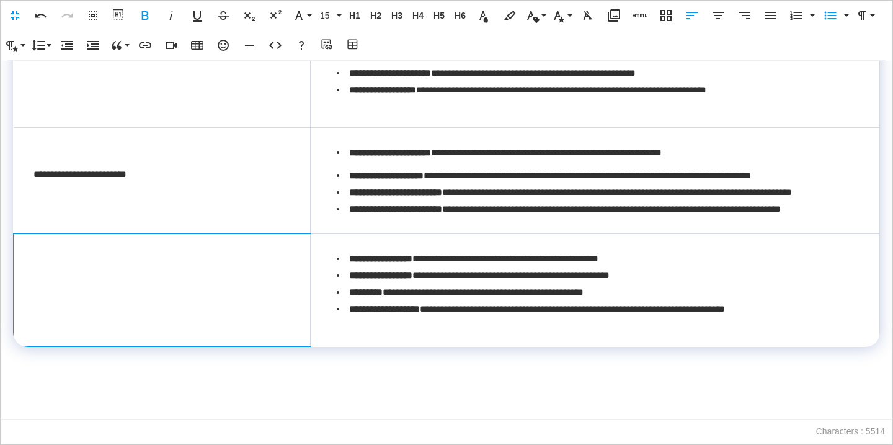
click at [270, 287] on td at bounding box center [162, 290] width 297 height 113
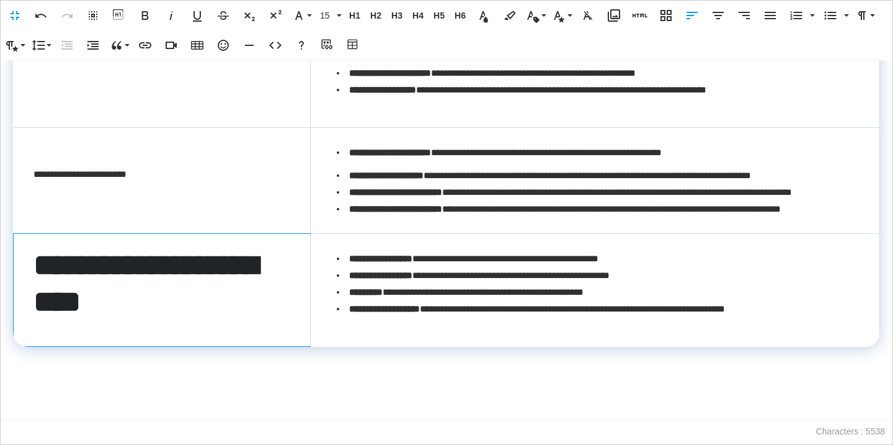
scroll to position [1010, 0]
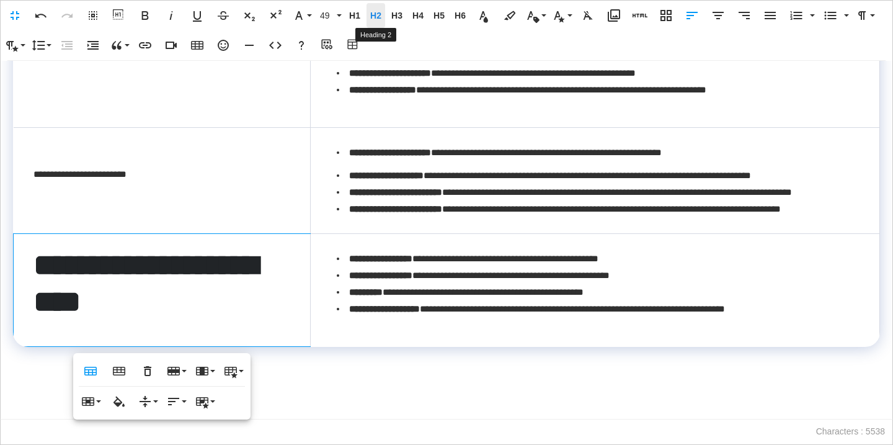
click at [377, 16] on span "H2" at bounding box center [376, 16] width 19 height 11
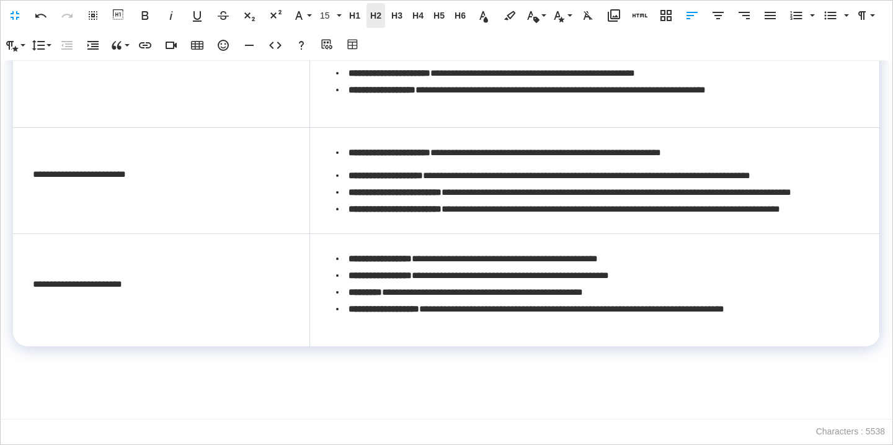
scroll to position [1001, 0]
click at [346, 347] on td "**********" at bounding box center [595, 290] width 570 height 113
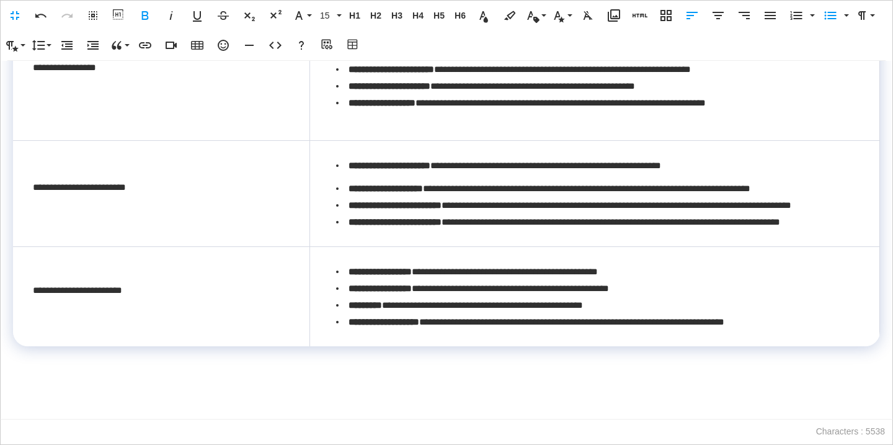
scroll to position [997, 0]
click at [161, 379] on p at bounding box center [446, 382] width 867 height 18
click at [359, 44] on icon "button" at bounding box center [353, 45] width 15 height 12
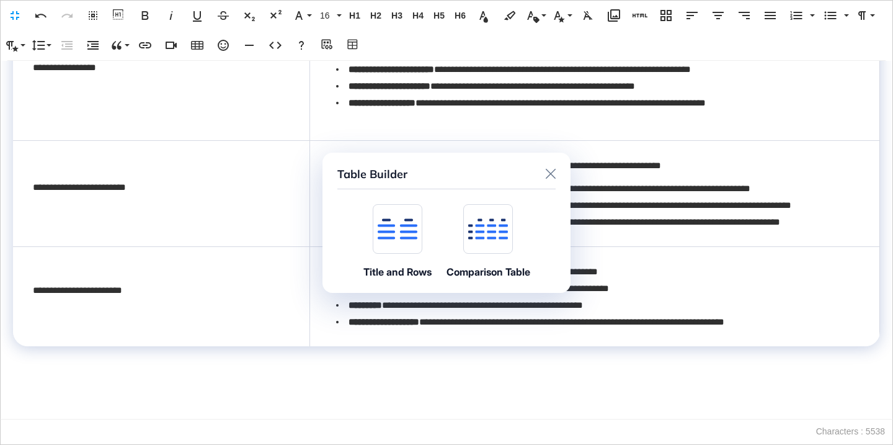
click at [408, 237] on icon at bounding box center [398, 231] width 40 height 15
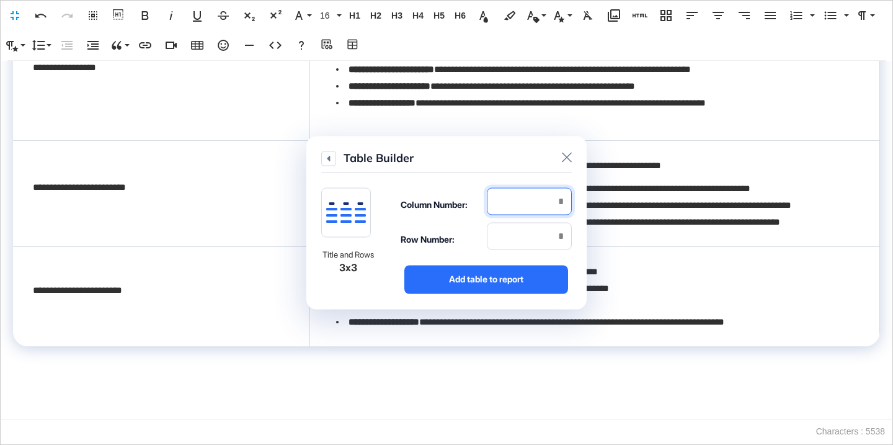
click at [536, 213] on input "number" at bounding box center [529, 200] width 85 height 27
type input "*"
click at [542, 241] on input "number" at bounding box center [529, 235] width 85 height 27
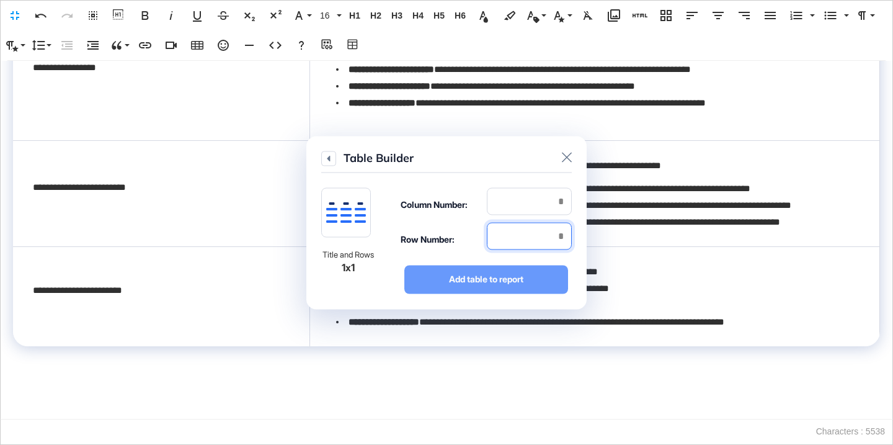
type input "*"
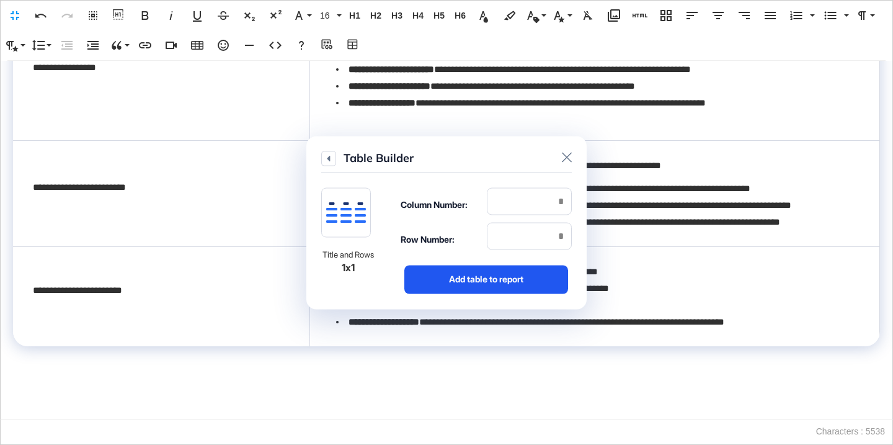
click at [537, 289] on div "Add table to report" at bounding box center [486, 279] width 164 height 29
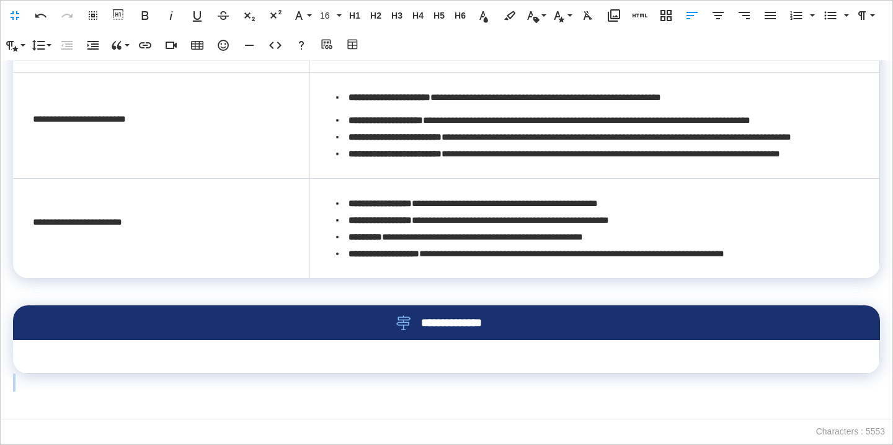
scroll to position [1065, 0]
click at [510, 352] on td at bounding box center [447, 356] width 867 height 33
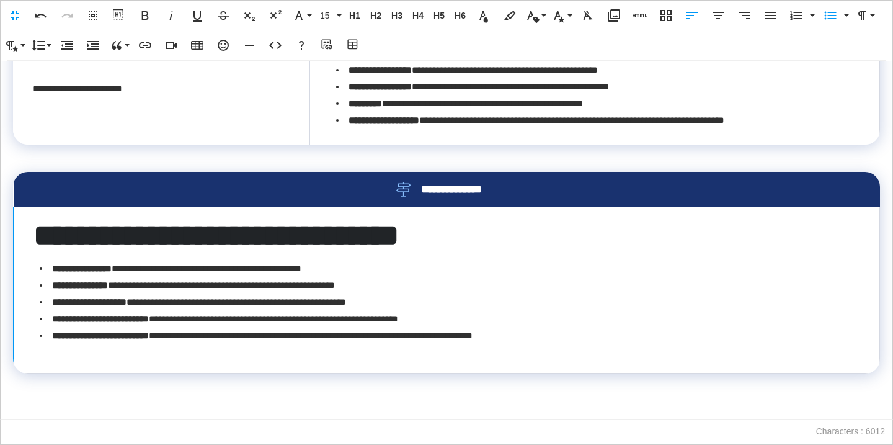
scroll to position [1198, 0]
click at [294, 359] on td "**********" at bounding box center [447, 290] width 867 height 166
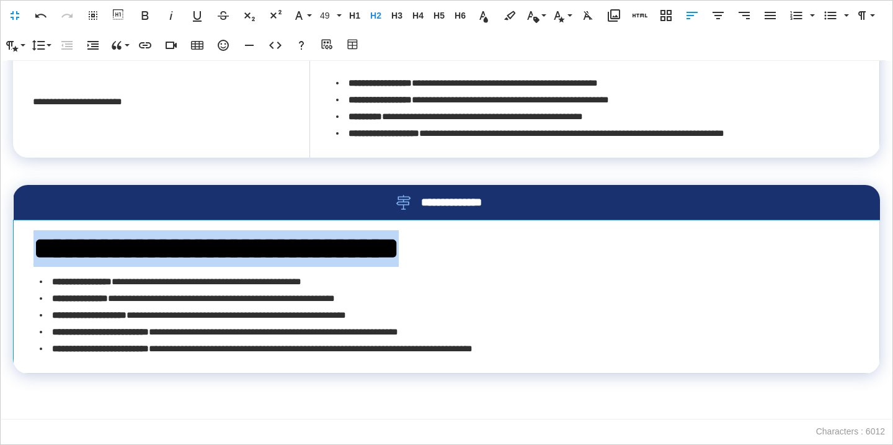
drag, startPoint x: 480, startPoint y: 249, endPoint x: 22, endPoint y: 234, distance: 458.6
click at [22, 234] on td "**********" at bounding box center [447, 296] width 867 height 153
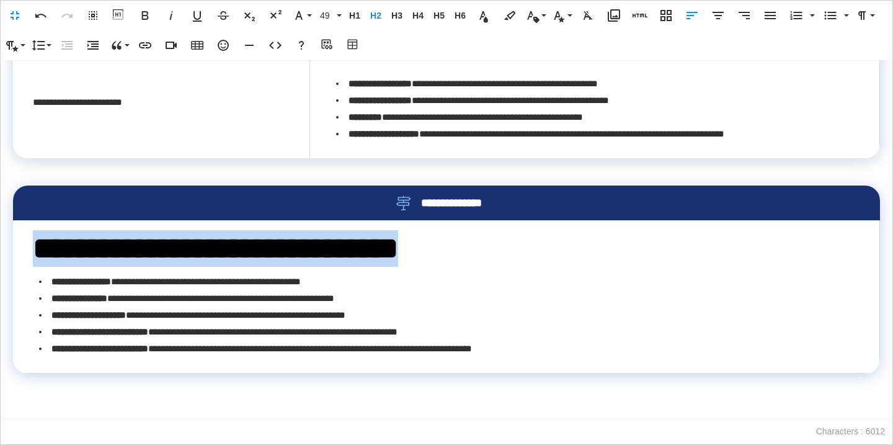
scroll to position [1185, 0]
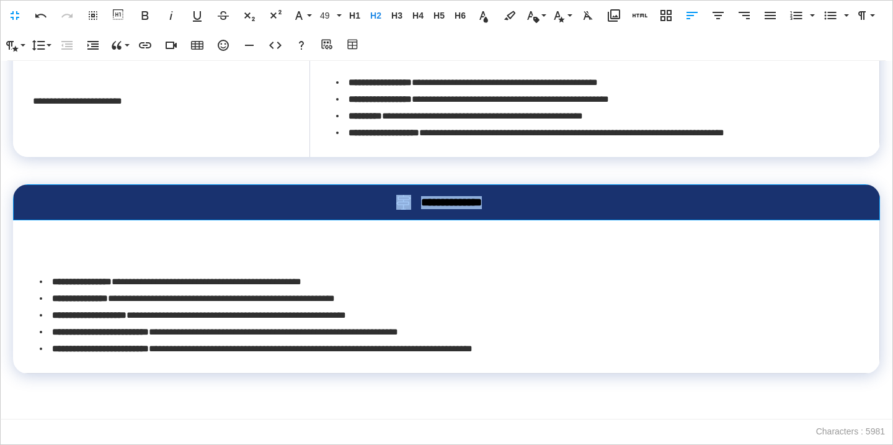
drag, startPoint x: 499, startPoint y: 210, endPoint x: 339, endPoint y: 203, distance: 160.8
click at [339, 204] on div "**********" at bounding box center [446, 202] width 826 height 15
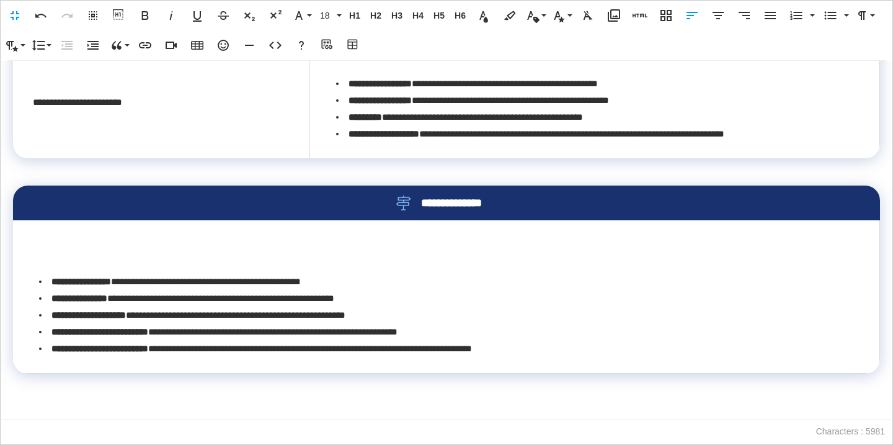
scroll to position [0, 4]
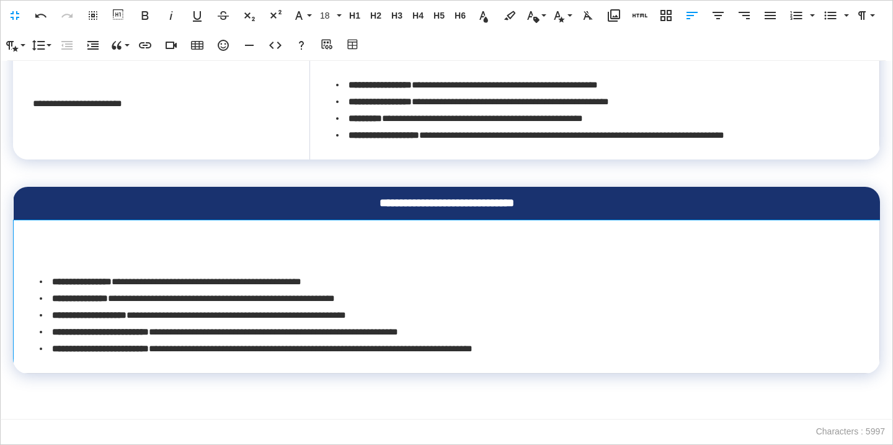
click at [48, 283] on li "**********" at bounding box center [450, 281] width 820 height 17
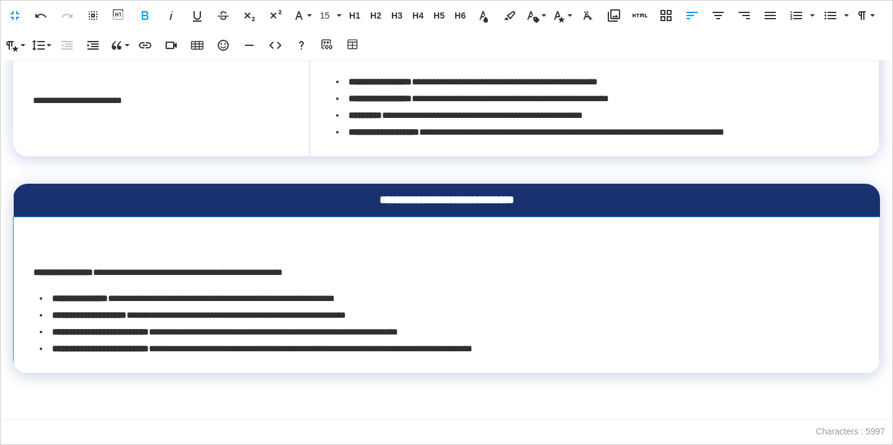
scroll to position [1150, 0]
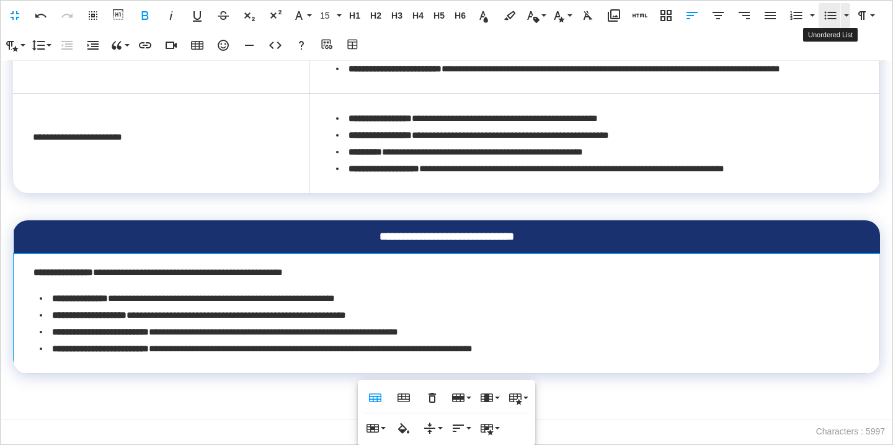
click at [832, 14] on icon "button" at bounding box center [830, 15] width 15 height 15
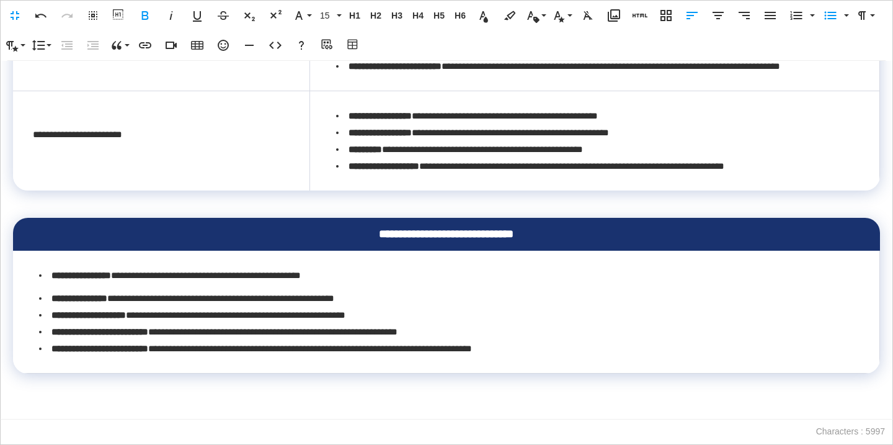
scroll to position [1152, 0]
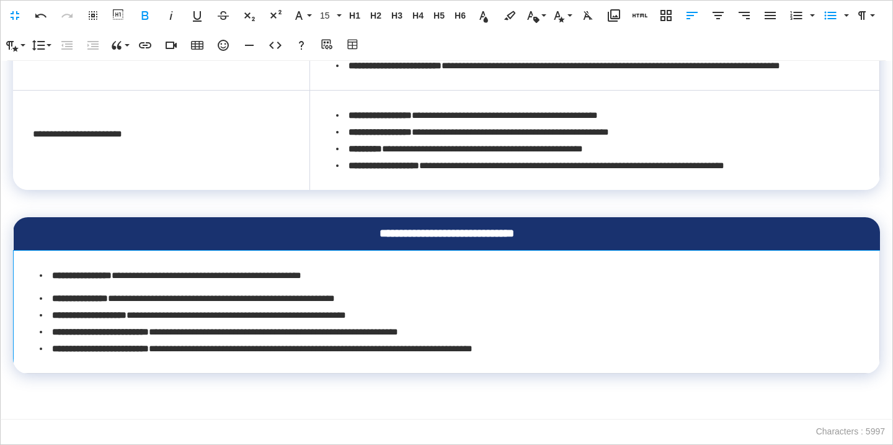
click at [33, 285] on td "**********" at bounding box center [447, 312] width 867 height 123
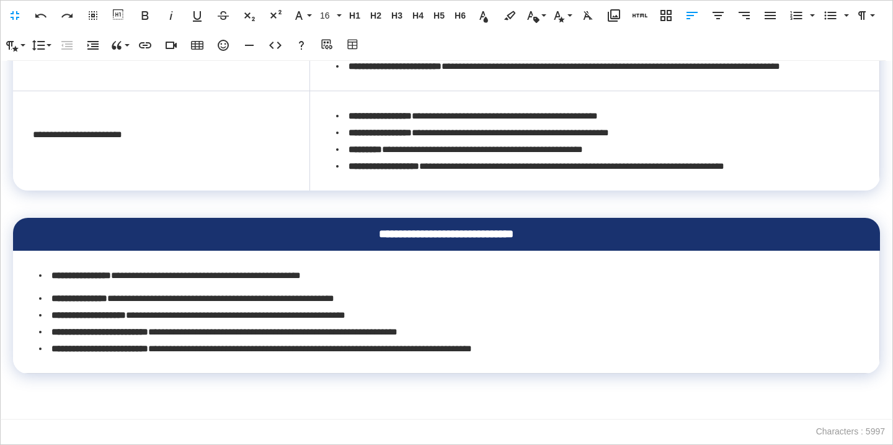
click at [69, 378] on p at bounding box center [446, 382] width 867 height 18
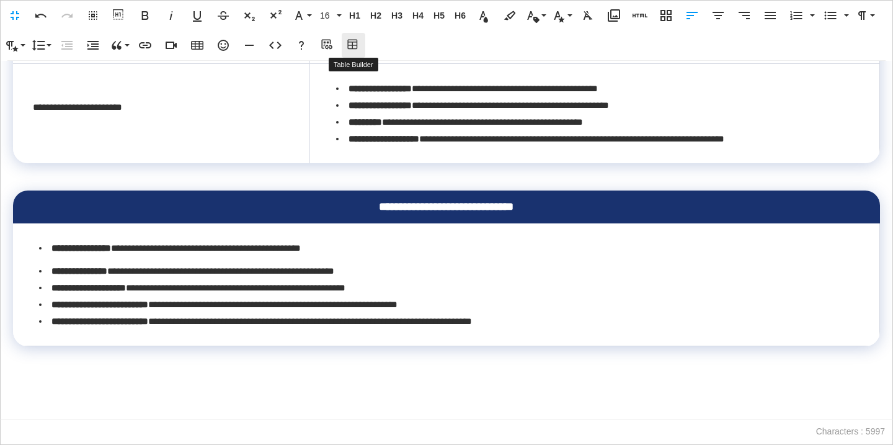
click at [354, 41] on icon "button" at bounding box center [353, 45] width 15 height 12
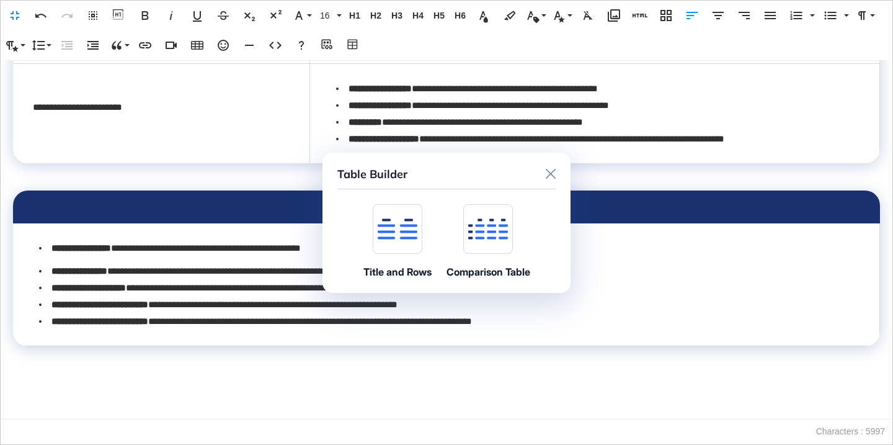
click at [398, 220] on icon at bounding box center [398, 228] width 40 height 21
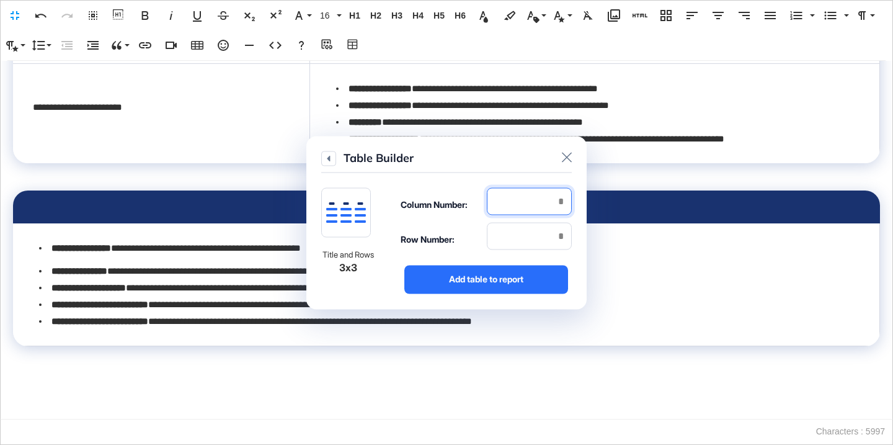
click at [510, 202] on input "number" at bounding box center [529, 200] width 85 height 27
type input "*"
click at [525, 239] on input "number" at bounding box center [529, 235] width 85 height 27
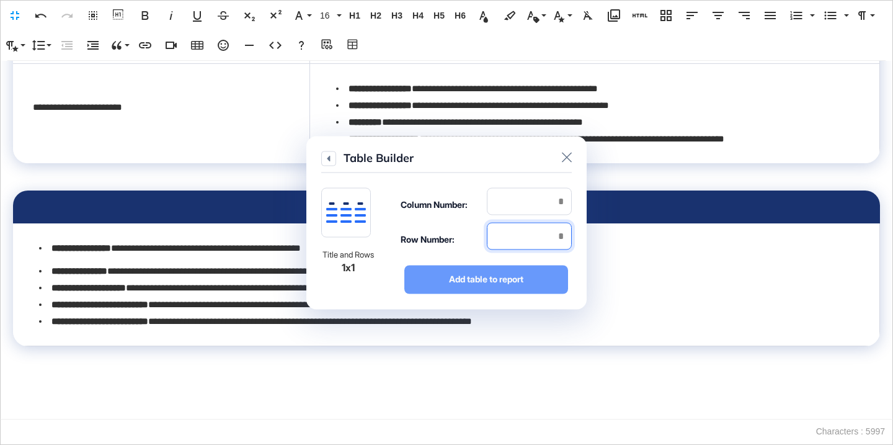
type input "*"
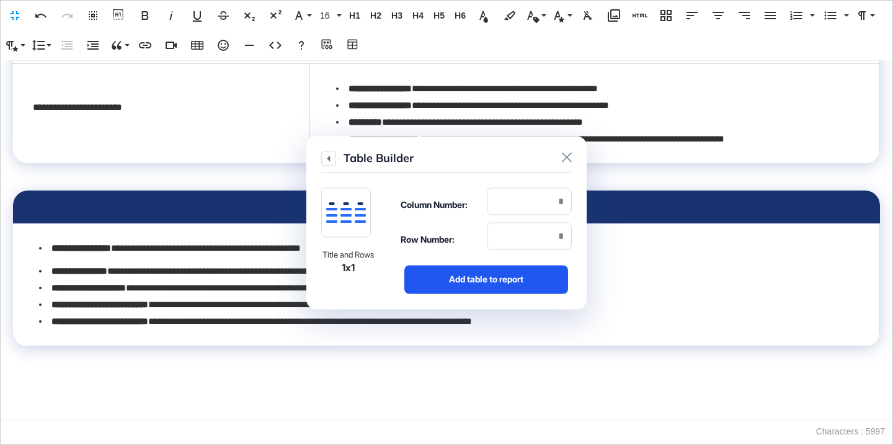
click at [527, 279] on div "Add table to report" at bounding box center [486, 279] width 164 height 29
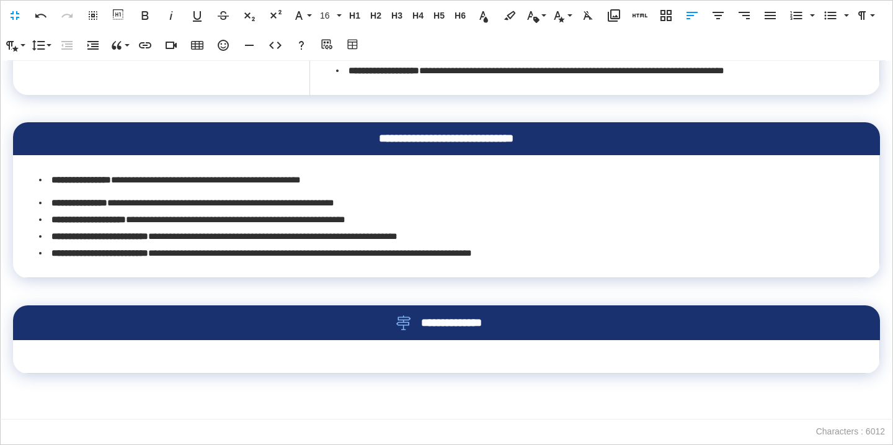
scroll to position [1248, 0]
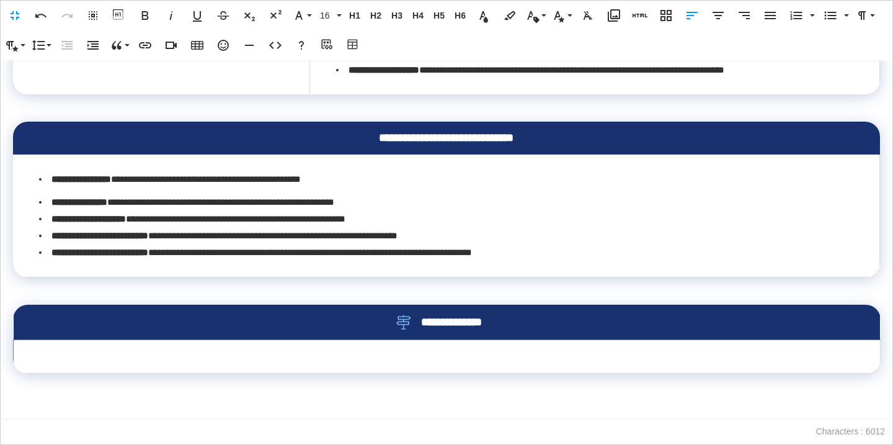
click at [489, 361] on td at bounding box center [447, 356] width 867 height 33
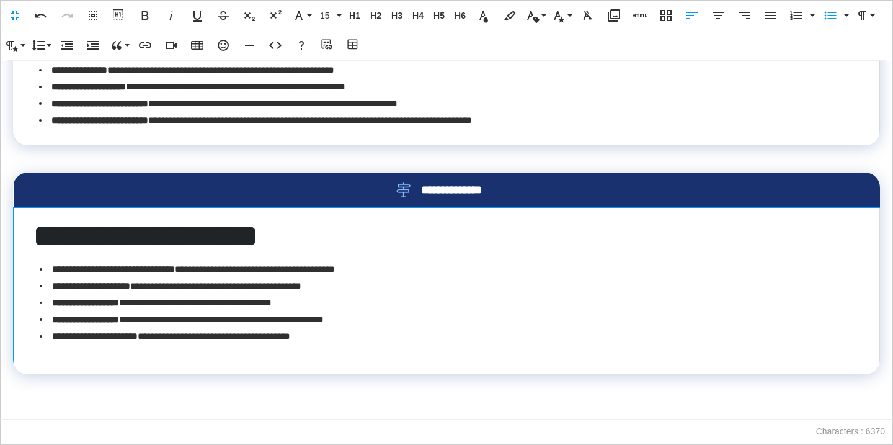
scroll to position [1381, 0]
click at [280, 352] on td "**********" at bounding box center [447, 291] width 867 height 166
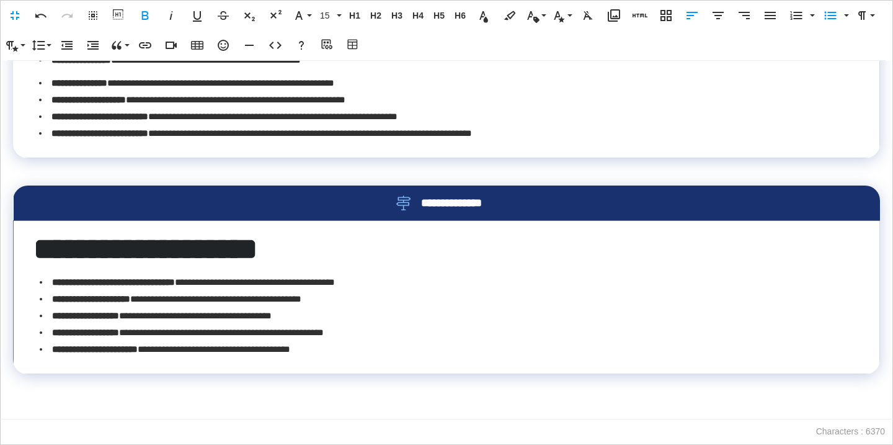
scroll to position [1368, 0]
click at [163, 388] on p at bounding box center [446, 383] width 867 height 18
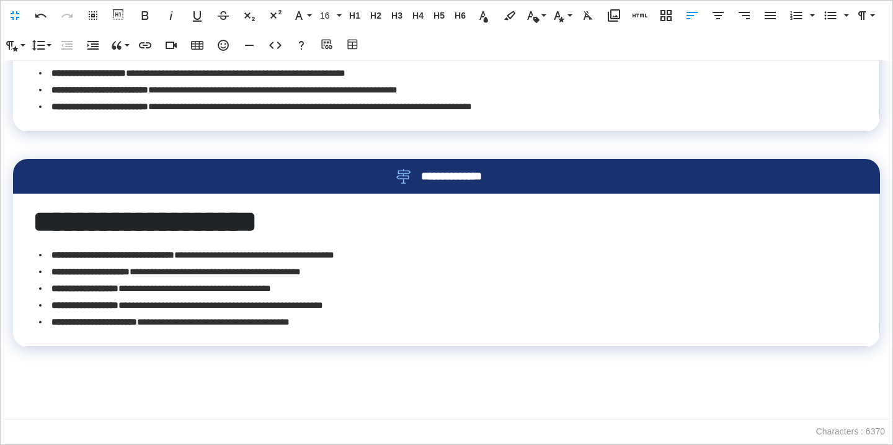
scroll to position [1381, 0]
click at [355, 46] on icon "button" at bounding box center [353, 45] width 15 height 12
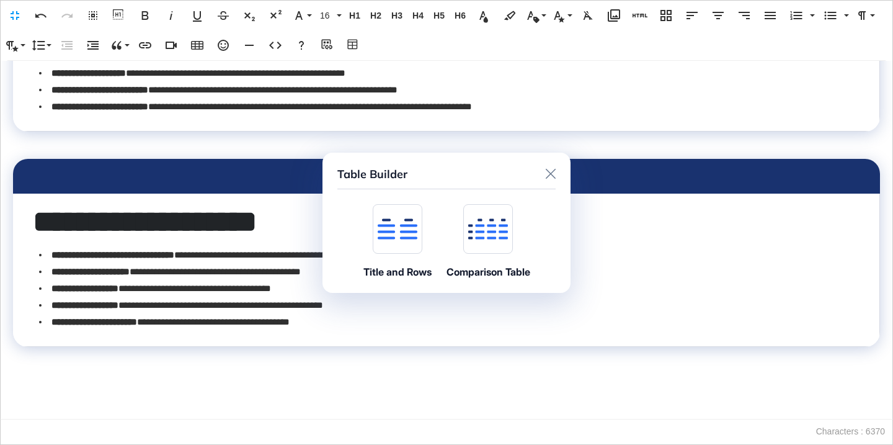
click at [394, 230] on icon at bounding box center [398, 228] width 40 height 21
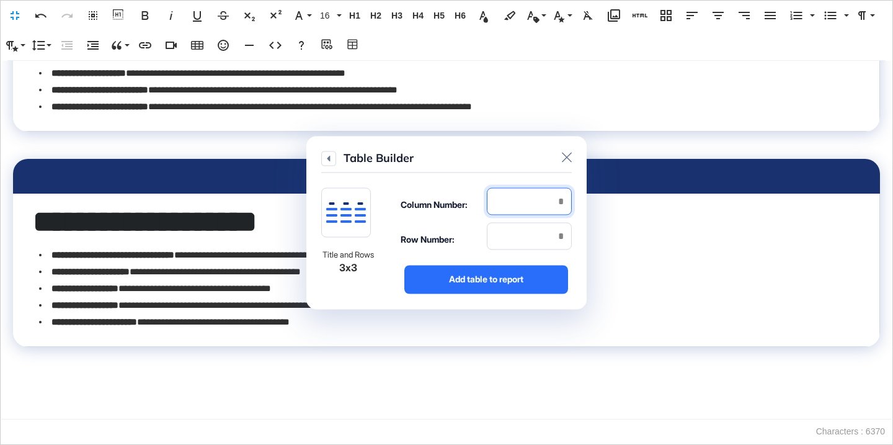
click at [546, 202] on input "number" at bounding box center [529, 200] width 85 height 27
type input "*"
click at [548, 234] on input "number" at bounding box center [529, 235] width 85 height 27
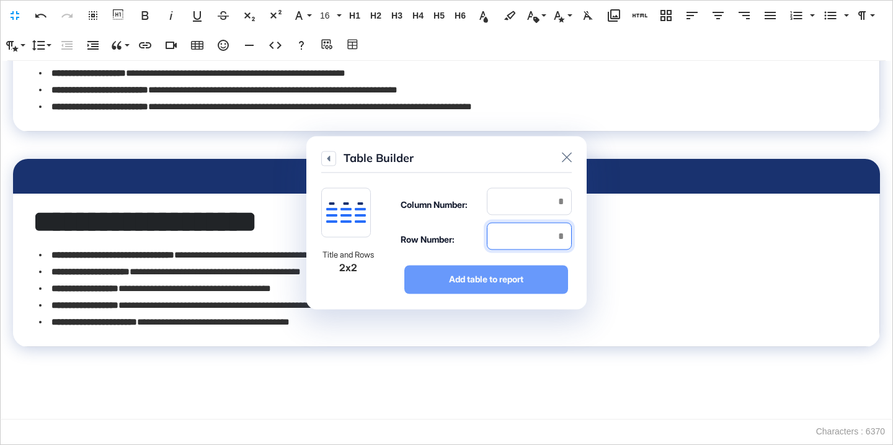
type input "*"
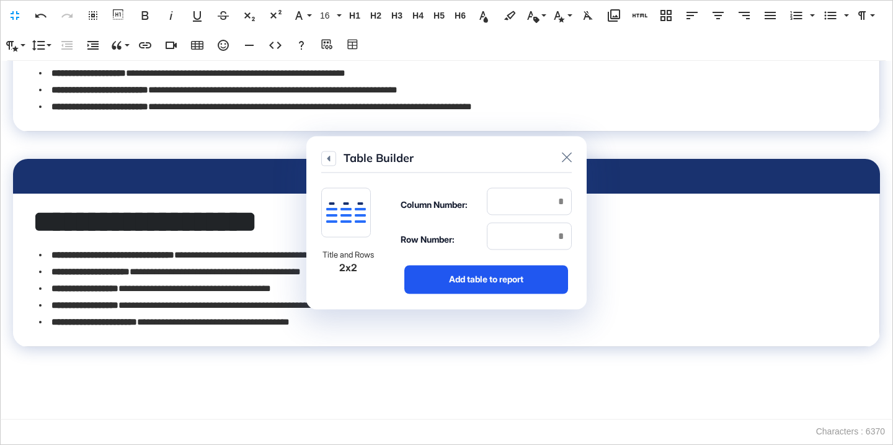
click at [541, 287] on div "Add table to report" at bounding box center [486, 279] width 164 height 29
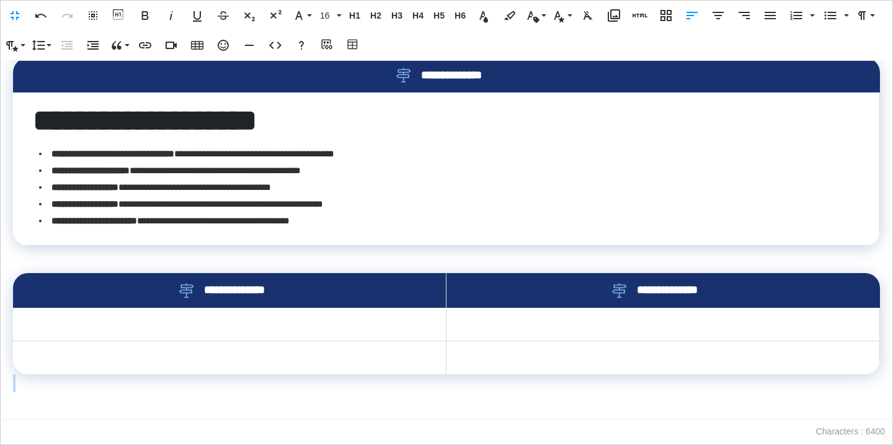
scroll to position [1496, 0]
click at [434, 295] on th "**********" at bounding box center [230, 290] width 434 height 35
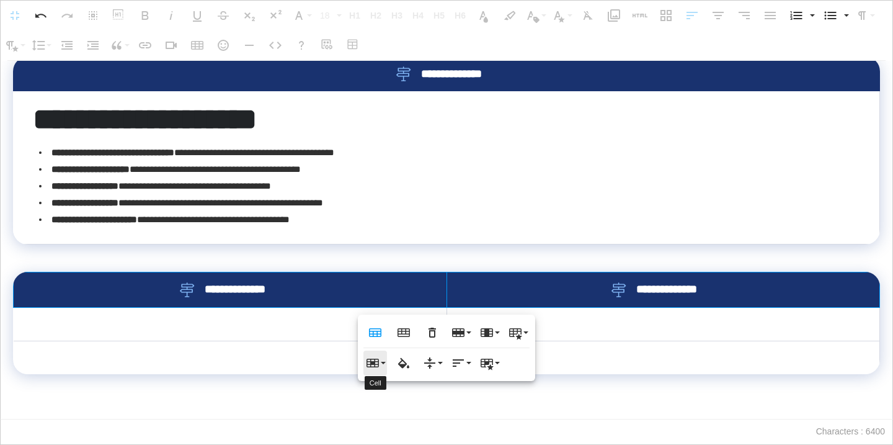
click at [379, 360] on icon "button" at bounding box center [372, 362] width 15 height 15
click at [408, 385] on link "Merge cells" at bounding box center [406, 387] width 86 height 19
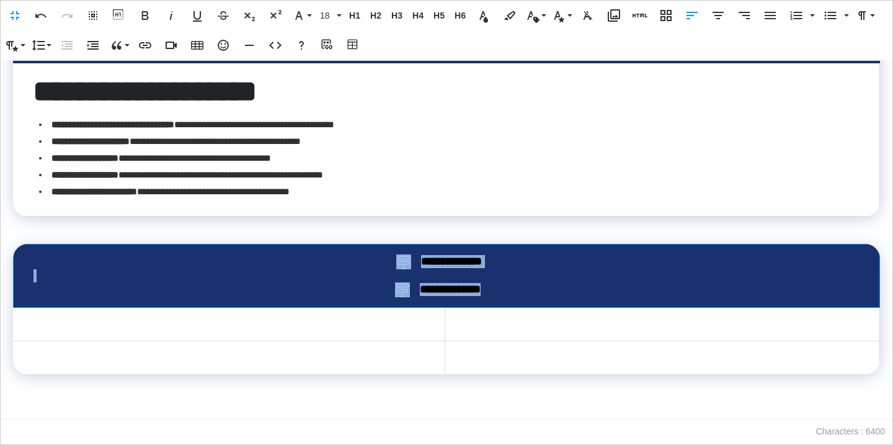
drag, startPoint x: 515, startPoint y: 314, endPoint x: 360, endPoint y: 287, distance: 157.6
click at [360, 287] on th "**********" at bounding box center [447, 275] width 867 height 63
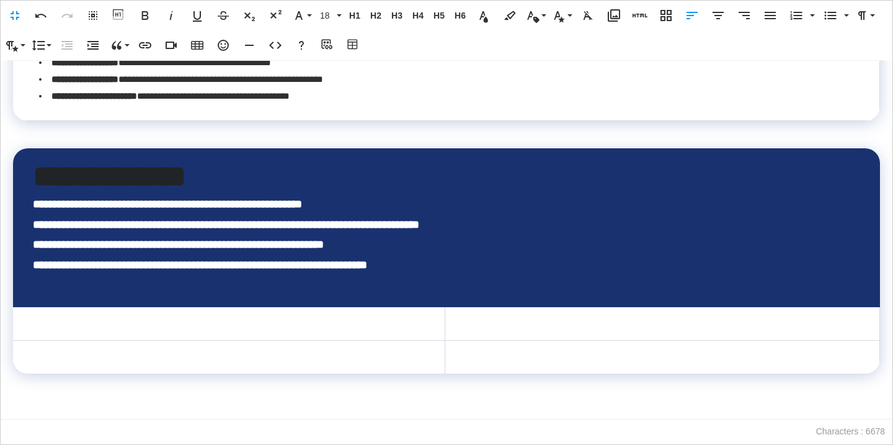
scroll to position [1604, 0]
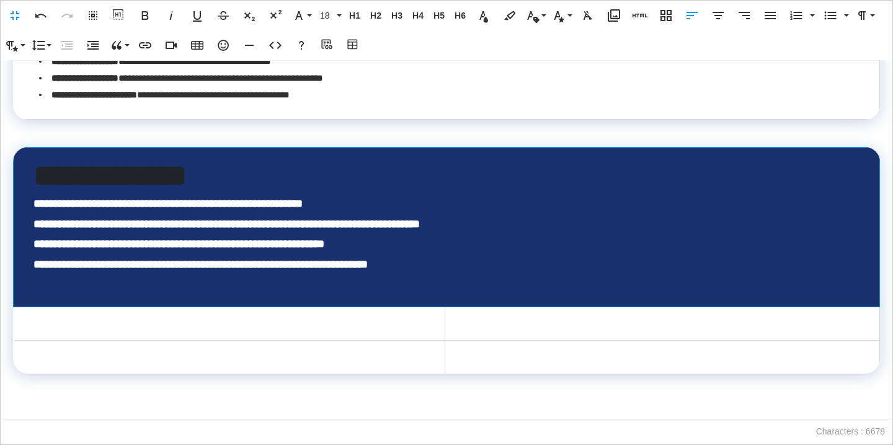
click at [300, 209] on span "**********" at bounding box center [190, 203] width 226 height 11
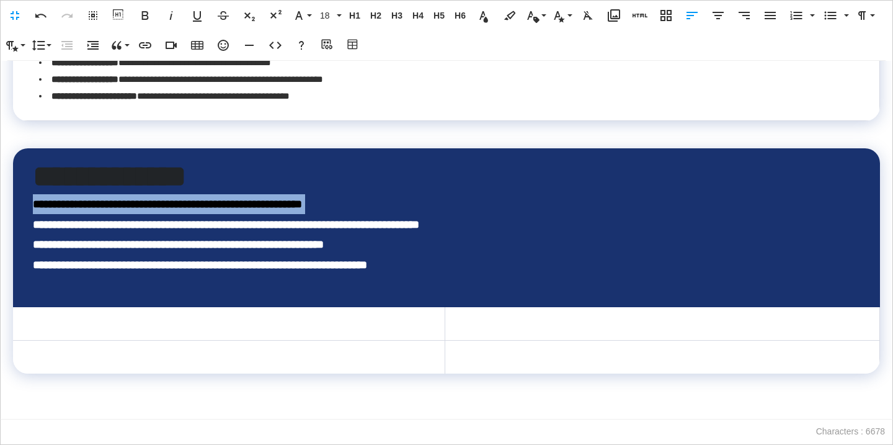
click at [300, 210] on span "**********" at bounding box center [189, 203] width 226 height 11
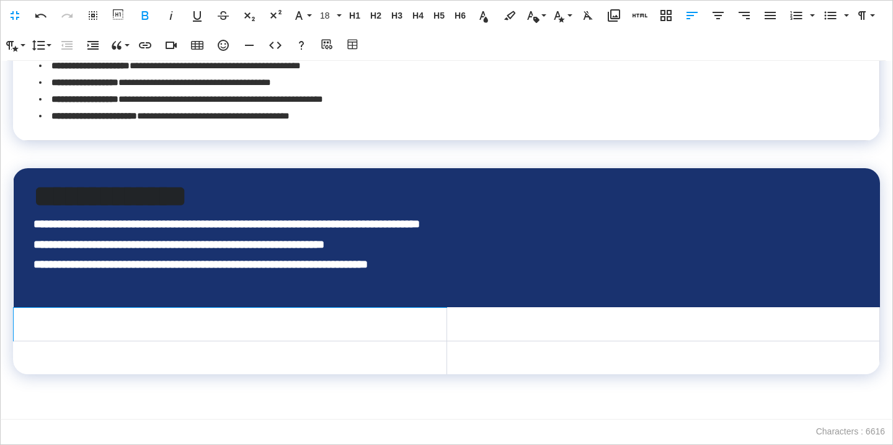
click at [267, 321] on td at bounding box center [231, 323] width 434 height 33
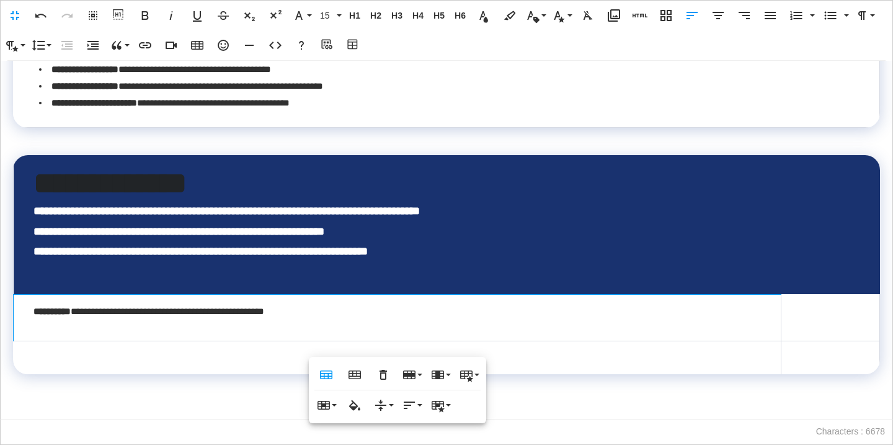
scroll to position [1614, 0]
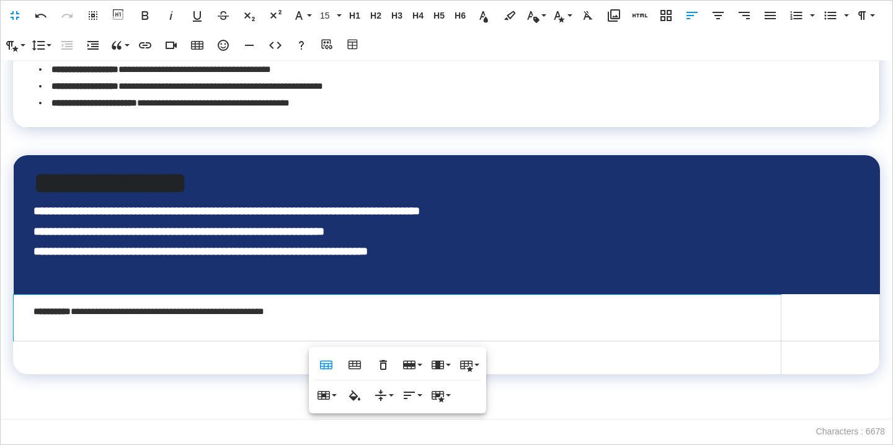
click at [282, 215] on span "**********" at bounding box center [250, 210] width 339 height 11
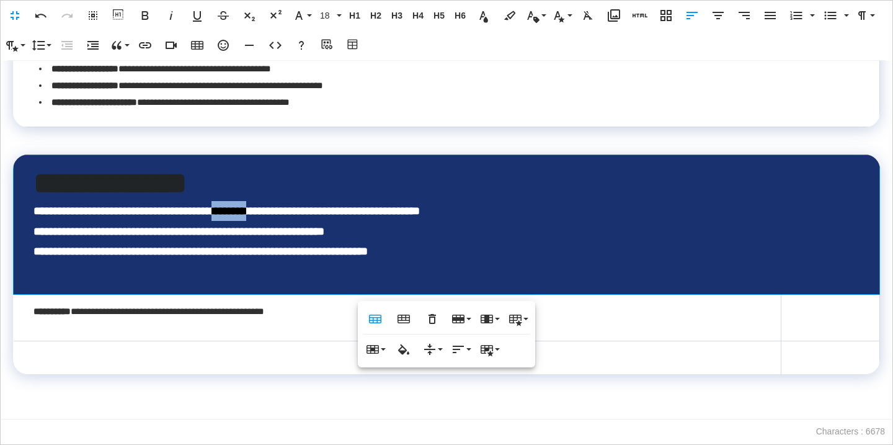
click at [282, 215] on span "**********" at bounding box center [250, 210] width 339 height 11
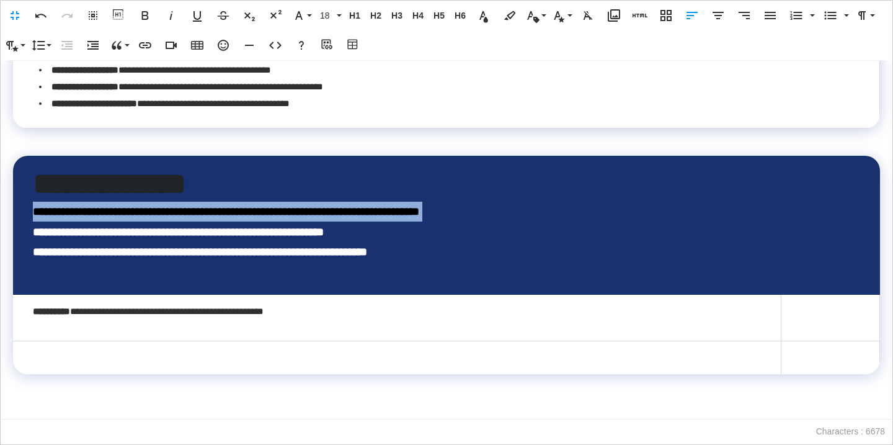
click at [282, 215] on span "**********" at bounding box center [250, 211] width 339 height 11
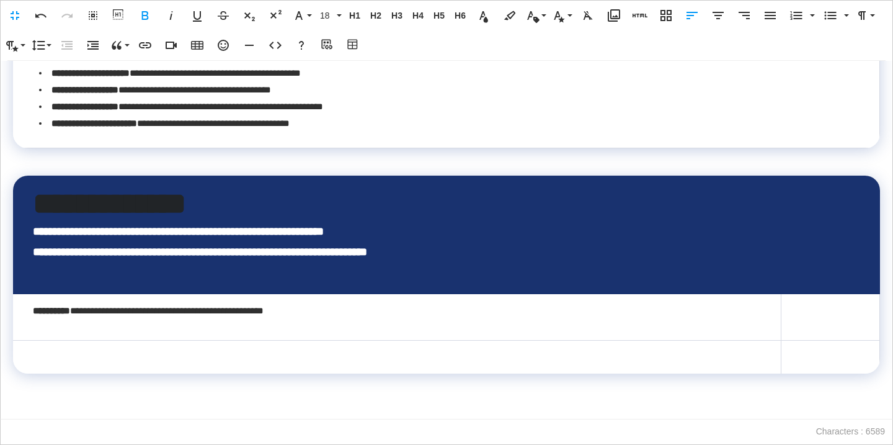
click at [831, 327] on td at bounding box center [830, 317] width 99 height 47
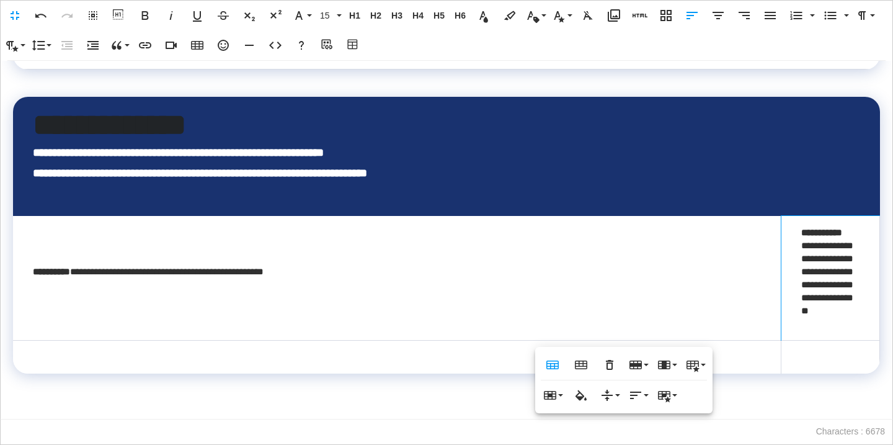
scroll to position [1594, 0]
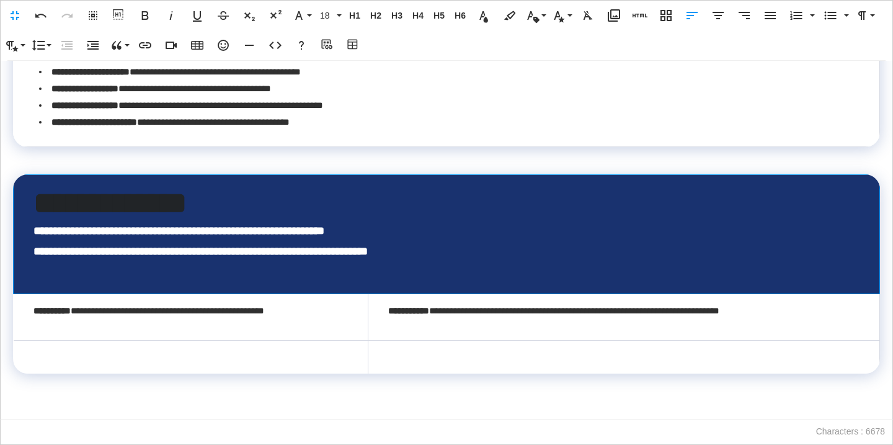
click at [317, 233] on span "**********" at bounding box center [209, 230] width 230 height 11
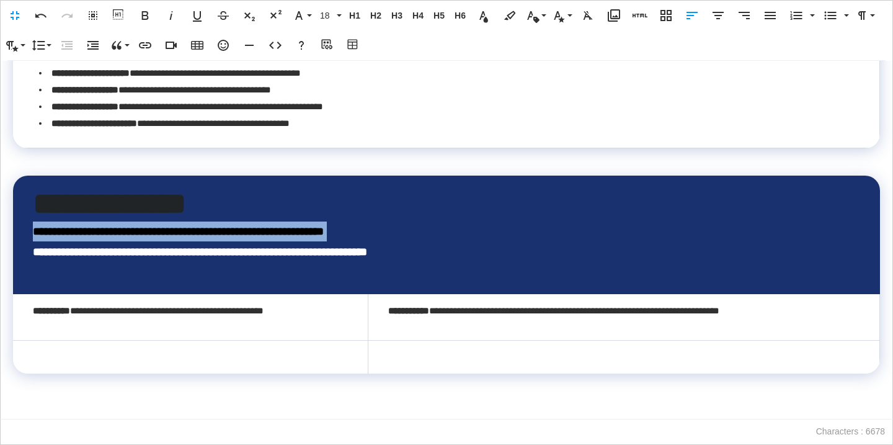
click at [317, 233] on span "**********" at bounding box center [209, 231] width 230 height 11
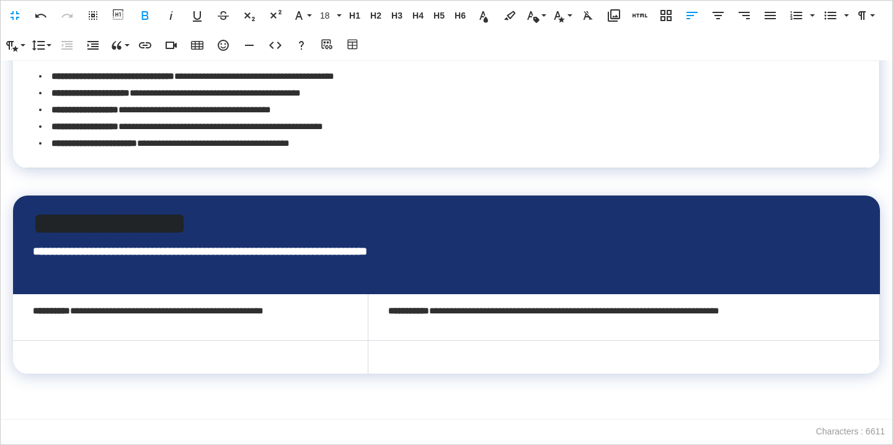
click at [236, 355] on td at bounding box center [190, 356] width 355 height 33
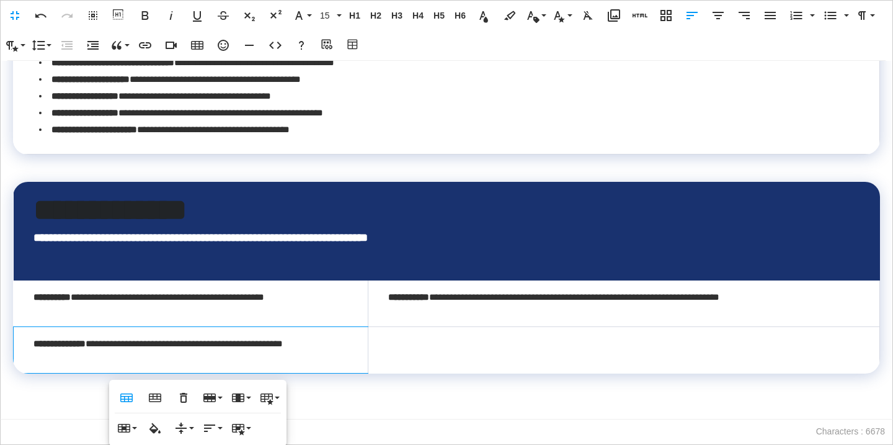
scroll to position [1587, 0]
click at [285, 235] on span "**********" at bounding box center [218, 237] width 300 height 11
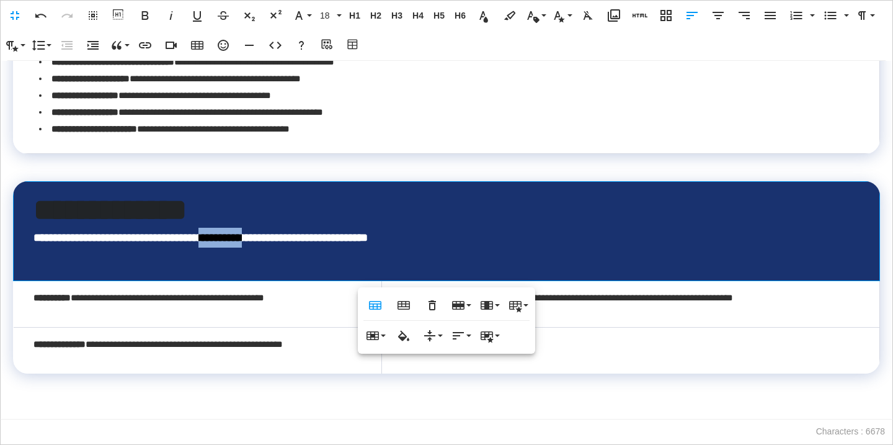
click at [285, 235] on span "**********" at bounding box center [218, 237] width 300 height 11
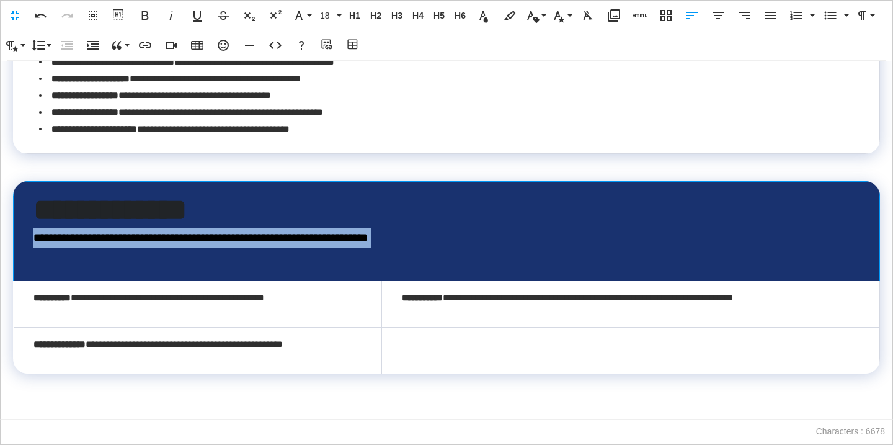
click at [285, 235] on span "**********" at bounding box center [218, 237] width 300 height 11
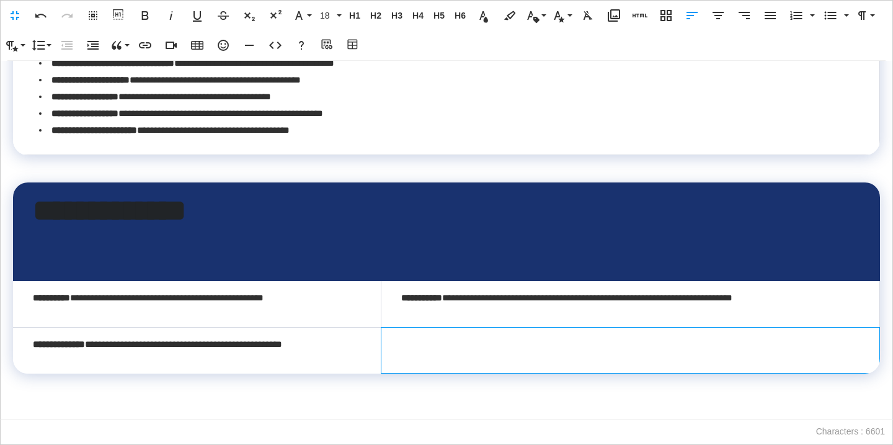
click at [470, 352] on td at bounding box center [630, 350] width 499 height 47
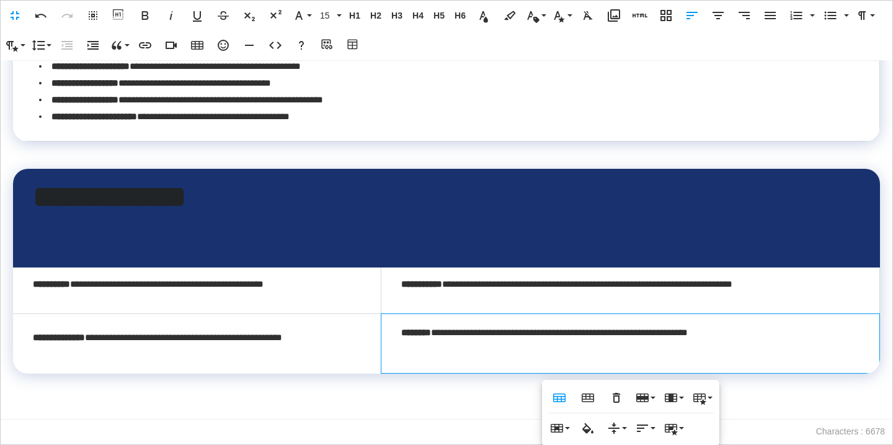
scroll to position [1600, 0]
click at [450, 359] on td "**********" at bounding box center [630, 343] width 499 height 60
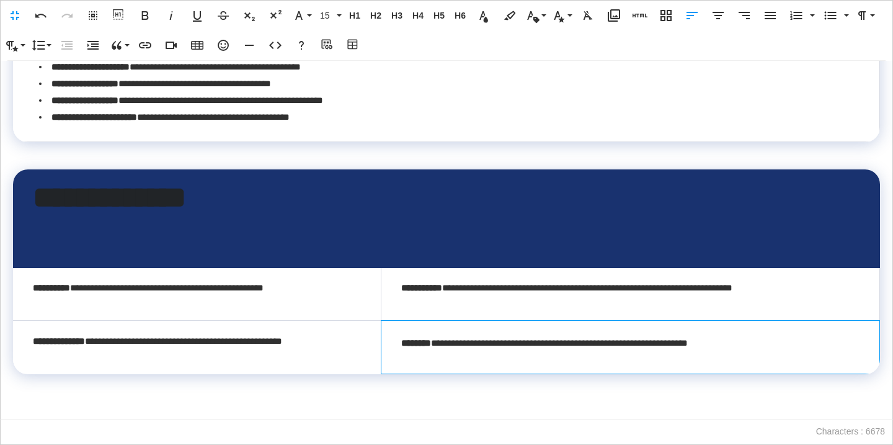
scroll to position [1587, 0]
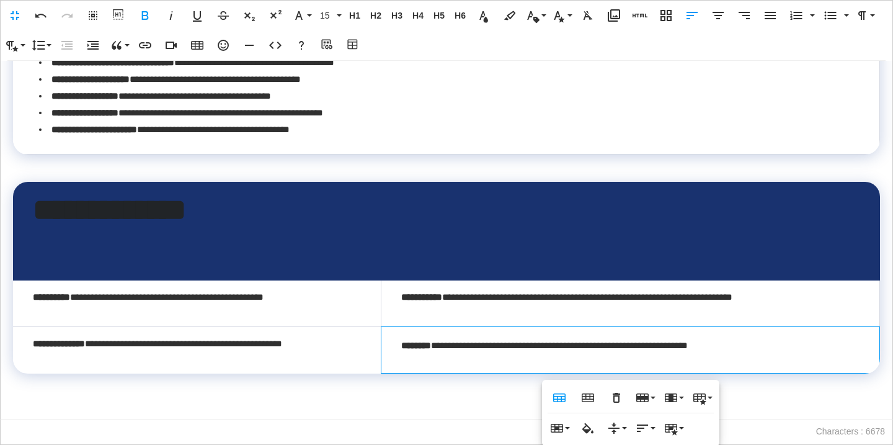
click at [285, 368] on td "**********" at bounding box center [197, 349] width 368 height 47
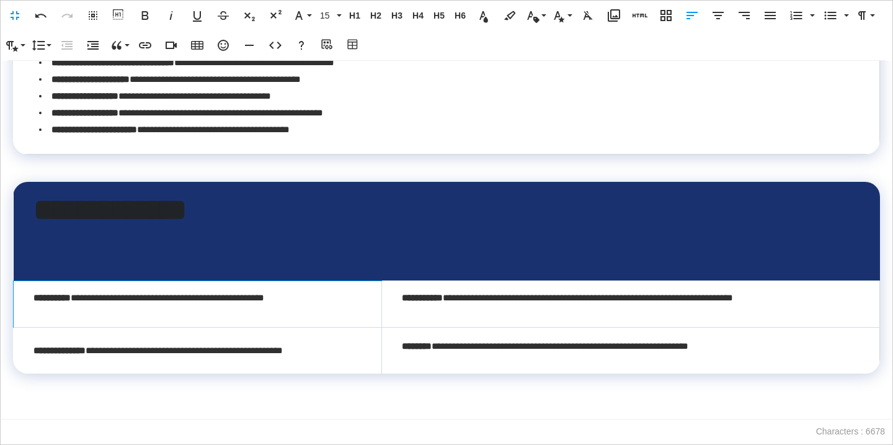
click at [223, 312] on td "**********" at bounding box center [198, 303] width 368 height 47
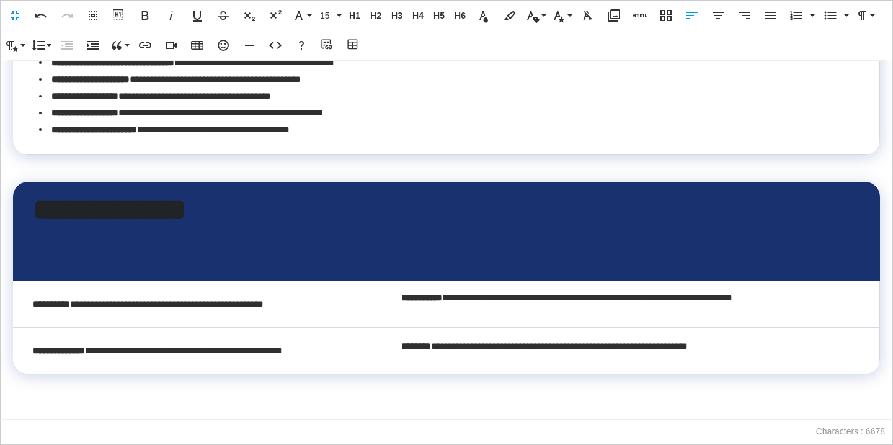
click at [406, 314] on td "**********" at bounding box center [630, 303] width 499 height 47
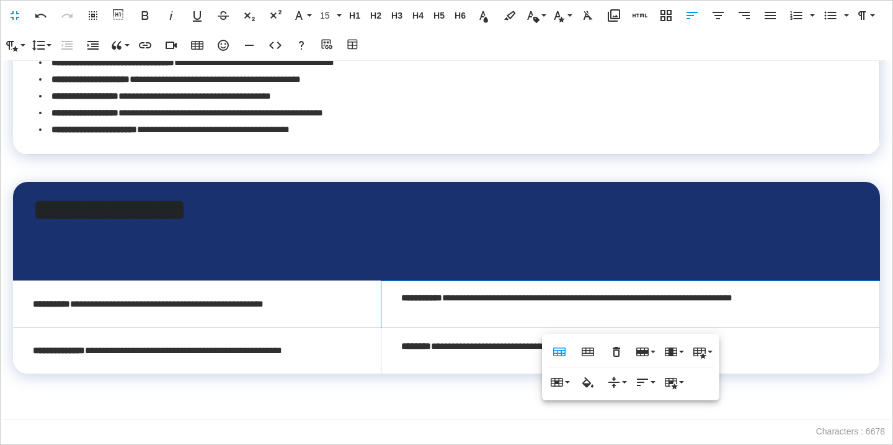
scroll to position [1574, 0]
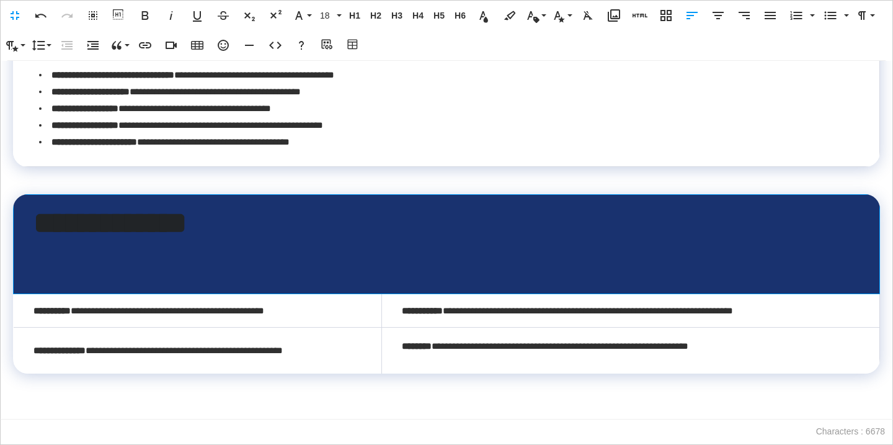
click at [208, 254] on p at bounding box center [446, 251] width 826 height 20
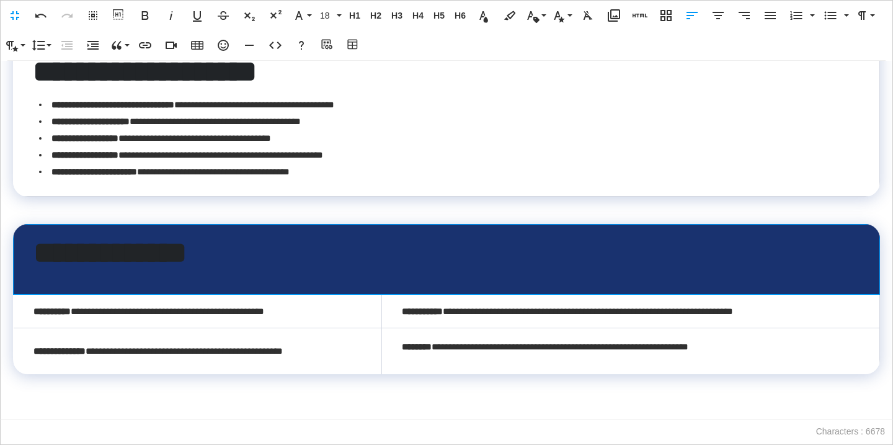
scroll to position [1545, 0]
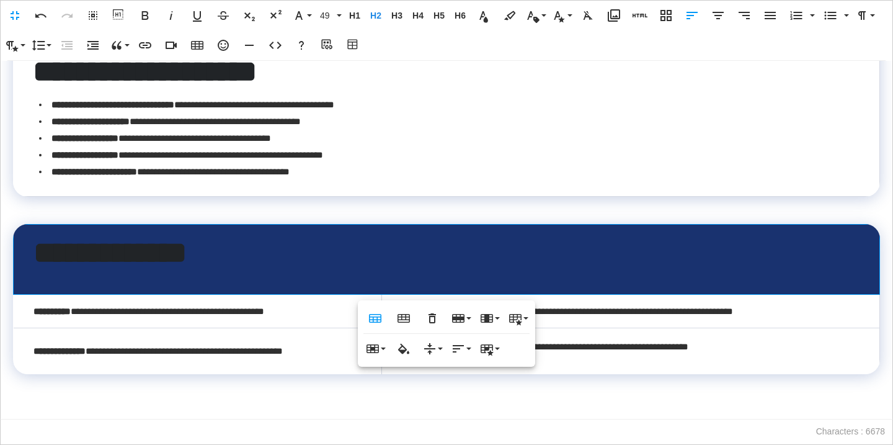
click at [187, 259] on span "**********" at bounding box center [109, 253] width 153 height 30
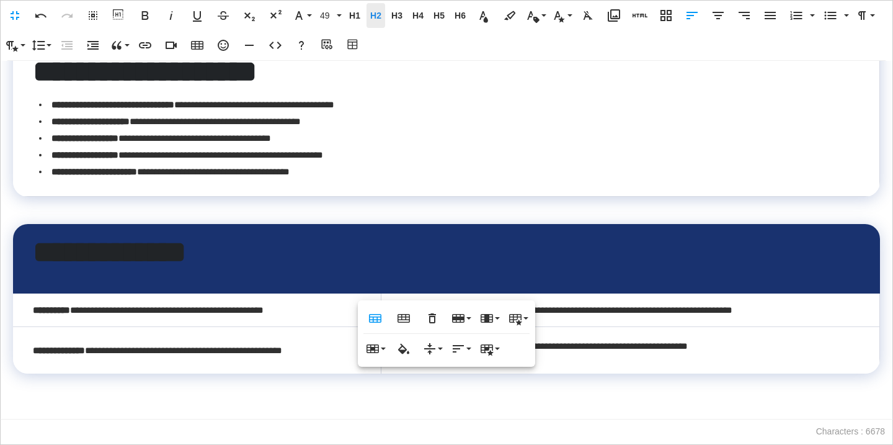
click at [375, 12] on span "H2" at bounding box center [376, 16] width 19 height 11
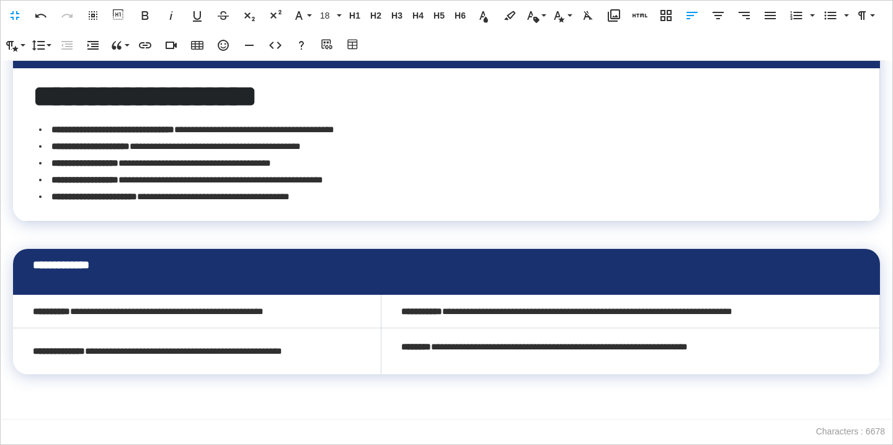
scroll to position [1520, 0]
click at [721, 17] on icon "button" at bounding box center [718, 15] width 15 height 15
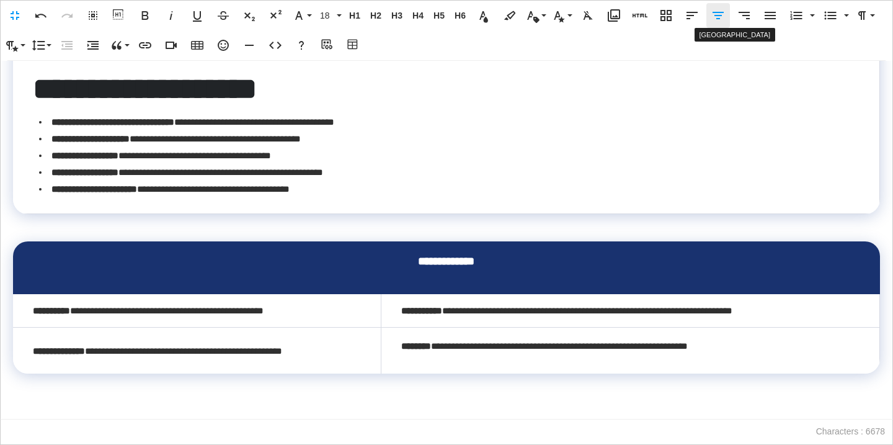
scroll to position [1508, 0]
click at [556, 232] on p at bounding box center [446, 223] width 867 height 18
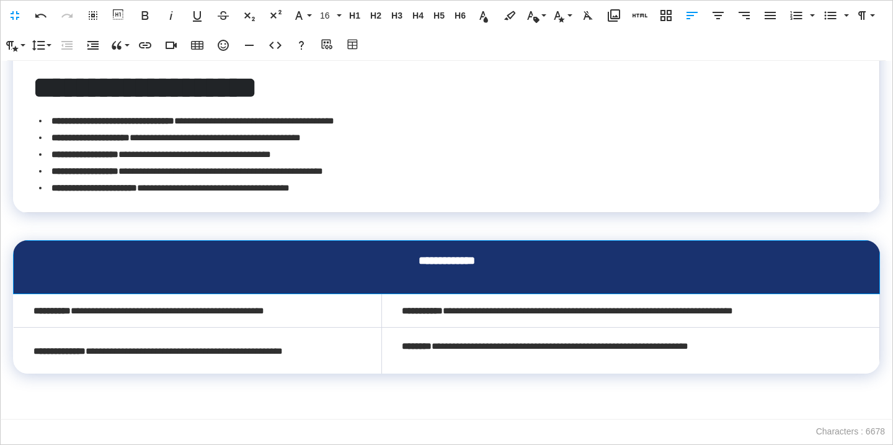
click at [412, 294] on th "**********" at bounding box center [447, 267] width 867 height 54
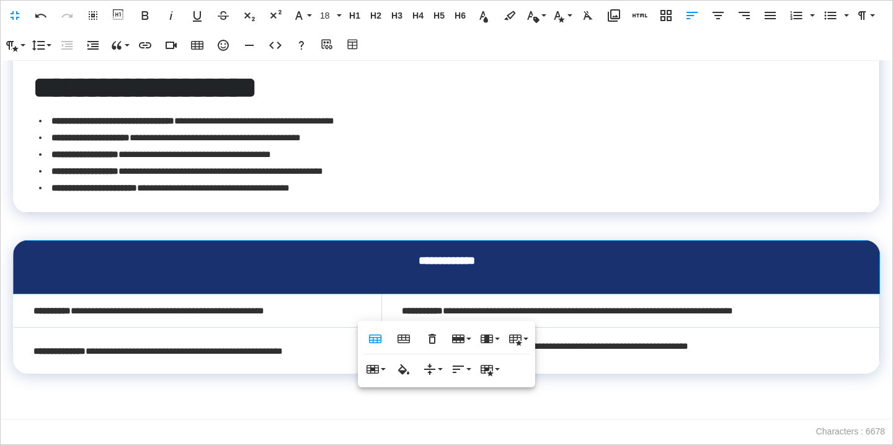
click at [412, 294] on th "**********" at bounding box center [447, 267] width 867 height 54
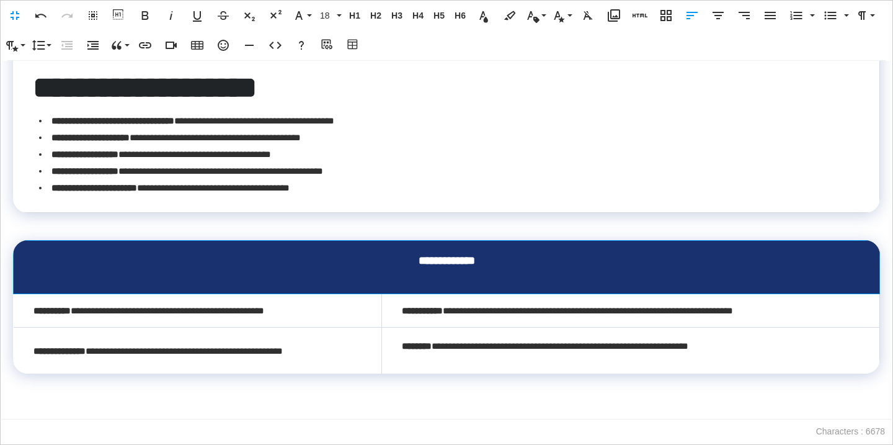
click at [166, 393] on div "**********" at bounding box center [446, 240] width 893 height 359
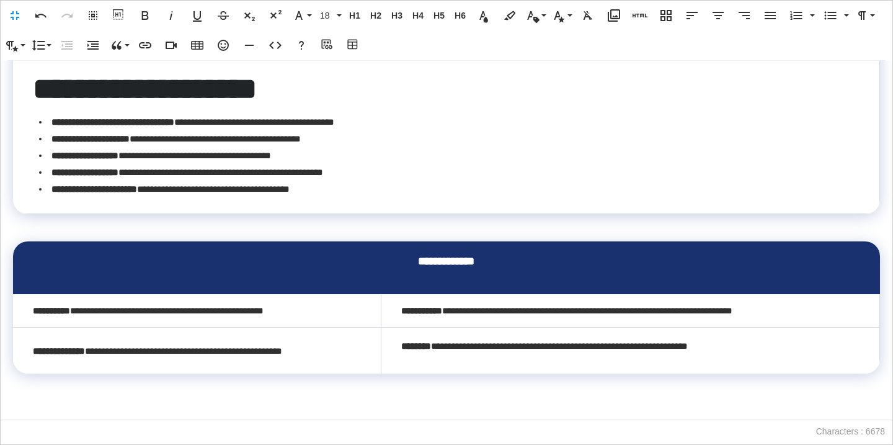
click at [130, 392] on div "**********" at bounding box center [446, 240] width 893 height 359
click at [100, 391] on div "**********" at bounding box center [446, 240] width 893 height 359
click at [357, 44] on icon "button" at bounding box center [352, 44] width 10 height 10
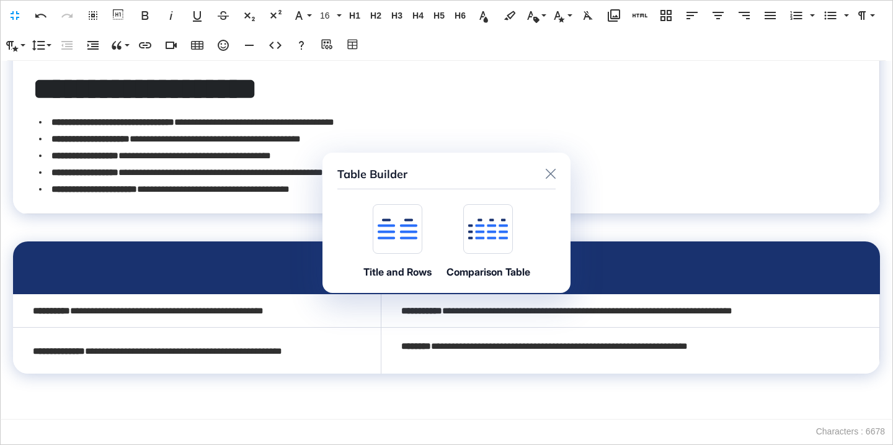
click at [403, 195] on div "Table Builder Title and Rows Comparison Table" at bounding box center [447, 223] width 248 height 140
click at [402, 218] on icon at bounding box center [398, 228] width 40 height 21
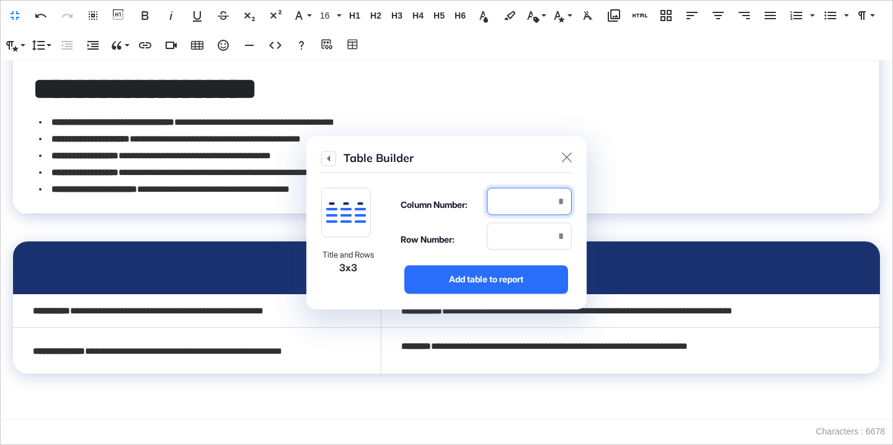
click at [538, 214] on input "number" at bounding box center [529, 200] width 85 height 27
type input "*"
click at [546, 243] on input "number" at bounding box center [529, 235] width 85 height 27
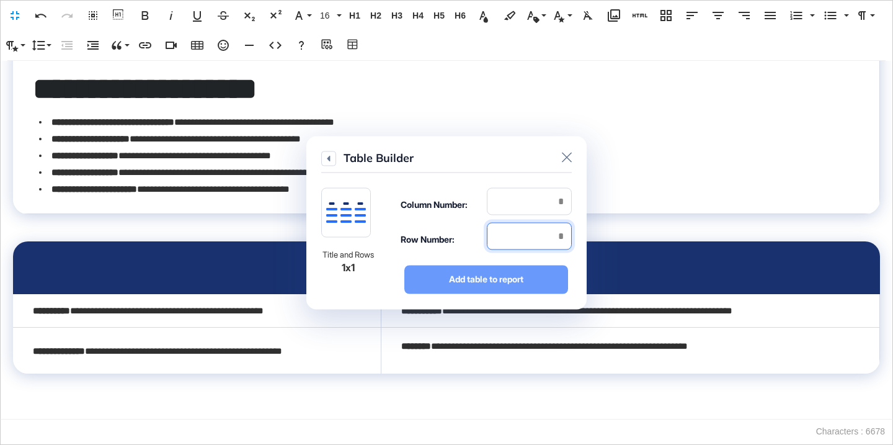
type input "*"
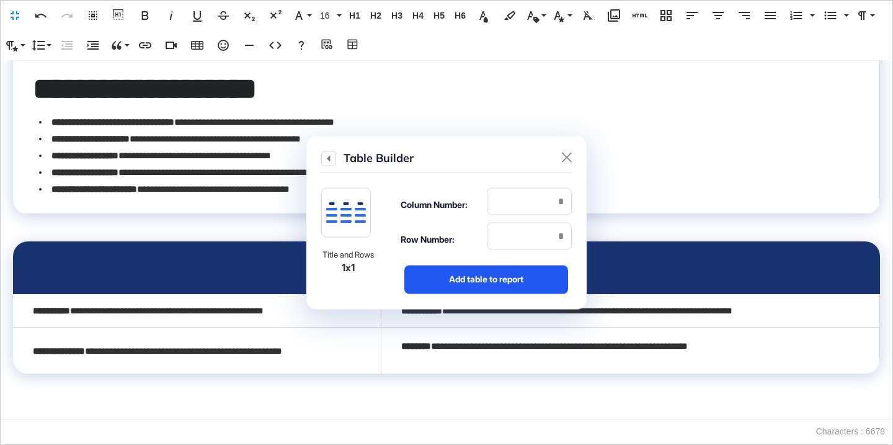
click at [545, 279] on div "Add table to report" at bounding box center [486, 279] width 164 height 29
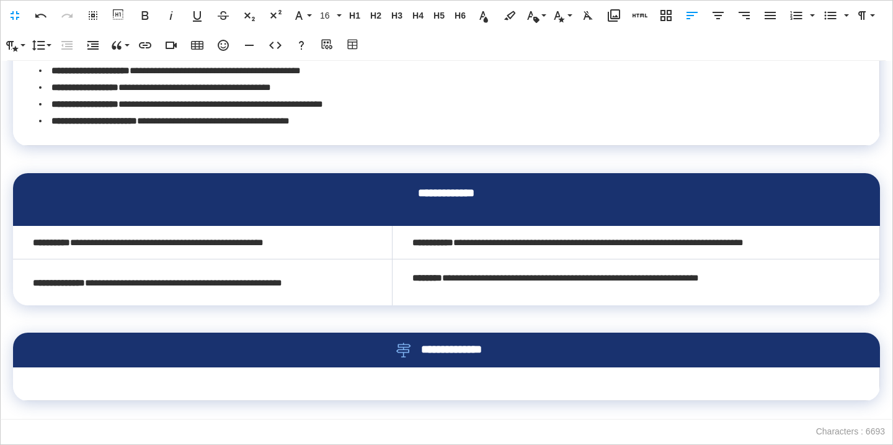
scroll to position [1595, 0]
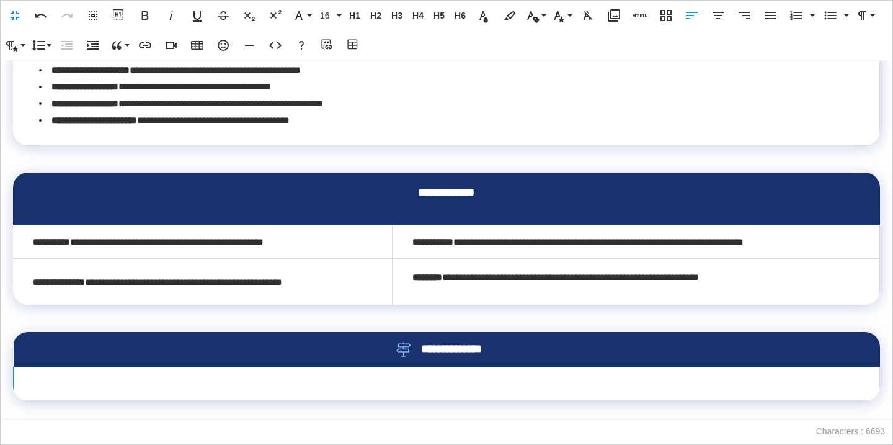
click at [468, 385] on td at bounding box center [447, 383] width 867 height 33
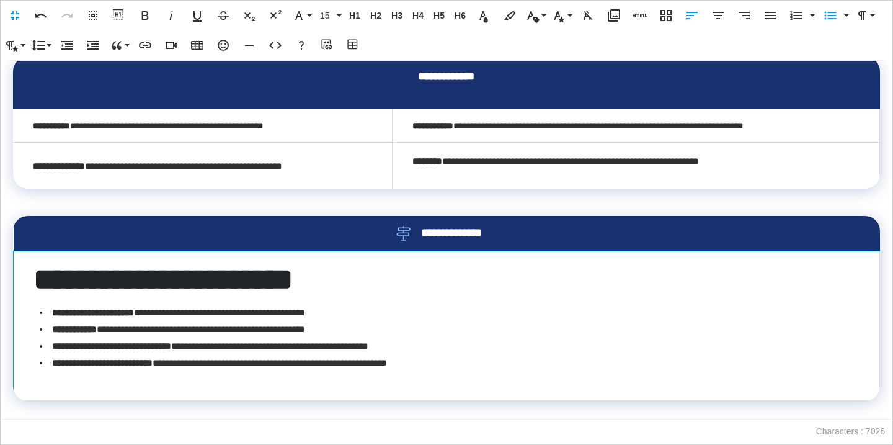
scroll to position [1712, 0]
click at [215, 375] on td "**********" at bounding box center [447, 325] width 867 height 149
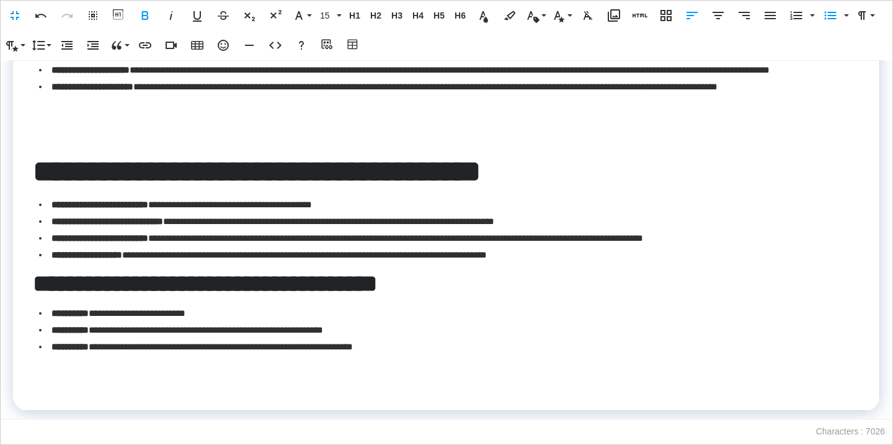
scroll to position [401, 0]
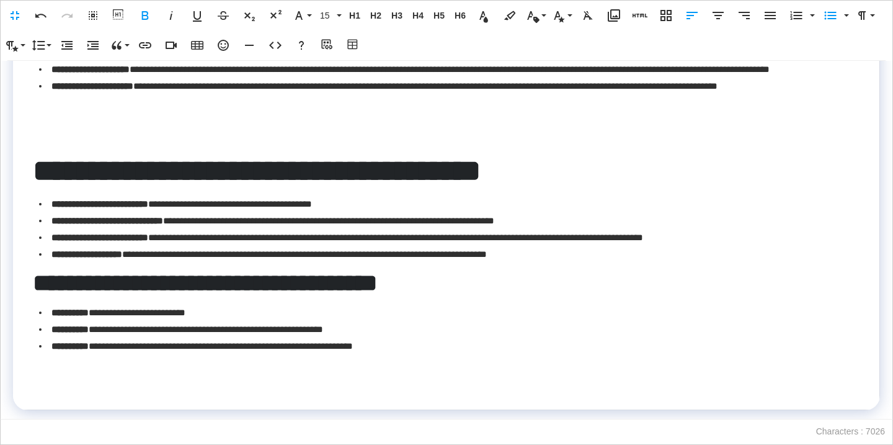
click at [319, 143] on p at bounding box center [446, 135] width 827 height 17
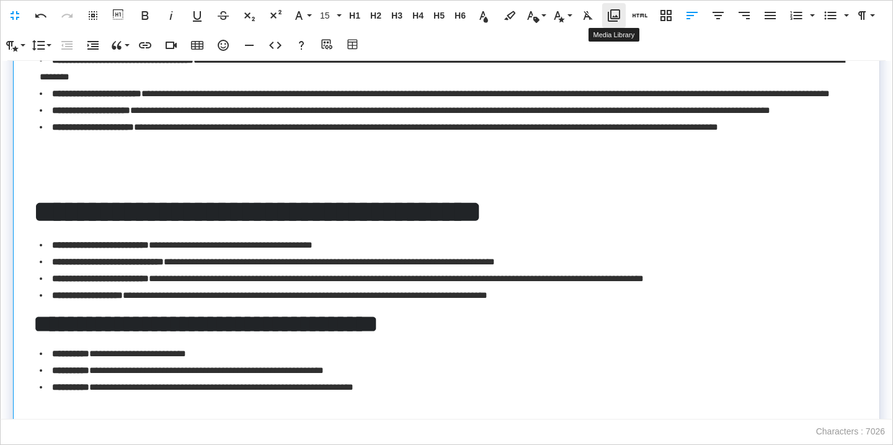
scroll to position [360, 0]
click at [619, 20] on icon "button" at bounding box center [614, 15] width 15 height 15
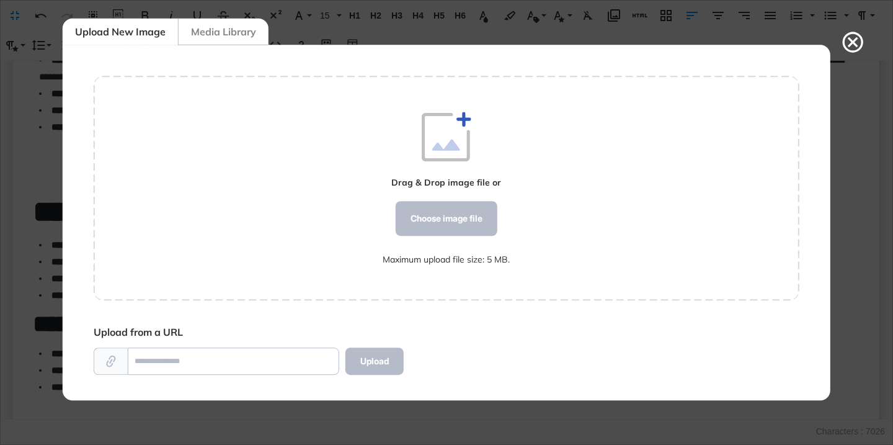
scroll to position [6, 1]
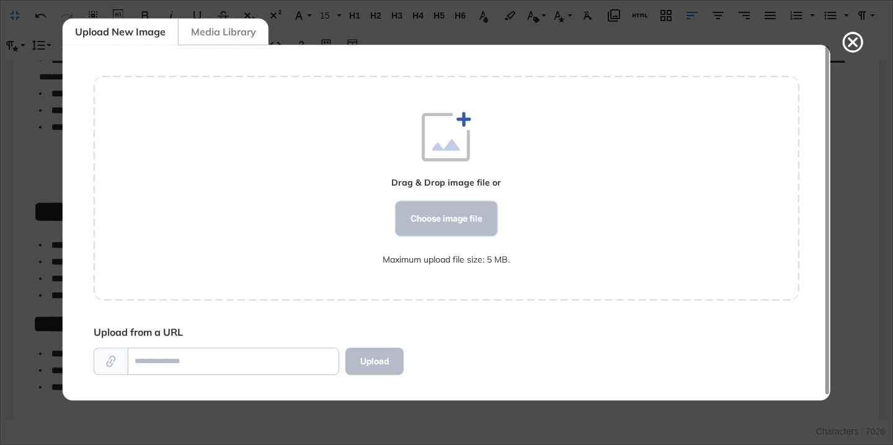
click at [469, 222] on div "Choose image file" at bounding box center [447, 218] width 102 height 35
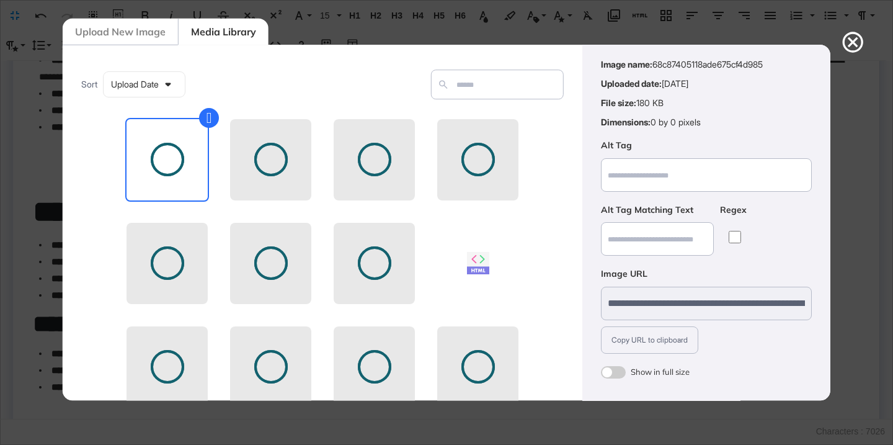
scroll to position [97, 0]
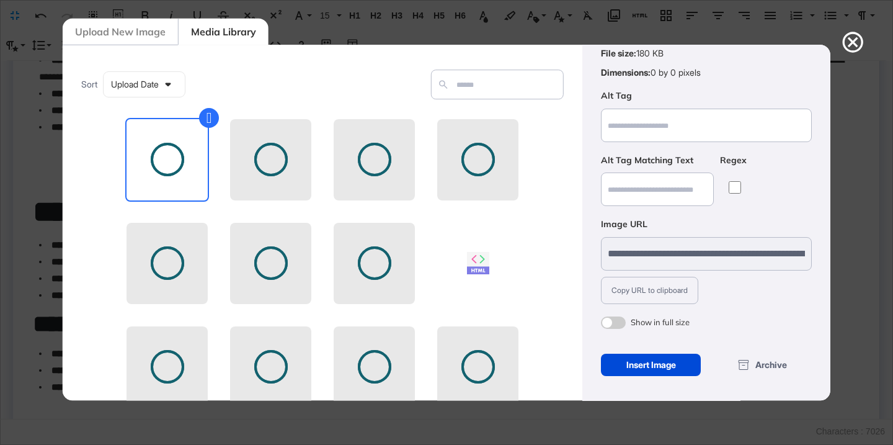
click at [618, 323] on span at bounding box center [613, 322] width 25 height 12
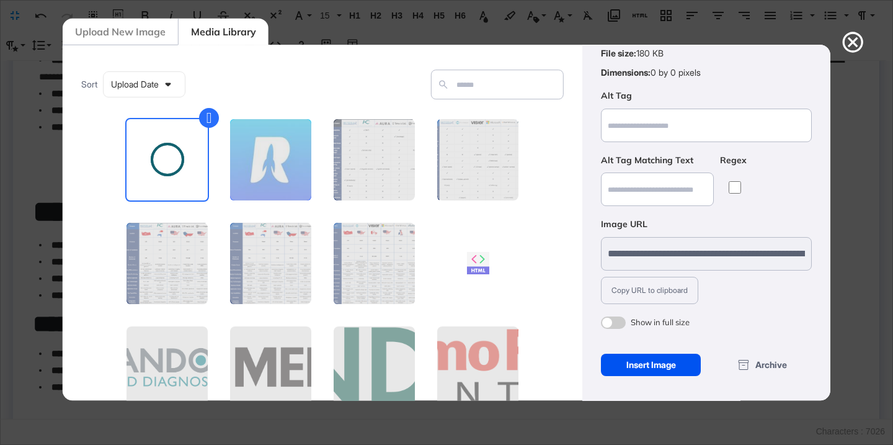
click at [623, 362] on div "Insert Image" at bounding box center [651, 365] width 100 height 22
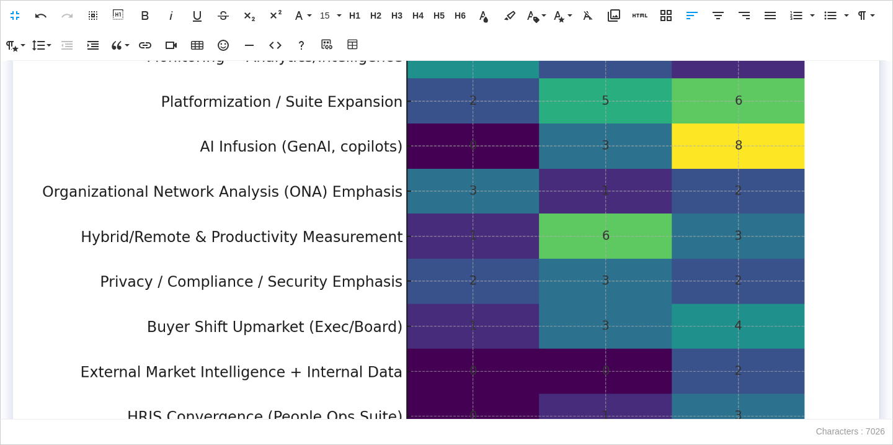
click at [612, 258] on img at bounding box center [446, 260] width 827 height 517
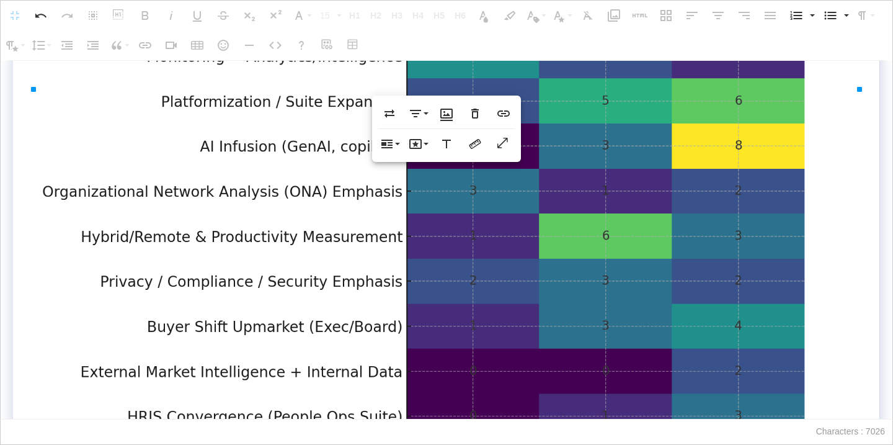
scroll to position [524, 0]
click at [414, 108] on icon "button" at bounding box center [415, 113] width 15 height 15
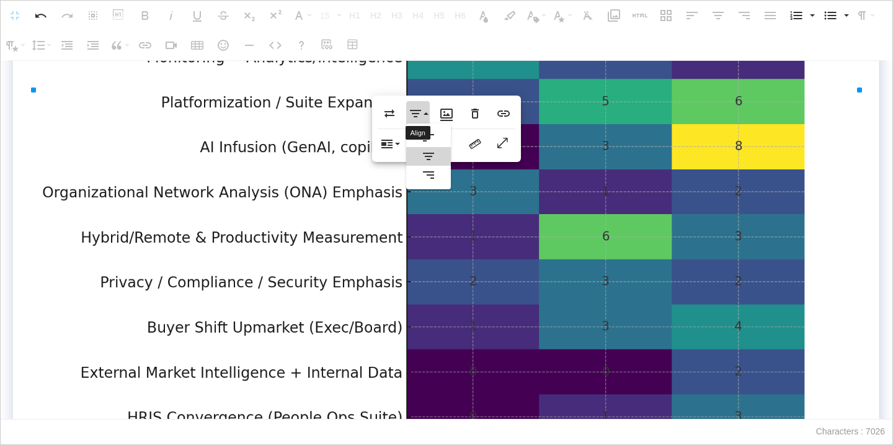
scroll to position [0, 0]
click at [422, 132] on icon at bounding box center [428, 137] width 15 height 15
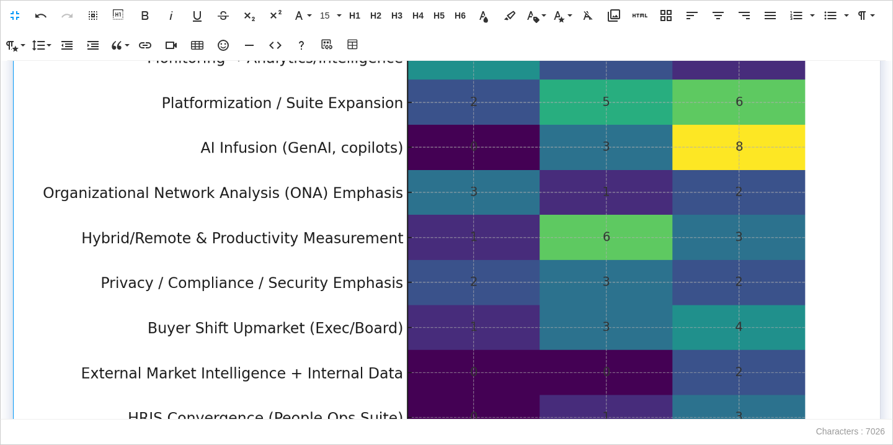
click at [528, 228] on img at bounding box center [446, 262] width 827 height 517
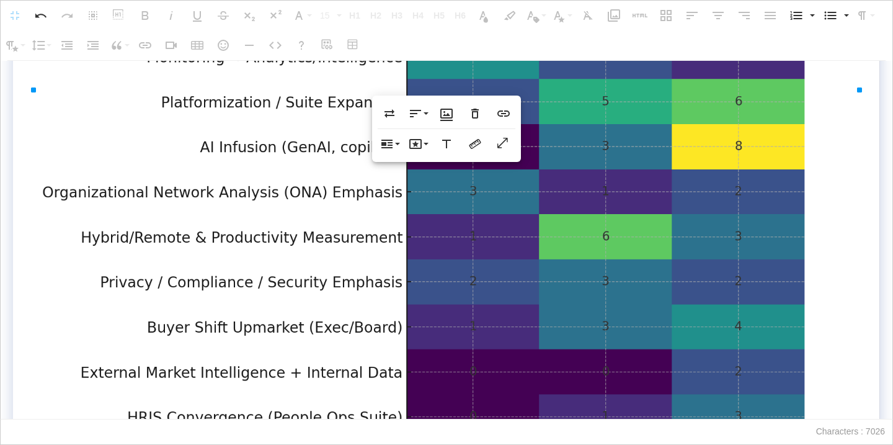
scroll to position [524, 0]
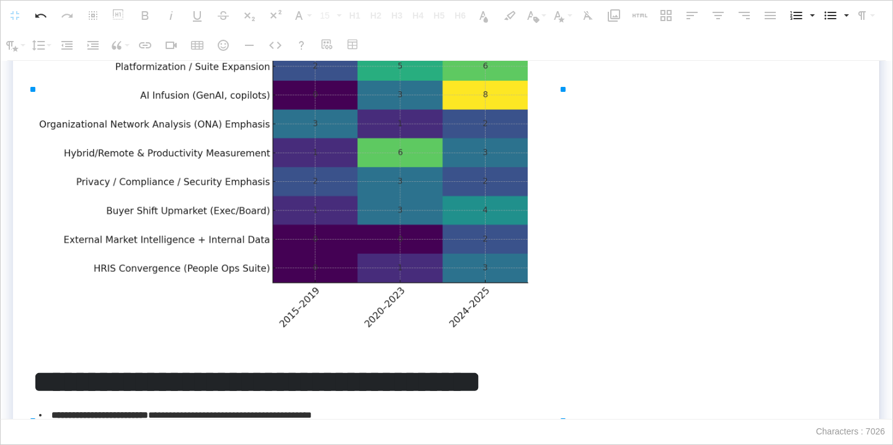
drag, startPoint x: 858, startPoint y: 89, endPoint x: 570, endPoint y: 118, distance: 289.9
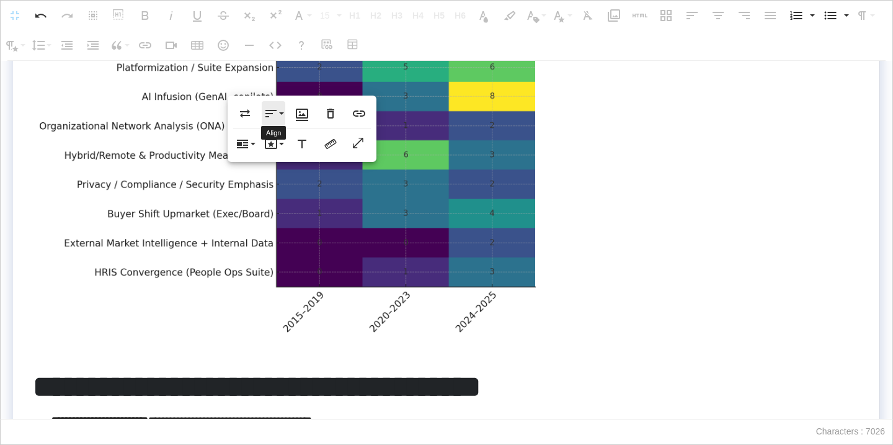
click at [272, 115] on icon "button" at bounding box center [271, 113] width 15 height 15
click at [295, 151] on link "None" at bounding box center [284, 156] width 45 height 19
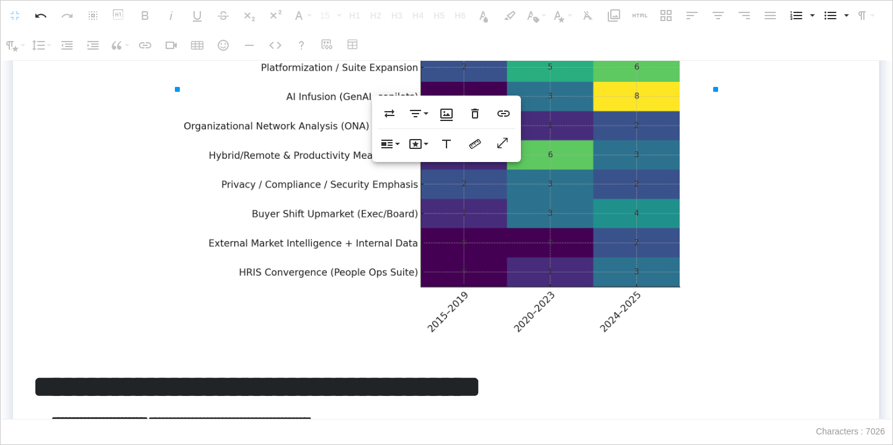
click at [475, 223] on img at bounding box center [446, 171] width 538 height 336
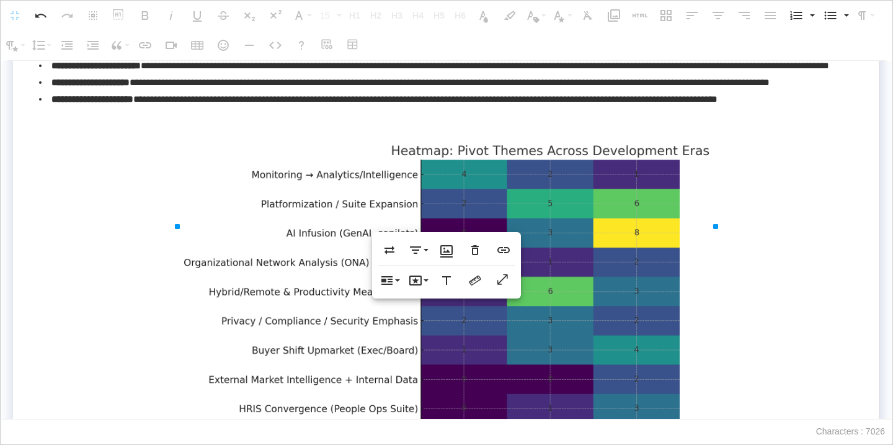
click at [527, 130] on p at bounding box center [446, 122] width 827 height 17
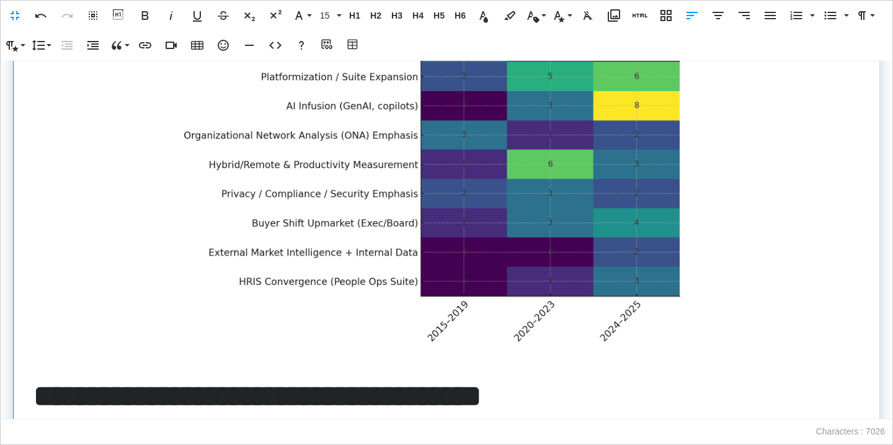
scroll to position [672, 0]
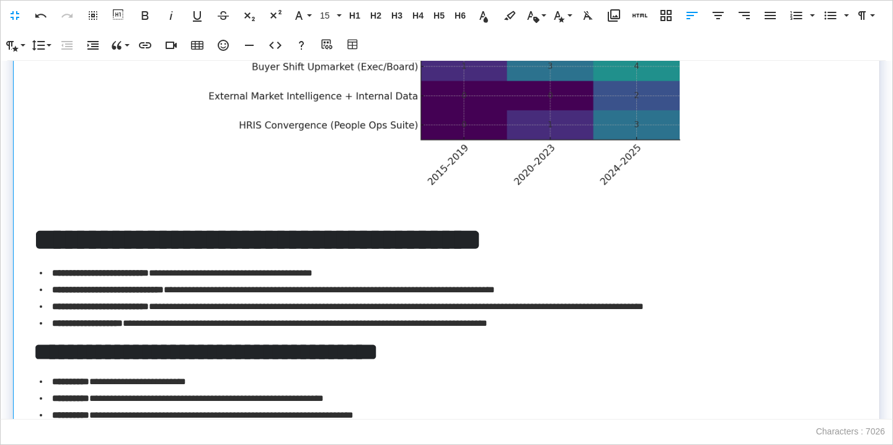
click at [752, 124] on p at bounding box center [446, 34] width 826 height 356
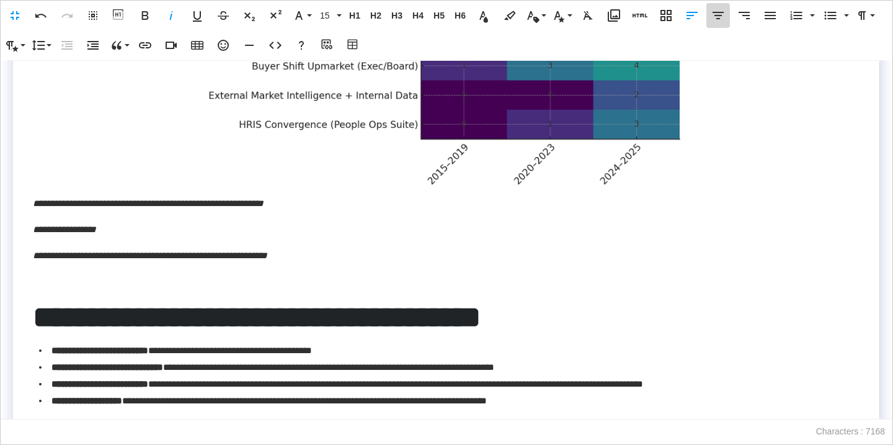
scroll to position [671, 0]
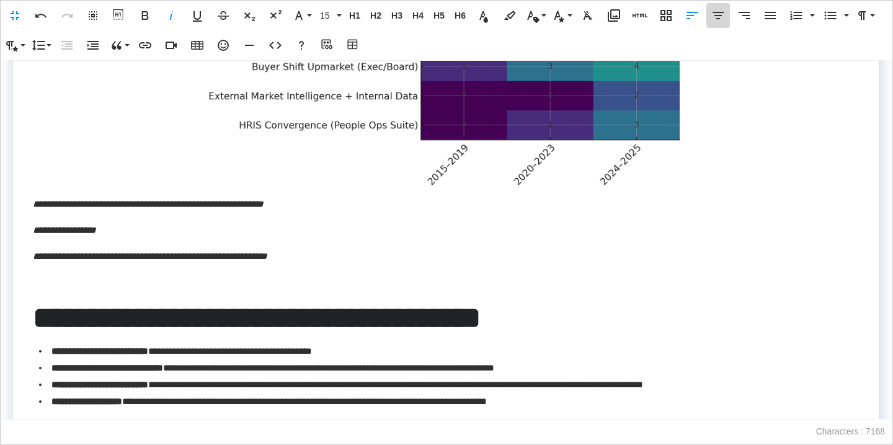
click at [714, 23] on button "[GEOGRAPHIC_DATA]" at bounding box center [719, 15] width 24 height 25
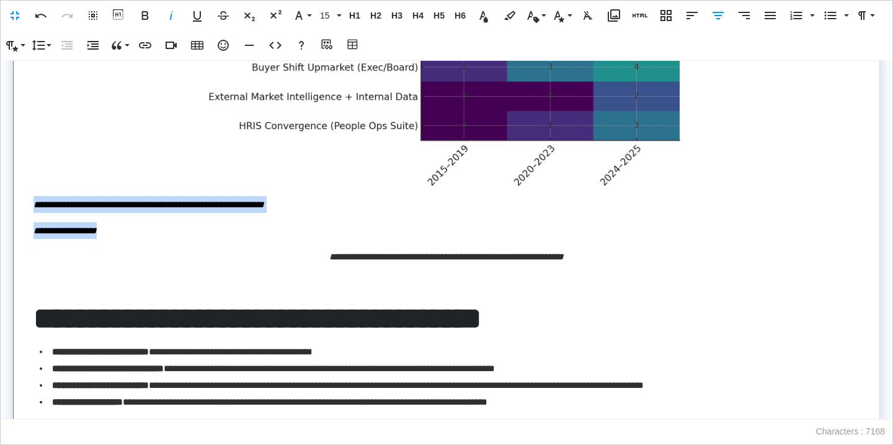
drag, startPoint x: 187, startPoint y: 313, endPoint x: 25, endPoint y: 286, distance: 163.5
click at [25, 286] on td "**********" at bounding box center [447, 91] width 867 height 934
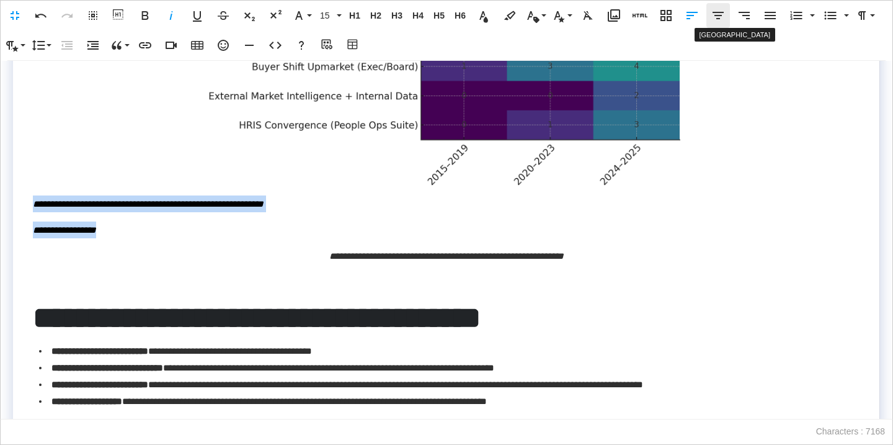
click at [718, 16] on icon "button" at bounding box center [718, 15] width 15 height 15
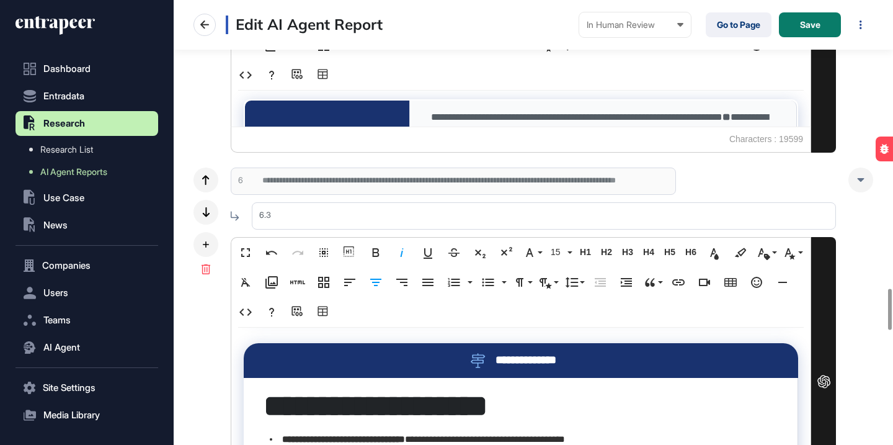
scroll to position [2236, 0]
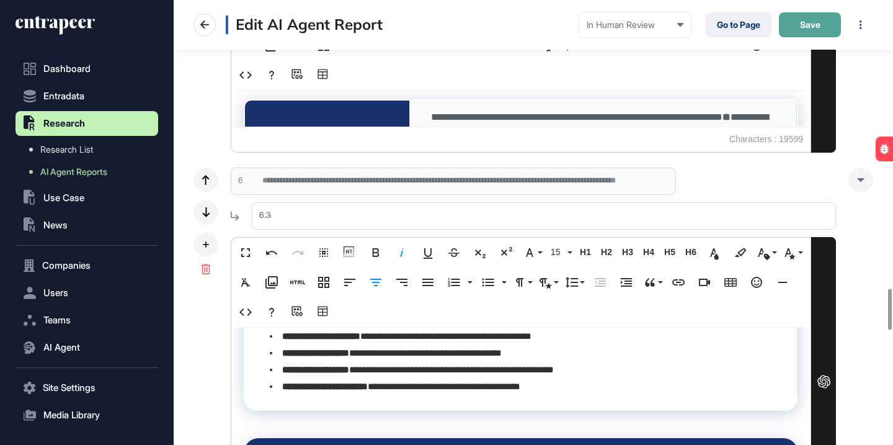
click at [799, 16] on button "Save" at bounding box center [810, 24] width 62 height 25
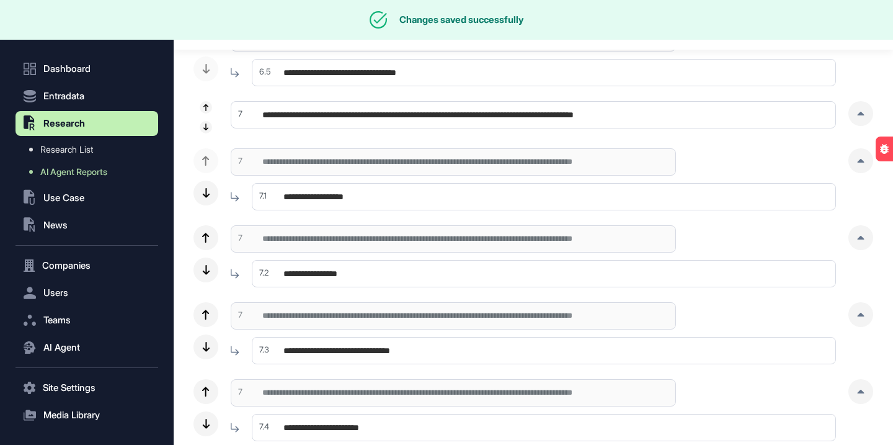
scroll to position [0, 0]
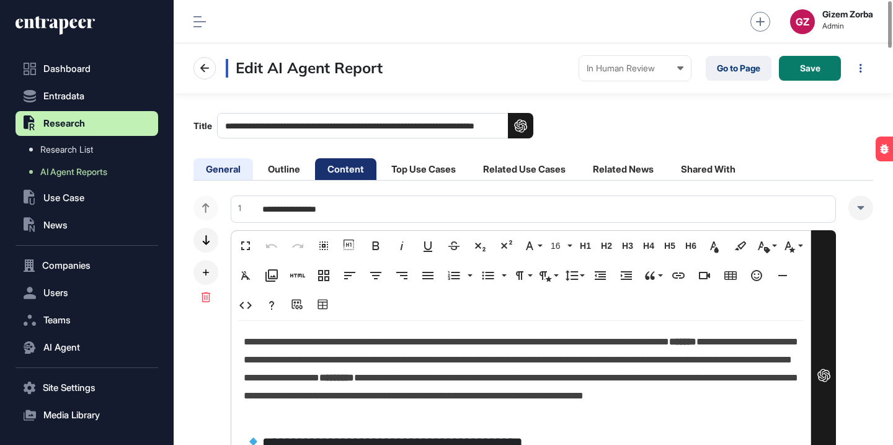
click at [223, 172] on li "General" at bounding box center [224, 169] width 60 height 22
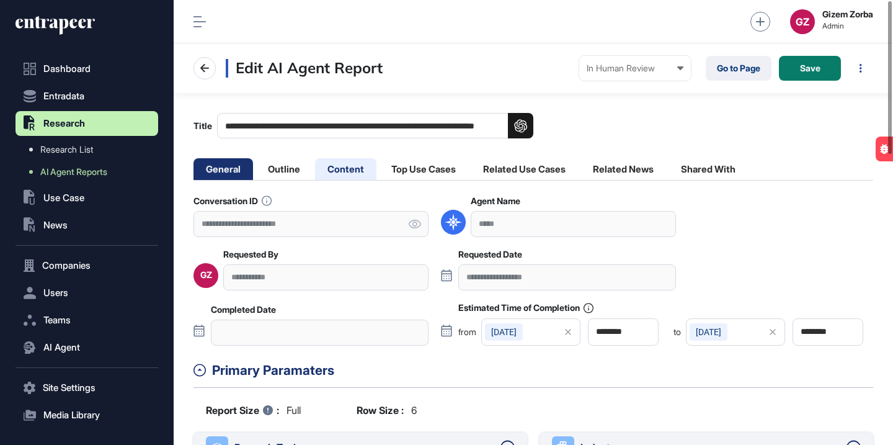
click at [337, 169] on li "Content" at bounding box center [345, 169] width 61 height 22
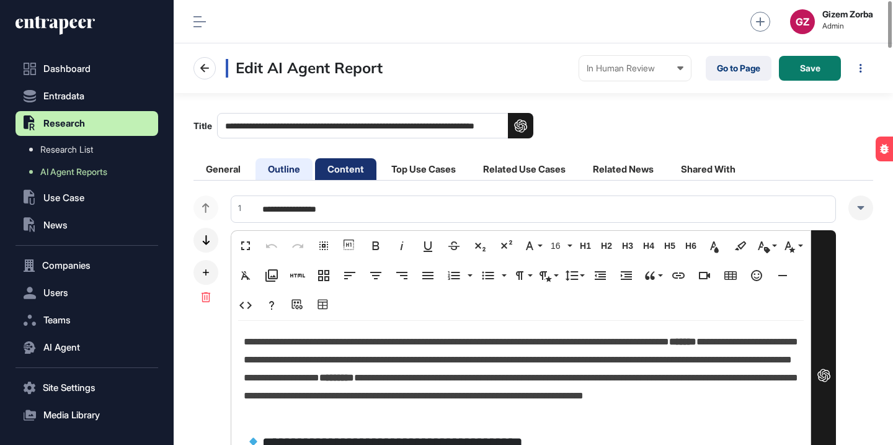
click at [307, 173] on li "Outline" at bounding box center [284, 169] width 57 height 22
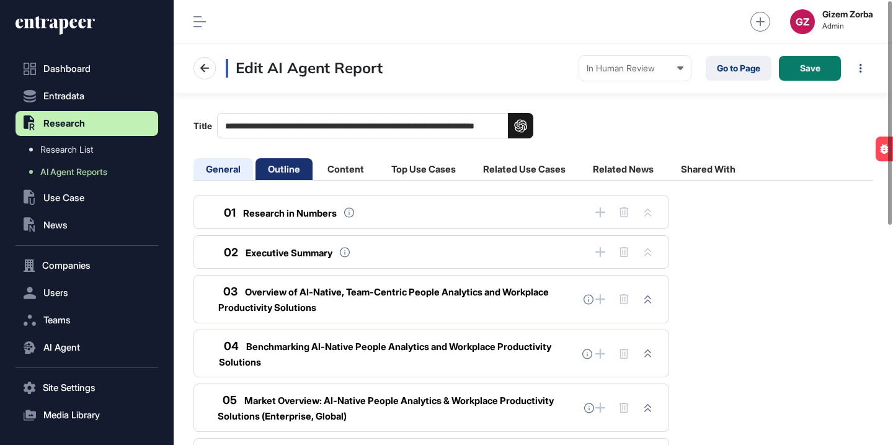
click at [246, 173] on li "General" at bounding box center [224, 169] width 60 height 22
